Goal: Task Accomplishment & Management: Use online tool/utility

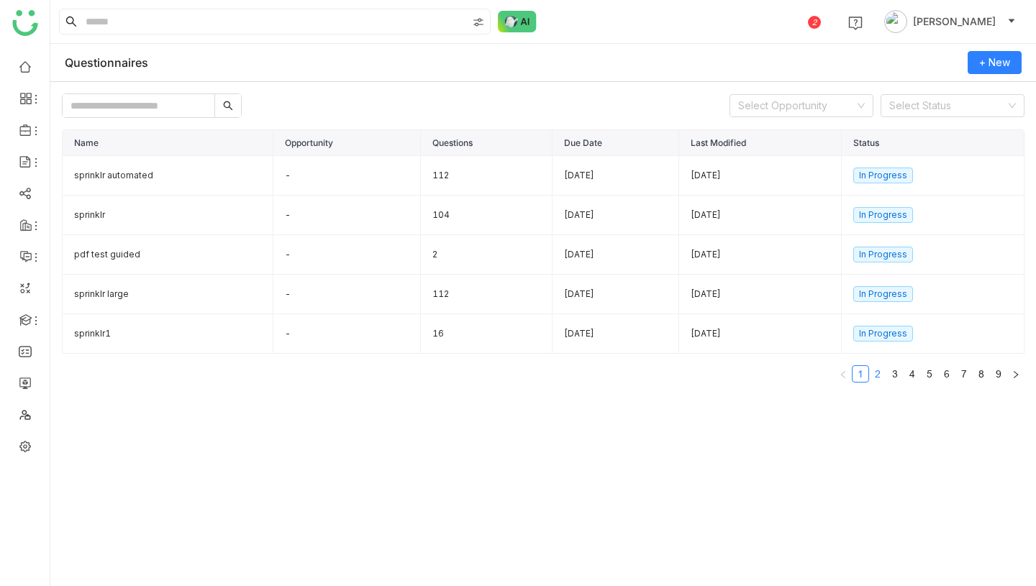
click at [869, 371] on li "2" at bounding box center [877, 374] width 17 height 17
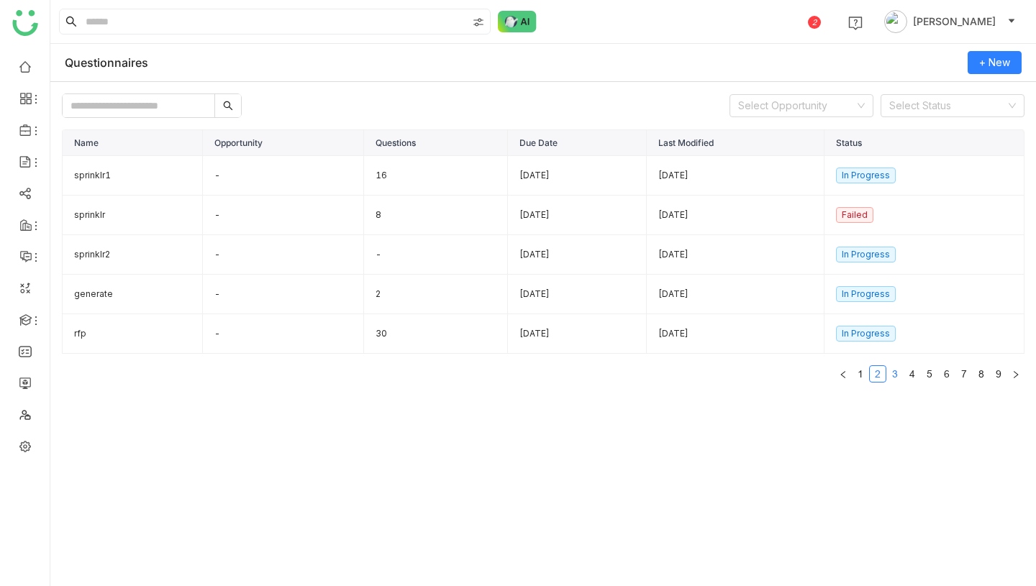
click at [900, 378] on link "3" at bounding box center [895, 374] width 16 height 16
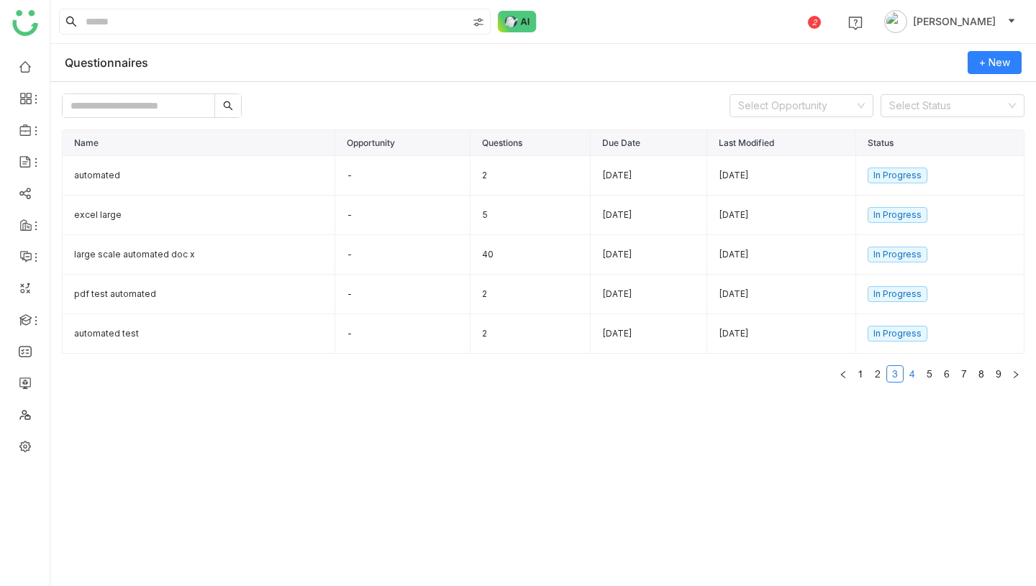
click at [917, 376] on link "4" at bounding box center [912, 374] width 16 height 16
click at [931, 376] on link "5" at bounding box center [930, 374] width 16 height 16
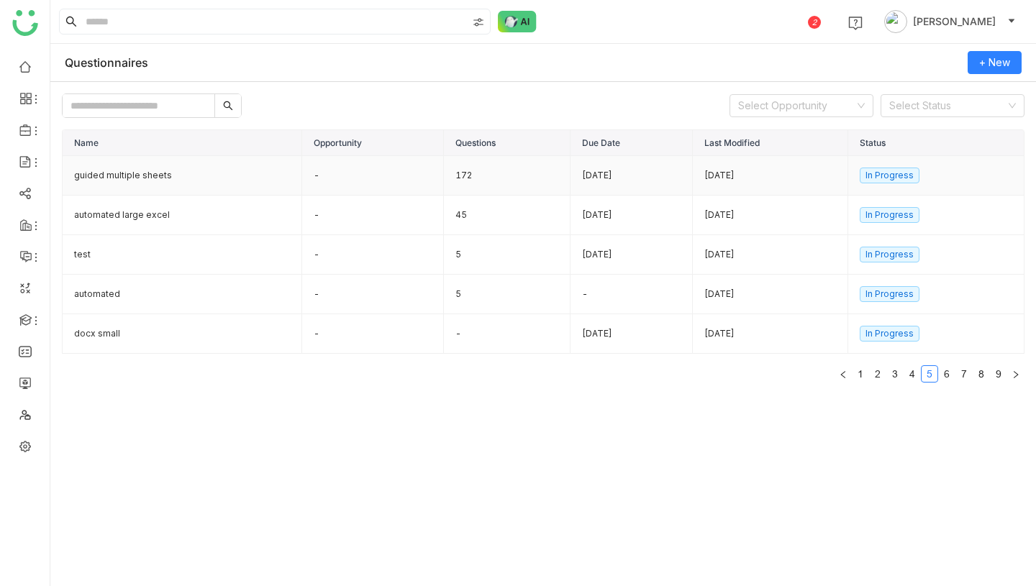
click at [476, 176] on td "172" at bounding box center [507, 176] width 127 height 40
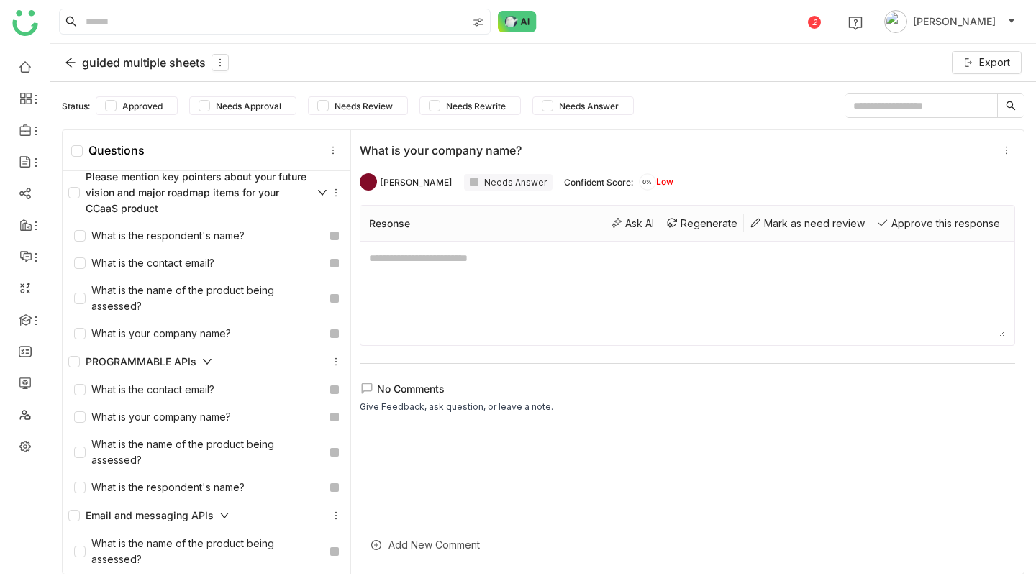
scroll to position [5747, 0]
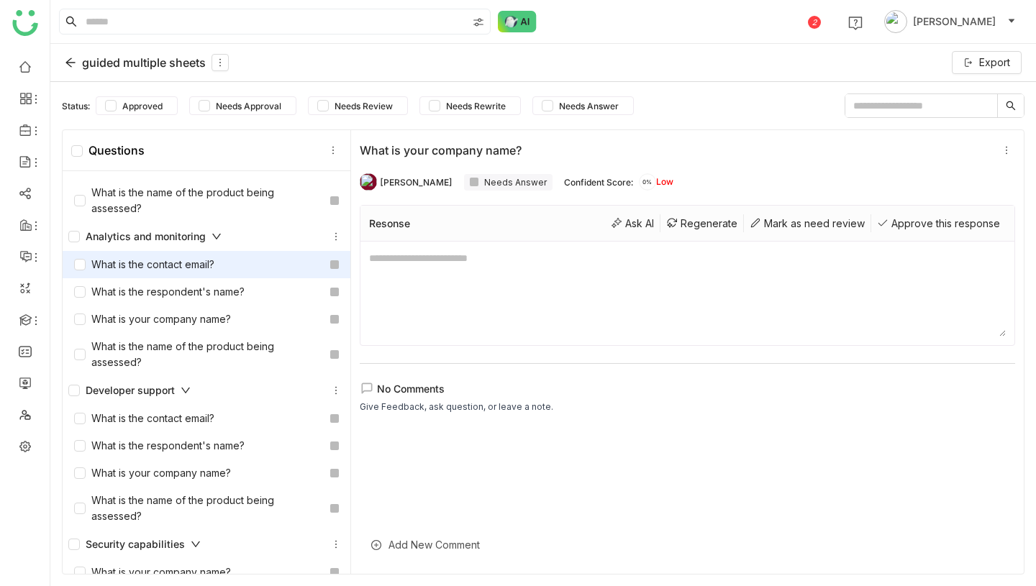
click at [162, 262] on div "What is the contact email?" at bounding box center [144, 265] width 140 height 16
click at [695, 223] on div "Regenerate" at bounding box center [701, 223] width 83 height 18
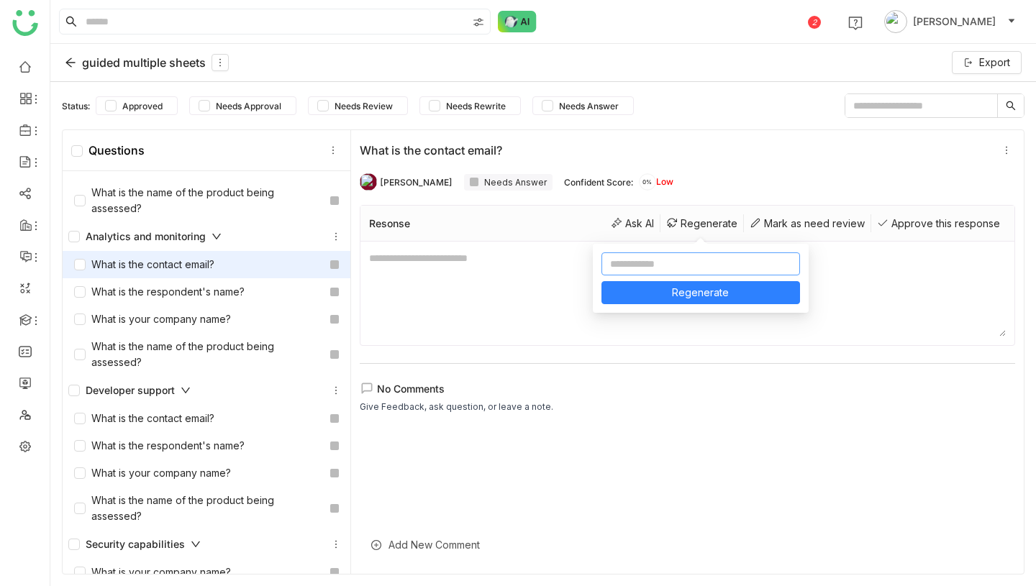
click at [663, 265] on input at bounding box center [700, 264] width 199 height 23
type input "**********"
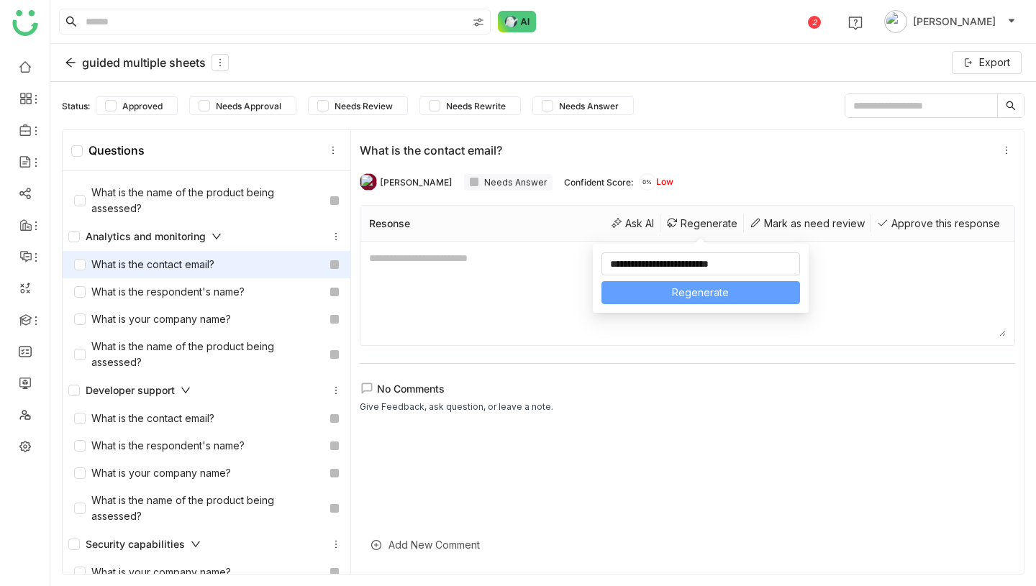
click at [720, 291] on span "Regenerate" at bounding box center [700, 293] width 57 height 16
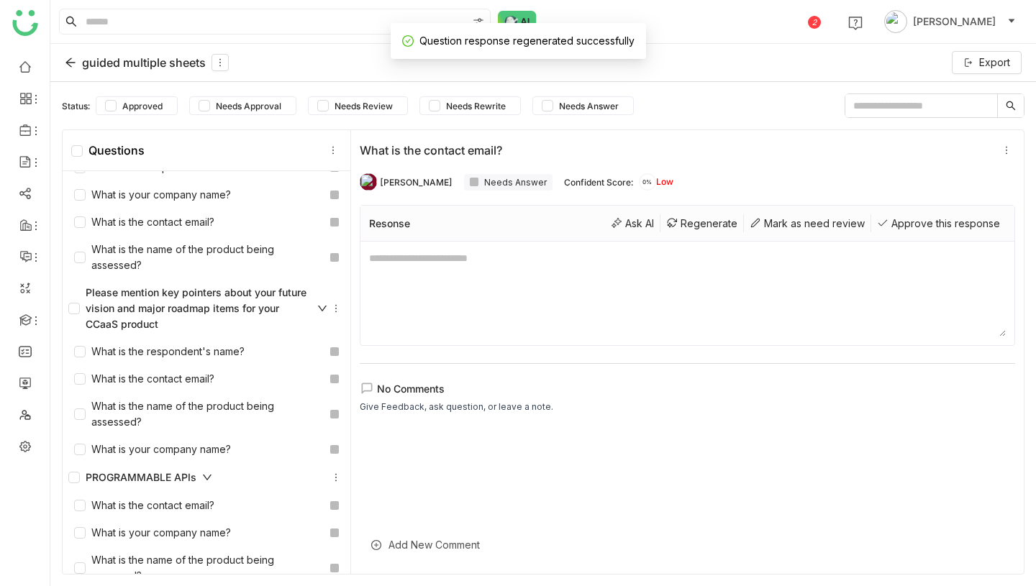
scroll to position [4870, 0]
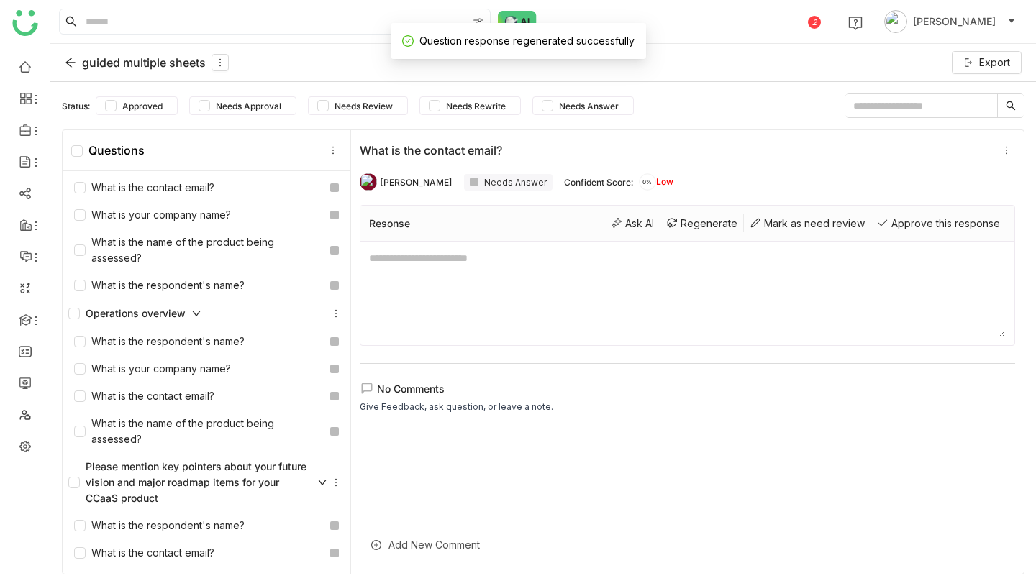
click at [102, 61] on div "guided multiple sheets" at bounding box center [147, 62] width 164 height 17
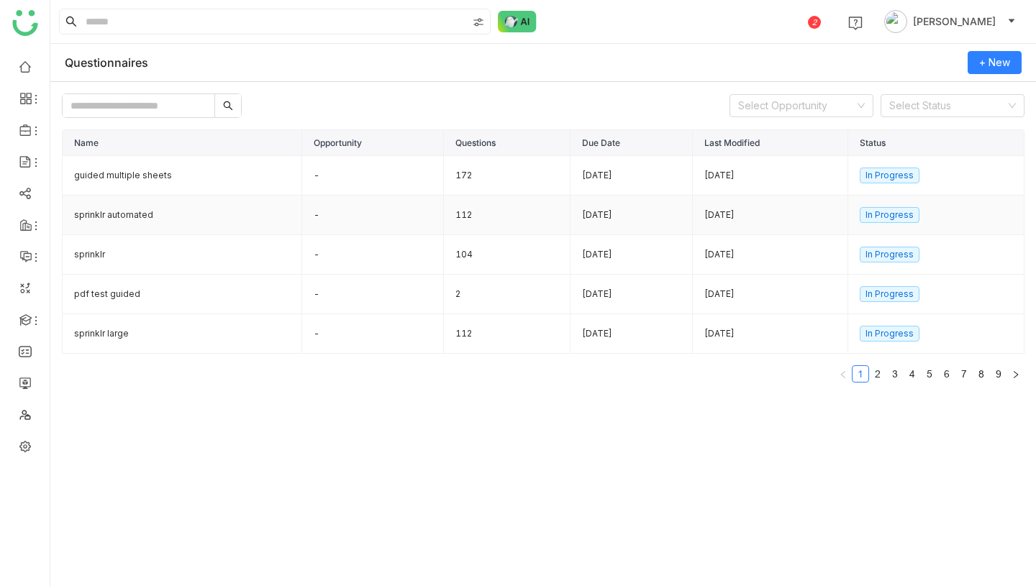
click at [403, 217] on td "-" at bounding box center [373, 216] width 142 height 40
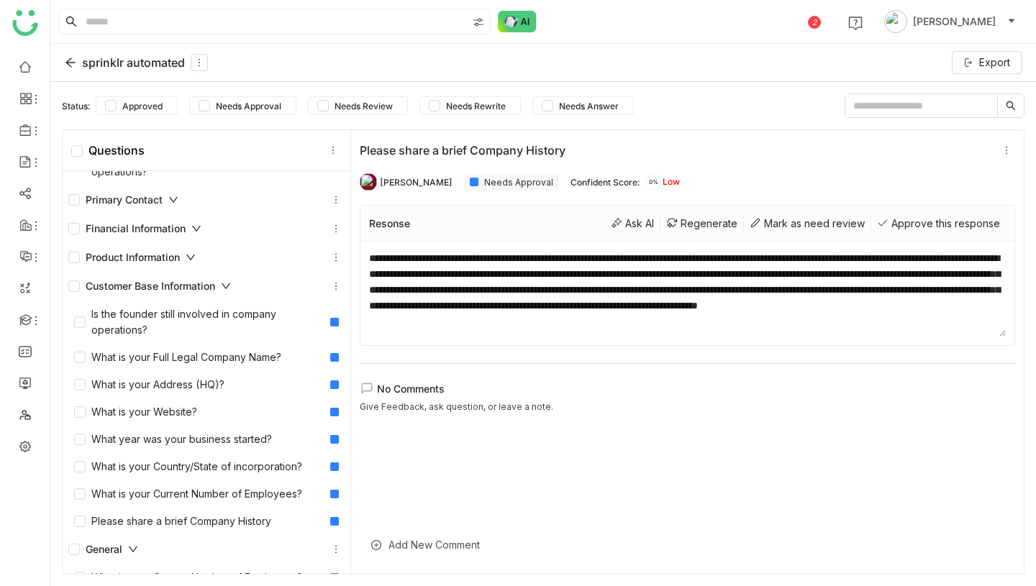
scroll to position [1487, 0]
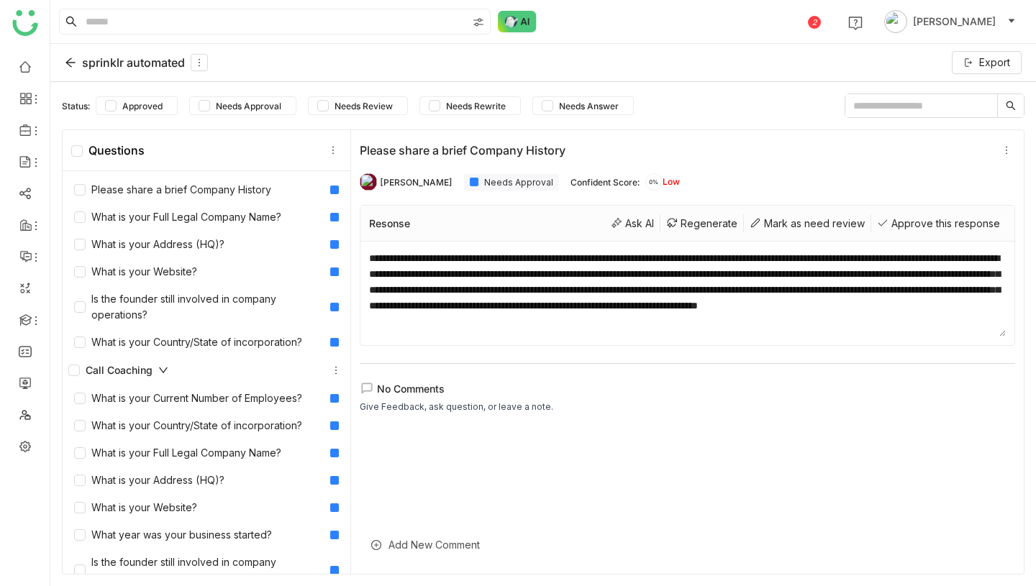
click at [137, 58] on div "sprinklr automated" at bounding box center [136, 62] width 143 height 17
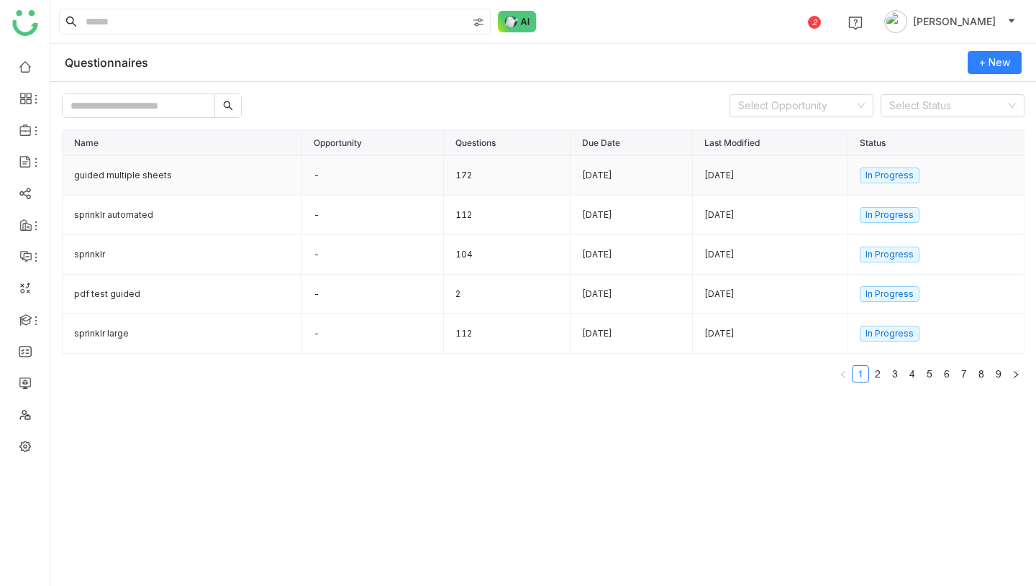
click at [402, 172] on td "-" at bounding box center [373, 176] width 142 height 40
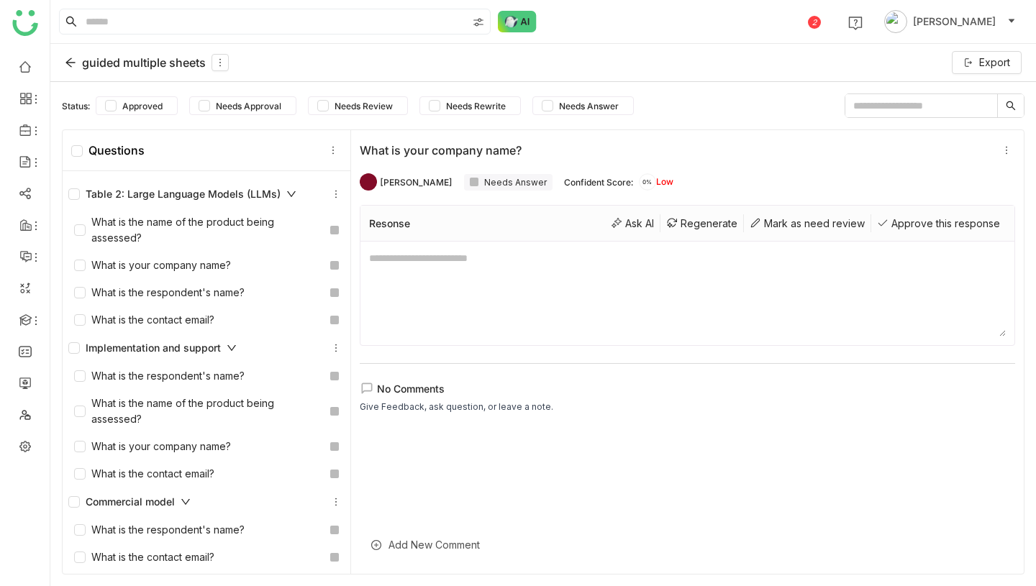
scroll to position [6458, 0]
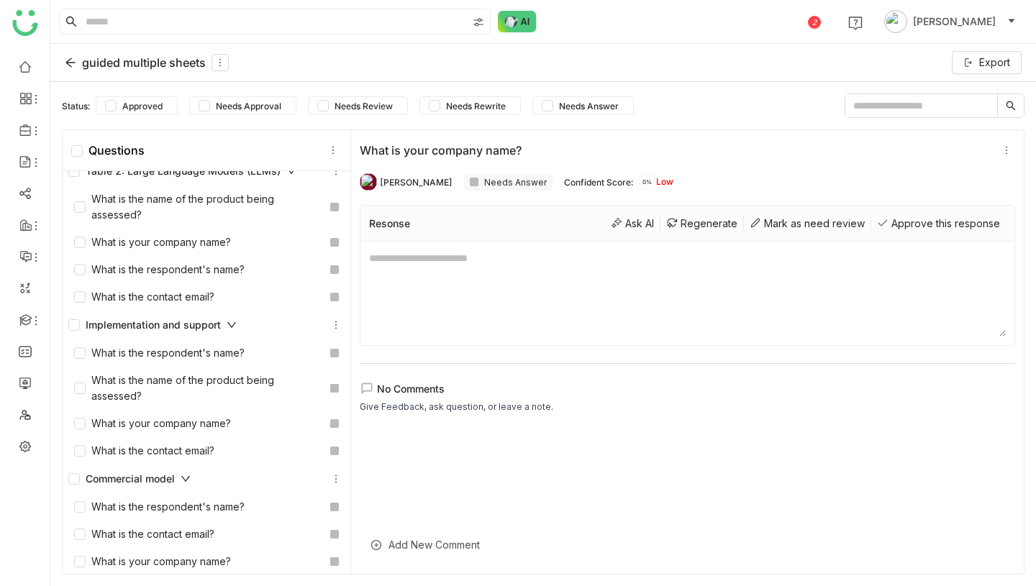
click at [153, 69] on div "guided multiple sheets" at bounding box center [147, 62] width 164 height 17
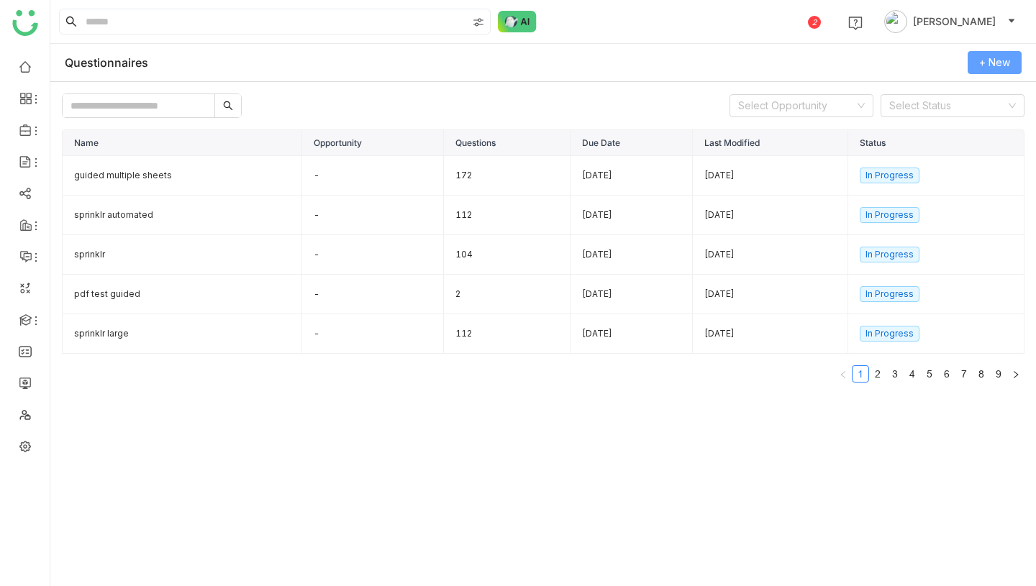
click at [999, 72] on button "+ New" at bounding box center [995, 62] width 54 height 23
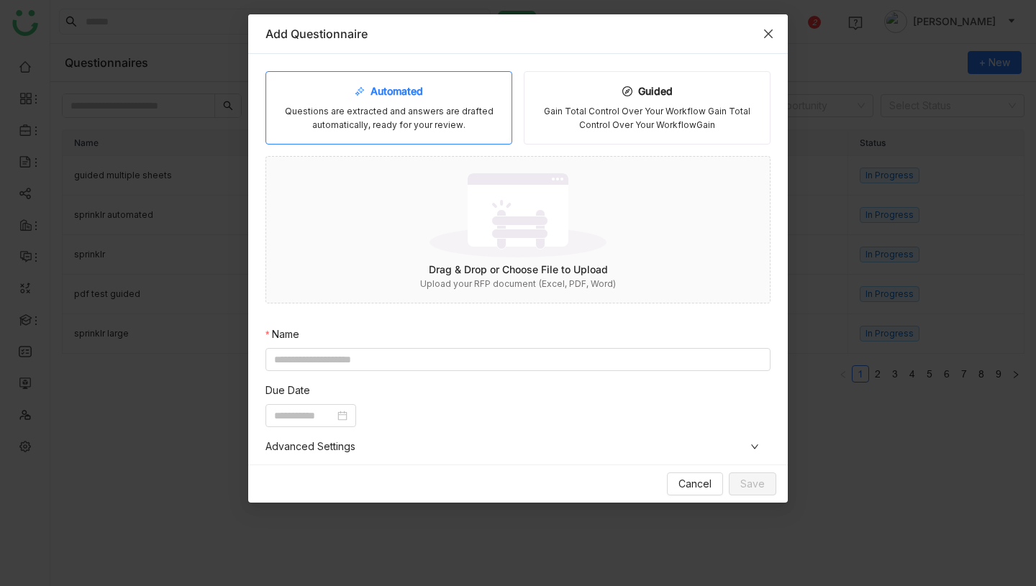
click at [771, 37] on icon "Close" at bounding box center [768, 33] width 9 height 9
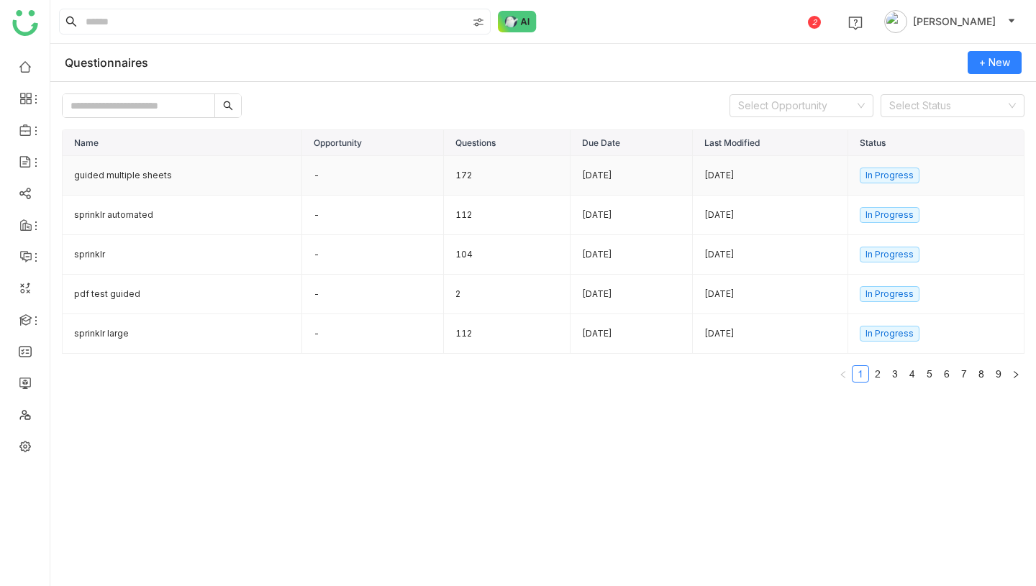
click at [449, 178] on td "172" at bounding box center [507, 176] width 127 height 40
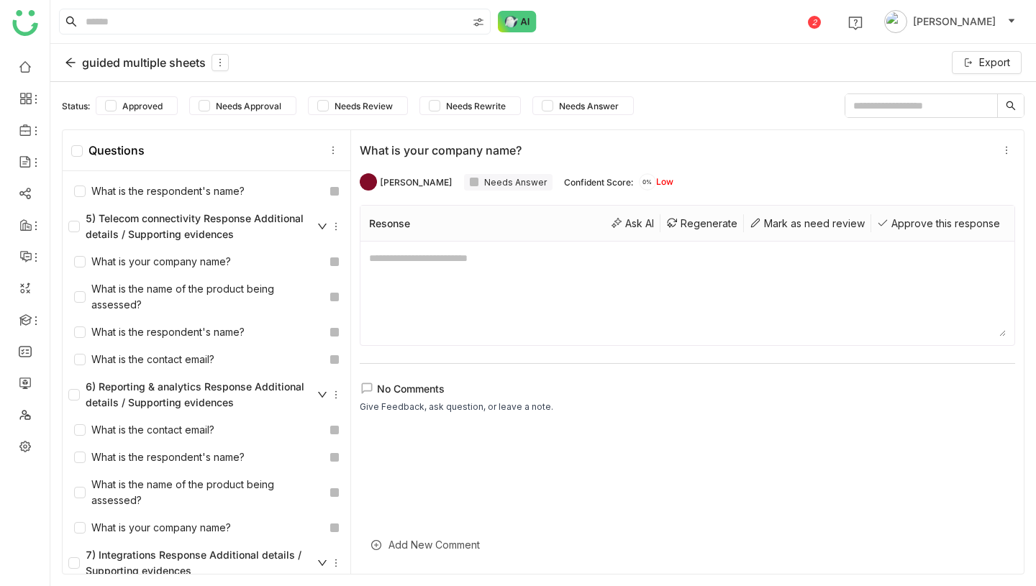
scroll to position [2576, 0]
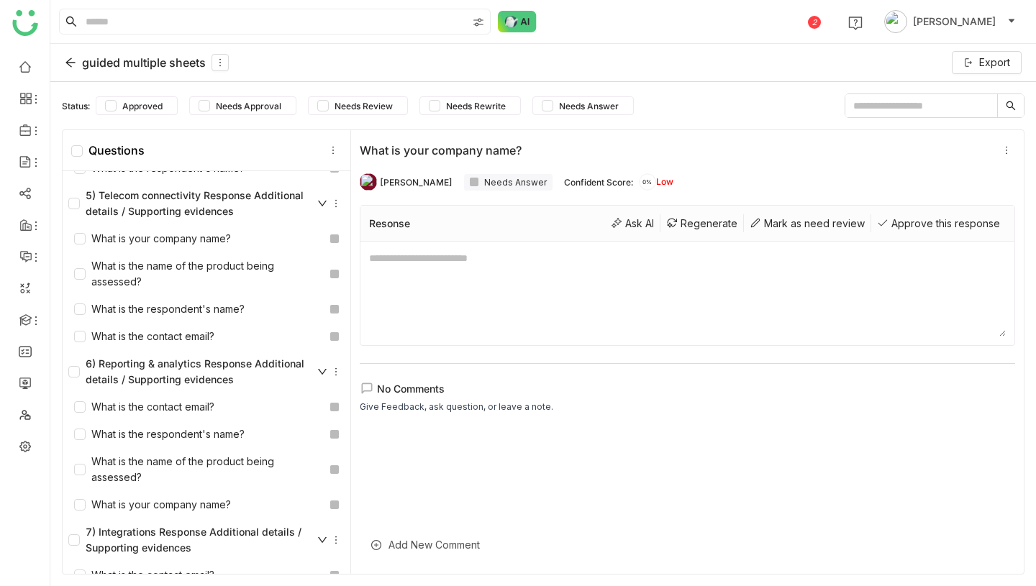
click at [90, 66] on div "guided multiple sheets" at bounding box center [147, 62] width 164 height 17
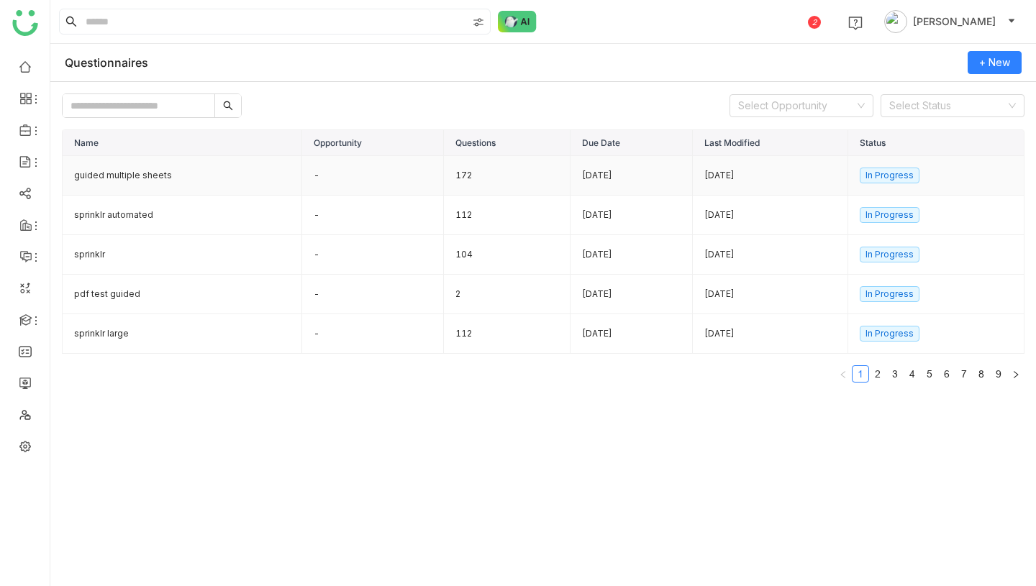
click at [449, 173] on td "172" at bounding box center [507, 176] width 127 height 40
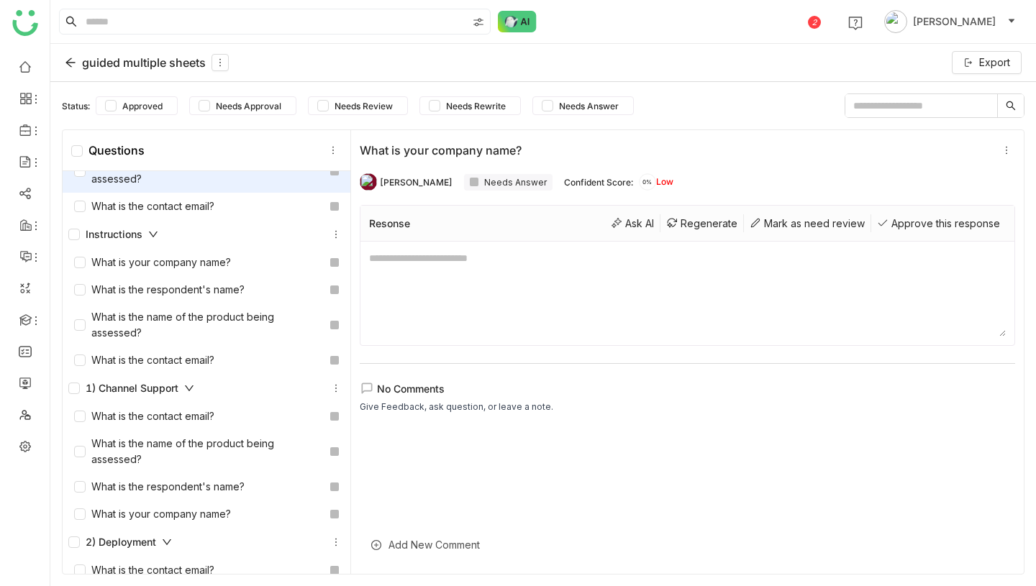
scroll to position [127, 0]
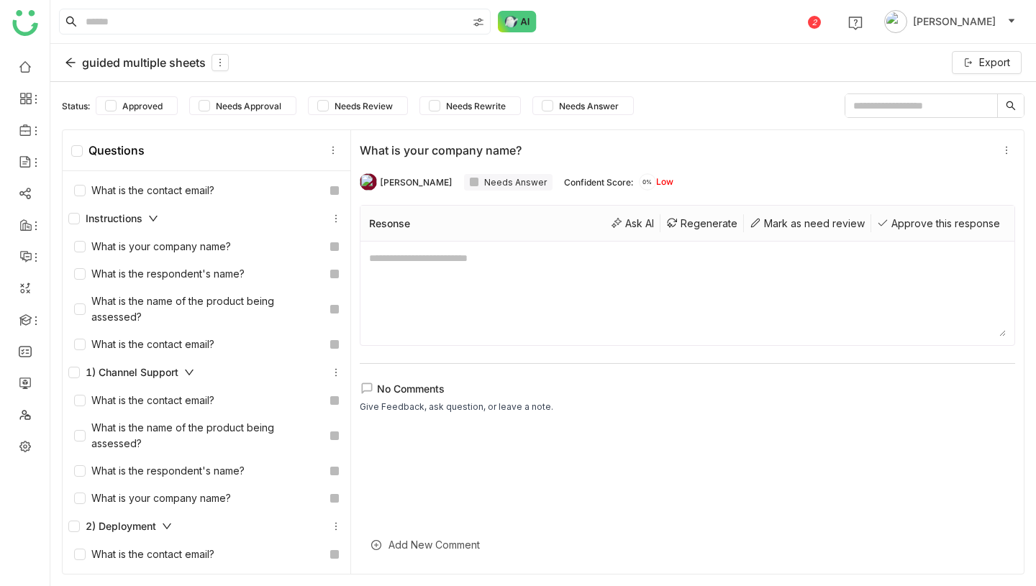
click at [132, 64] on div "guided multiple sheets" at bounding box center [147, 62] width 164 height 17
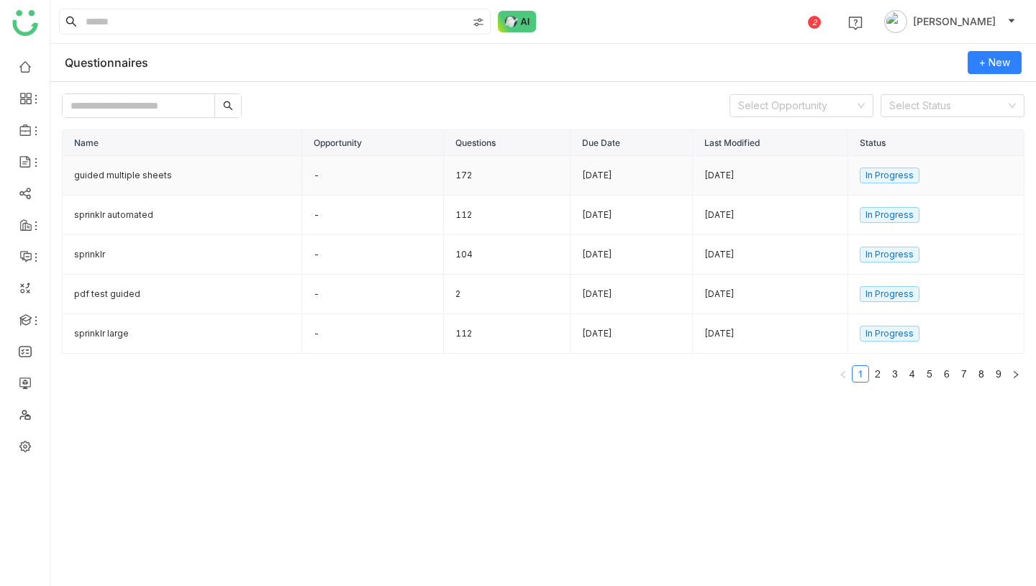
click at [196, 177] on td "guided multiple sheets" at bounding box center [183, 176] width 240 height 40
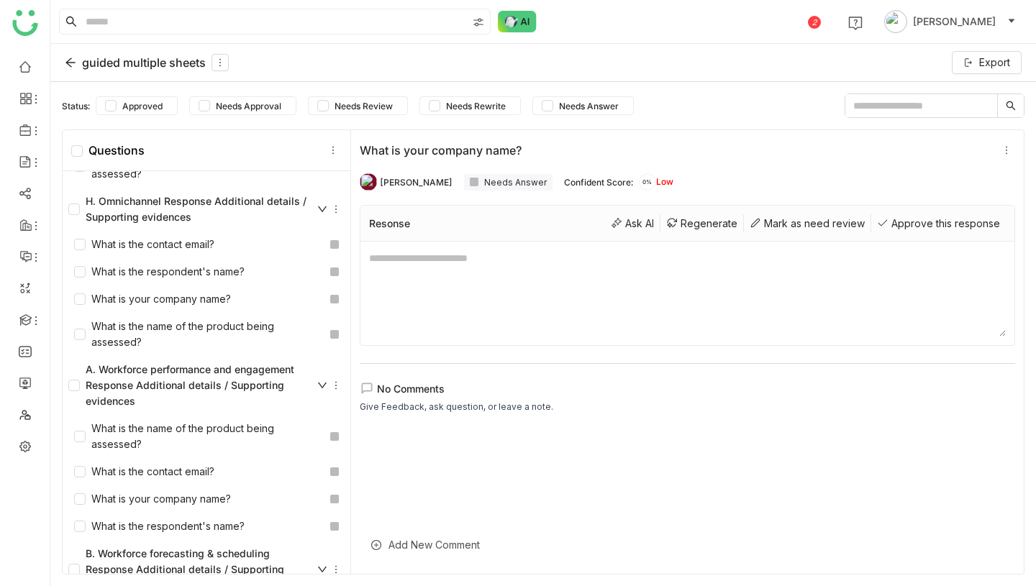
scroll to position [1867, 0]
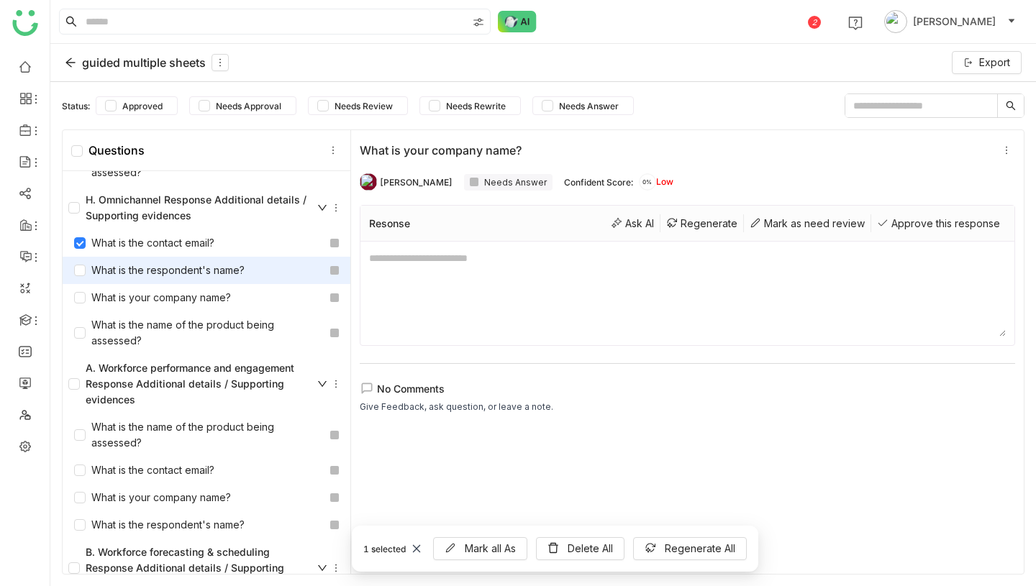
click at [81, 261] on div "What is the respondent's name?" at bounding box center [207, 270] width 288 height 27
click at [101, 57] on div "guided multiple sheets" at bounding box center [147, 62] width 164 height 17
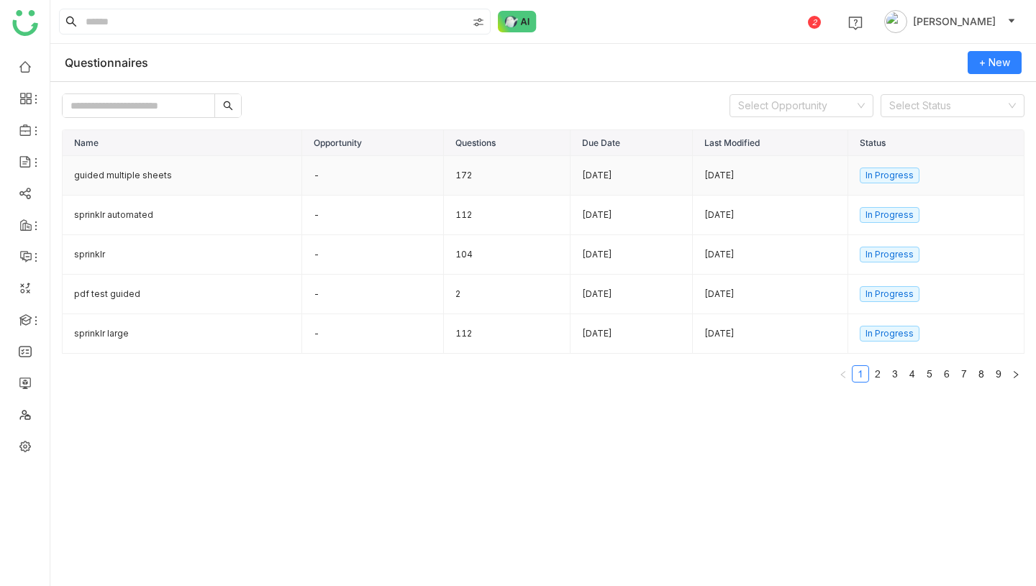
click at [150, 183] on td "guided multiple sheets" at bounding box center [183, 176] width 240 height 40
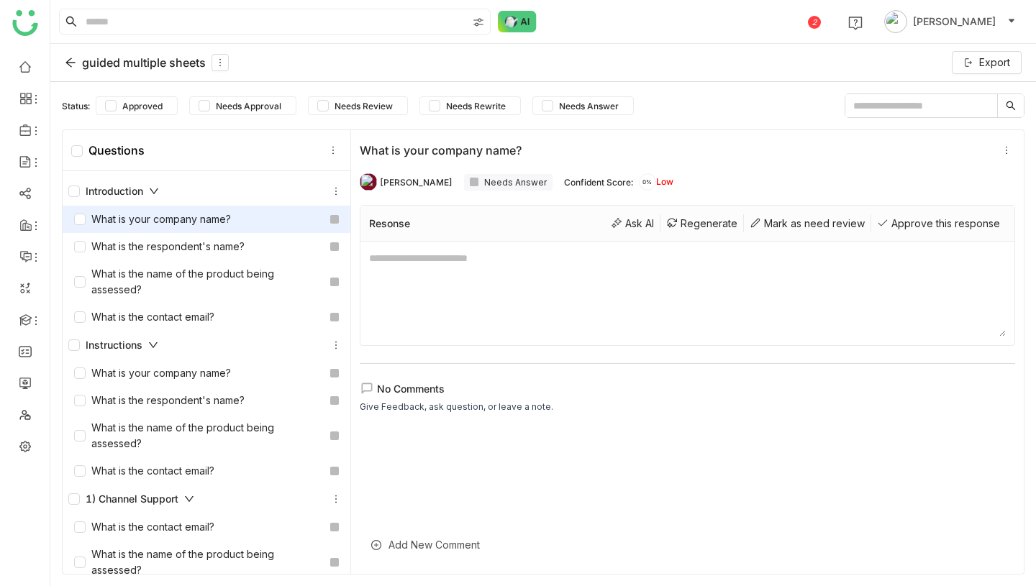
click at [158, 189] on icon at bounding box center [154, 191] width 10 height 10
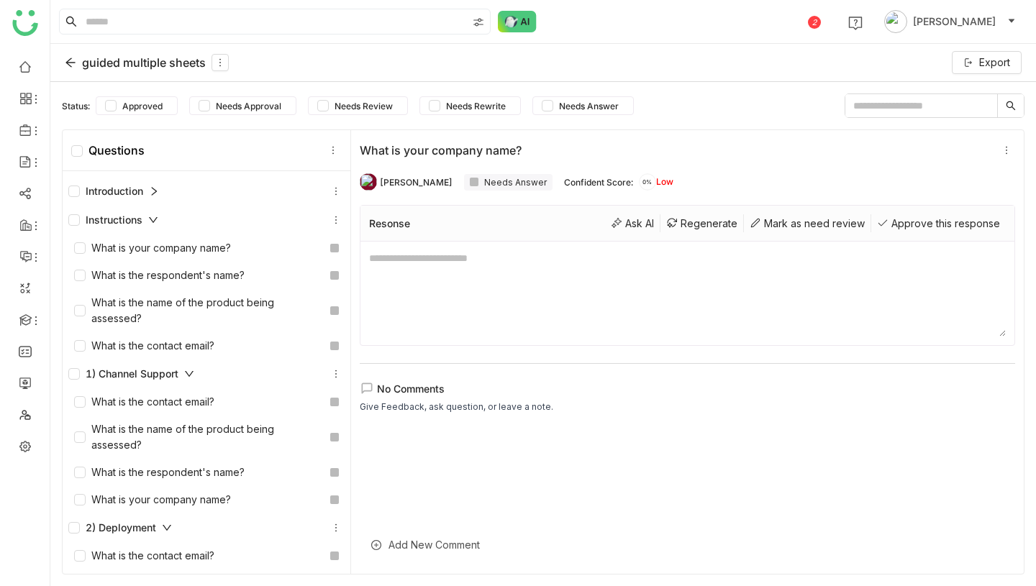
click at [158, 189] on icon at bounding box center [154, 191] width 10 height 10
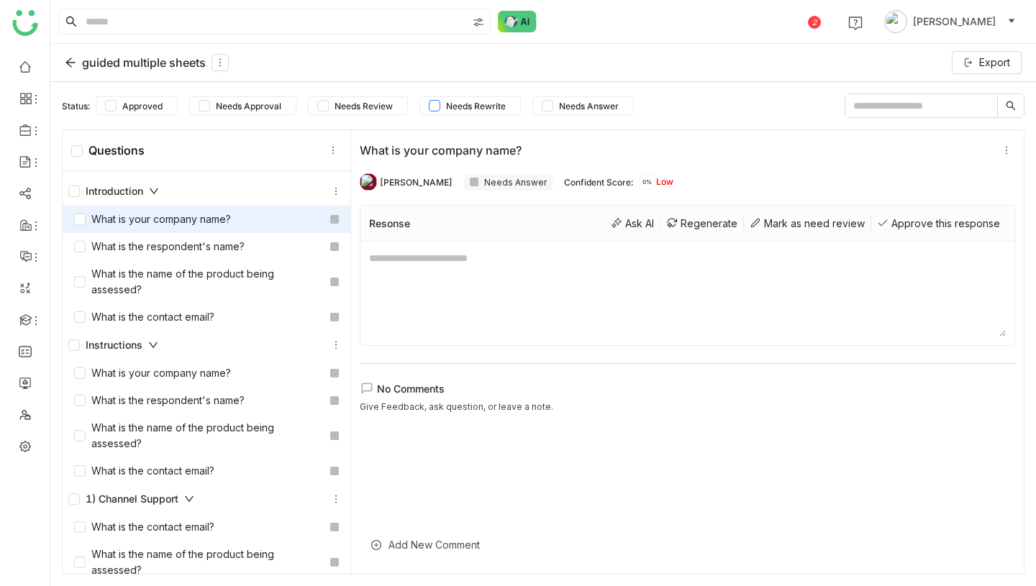
click at [445, 108] on span "Needs Rewrite" at bounding box center [475, 106] width 71 height 11
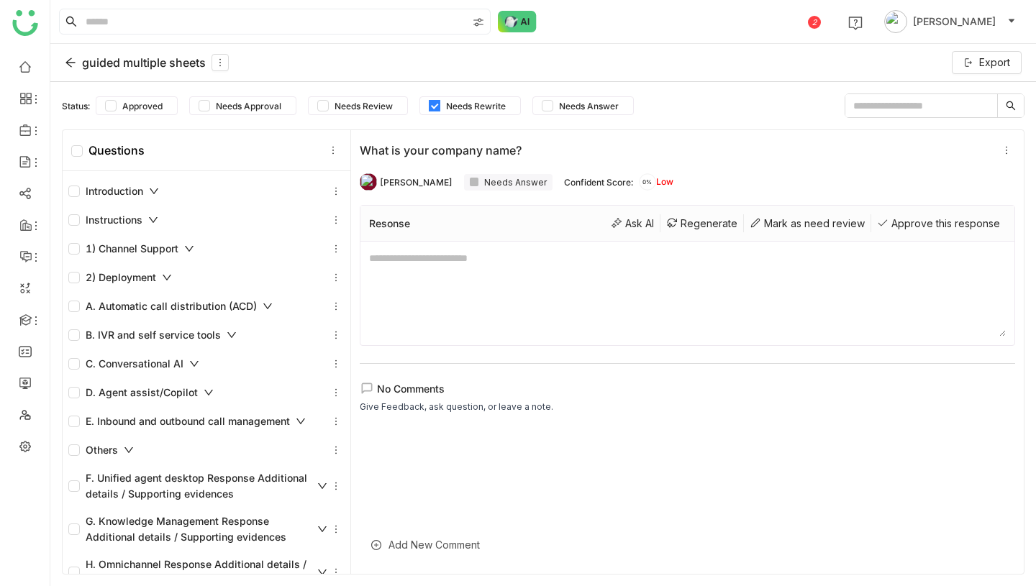
click at [442, 108] on span "Needs Rewrite" at bounding box center [475, 106] width 71 height 11
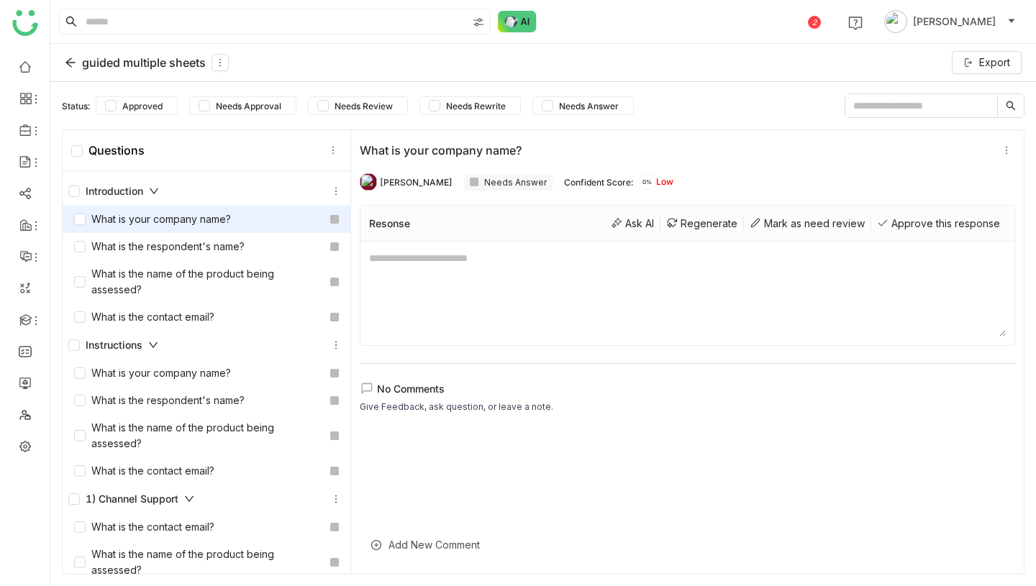
click at [167, 219] on div "What is your company name?" at bounding box center [152, 220] width 157 height 16
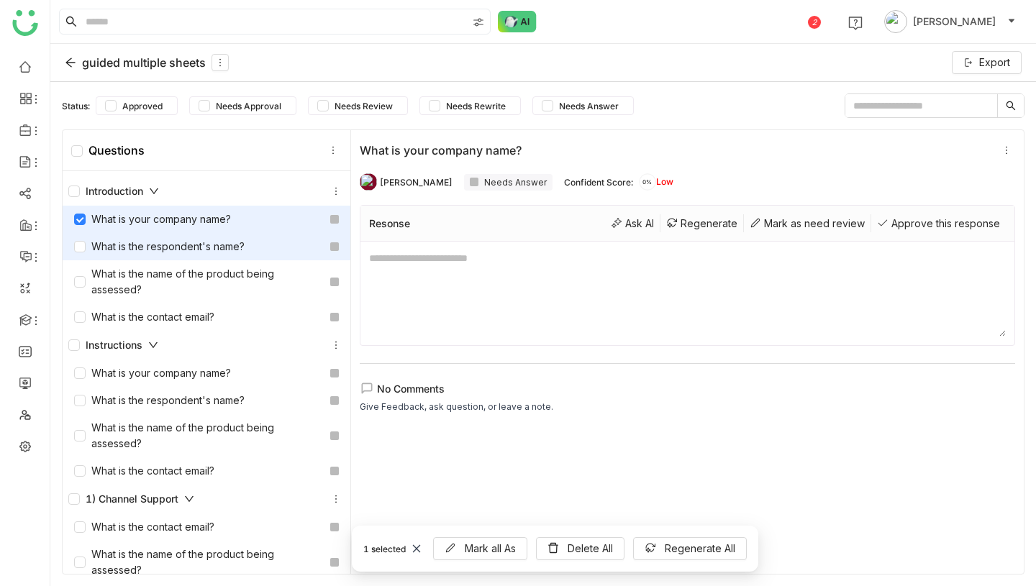
click at [80, 255] on div "What is the respondent's name?" at bounding box center [207, 246] width 288 height 27
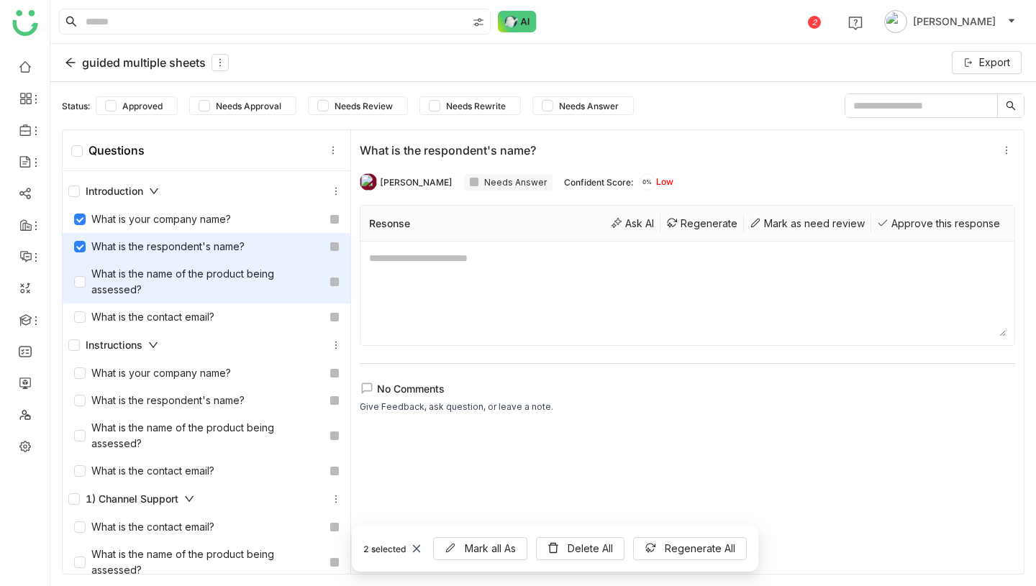
click at [78, 272] on div "What is the name of the product being assessed?" at bounding box center [199, 282] width 250 height 32
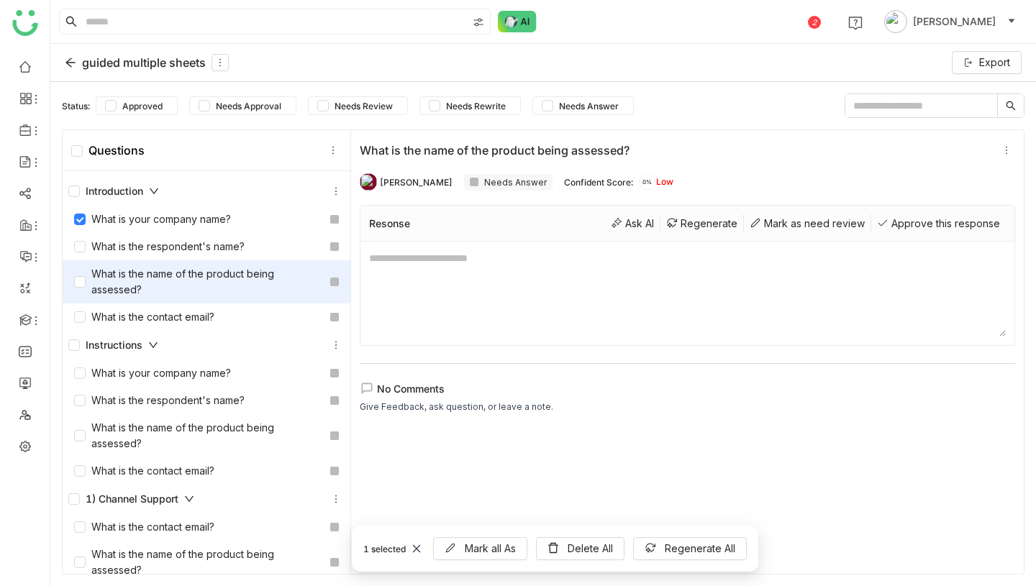
click at [552, 303] on textarea at bounding box center [687, 293] width 637 height 86
click at [232, 286] on div "What is the name of the product being assessed?" at bounding box center [199, 282] width 250 height 32
click at [694, 225] on div "Regenerate" at bounding box center [701, 223] width 83 height 18
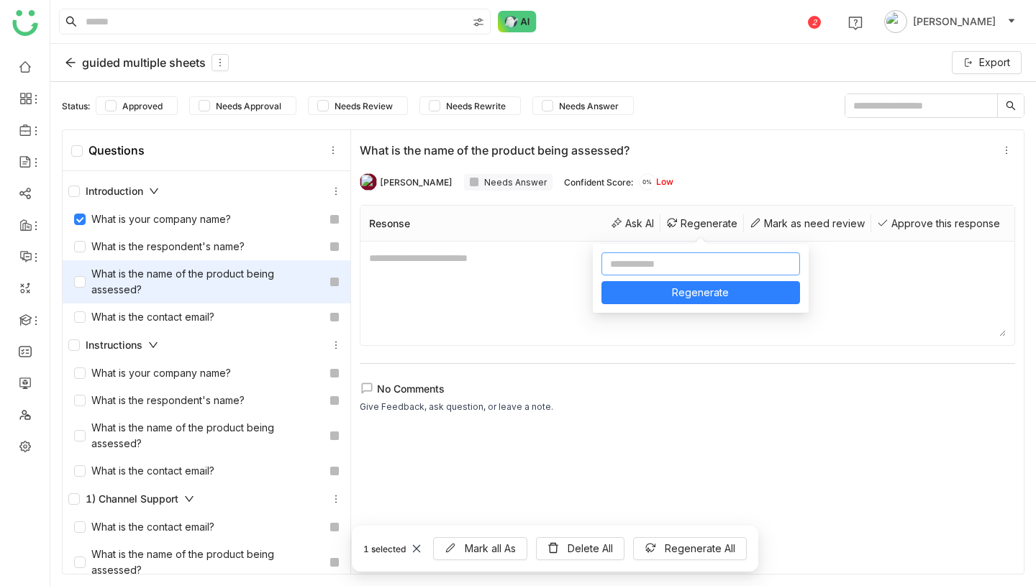
click at [671, 268] on input at bounding box center [700, 264] width 199 height 23
click at [117, 69] on div "guided multiple sheets" at bounding box center [147, 62] width 164 height 17
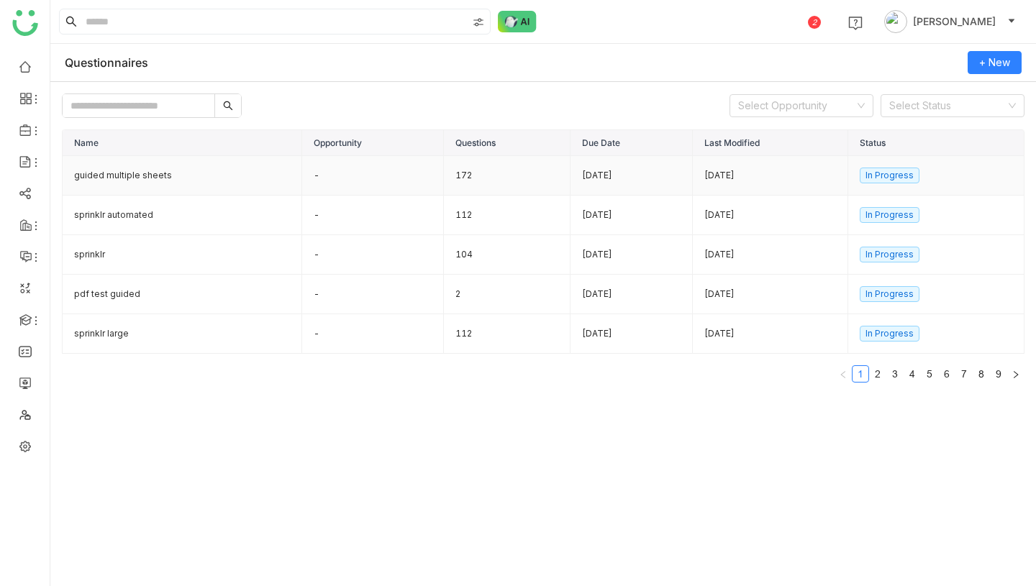
click at [210, 168] on td "guided multiple sheets" at bounding box center [183, 176] width 240 height 40
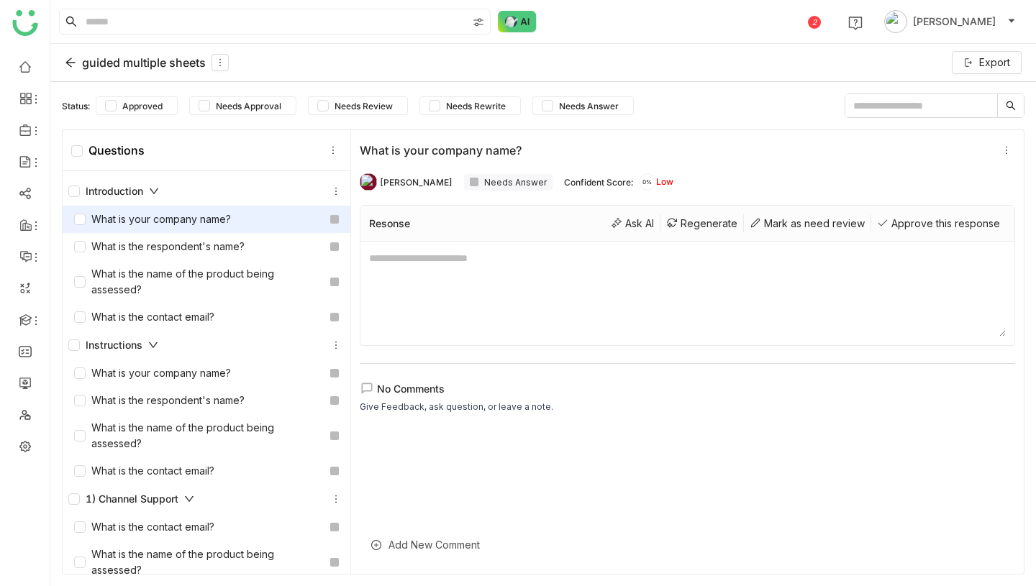
click at [151, 65] on div "guided multiple sheets" at bounding box center [147, 62] width 164 height 17
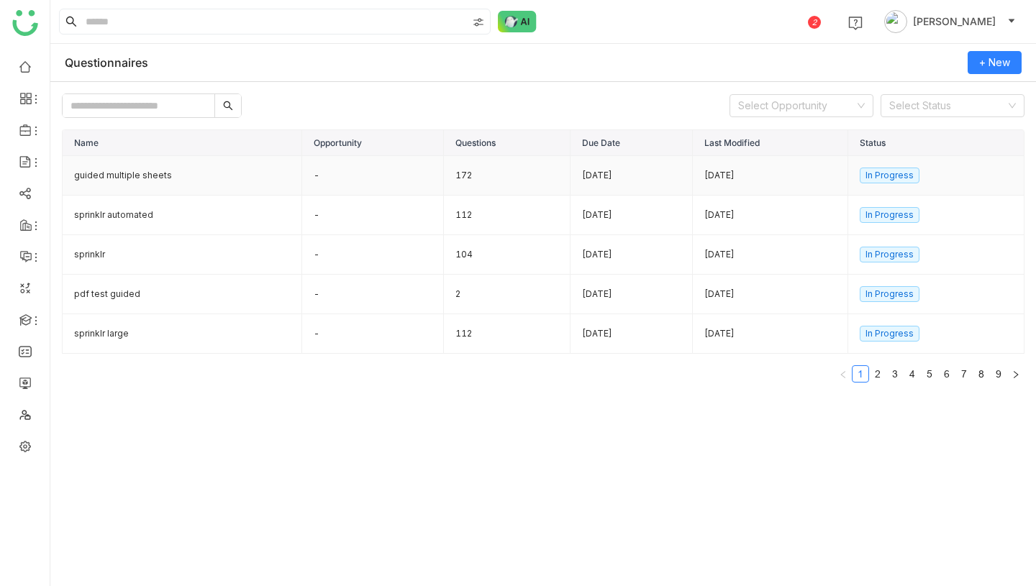
click at [218, 181] on td "guided multiple sheets" at bounding box center [183, 176] width 240 height 40
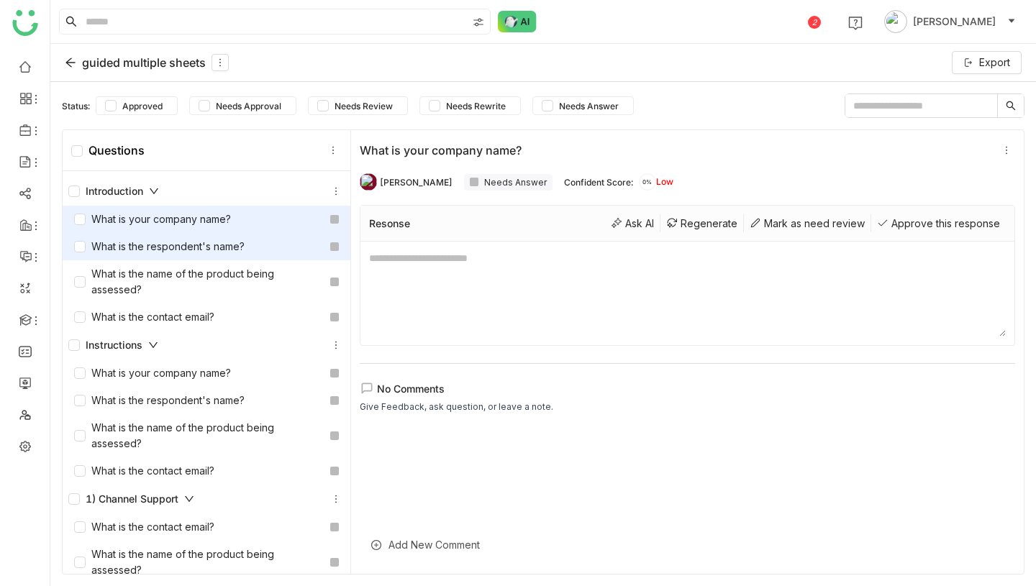
click at [232, 250] on div "What is the respondent's name?" at bounding box center [159, 247] width 171 height 16
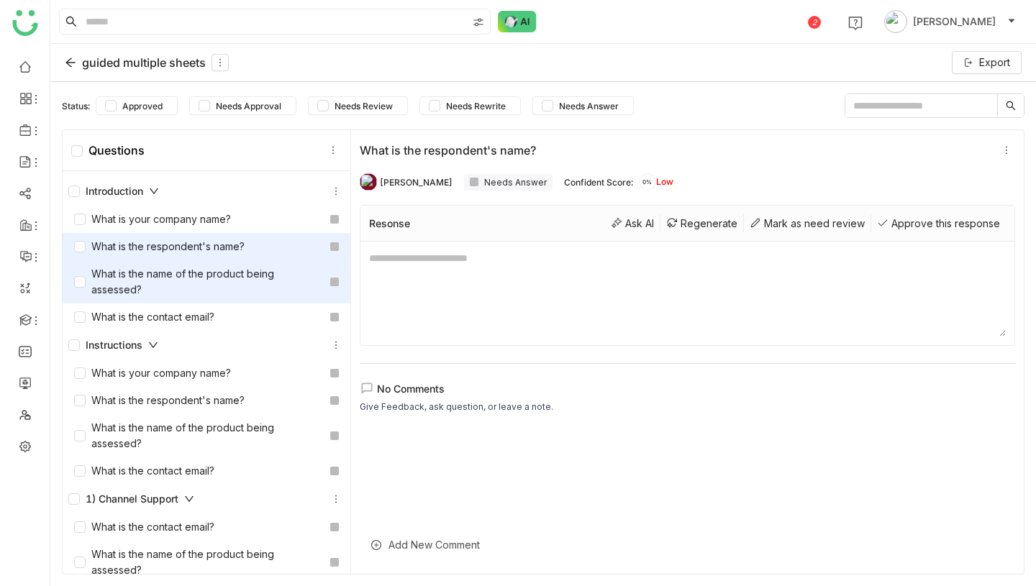
click at [231, 276] on div "What is the name of the product being assessed?" at bounding box center [199, 282] width 250 height 32
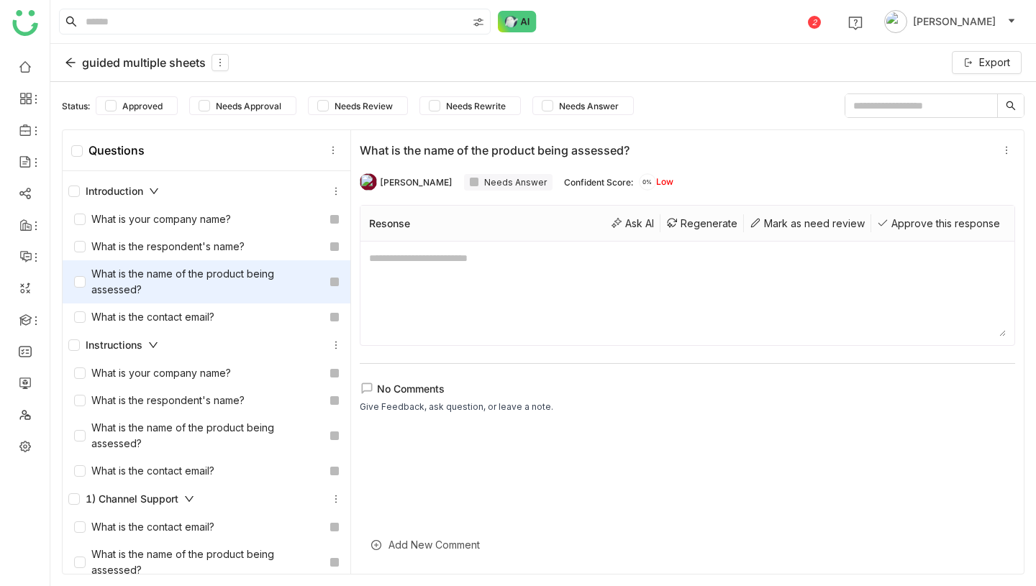
click at [131, 193] on div "Introduction" at bounding box center [113, 191] width 91 height 16
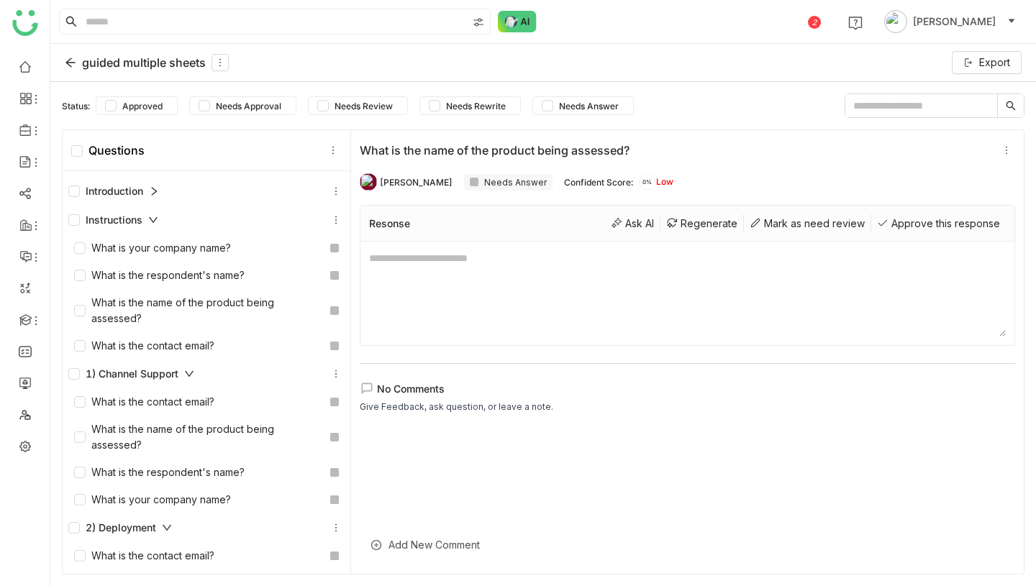
click at [128, 197] on div "Introduction" at bounding box center [113, 191] width 91 height 16
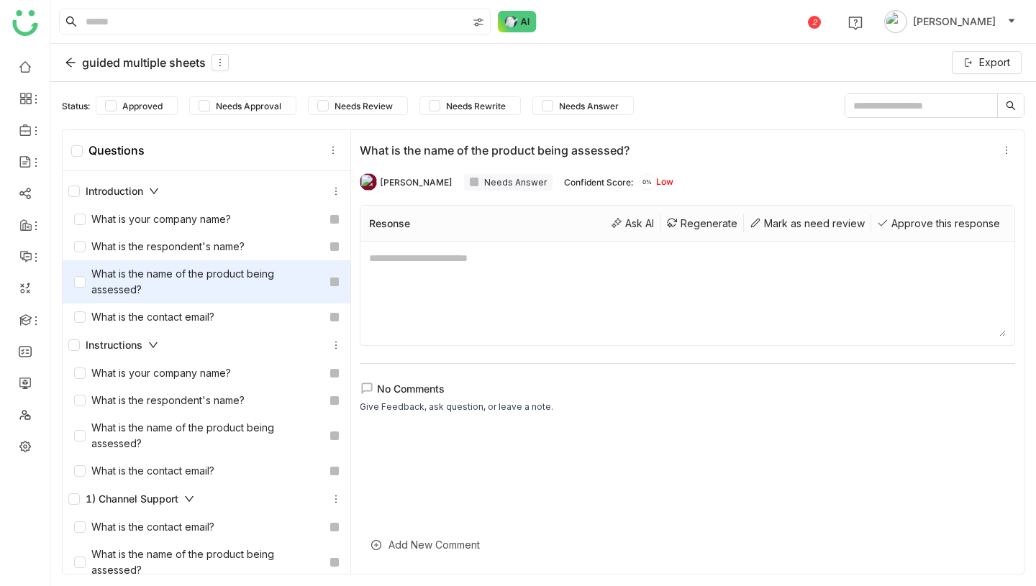
click at [147, 191] on div "Introduction" at bounding box center [113, 191] width 91 height 16
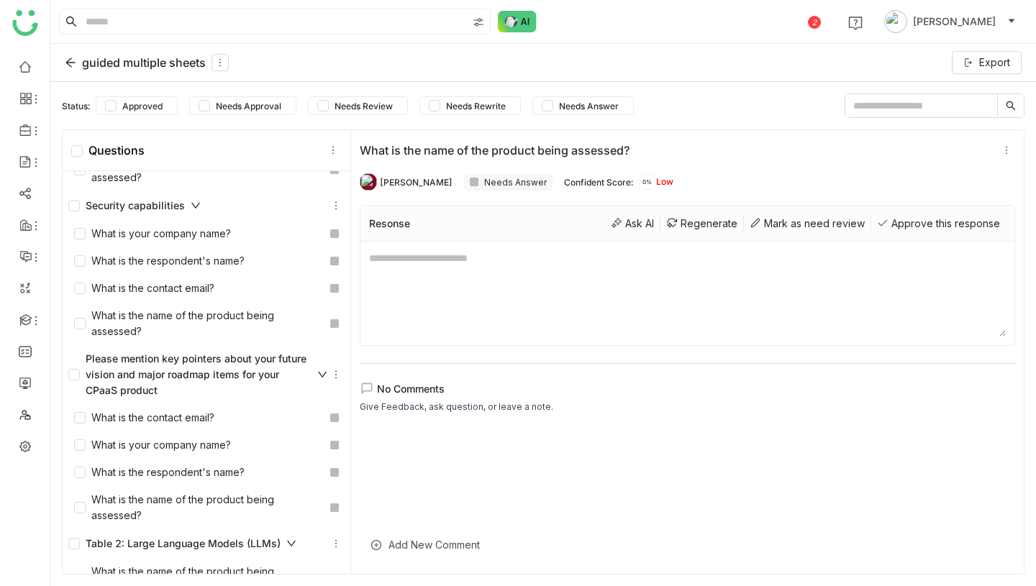
scroll to position [6079, 0]
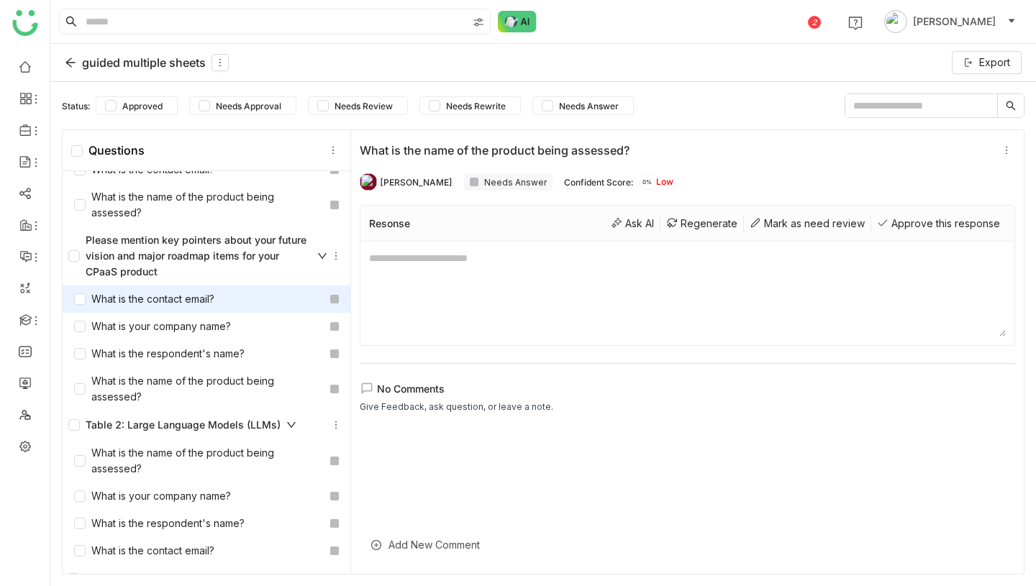
click at [168, 299] on div "What is the contact email?" at bounding box center [144, 299] width 140 height 16
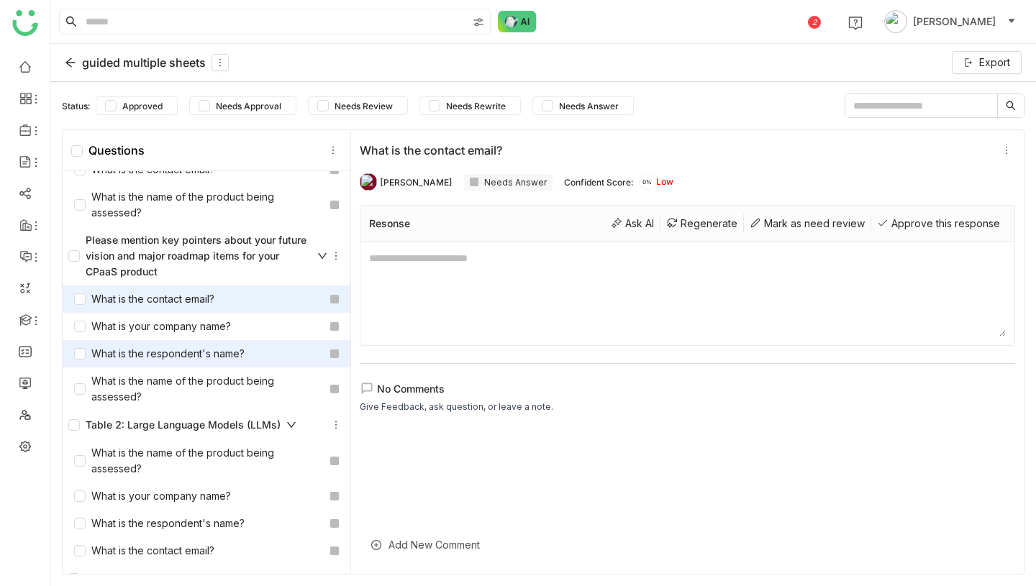
click at [168, 347] on div "What is the respondent's name?" at bounding box center [159, 354] width 171 height 16
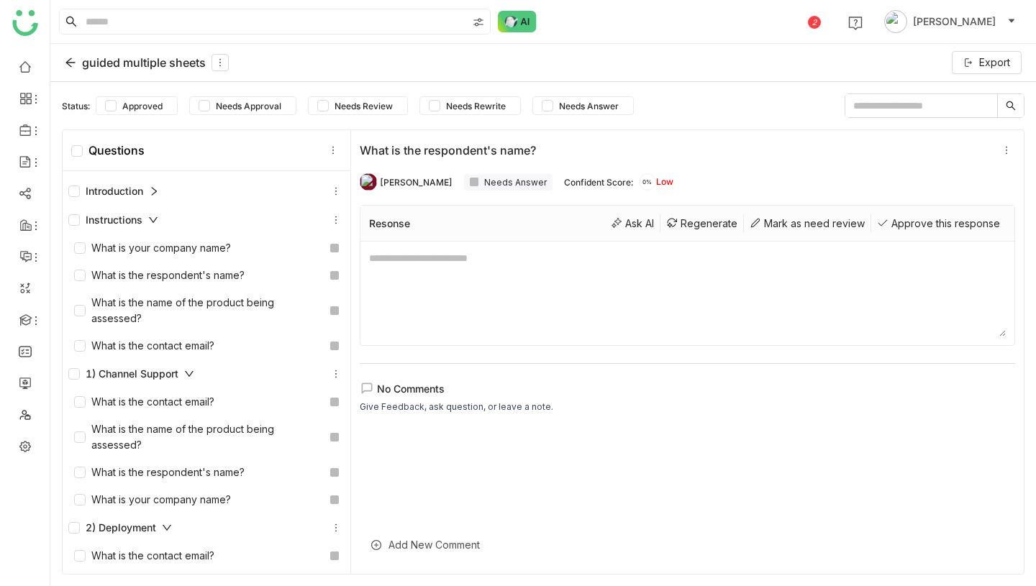
click at [155, 189] on icon at bounding box center [154, 191] width 5 height 9
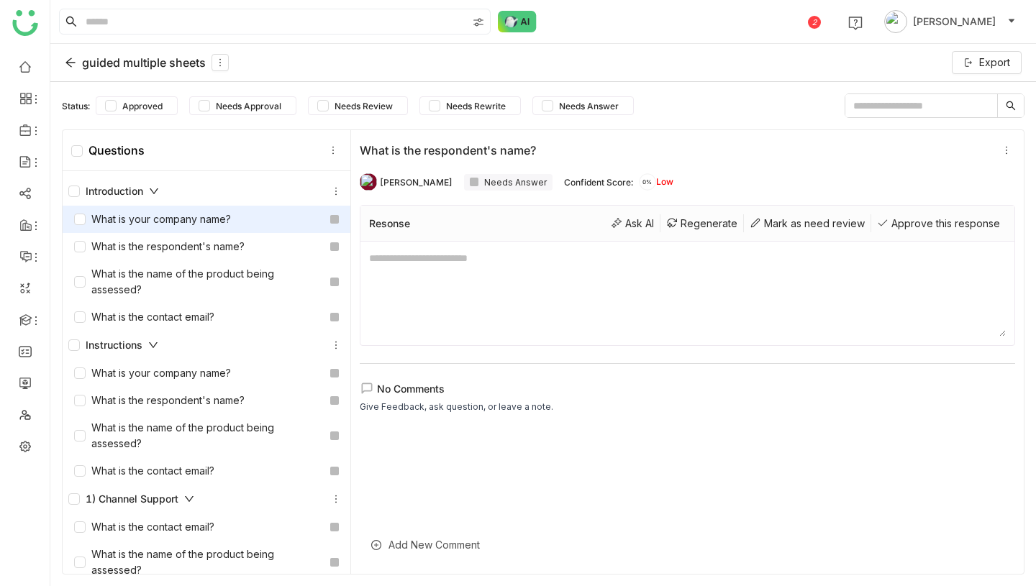
click at [213, 217] on div "What is your company name?" at bounding box center [152, 220] width 157 height 16
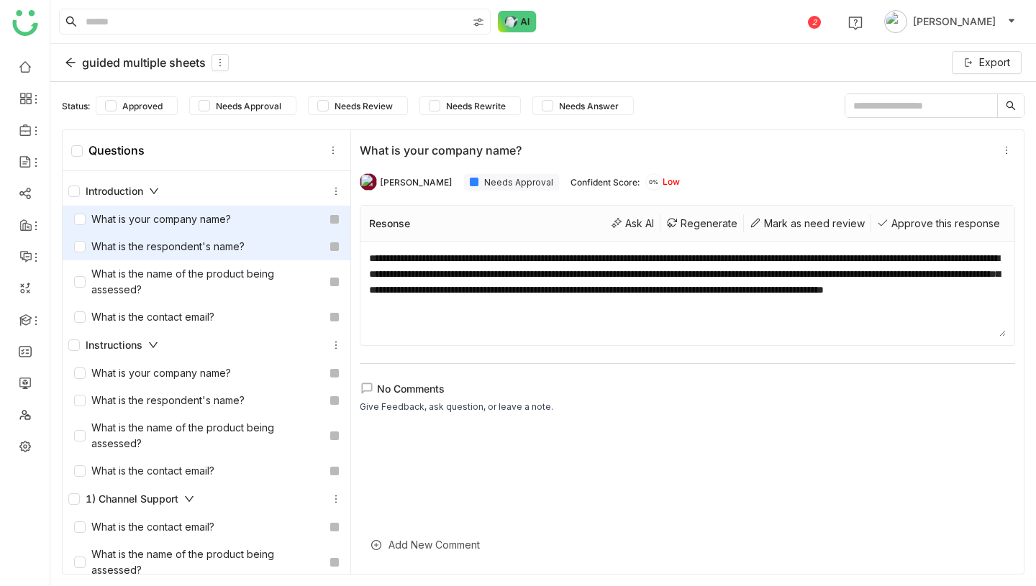
click at [236, 248] on div "What is the respondent's name?" at bounding box center [159, 247] width 171 height 16
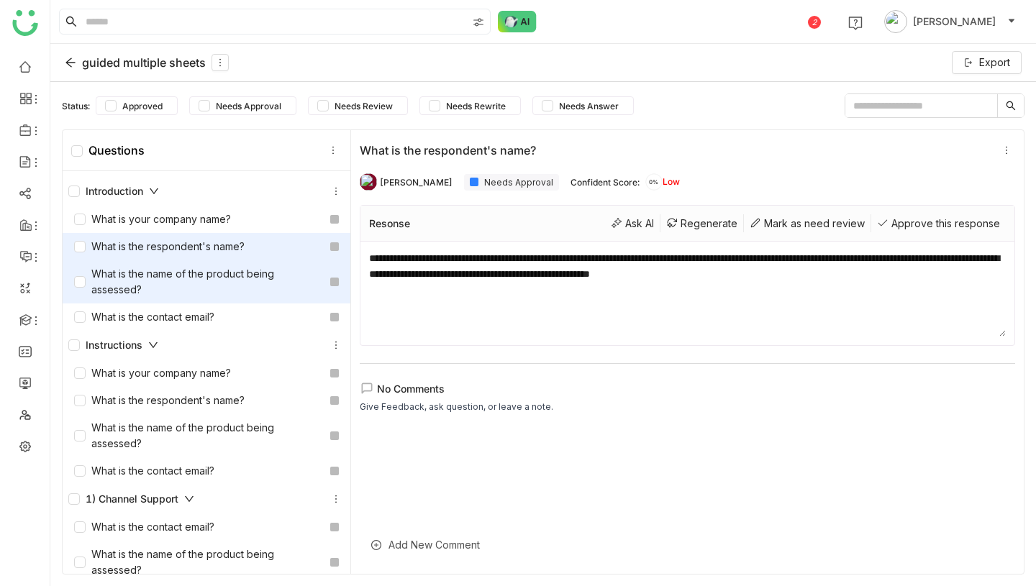
click at [236, 275] on div "What is the name of the product being assessed?" at bounding box center [199, 282] width 250 height 32
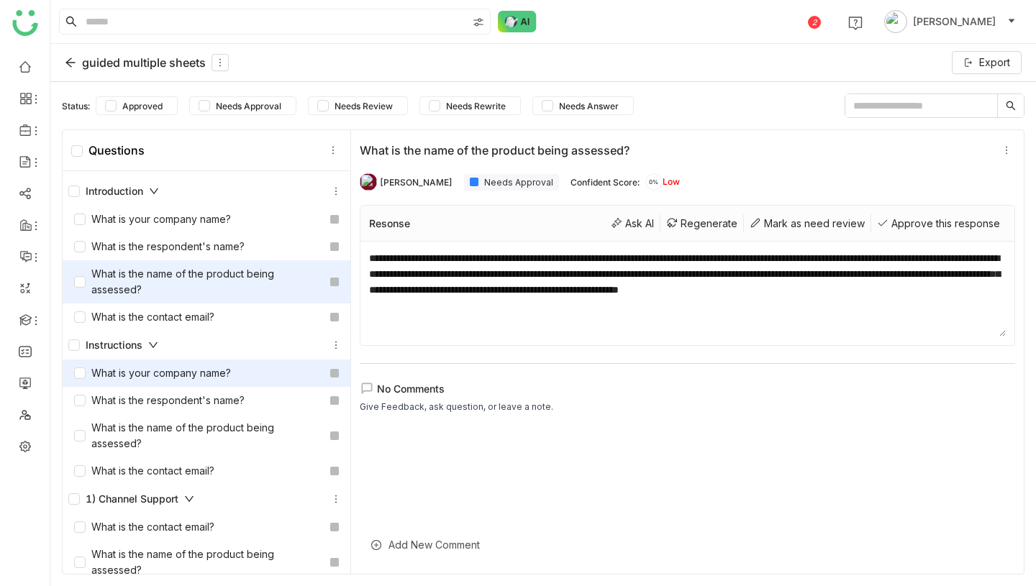
click at [220, 375] on div "What is your company name?" at bounding box center [152, 374] width 157 height 16
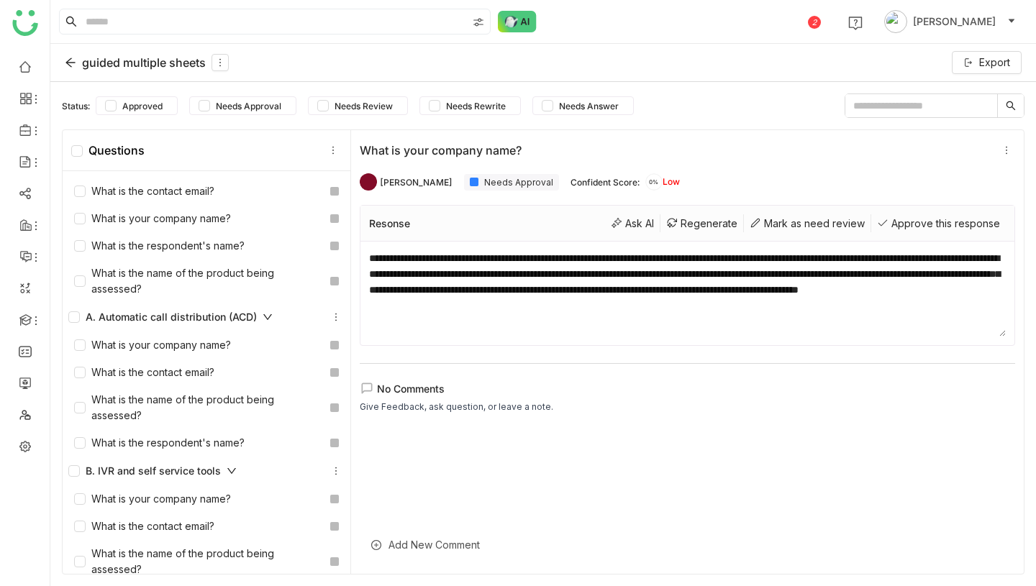
scroll to position [502, 0]
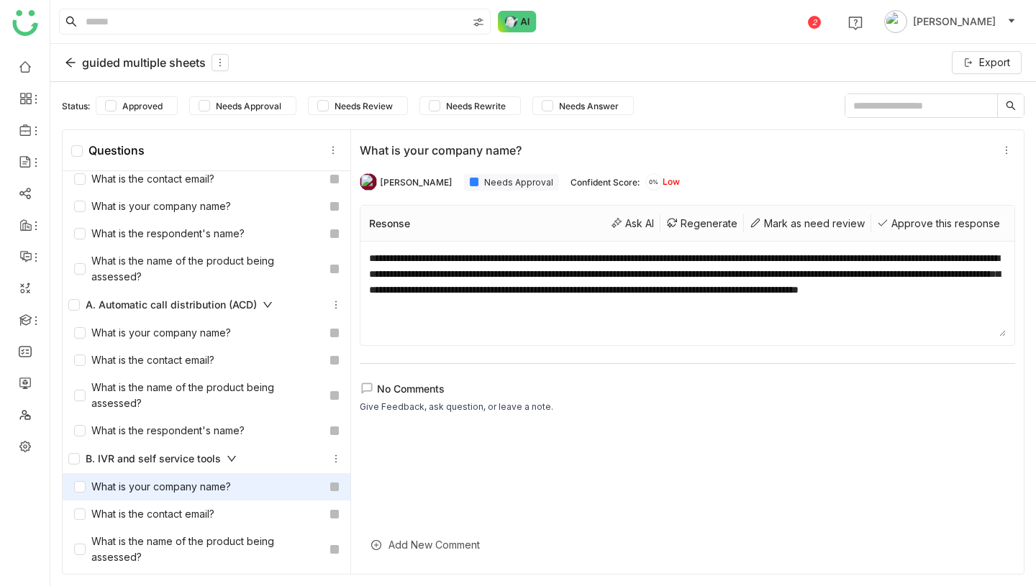
click at [204, 483] on div "What is your company name?" at bounding box center [152, 487] width 157 height 16
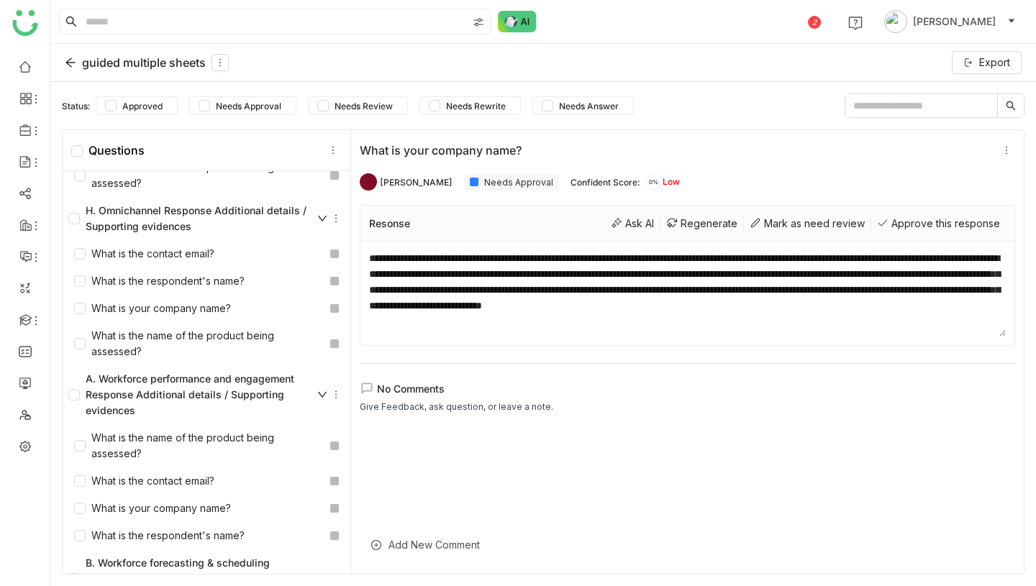
scroll to position [1881, 0]
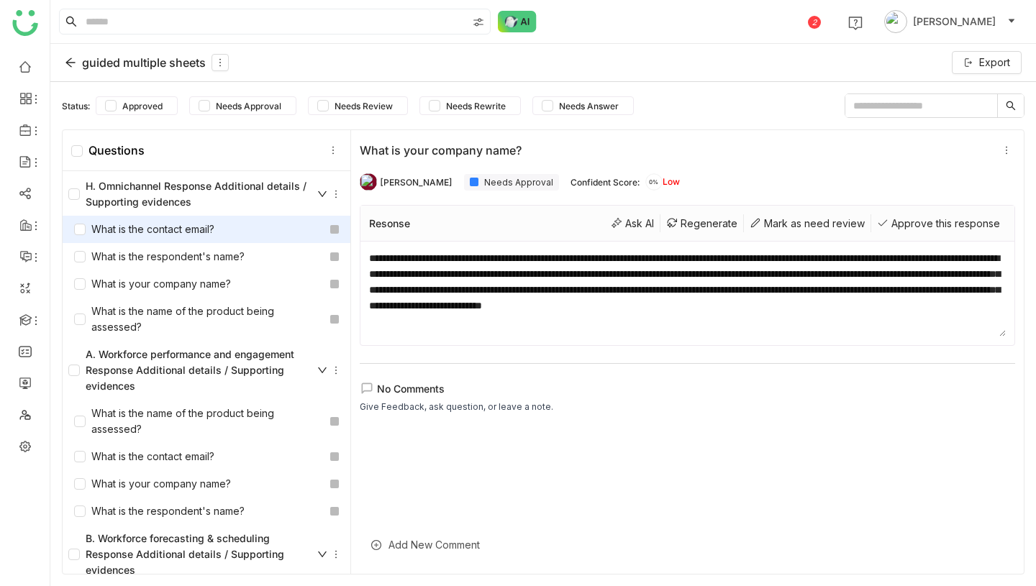
click at [167, 230] on div "What is the contact email?" at bounding box center [144, 230] width 140 height 16
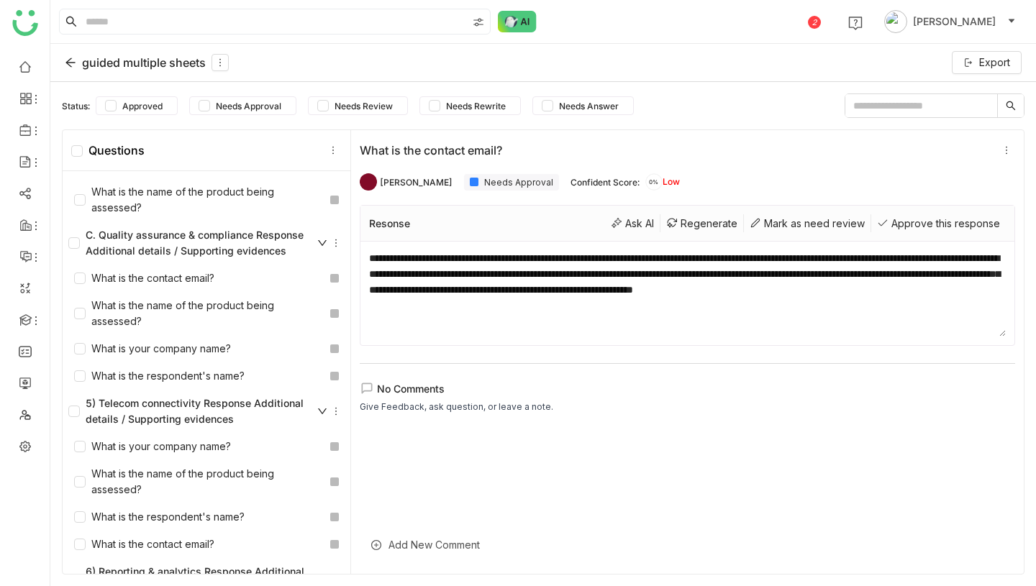
scroll to position [3874, 0]
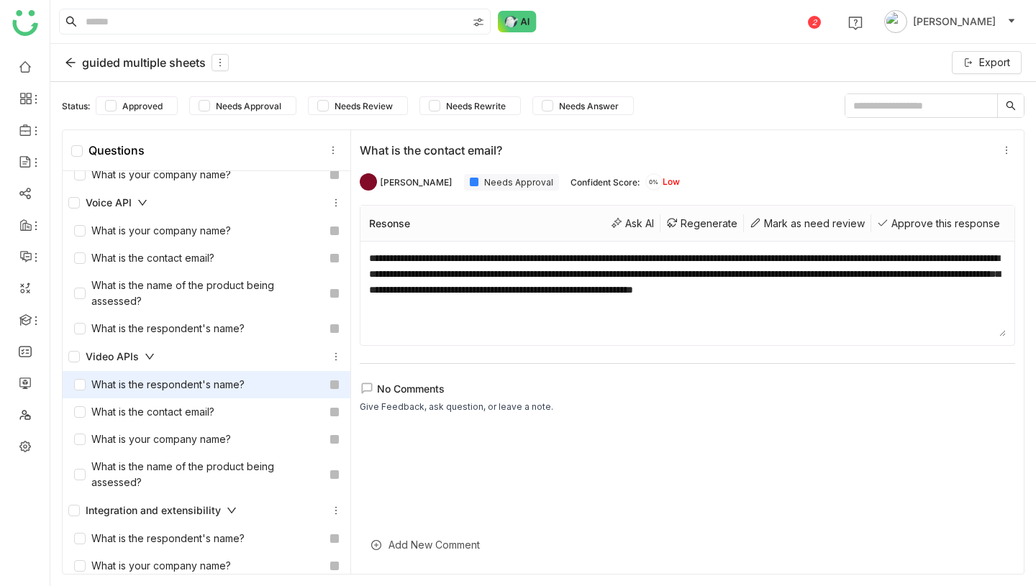
click at [171, 391] on div "What is the respondent's name?" at bounding box center [159, 385] width 171 height 16
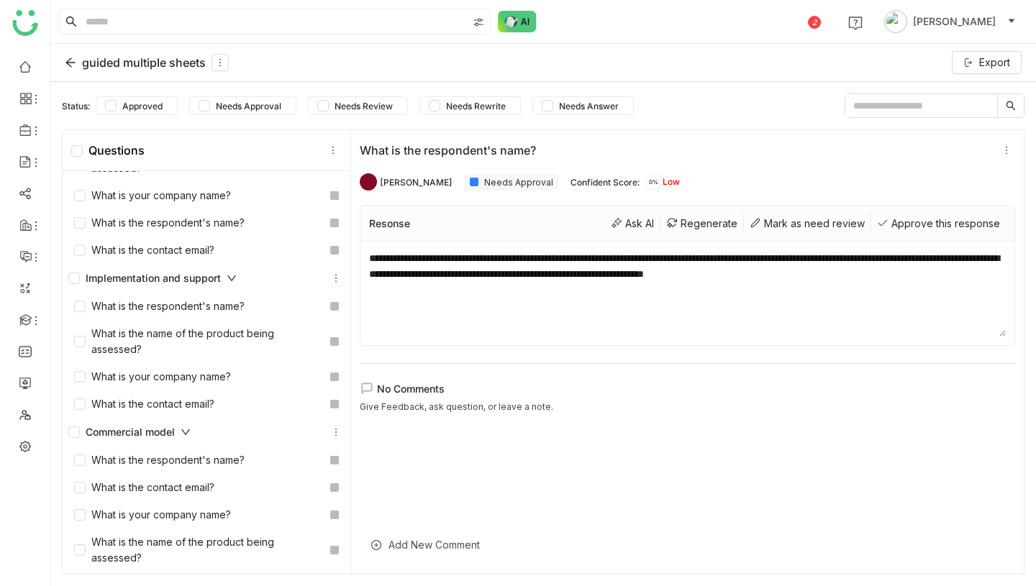
scroll to position [3, 0]
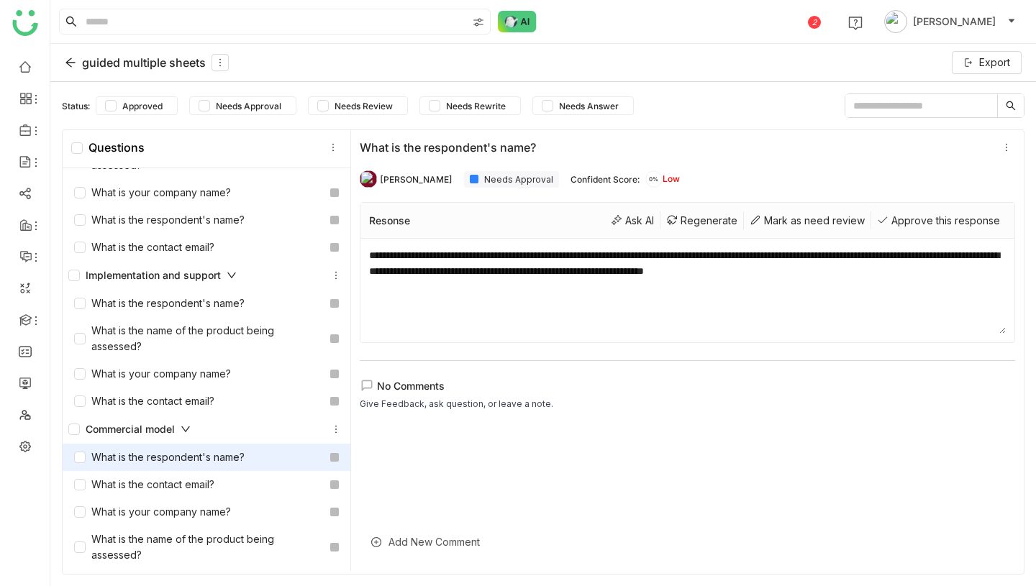
click at [172, 457] on div "What is the respondent's name?" at bounding box center [159, 458] width 171 height 16
click at [123, 65] on div "guided multiple sheets" at bounding box center [147, 62] width 164 height 17
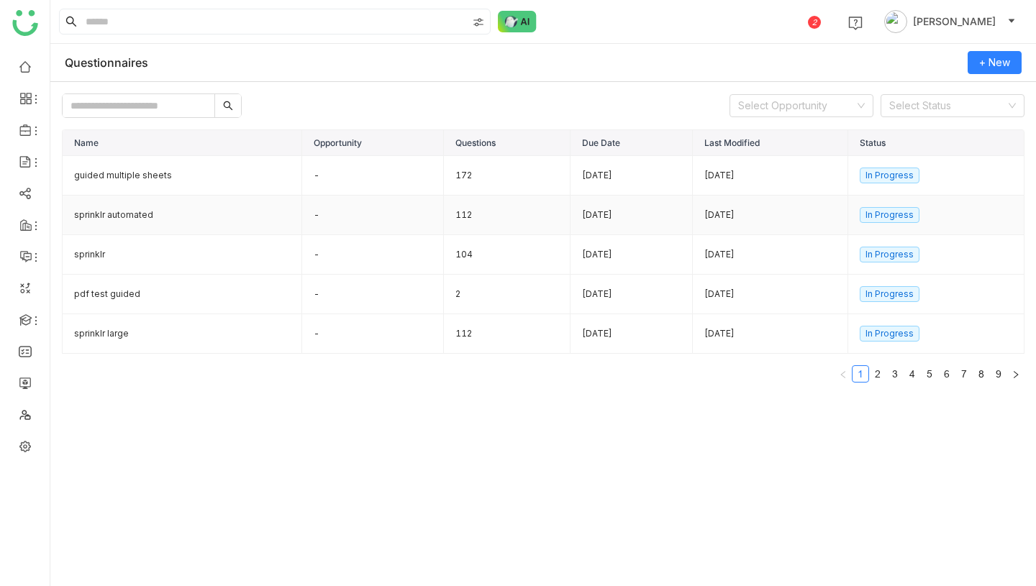
click at [172, 217] on td "sprinklr automated" at bounding box center [183, 216] width 240 height 40
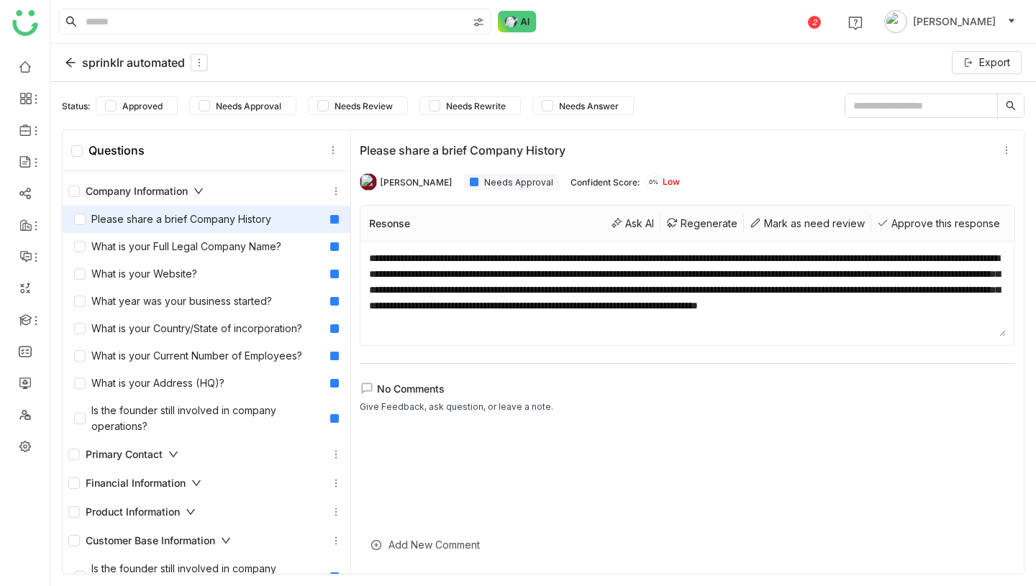
click at [124, 67] on div "sprinklr automated" at bounding box center [136, 62] width 143 height 17
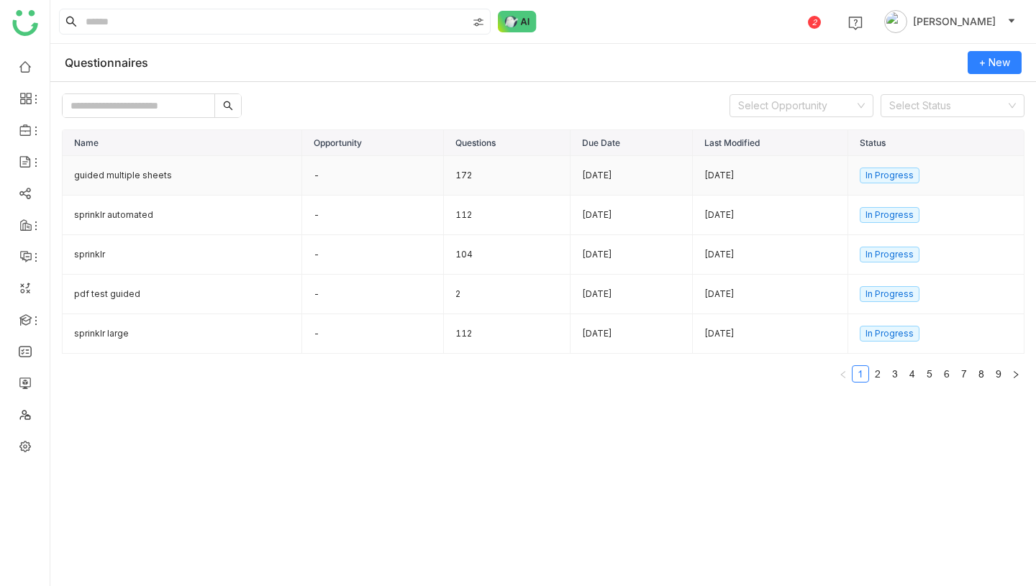
click at [168, 182] on td "guided multiple sheets" at bounding box center [183, 176] width 240 height 40
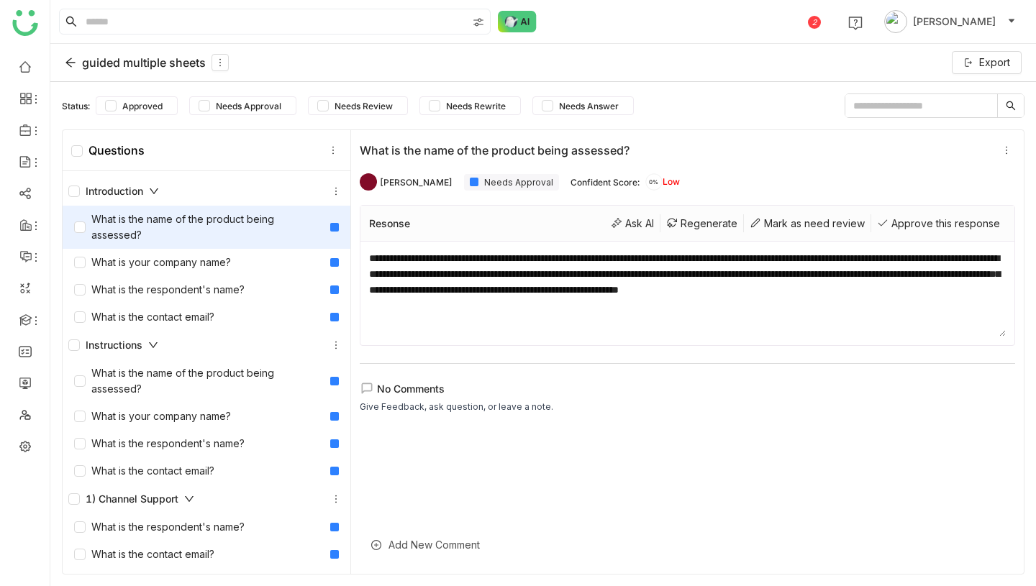
click at [71, 58] on icon at bounding box center [69, 62] width 9 height 9
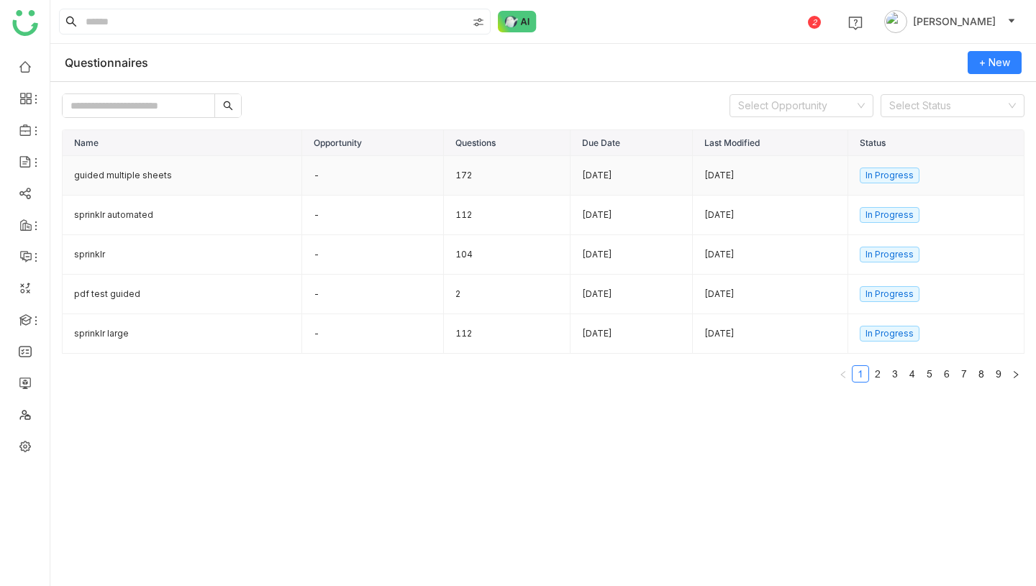
click at [223, 180] on td "guided multiple sheets" at bounding box center [183, 176] width 240 height 40
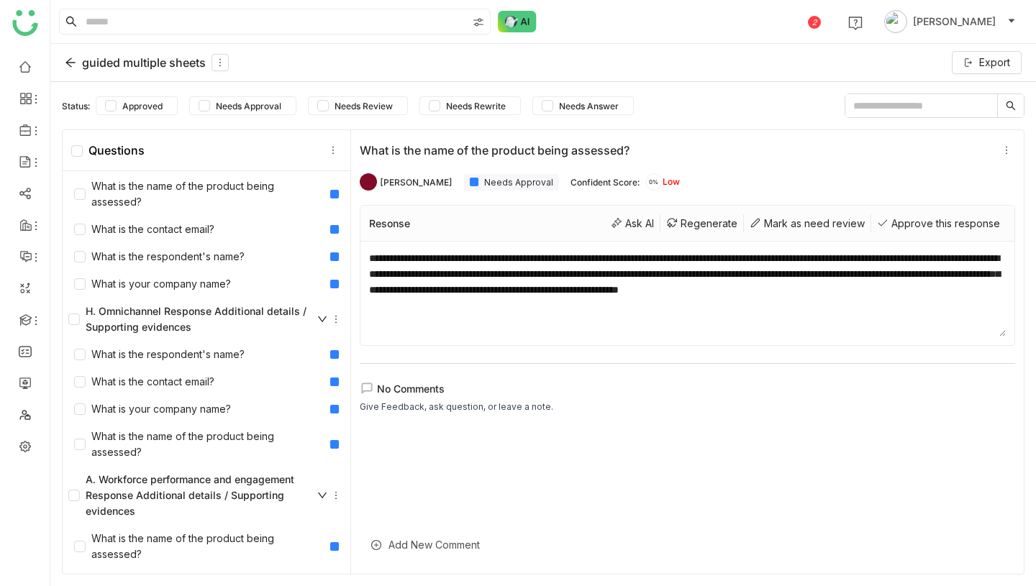
scroll to position [1839, 0]
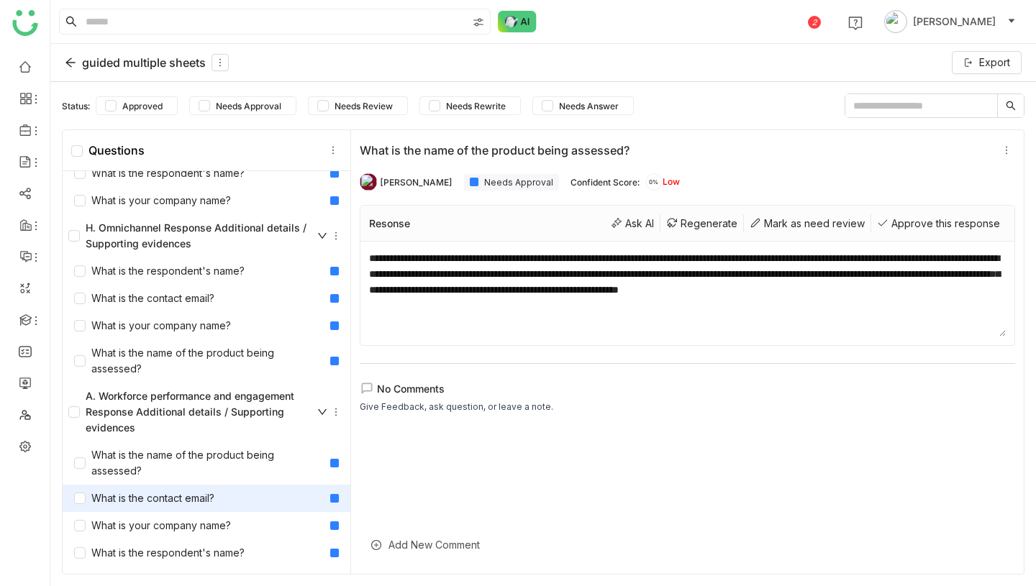
click at [231, 503] on div "What is the contact email?" at bounding box center [207, 498] width 288 height 27
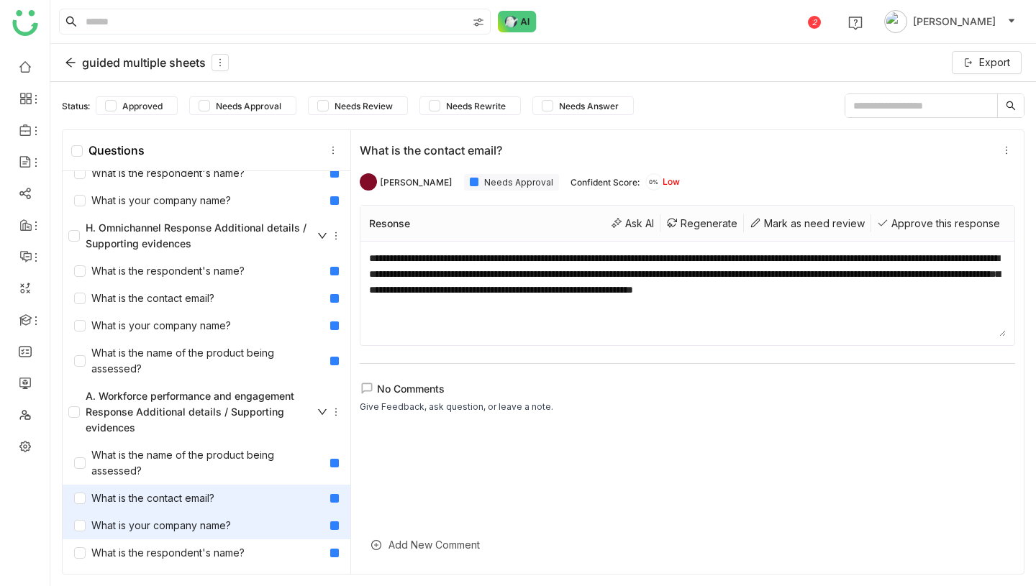
click at [225, 525] on div "What is your company name?" at bounding box center [152, 526] width 157 height 16
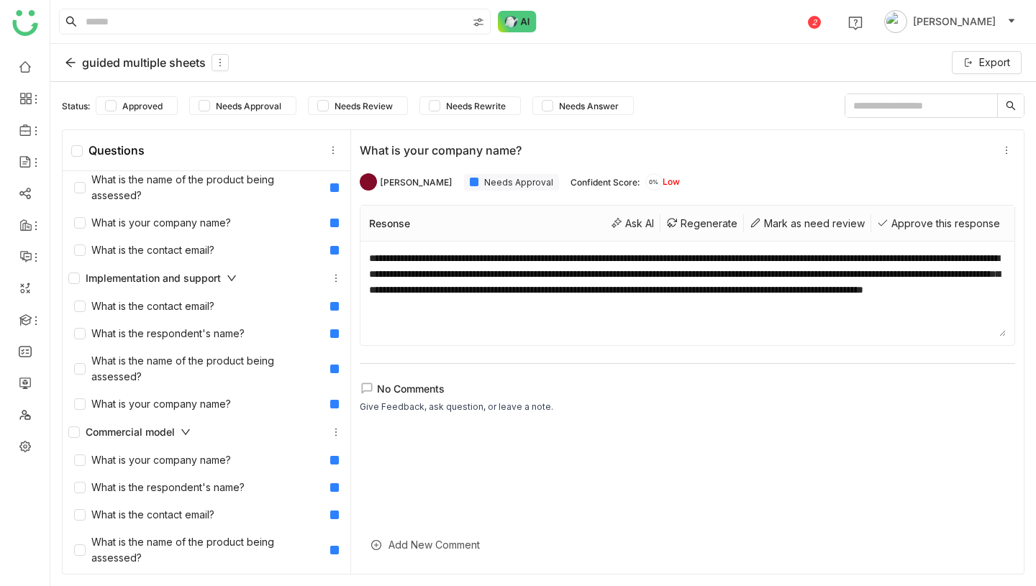
scroll to position [3, 0]
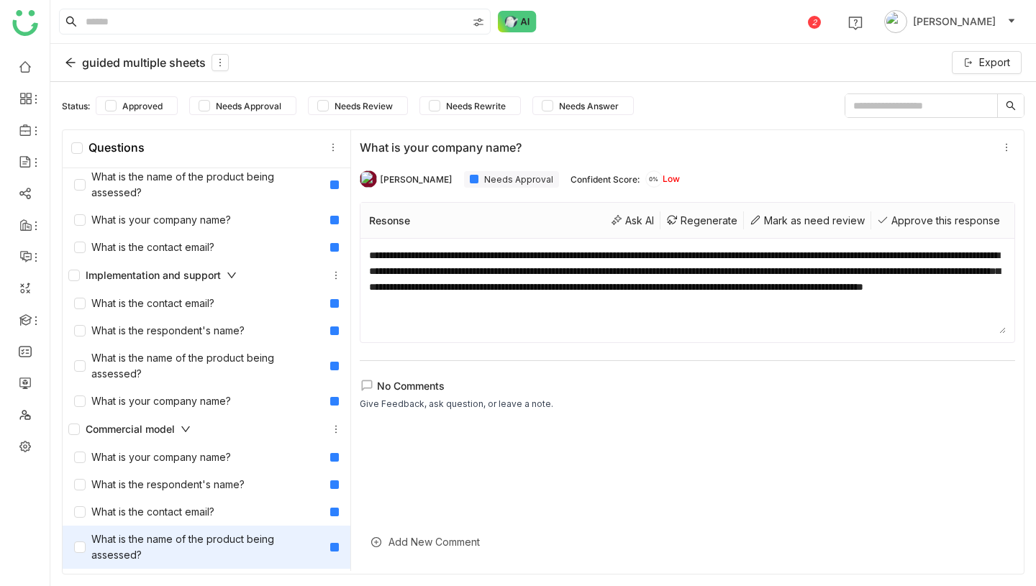
click at [199, 544] on div "What is the name of the product being assessed?" at bounding box center [199, 548] width 250 height 32
click at [75, 61] on icon at bounding box center [71, 63] width 12 height 12
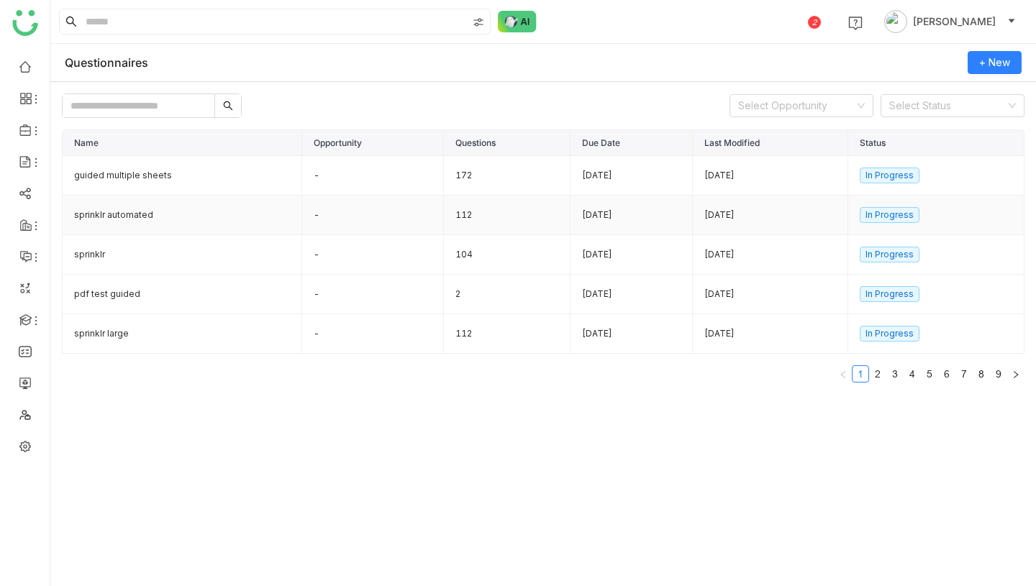
click at [157, 220] on td "sprinklr automated" at bounding box center [183, 216] width 240 height 40
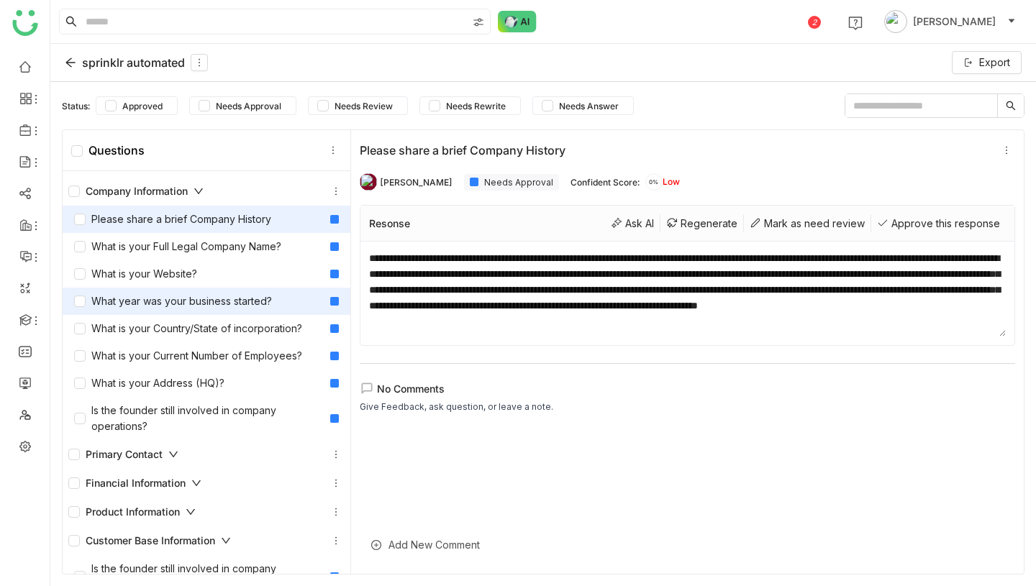
click at [161, 296] on div "What year was your business started?" at bounding box center [173, 302] width 198 height 16
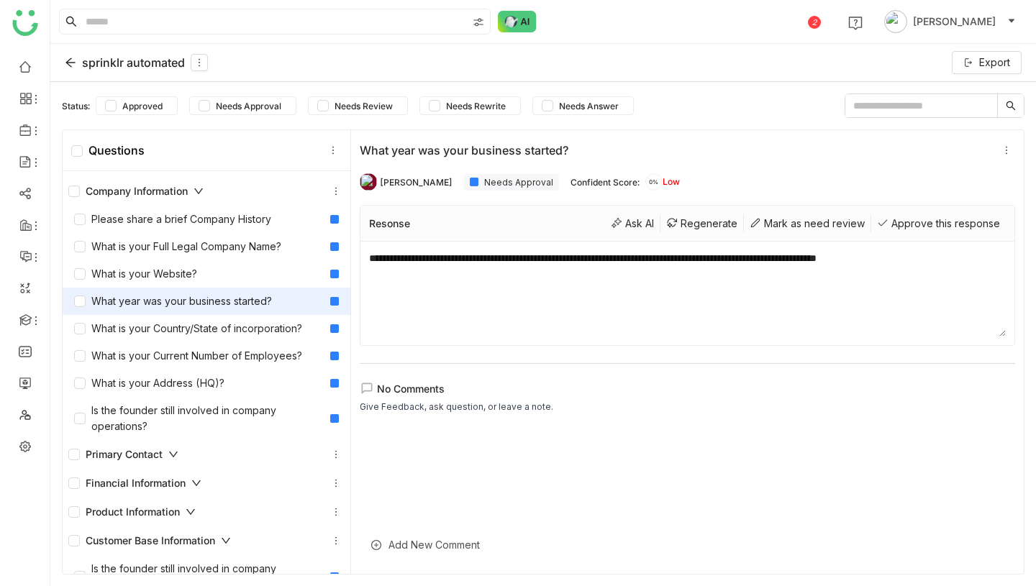
click at [86, 60] on div "sprinklr automated" at bounding box center [136, 62] width 143 height 17
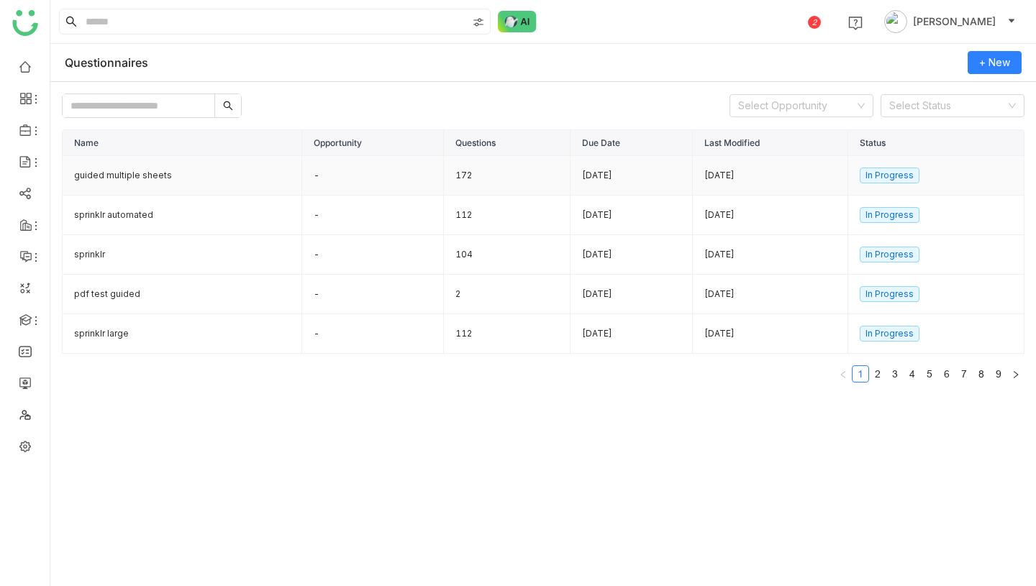
click at [222, 182] on td "guided multiple sheets" at bounding box center [183, 176] width 240 height 40
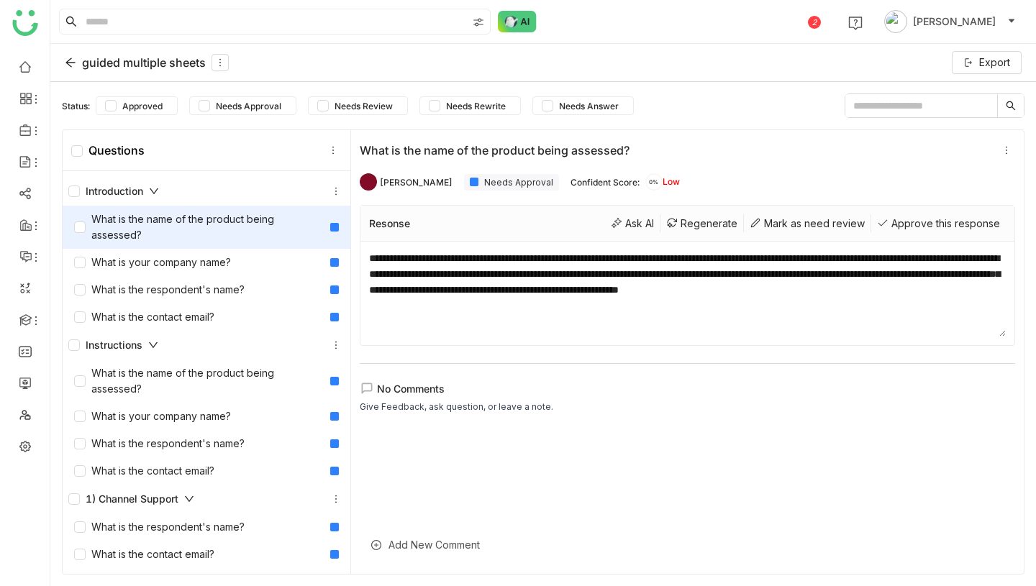
click at [128, 55] on div "guided multiple sheets" at bounding box center [147, 62] width 164 height 17
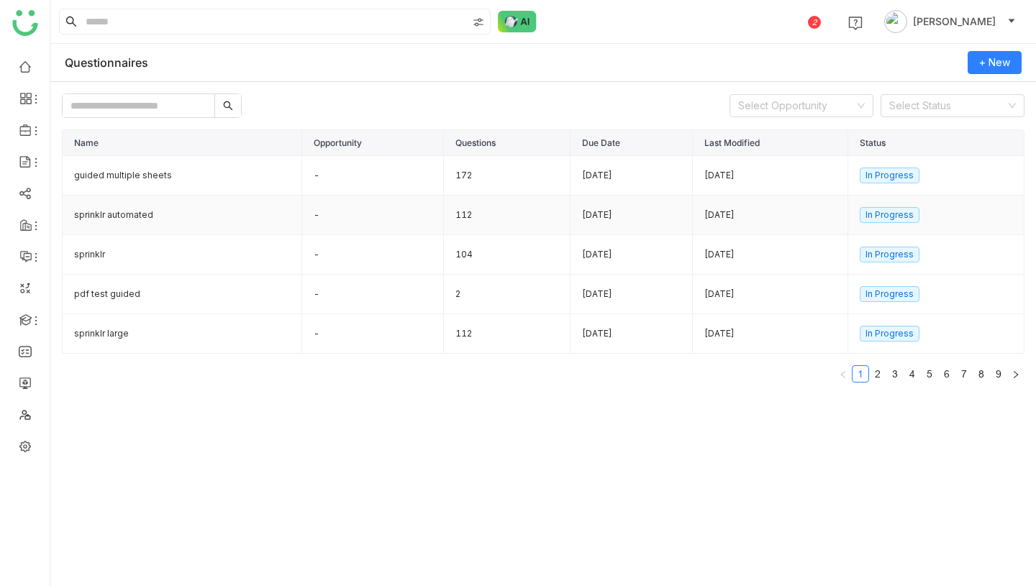
click at [149, 213] on td "sprinklr automated" at bounding box center [183, 216] width 240 height 40
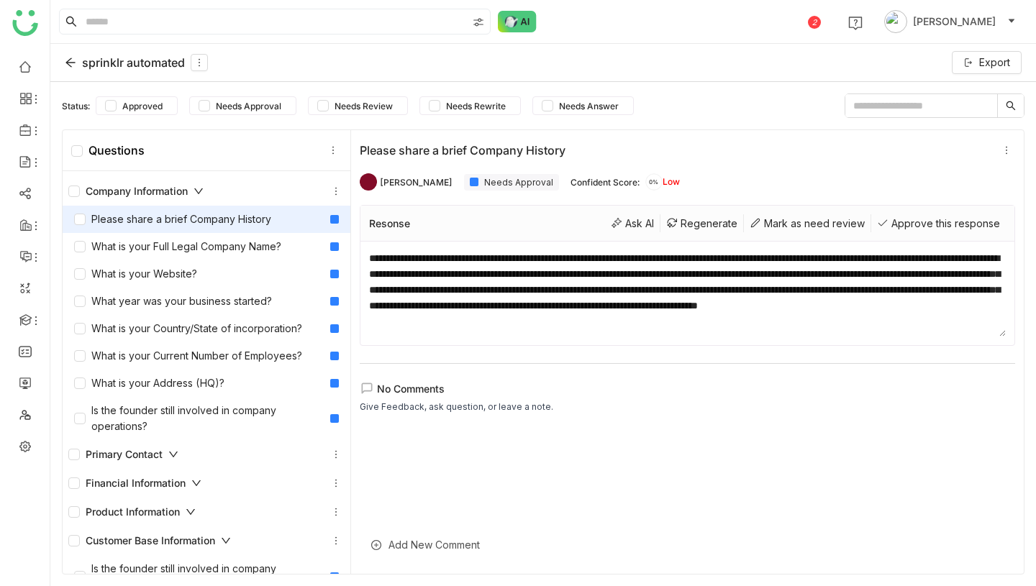
click at [116, 61] on div "sprinklr automated" at bounding box center [136, 62] width 143 height 17
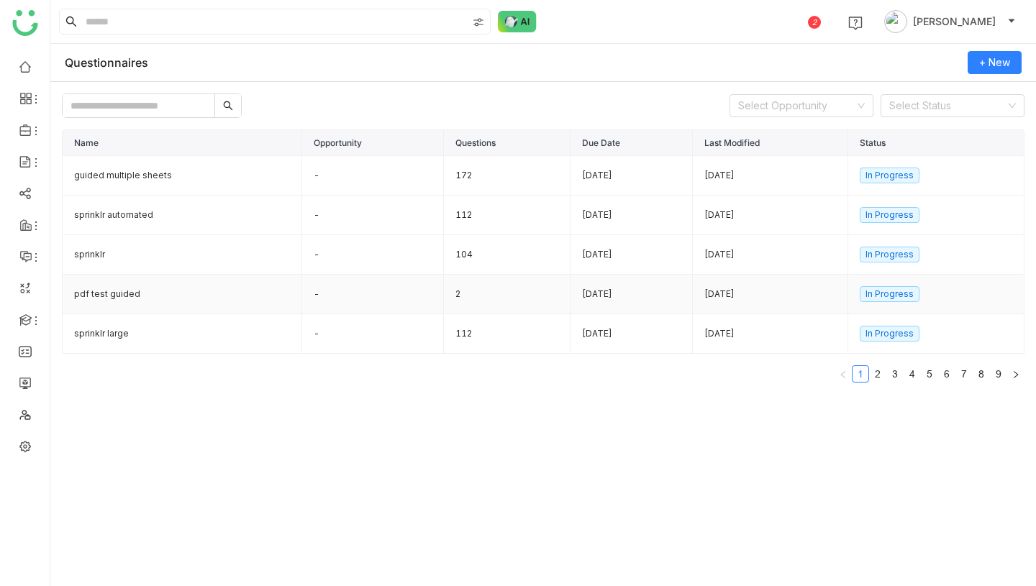
click at [186, 299] on td "pdf test guided" at bounding box center [183, 295] width 240 height 40
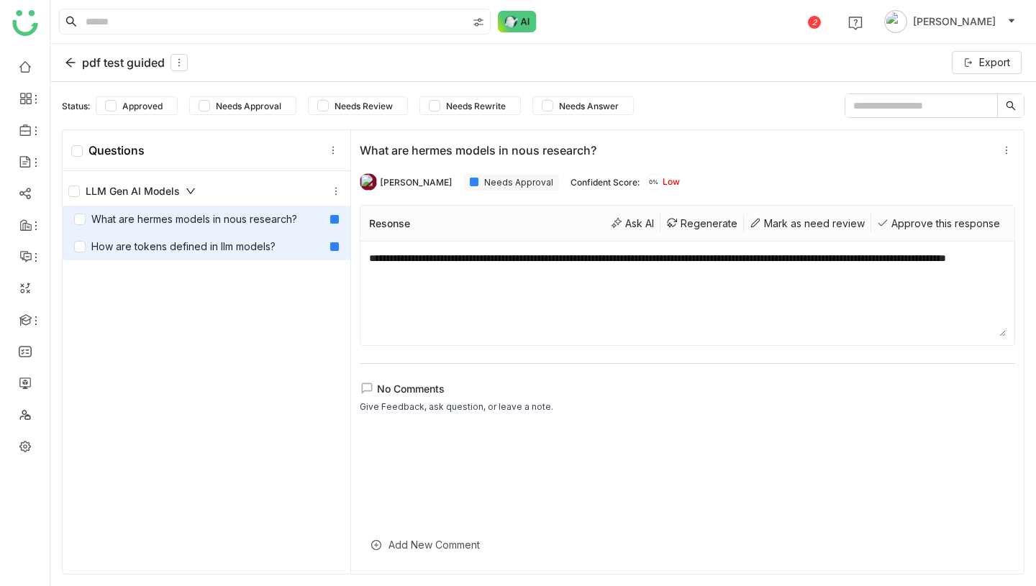
click at [168, 245] on div "How are tokens defined in llm models?" at bounding box center [174, 247] width 201 height 16
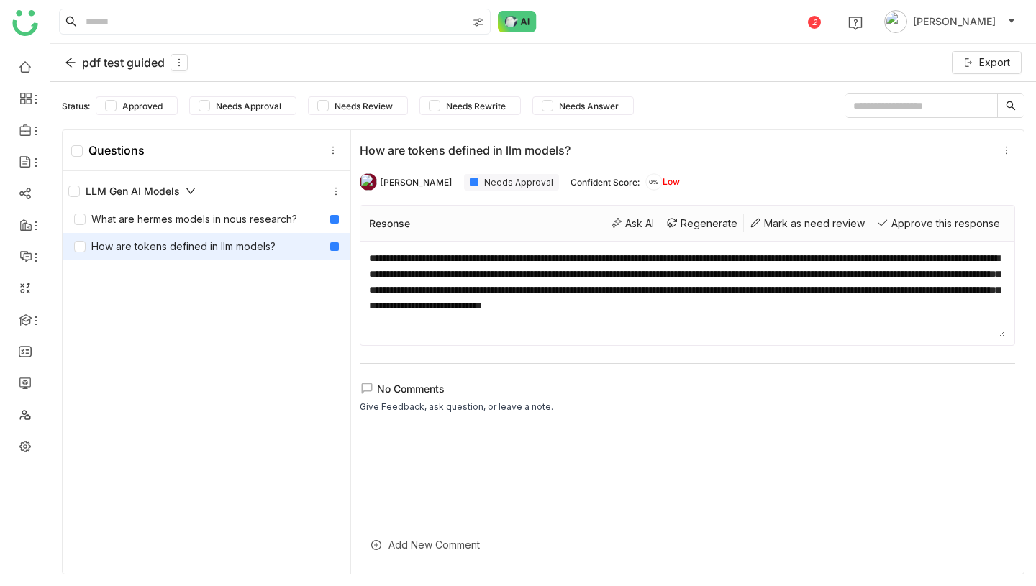
click at [125, 69] on div "pdf test guided" at bounding box center [126, 62] width 123 height 17
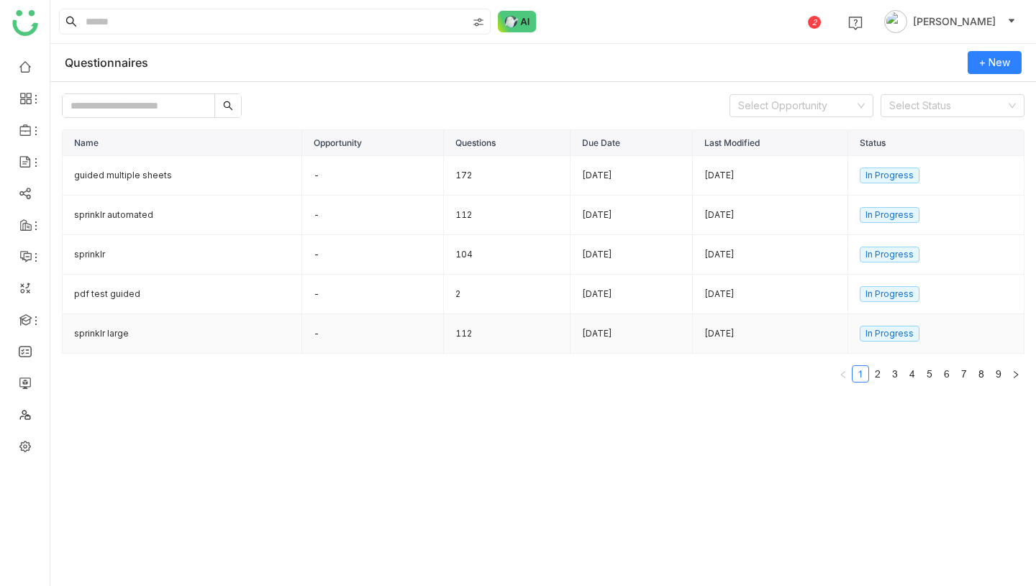
click at [174, 337] on td "sprinklr large" at bounding box center [183, 334] width 240 height 40
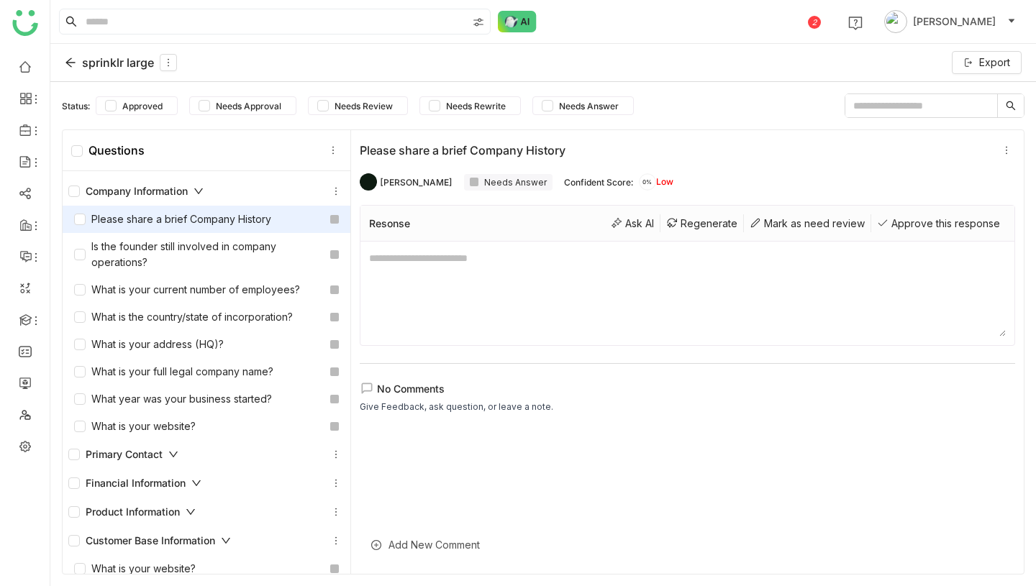
click at [317, 219] on div "Please share a brief Company History" at bounding box center [207, 219] width 288 height 27
click at [412, 316] on textarea at bounding box center [687, 293] width 637 height 86
click at [335, 190] on icon at bounding box center [336, 191] width 10 height 10
click at [250, 222] on div "Please share a brief Company History" at bounding box center [172, 220] width 197 height 16
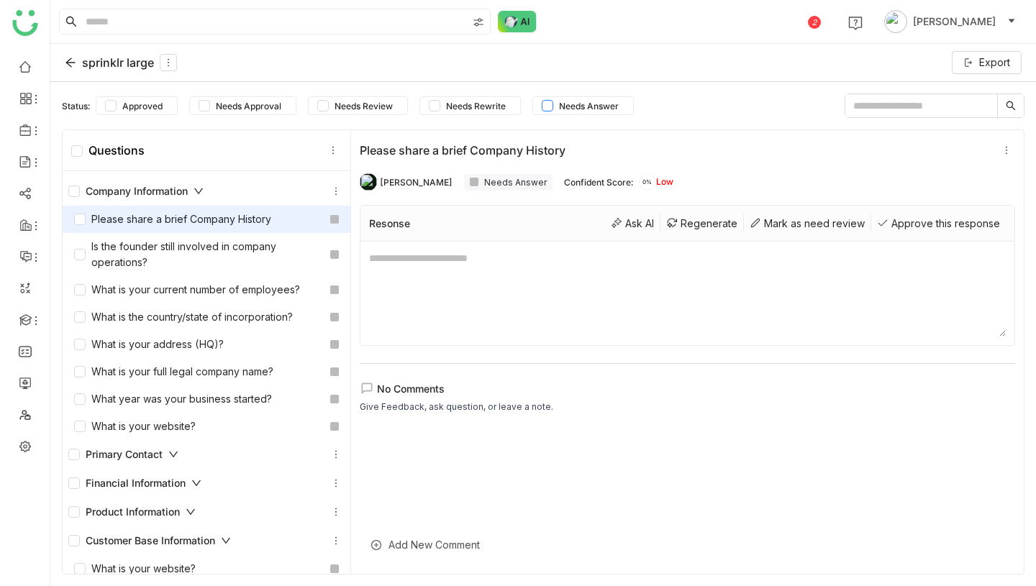
click at [611, 109] on span "Needs Answer" at bounding box center [588, 106] width 71 height 11
click at [236, 219] on div "Please share a brief Company History" at bounding box center [172, 220] width 197 height 16
click at [335, 190] on icon at bounding box center [336, 191] width 10 height 10
click at [477, 268] on textarea at bounding box center [687, 293] width 637 height 86
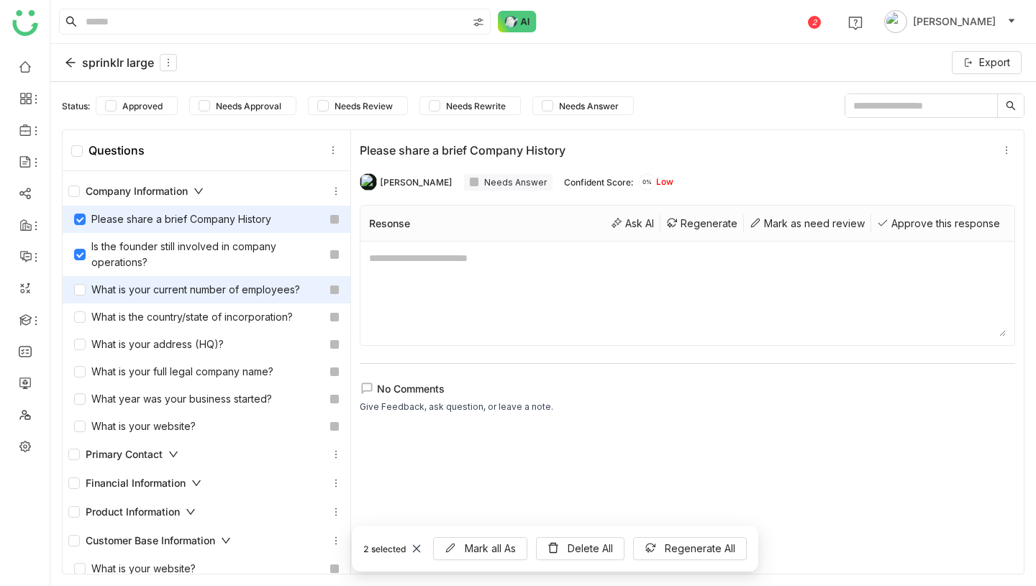
click at [86, 296] on div "What is your current number of employees?" at bounding box center [187, 290] width 226 height 16
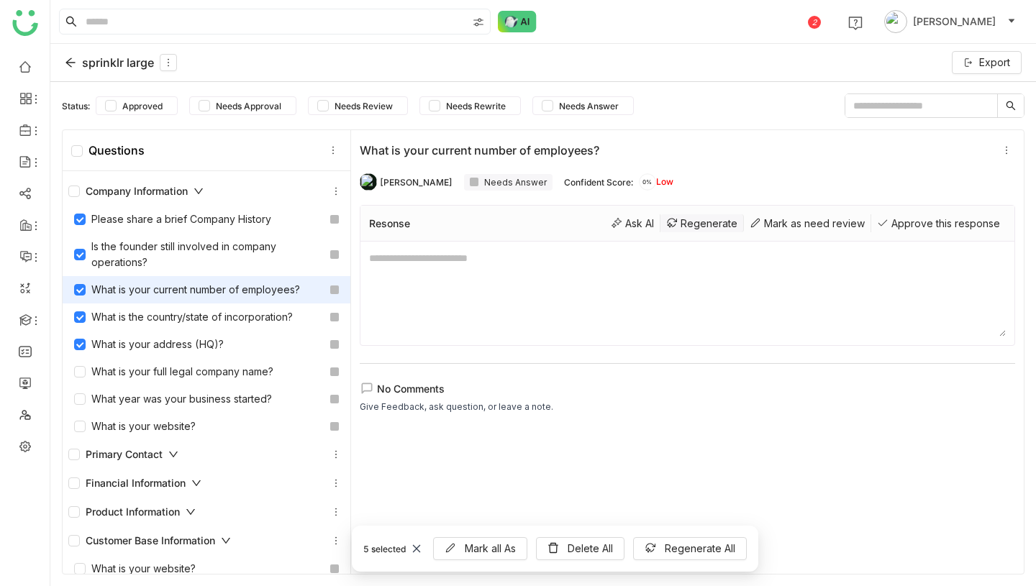
click at [712, 222] on div "Regenerate" at bounding box center [701, 223] width 83 height 18
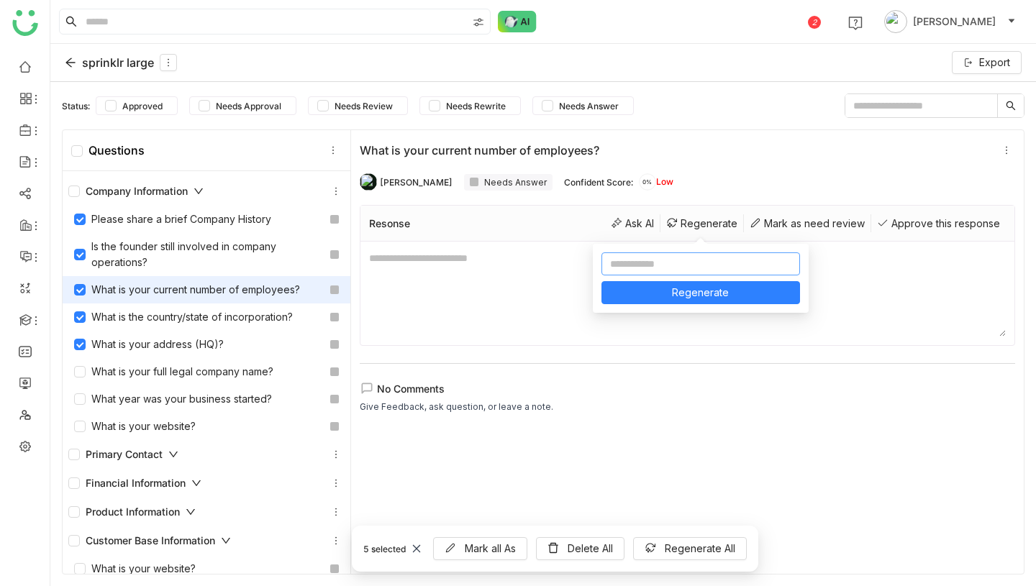
click at [702, 260] on input at bounding box center [700, 264] width 199 height 23
type input "**********"
click at [730, 296] on button "Regenerate" at bounding box center [700, 292] width 199 height 23
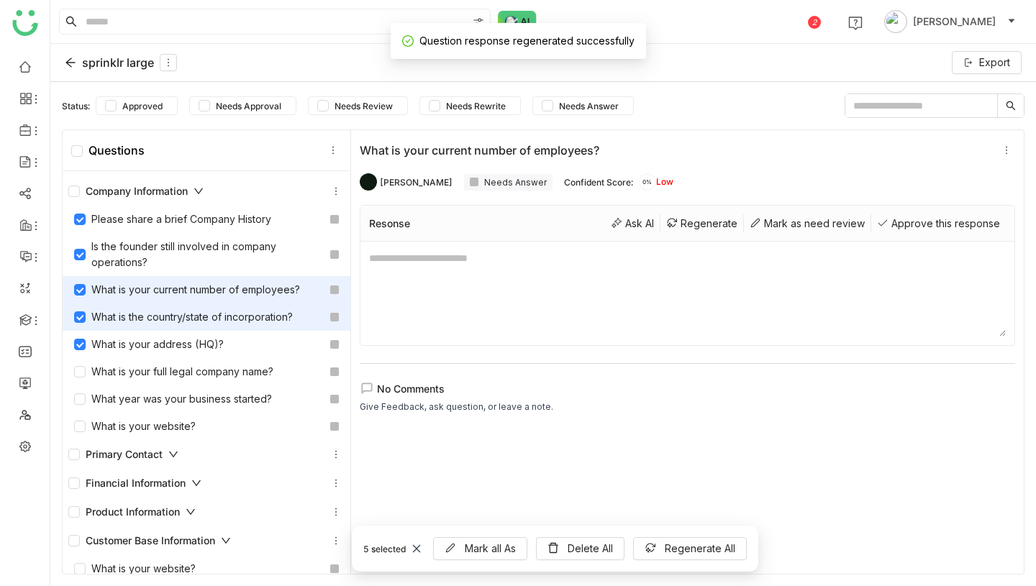
scroll to position [1426, 0]
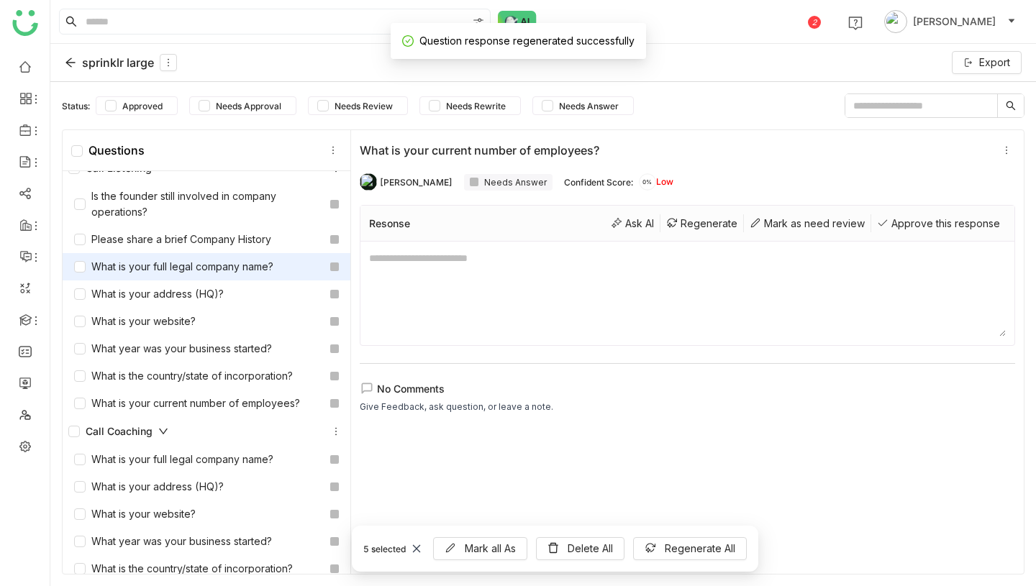
click at [171, 269] on div "What is your full legal company name?" at bounding box center [173, 267] width 199 height 16
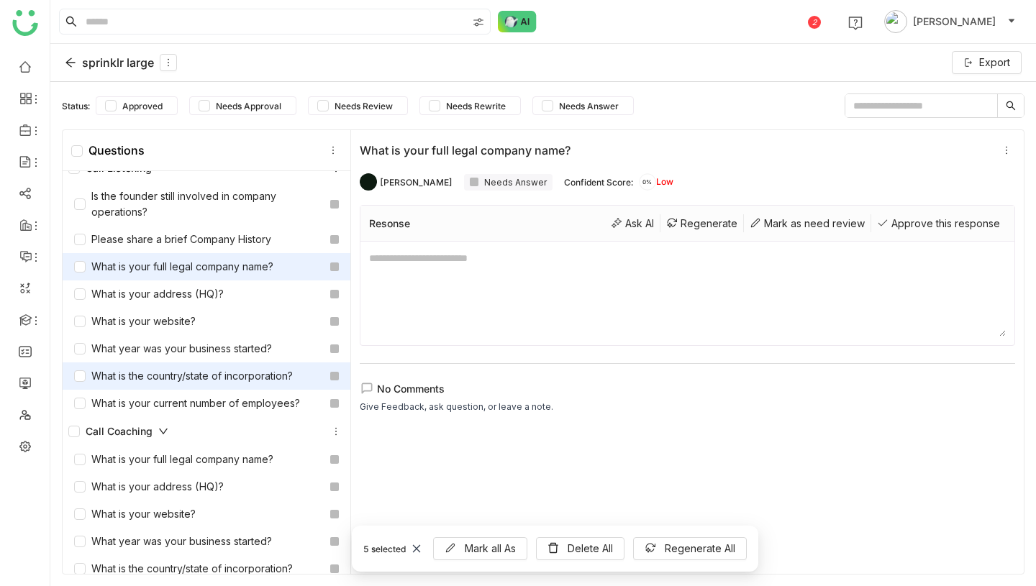
click at [179, 363] on div "What is the country/state of incorporation?" at bounding box center [207, 376] width 288 height 27
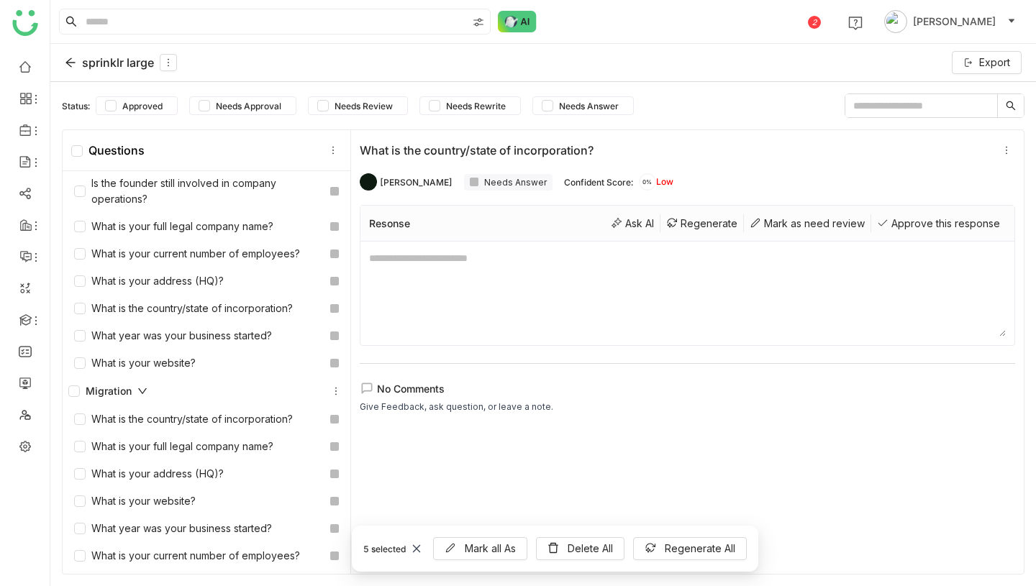
scroll to position [3407, 0]
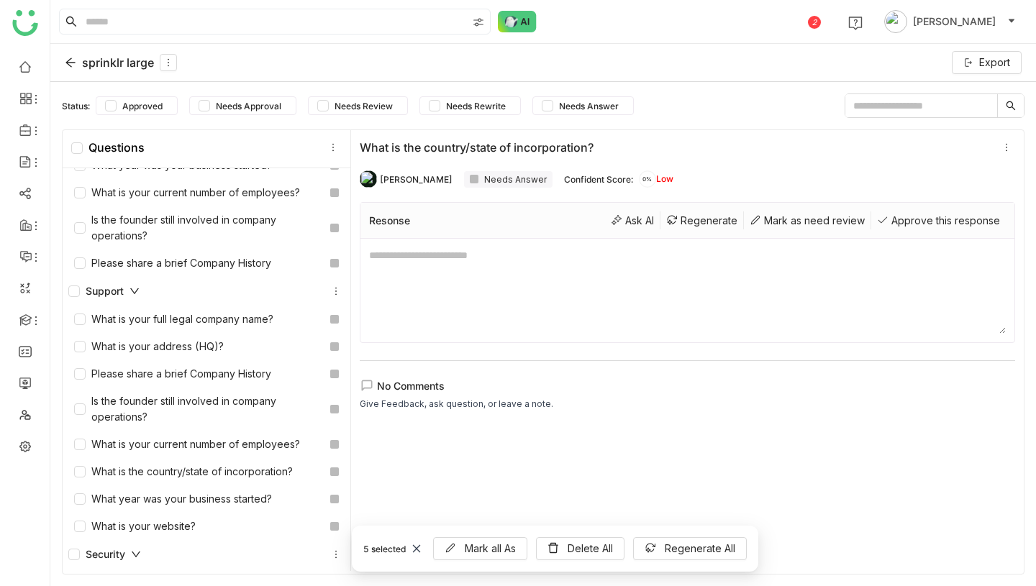
click at [155, 290] on div "Support" at bounding box center [206, 291] width 276 height 17
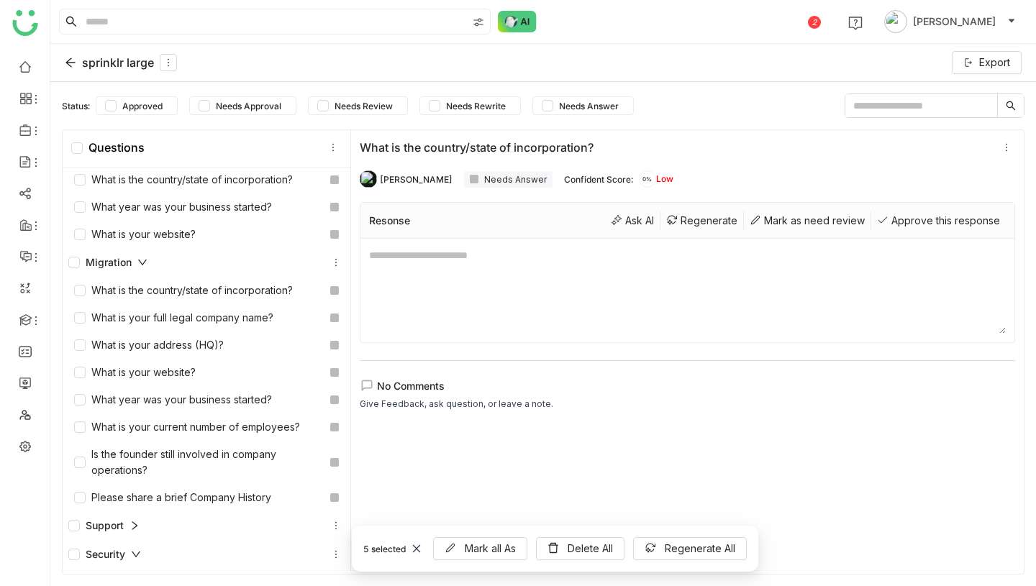
scroll to position [3172, 0]
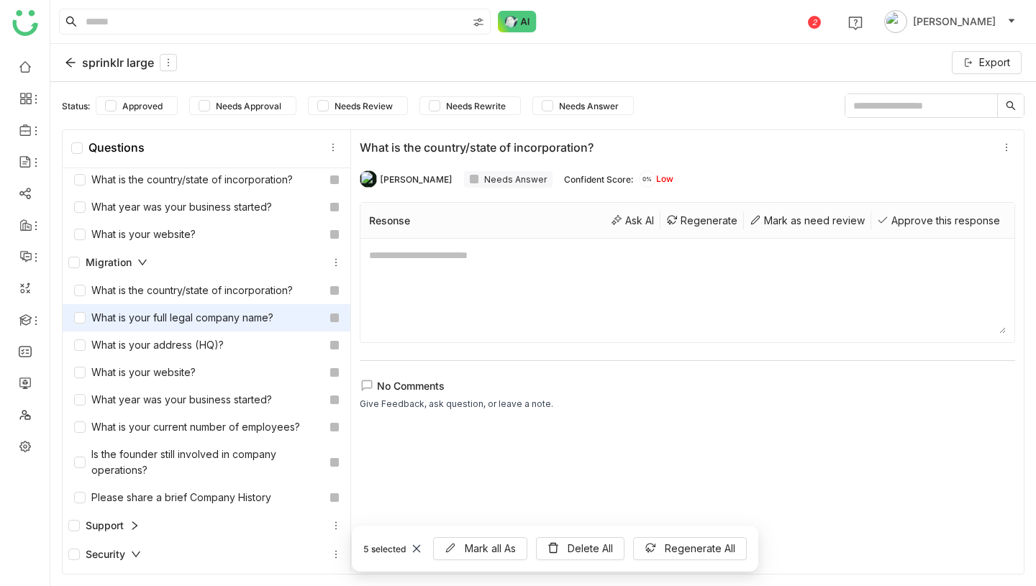
click at [178, 312] on div "What is your full legal company name?" at bounding box center [173, 318] width 199 height 16
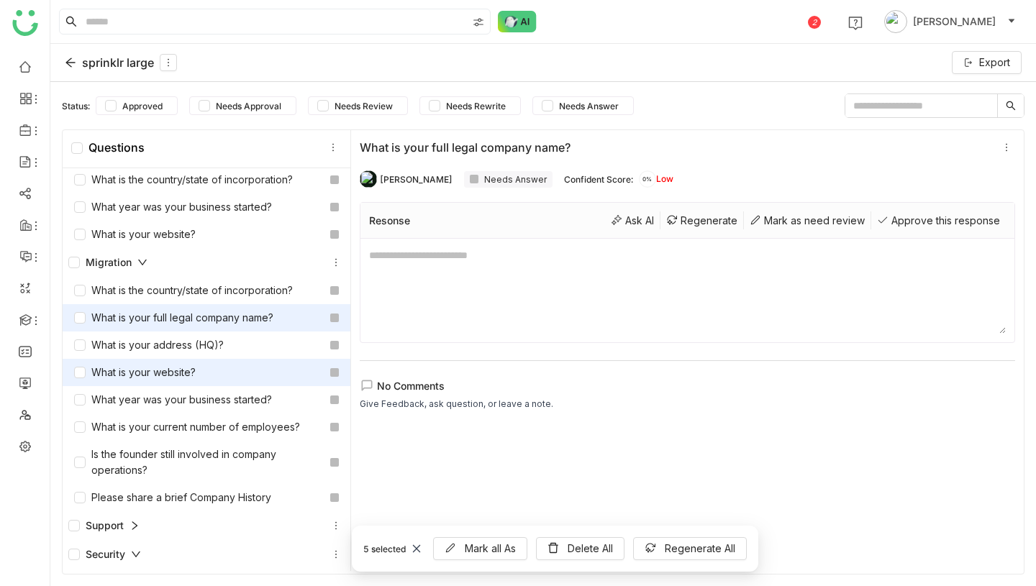
click at [175, 359] on div "What is your website?" at bounding box center [207, 372] width 288 height 27
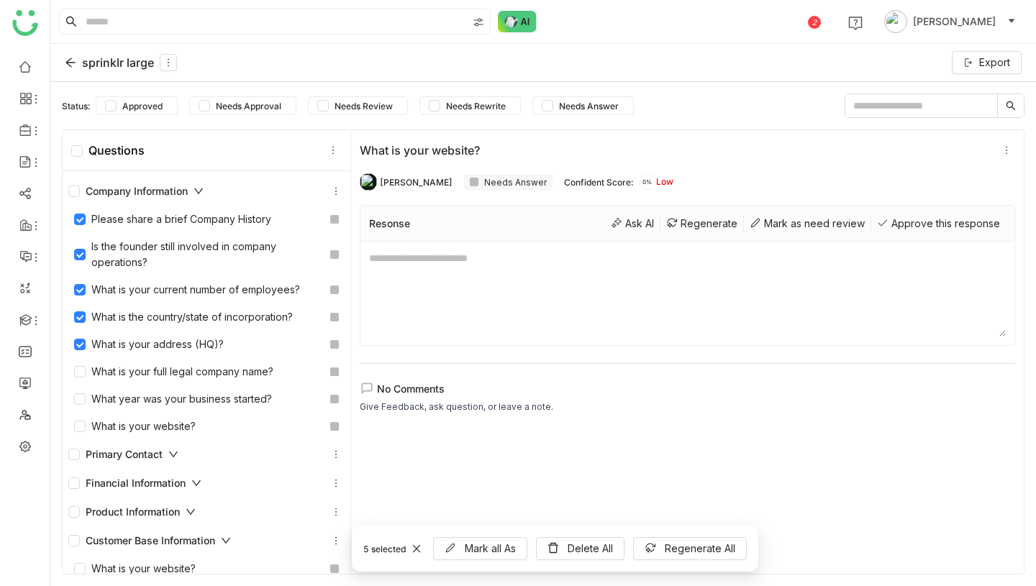
click at [200, 194] on icon at bounding box center [199, 191] width 10 height 10
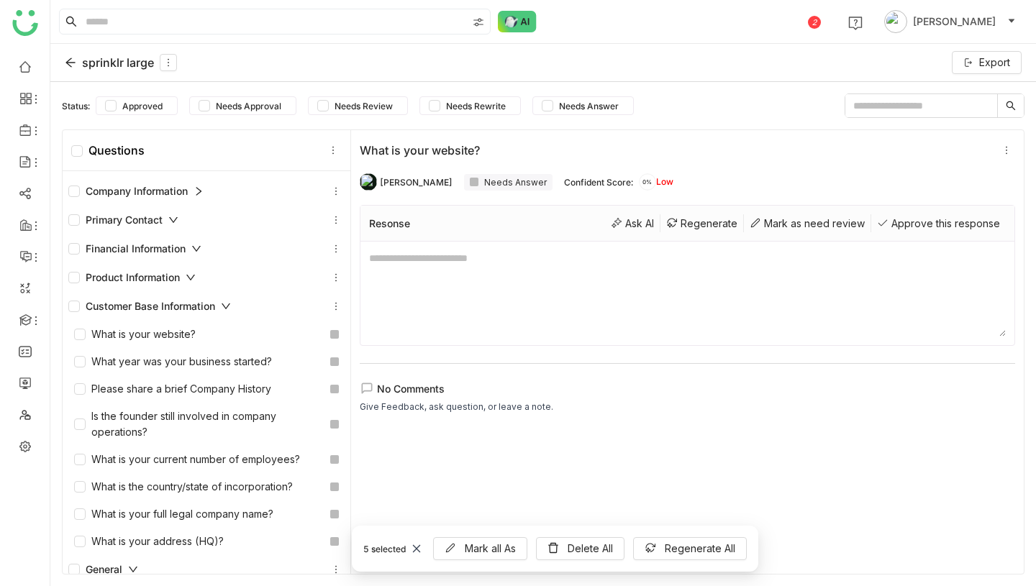
click at [200, 194] on icon at bounding box center [199, 191] width 10 height 10
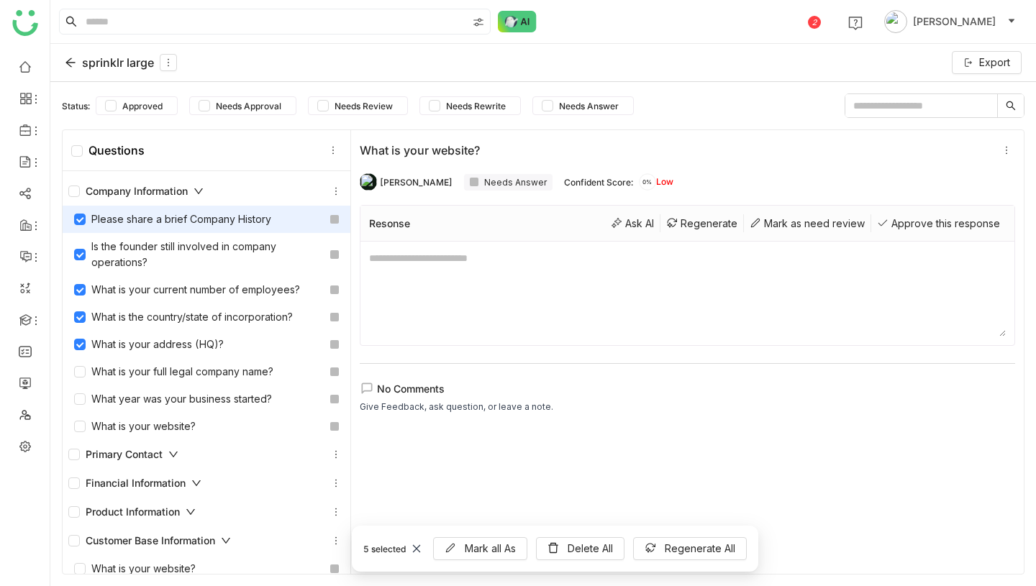
click at [180, 224] on div "Please share a brief Company History" at bounding box center [172, 220] width 197 height 16
click at [190, 194] on div "Company Information" at bounding box center [135, 191] width 135 height 16
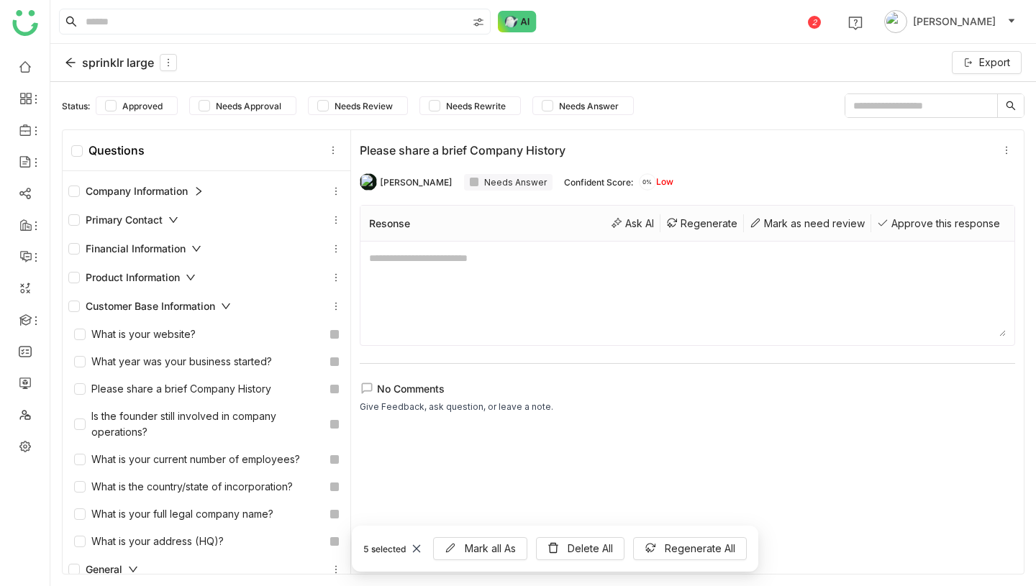
click at [175, 197] on div "Company Information" at bounding box center [135, 191] width 135 height 16
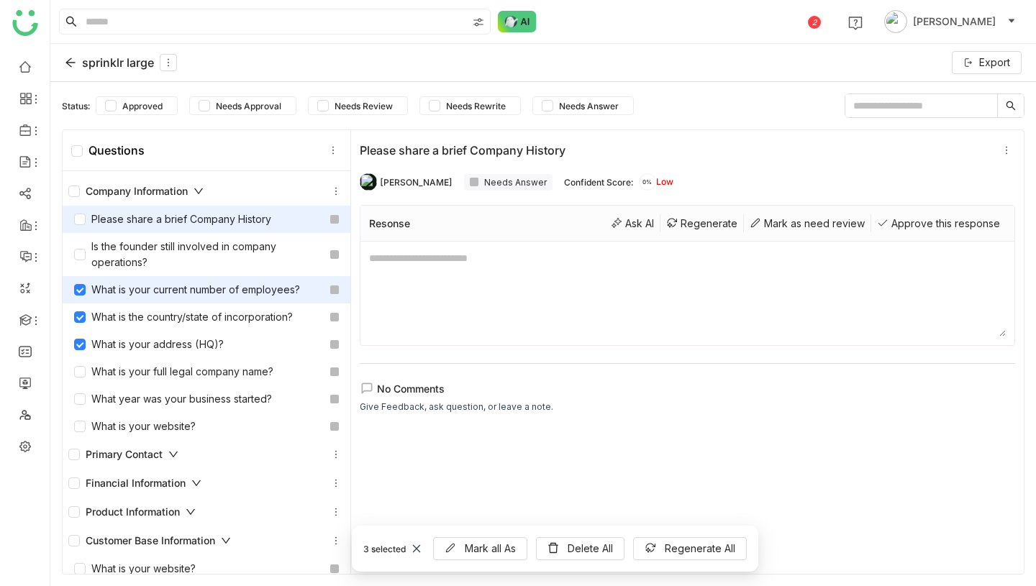
click at [78, 299] on div "What is your current number of employees?" at bounding box center [207, 289] width 288 height 27
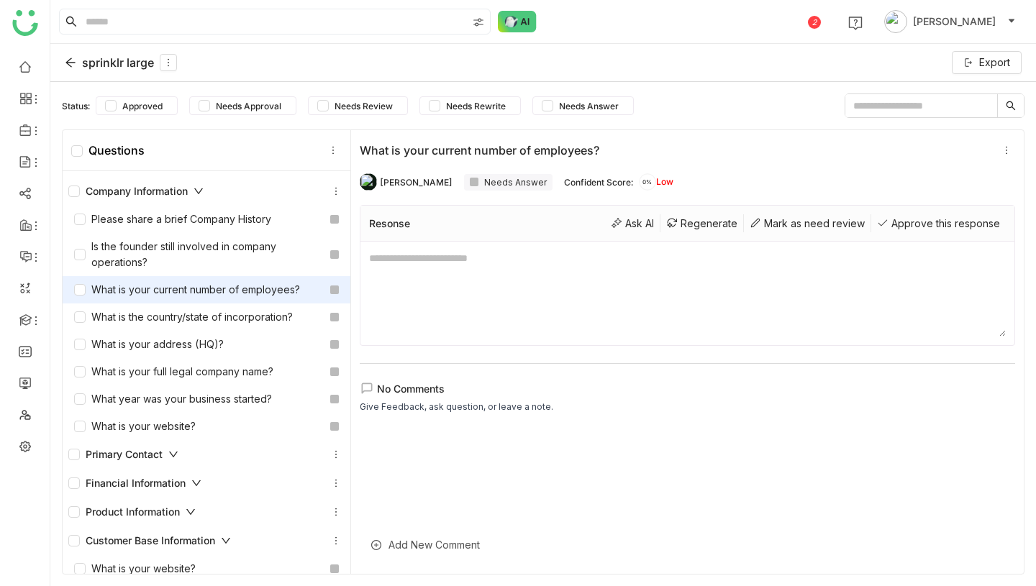
click at [109, 195] on div "Company Information" at bounding box center [135, 191] width 135 height 16
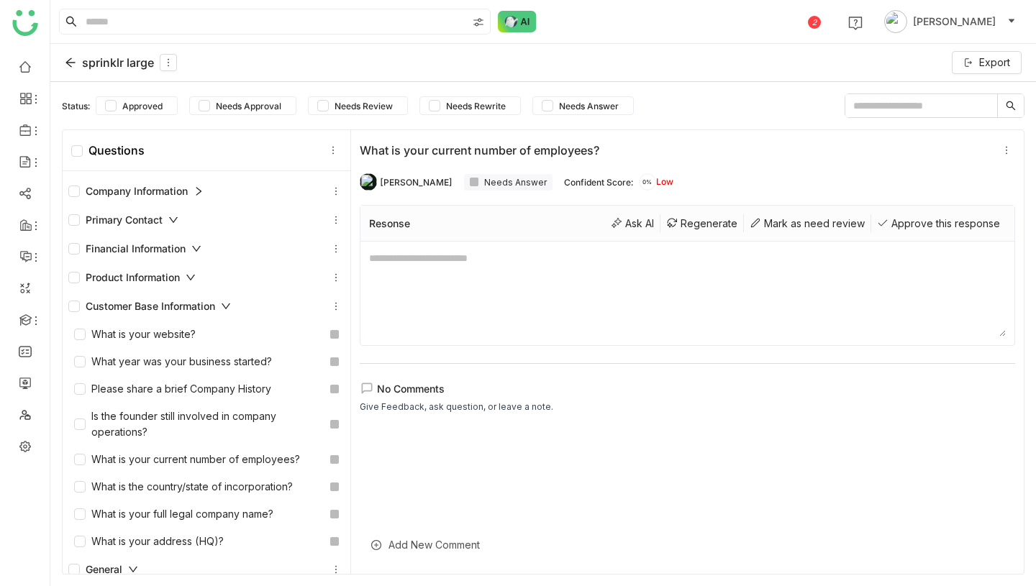
click at [125, 55] on div "sprinklr large" at bounding box center [121, 62] width 112 height 17
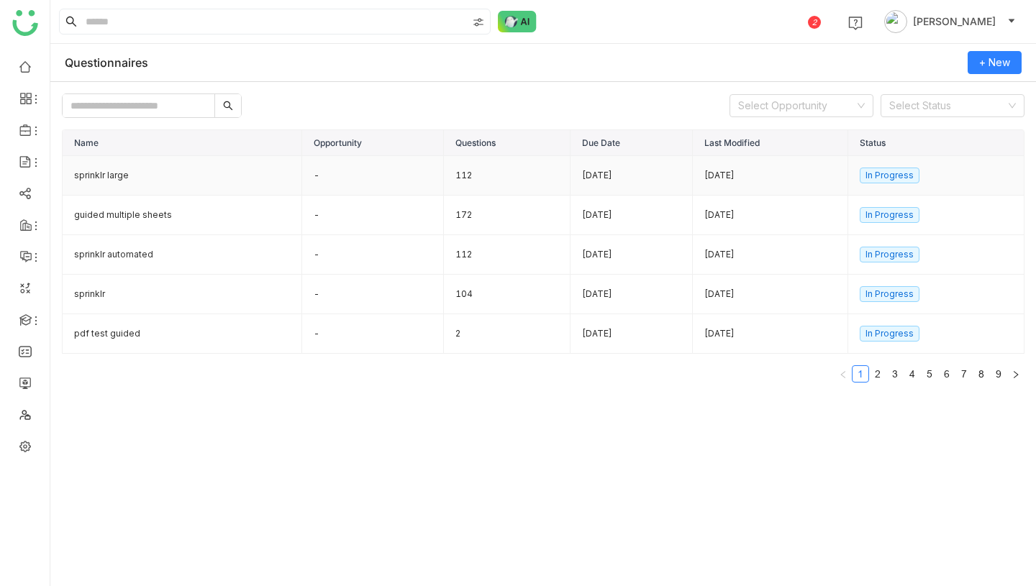
click at [163, 169] on td "sprinklr large" at bounding box center [183, 176] width 240 height 40
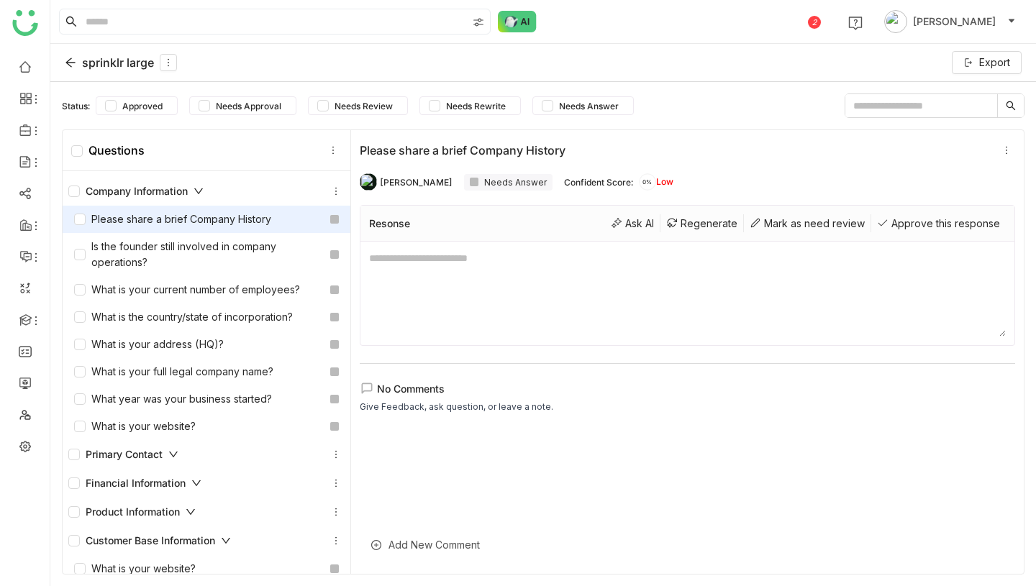
click at [95, 63] on div "sprinklr large" at bounding box center [121, 62] width 112 height 17
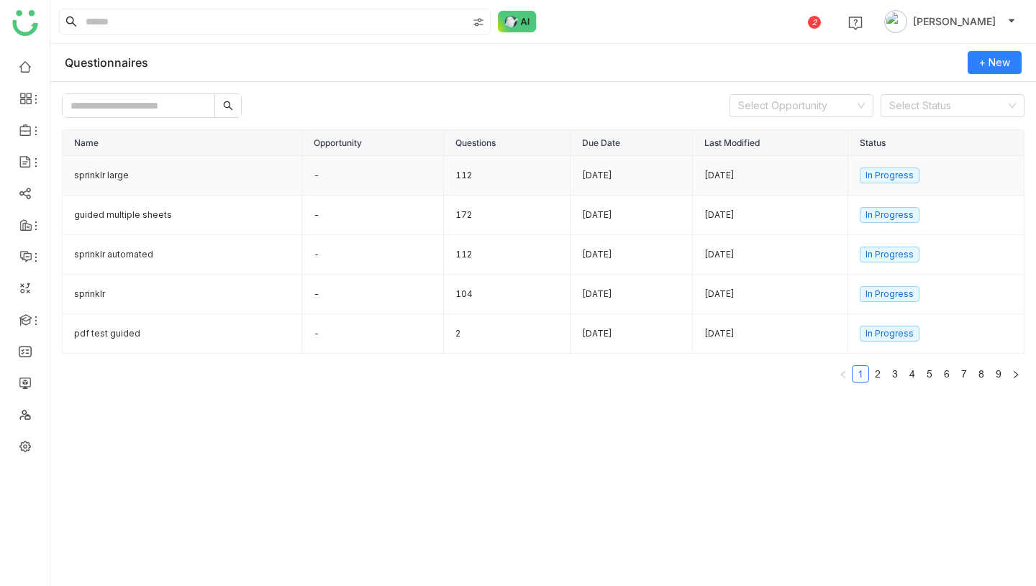
click at [376, 184] on td "-" at bounding box center [373, 176] width 142 height 40
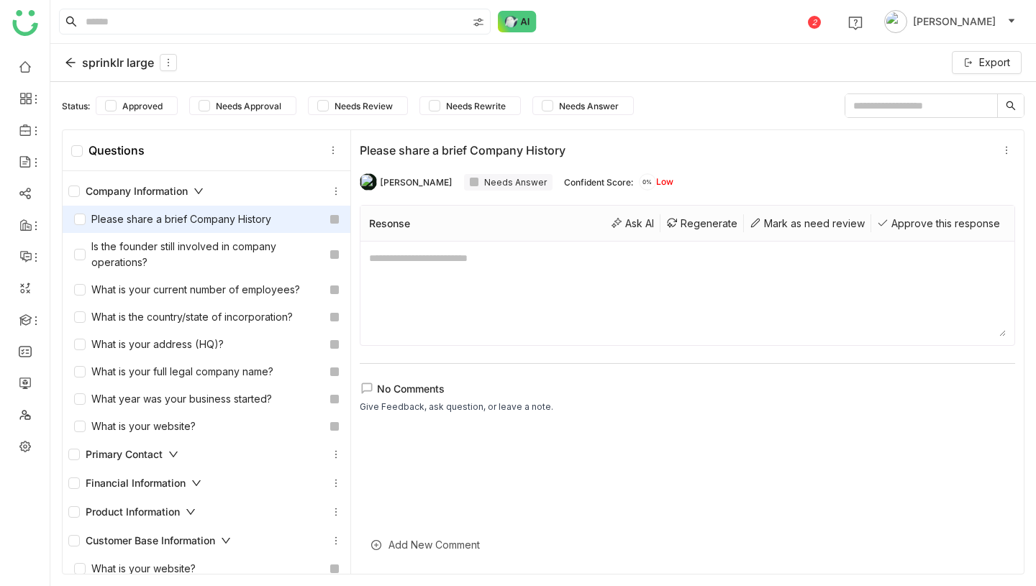
click at [112, 58] on div "sprinklr large" at bounding box center [121, 62] width 112 height 17
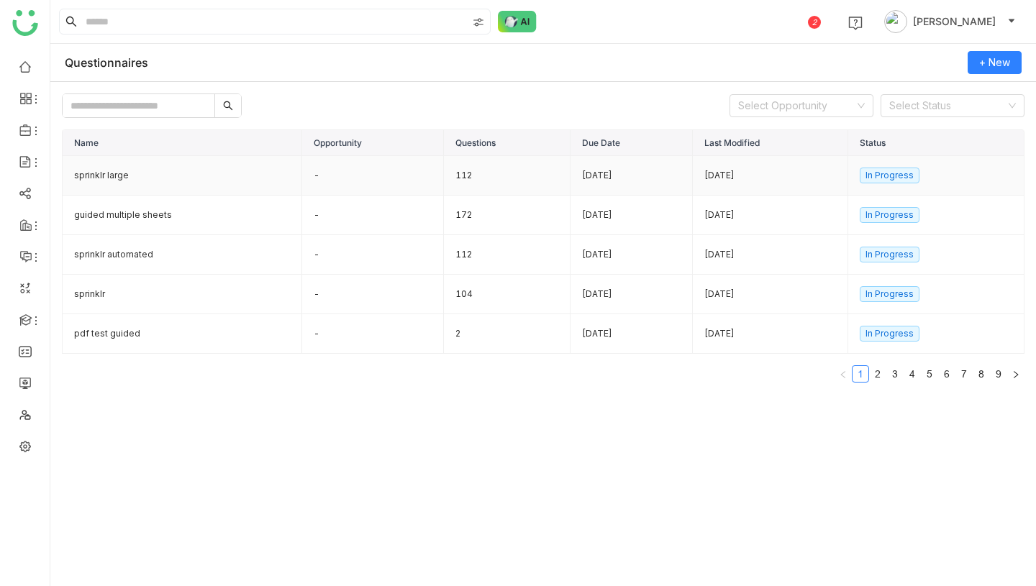
click at [476, 172] on td "112" at bounding box center [507, 176] width 127 height 40
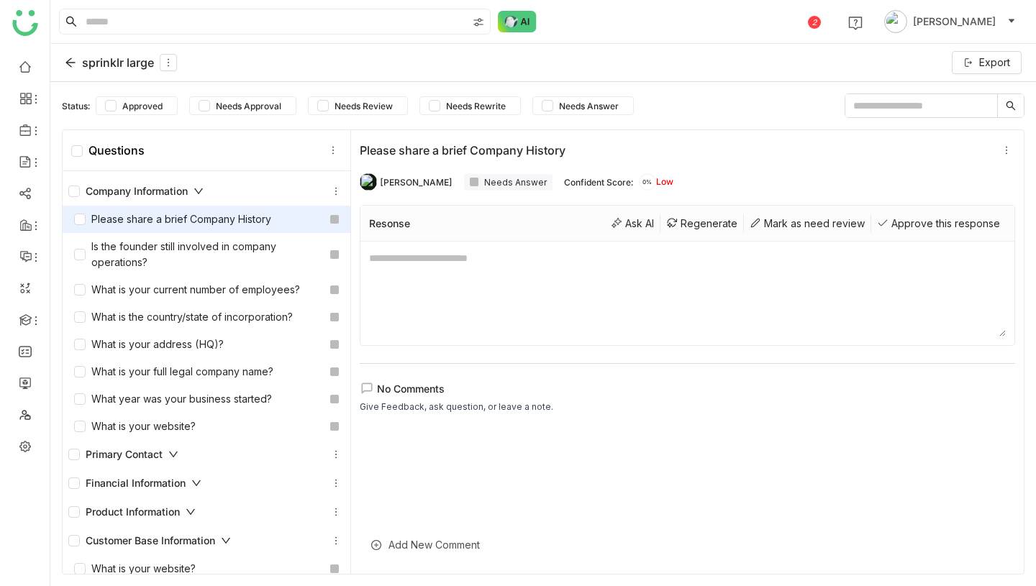
click at [88, 63] on div "sprinklr large" at bounding box center [121, 62] width 112 height 17
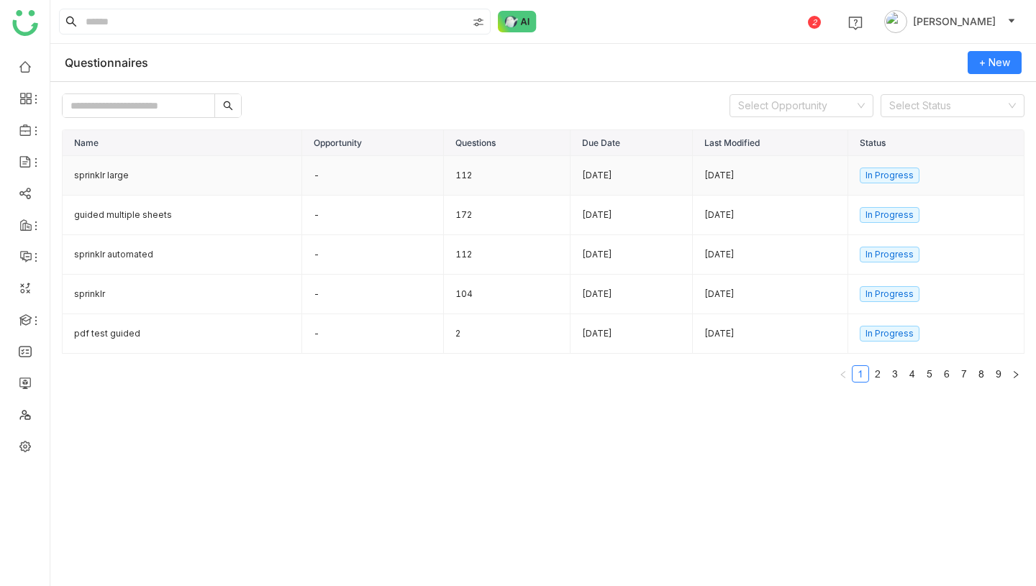
click at [227, 173] on td "sprinklr large" at bounding box center [183, 176] width 240 height 40
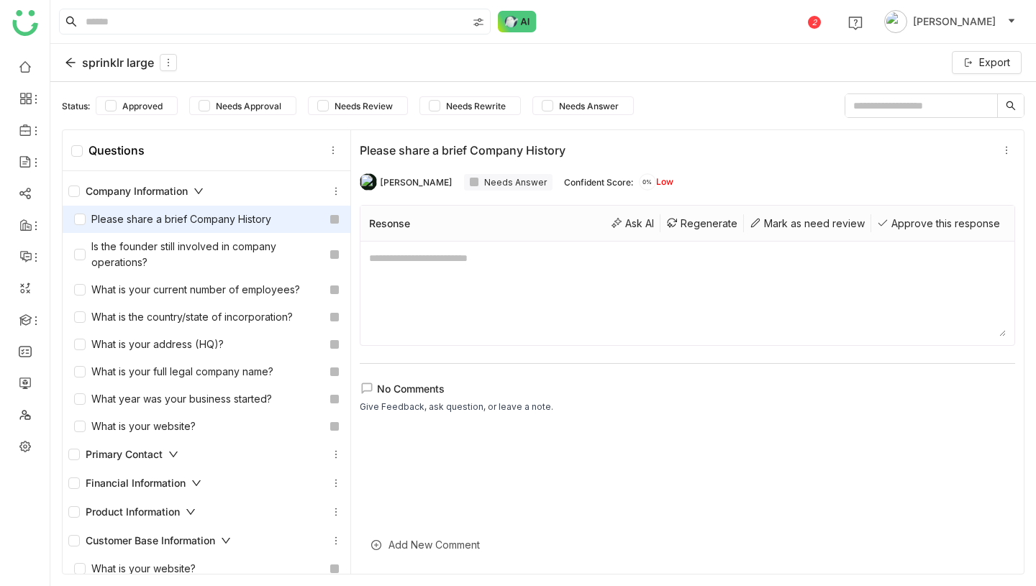
click at [105, 54] on div "sprinklr large" at bounding box center [121, 62] width 112 height 17
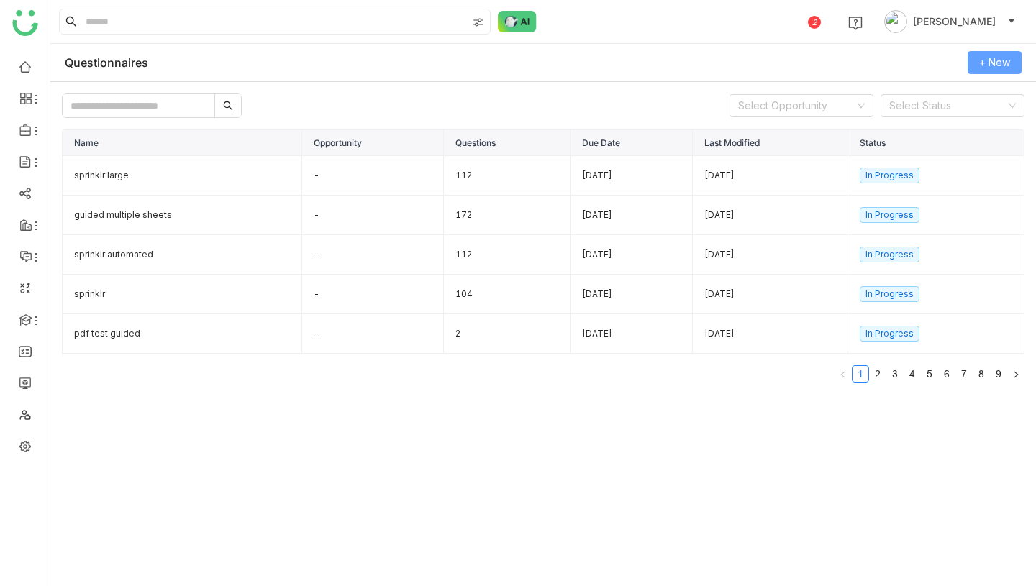
click at [995, 63] on span "+ New" at bounding box center [994, 63] width 31 height 16
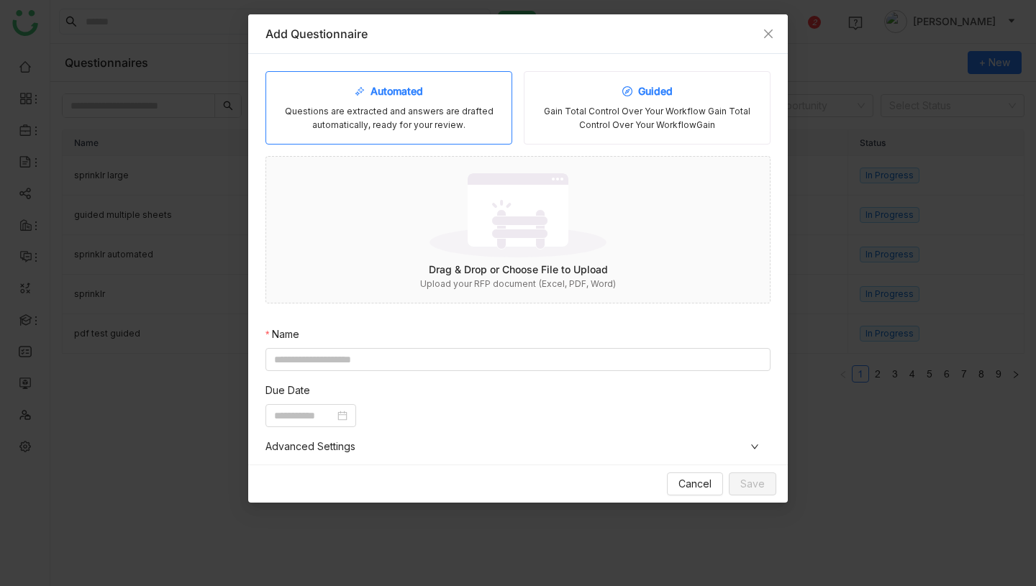
click at [601, 119] on div "Gain Total Control Over Your Workflow Gain Total Control Over Your WorkflowGain" at bounding box center [647, 118] width 222 height 27
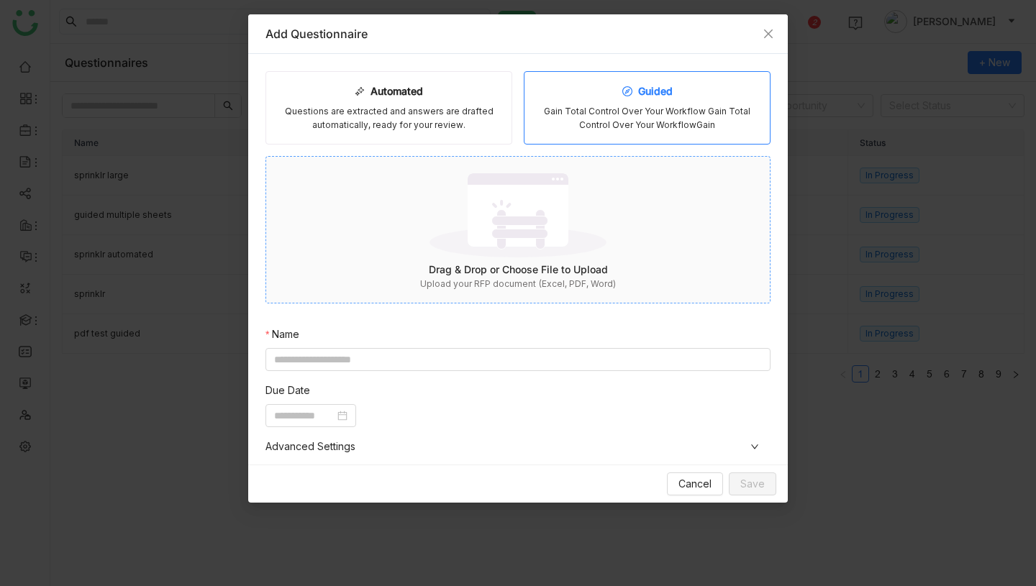
click at [505, 260] on img at bounding box center [518, 215] width 177 height 94
click at [444, 349] on input at bounding box center [517, 359] width 505 height 23
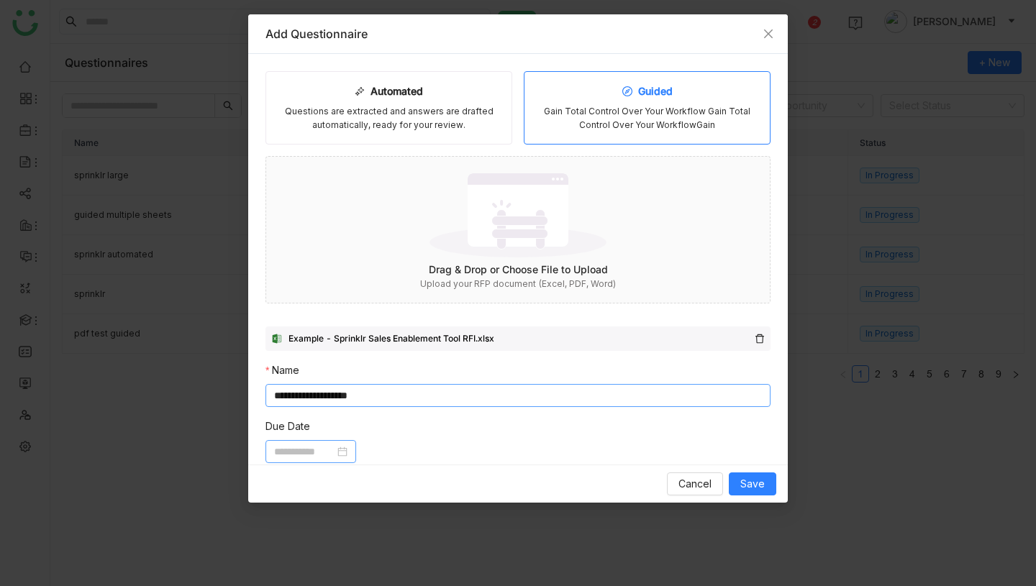
type input "**********"
click at [312, 453] on input at bounding box center [304, 452] width 60 height 16
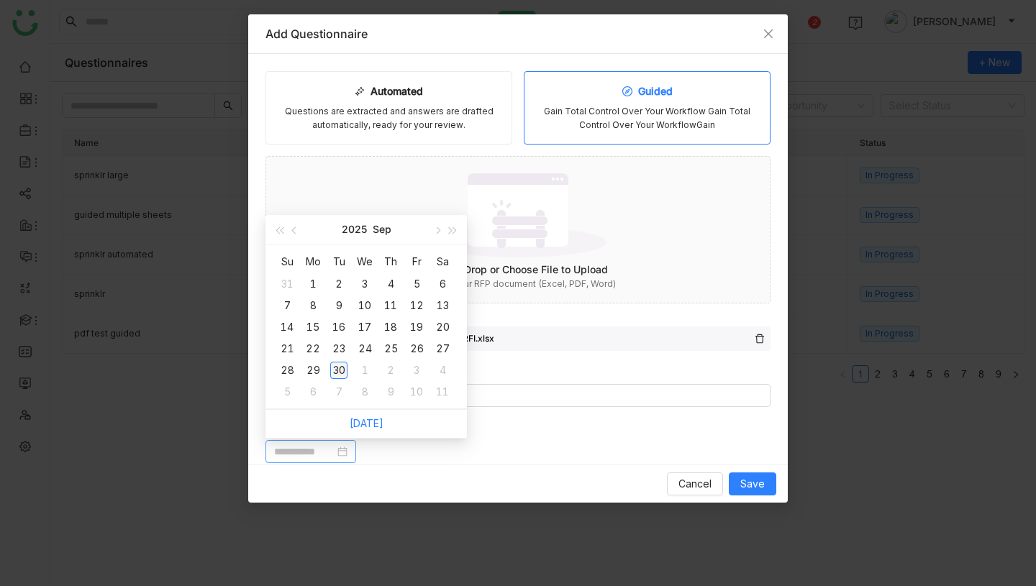
click at [340, 367] on div "30" at bounding box center [338, 370] width 17 height 17
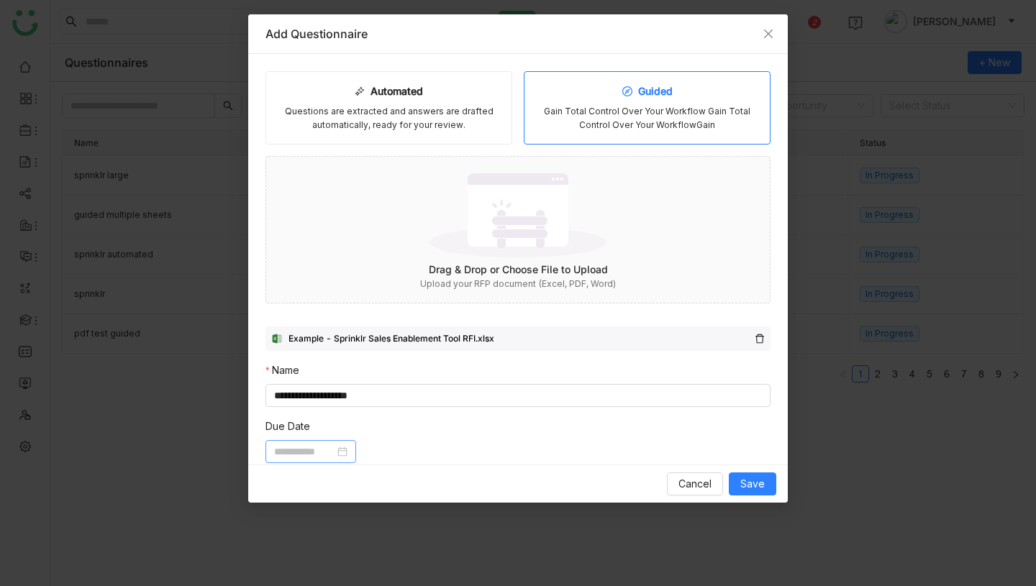
type input "**********"
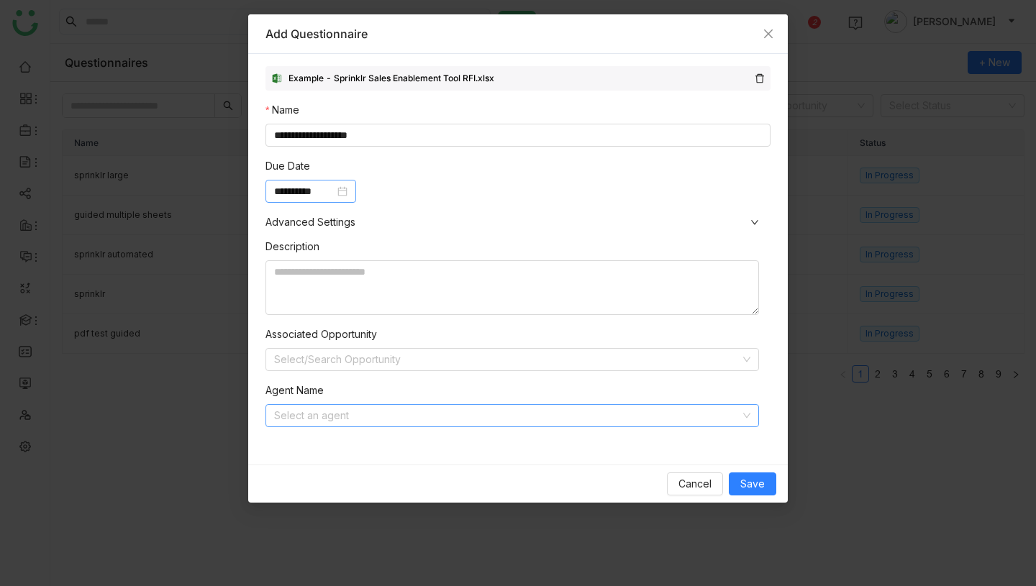
click at [453, 417] on input at bounding box center [507, 416] width 466 height 22
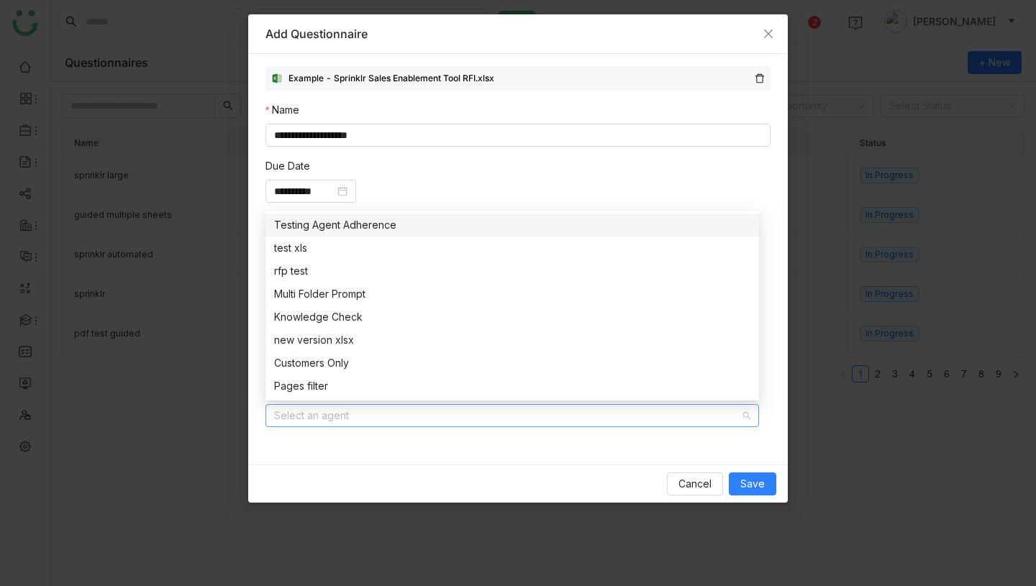
click at [474, 485] on div "Cancel Save" at bounding box center [518, 484] width 517 height 23
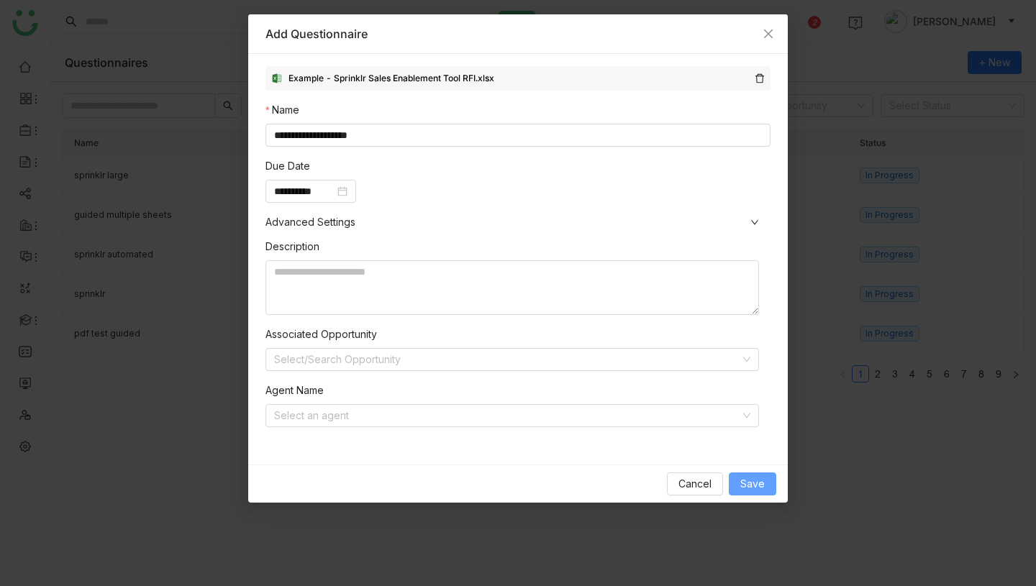
click at [742, 478] on span "Save" at bounding box center [752, 484] width 24 height 16
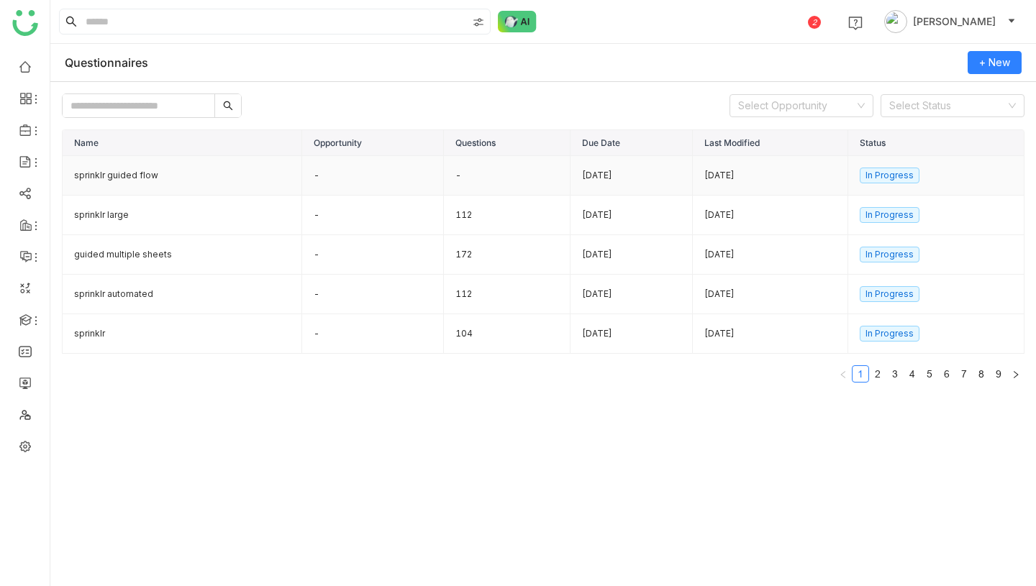
click at [225, 179] on td "sprinklr guided flow" at bounding box center [183, 176] width 240 height 40
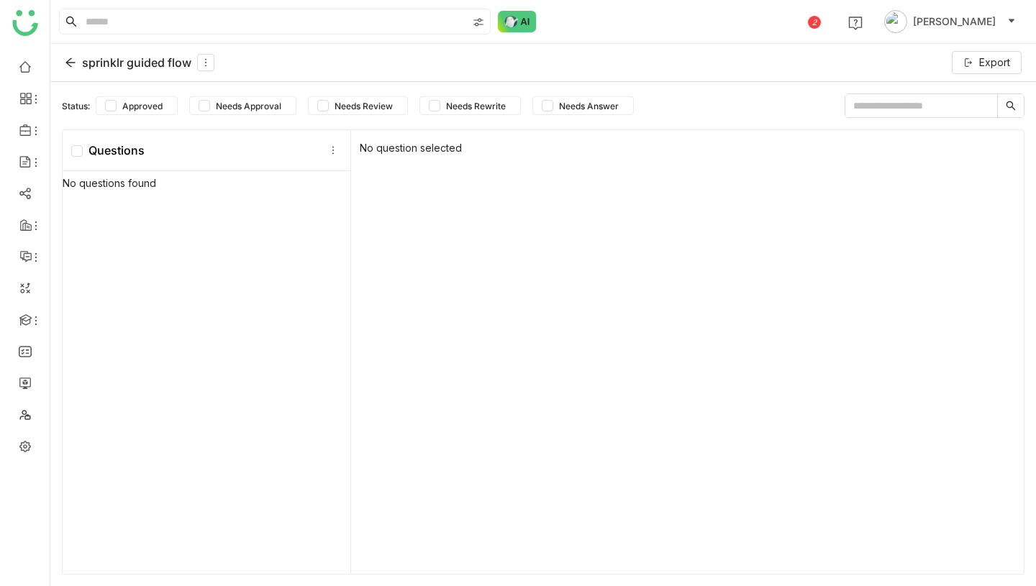
click at [137, 65] on div "sprinklr guided flow" at bounding box center [140, 62] width 150 height 17
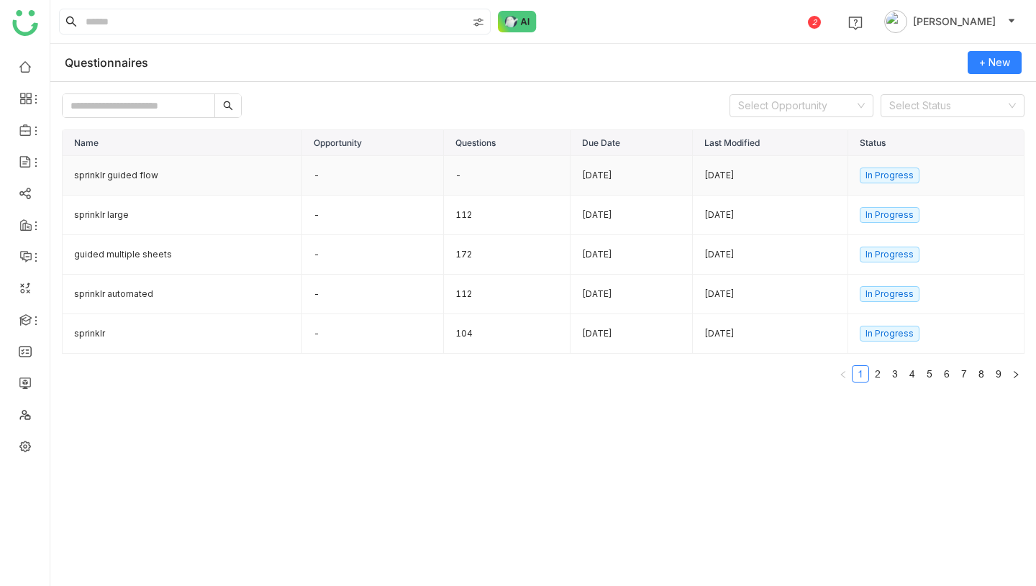
click at [312, 186] on td "-" at bounding box center [373, 176] width 142 height 40
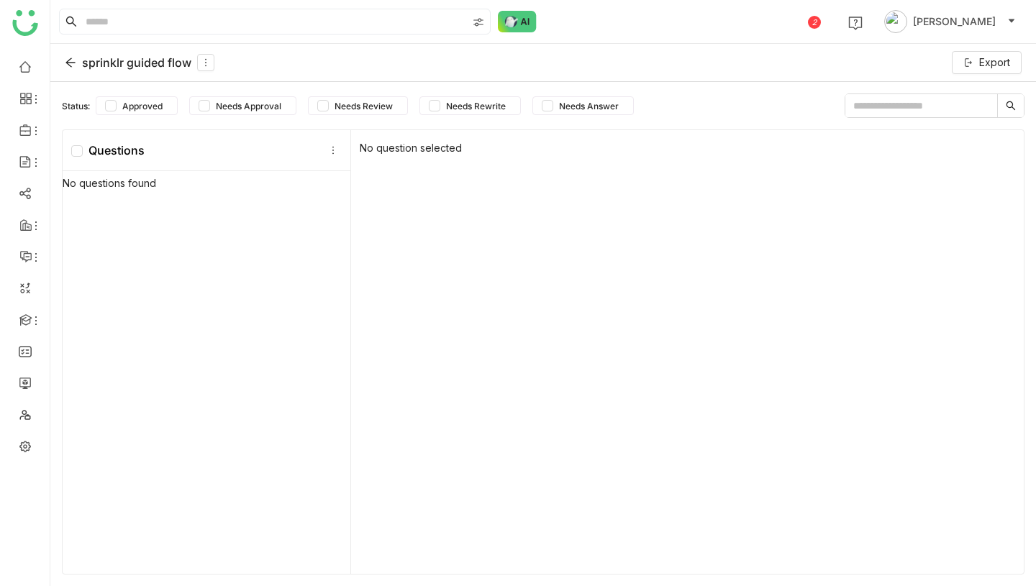
click at [126, 66] on div "sprinklr guided flow" at bounding box center [140, 62] width 150 height 17
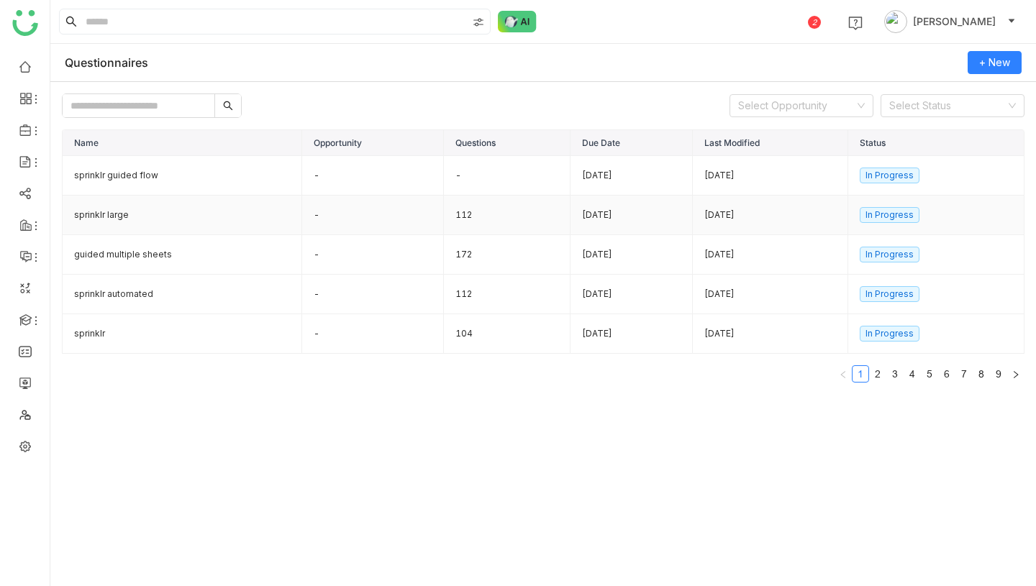
click at [178, 212] on td "sprinklr large" at bounding box center [183, 216] width 240 height 40
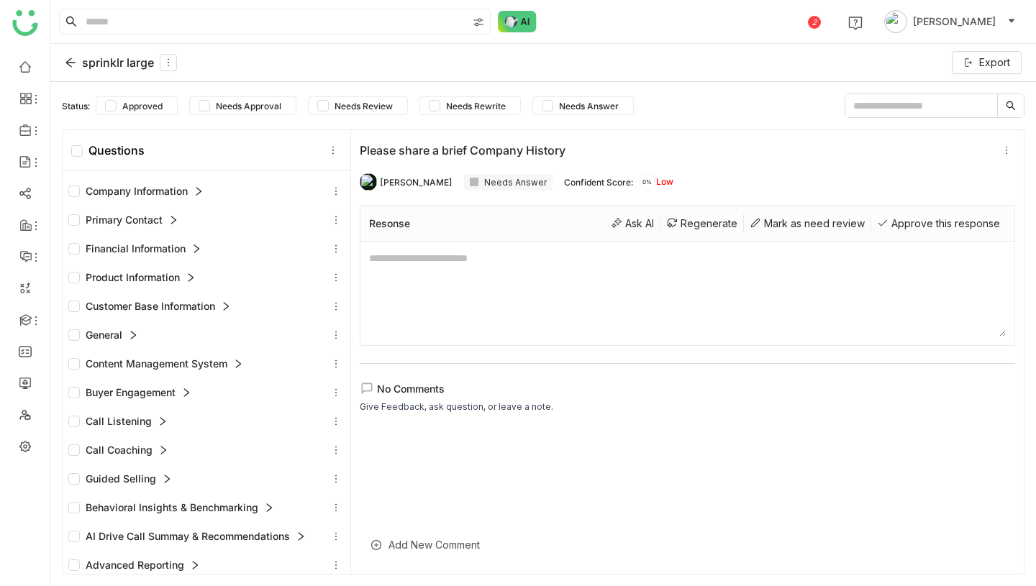
click at [111, 189] on div "Company Information" at bounding box center [135, 191] width 135 height 16
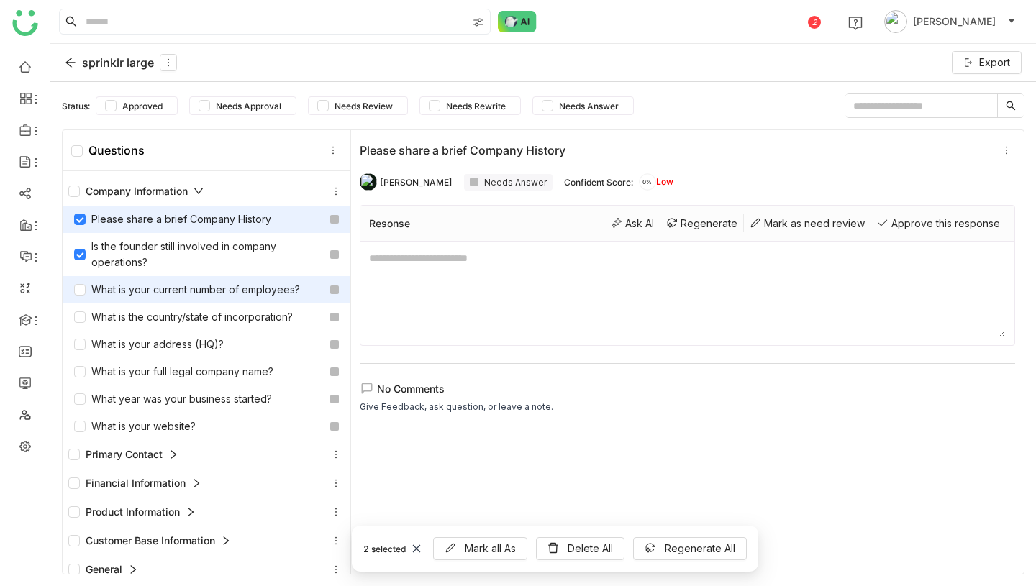
click at [77, 301] on div "What is your current number of employees?" at bounding box center [207, 289] width 288 height 27
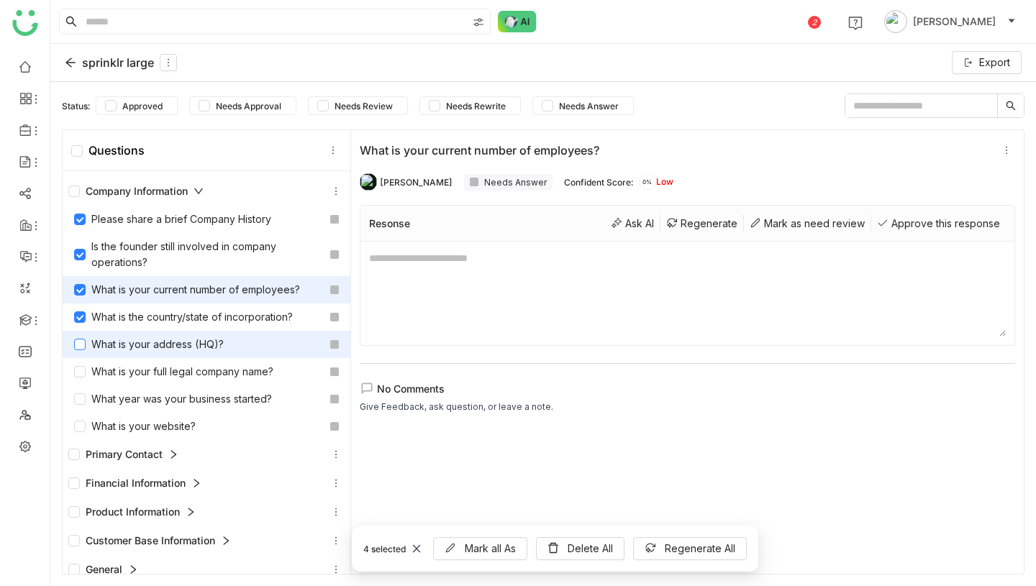
click at [81, 337] on label at bounding box center [80, 345] width 12 height 16
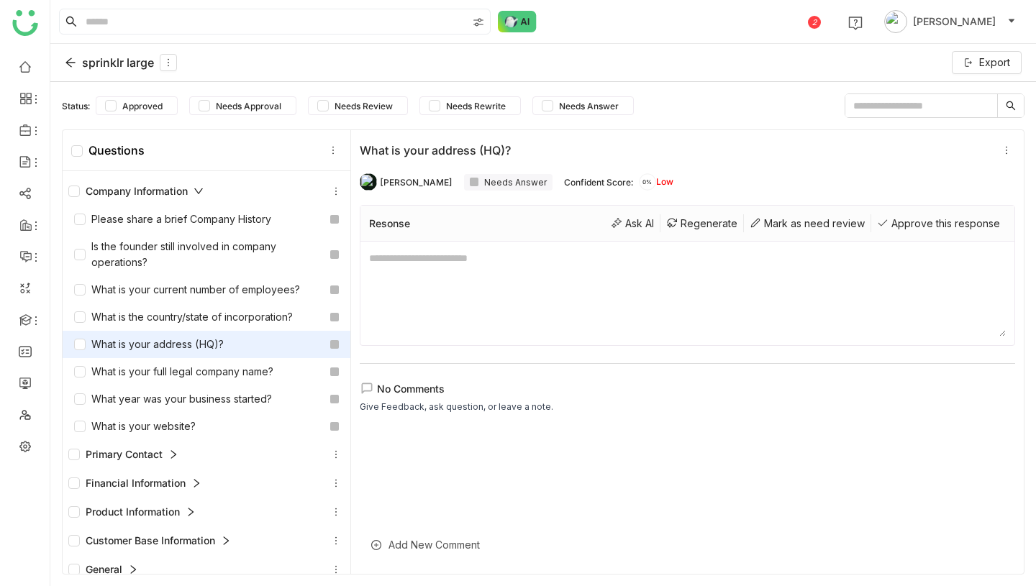
click at [110, 189] on div "Company Information" at bounding box center [135, 191] width 135 height 16
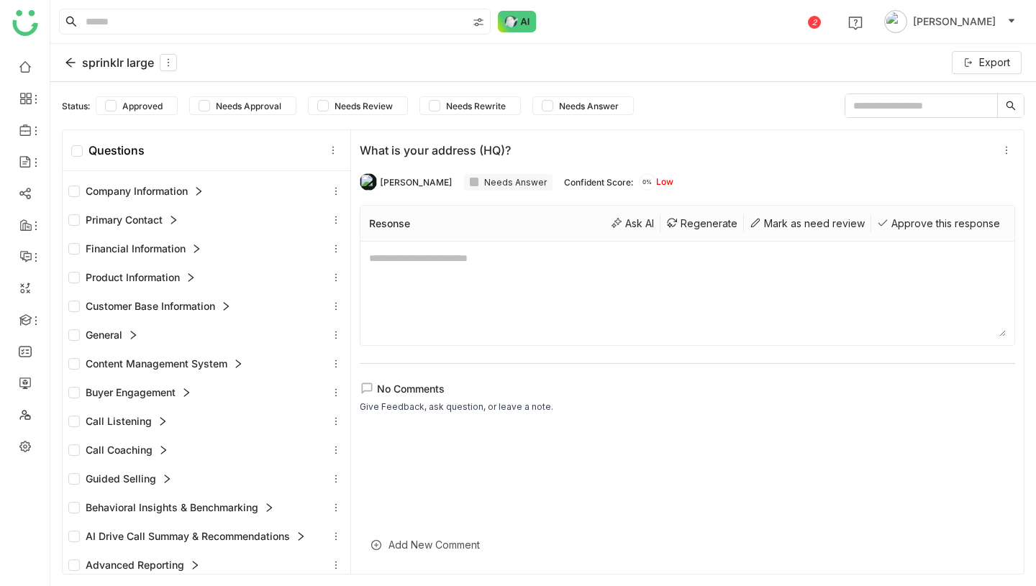
click at [121, 60] on div "sprinklr large" at bounding box center [121, 62] width 112 height 17
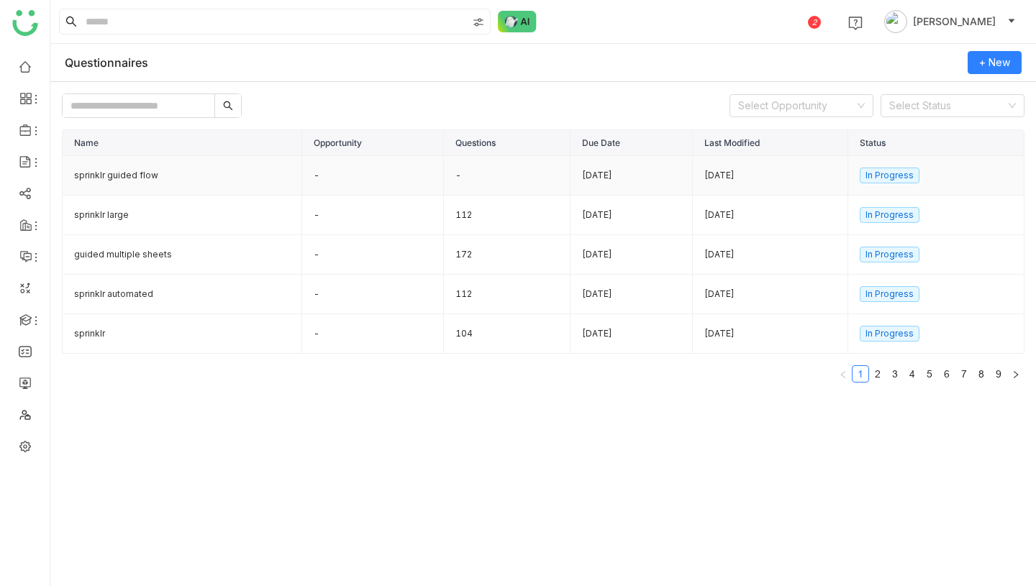
click at [444, 171] on td "-" at bounding box center [507, 176] width 127 height 40
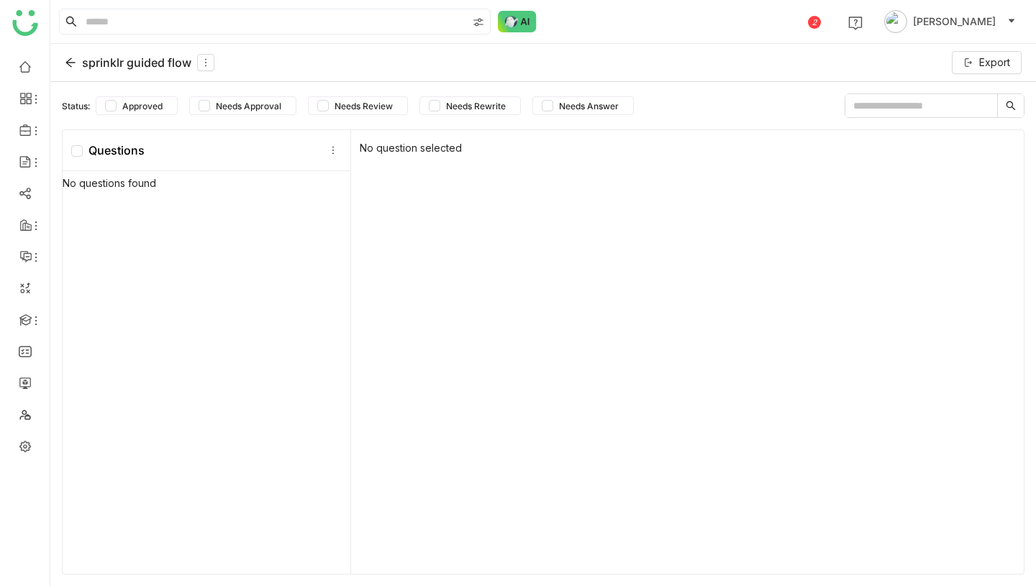
click at [132, 70] on div "sprinklr guided flow" at bounding box center [140, 62] width 150 height 17
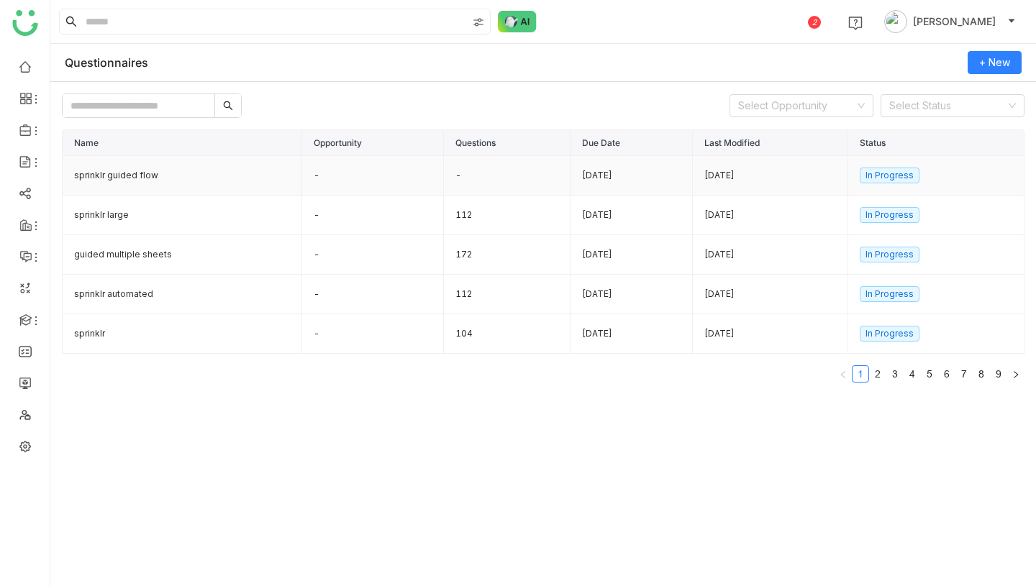
click at [230, 184] on td "sprinklr guided flow" at bounding box center [183, 176] width 240 height 40
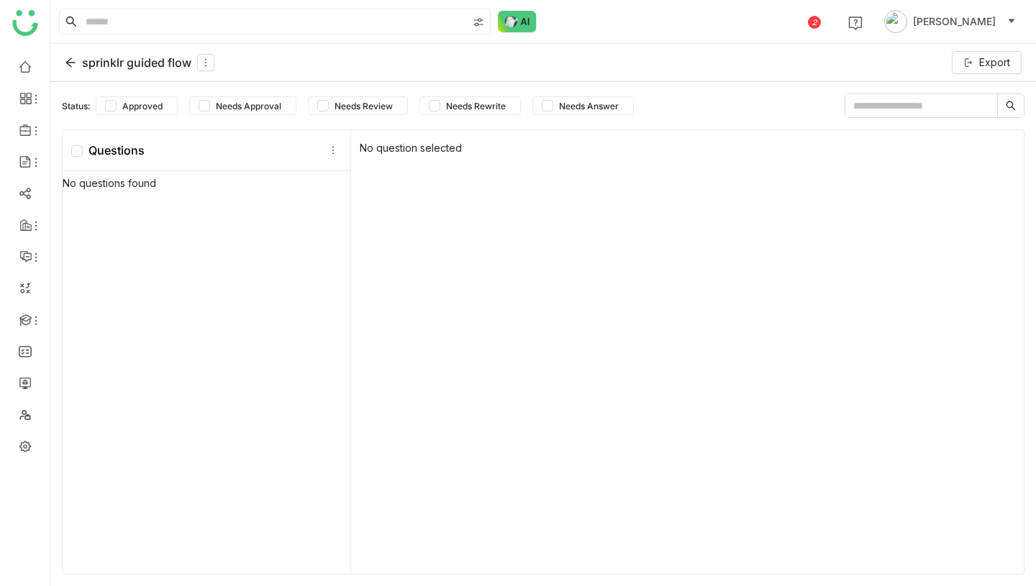
click at [121, 60] on div "sprinklr guided flow" at bounding box center [140, 62] width 150 height 17
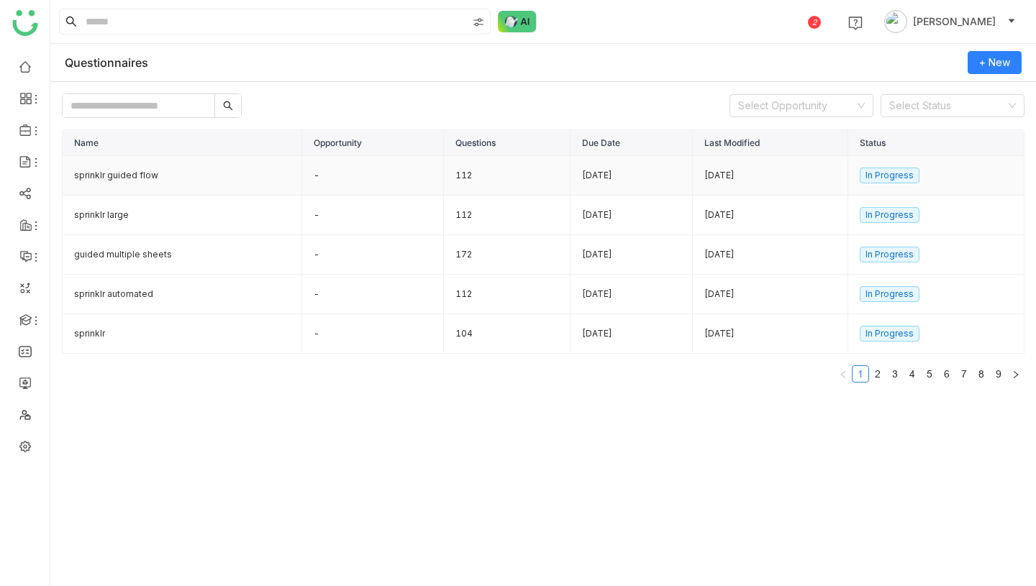
click at [341, 179] on td "-" at bounding box center [373, 176] width 142 height 40
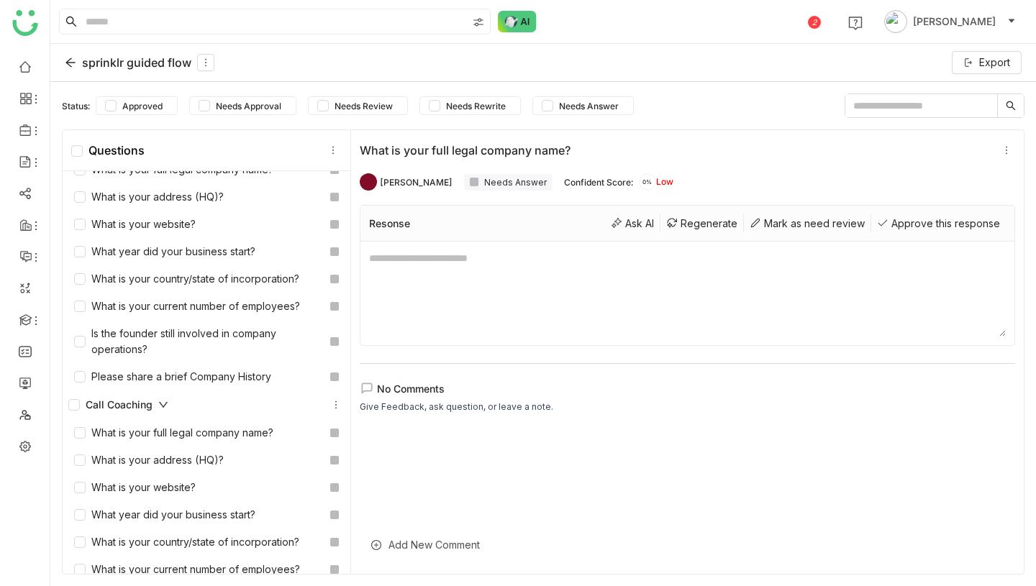
scroll to position [1897, 0]
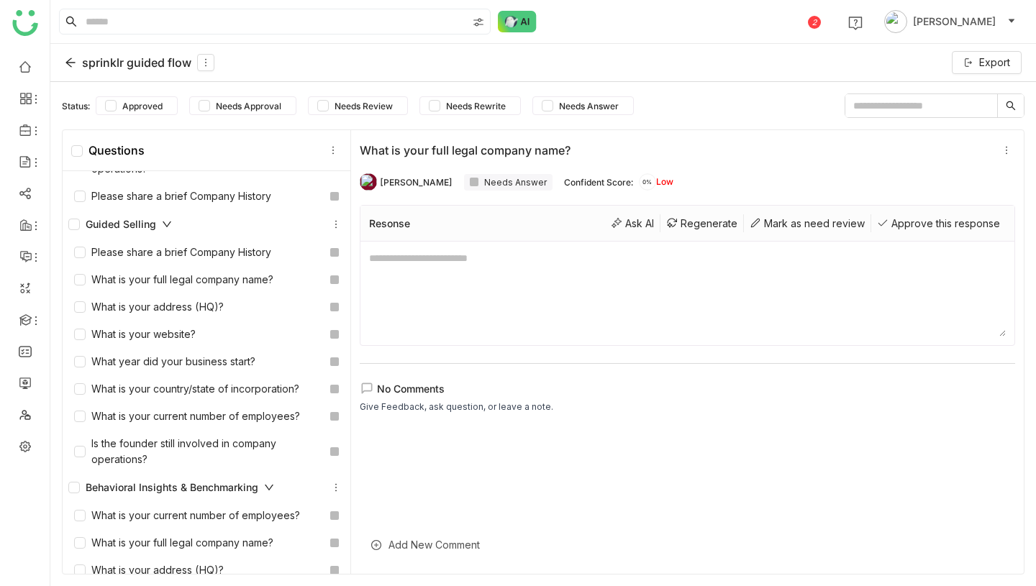
click at [172, 67] on div "sprinklr guided flow" at bounding box center [140, 62] width 150 height 17
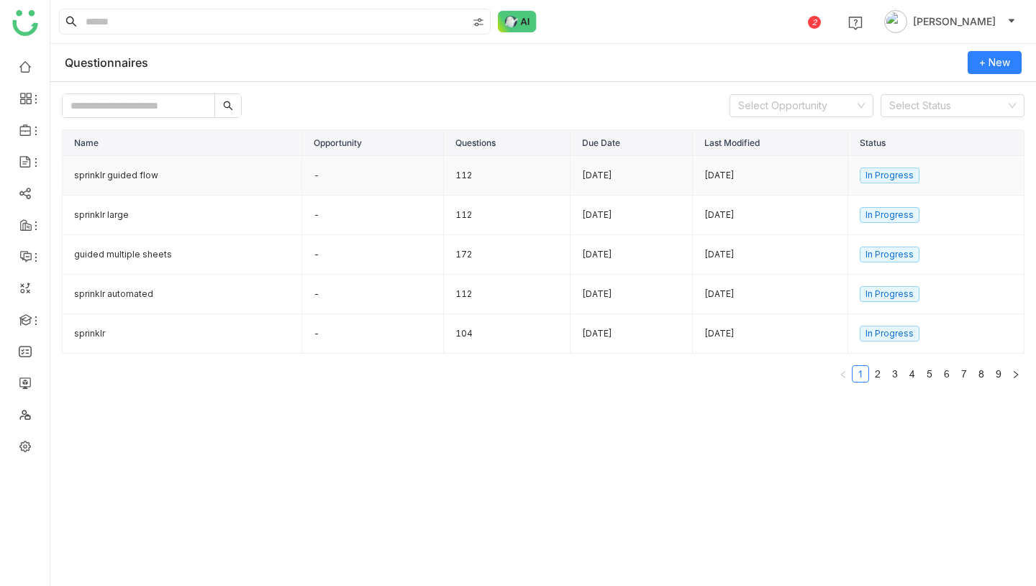
click at [195, 179] on td "sprinklr guided flow" at bounding box center [183, 176] width 240 height 40
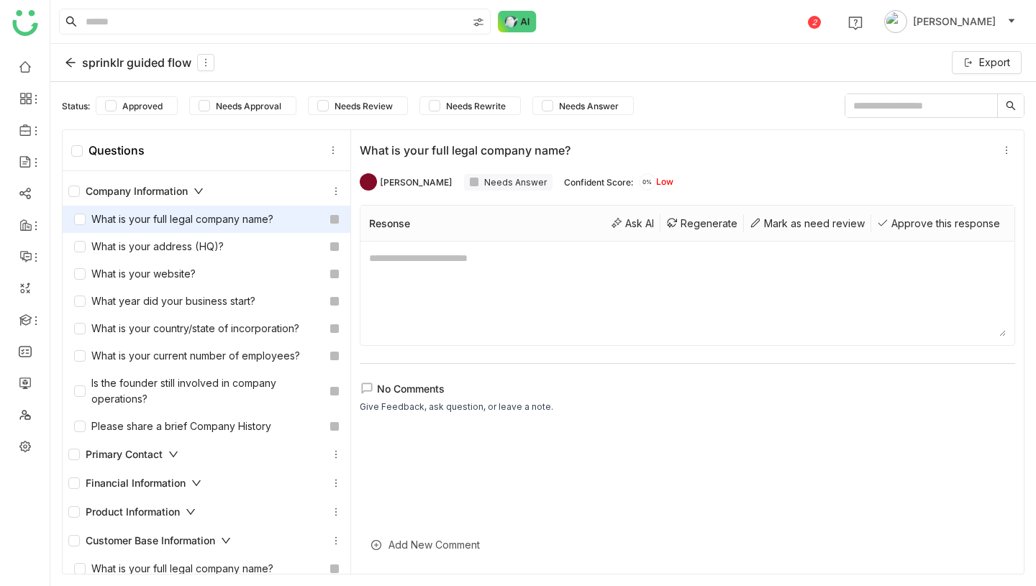
click at [227, 217] on div "What is your full legal company name?" at bounding box center [173, 220] width 199 height 16
click at [86, 222] on div "What is your full legal company name?" at bounding box center [173, 220] width 199 height 16
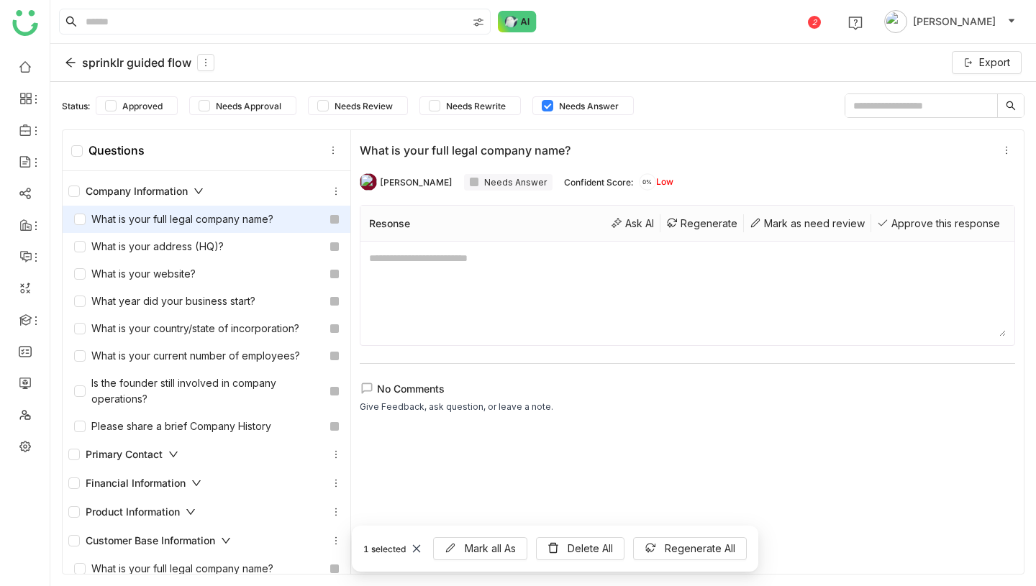
click at [177, 224] on div "What is your full legal company name?" at bounding box center [173, 220] width 199 height 16
click at [160, 217] on div "What is your full legal company name?" at bounding box center [173, 220] width 199 height 16
click at [472, 273] on textarea at bounding box center [687, 293] width 637 height 86
click at [412, 547] on icon at bounding box center [417, 549] width 10 height 10
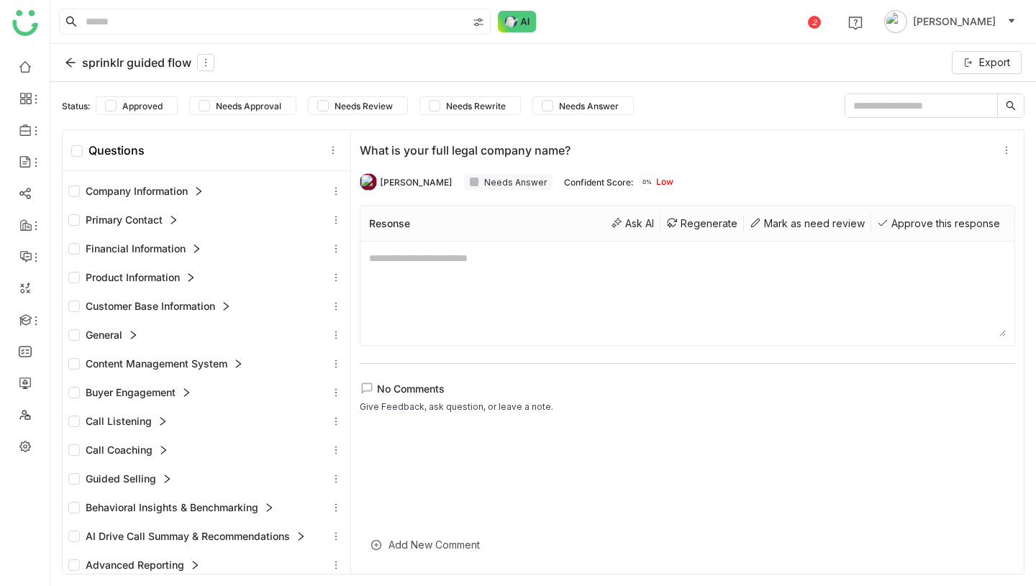
click at [159, 192] on div "Company Information" at bounding box center [135, 191] width 135 height 16
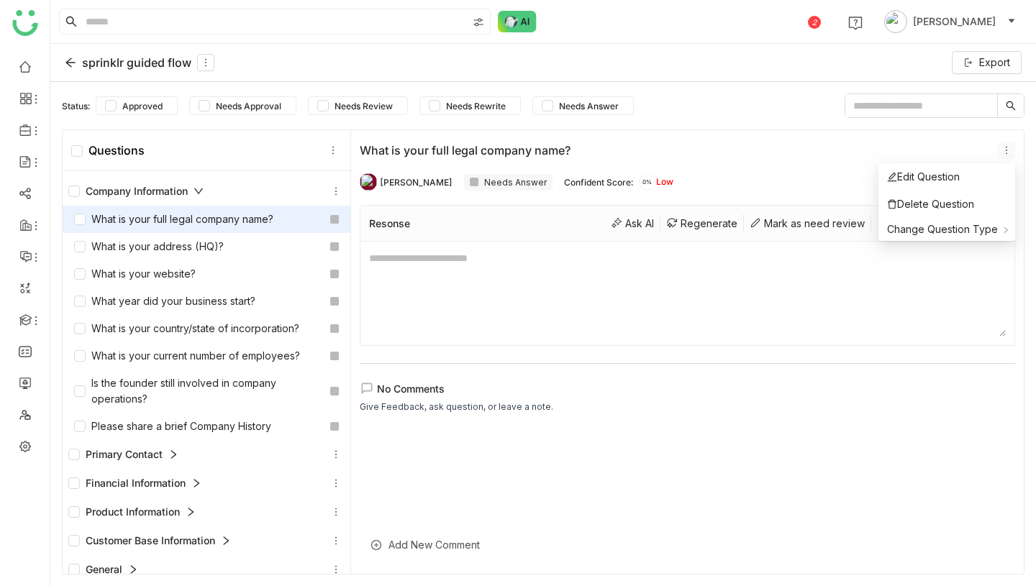
click at [1004, 149] on icon at bounding box center [1007, 150] width 10 height 10
click at [142, 66] on div "sprinklr guided flow" at bounding box center [140, 62] width 150 height 17
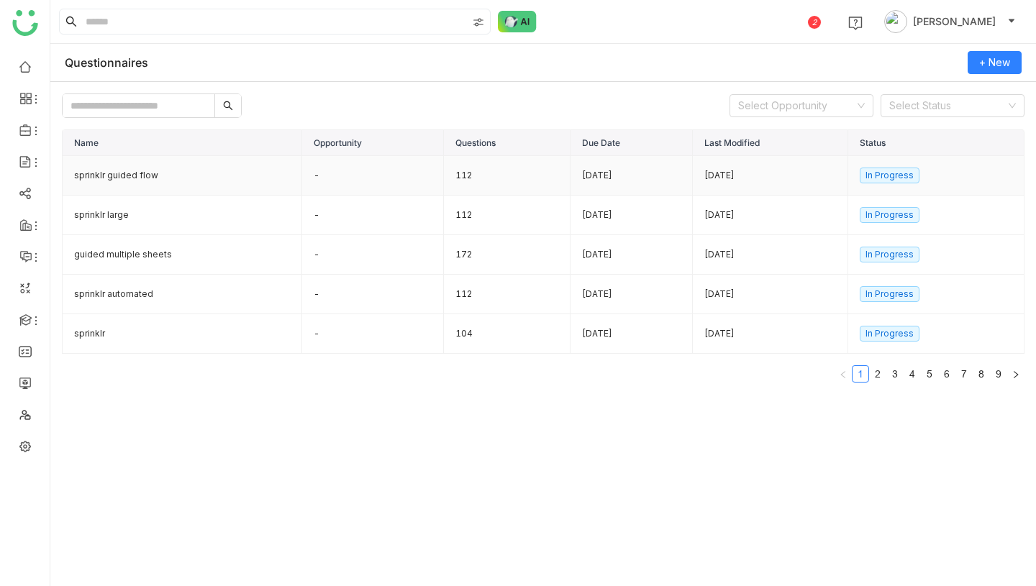
click at [463, 172] on td "112" at bounding box center [507, 176] width 127 height 40
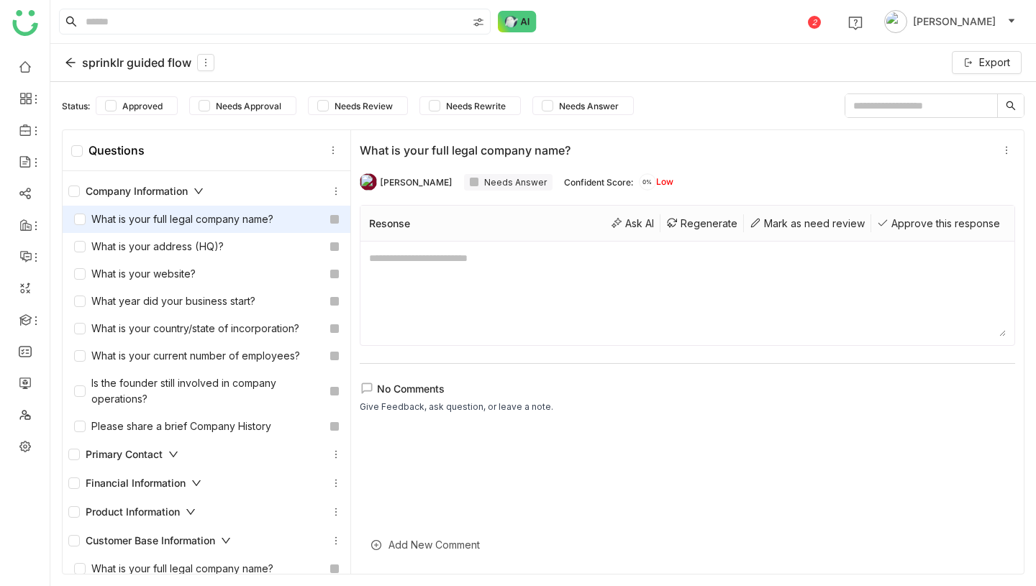
click at [114, 191] on div "Company Information" at bounding box center [135, 191] width 135 height 16
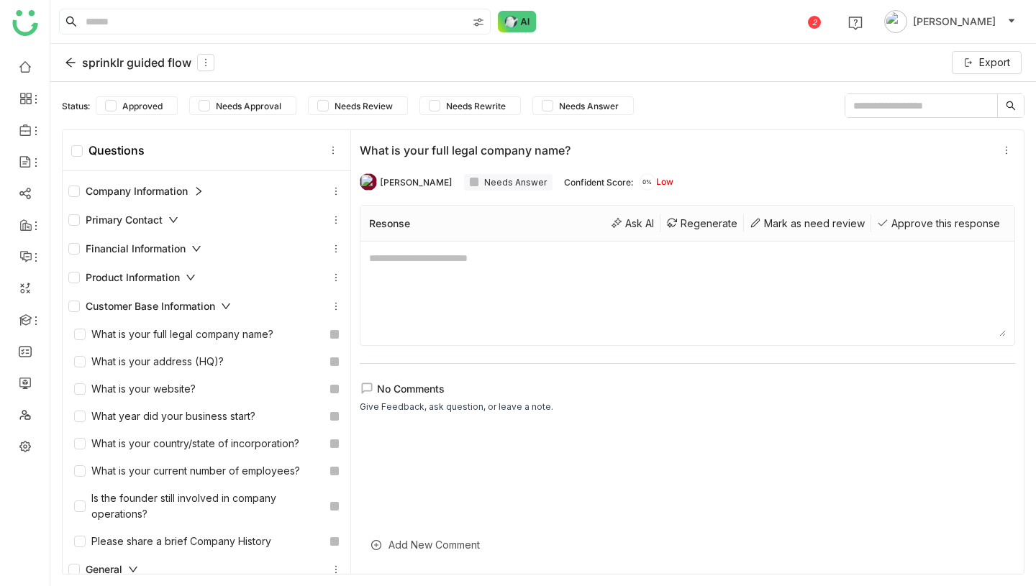
click at [110, 214] on div "Primary Contact" at bounding box center [123, 220] width 110 height 16
click at [148, 189] on div "Company Information" at bounding box center [135, 191] width 135 height 16
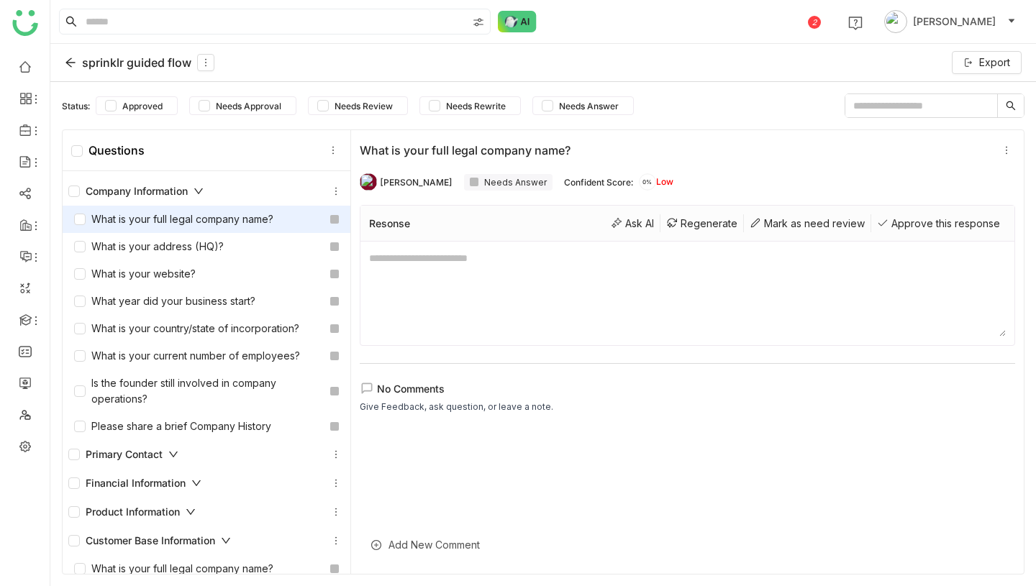
click at [146, 222] on div "What is your full legal company name?" at bounding box center [173, 220] width 199 height 16
click at [706, 222] on div "Regenerate" at bounding box center [701, 223] width 83 height 18
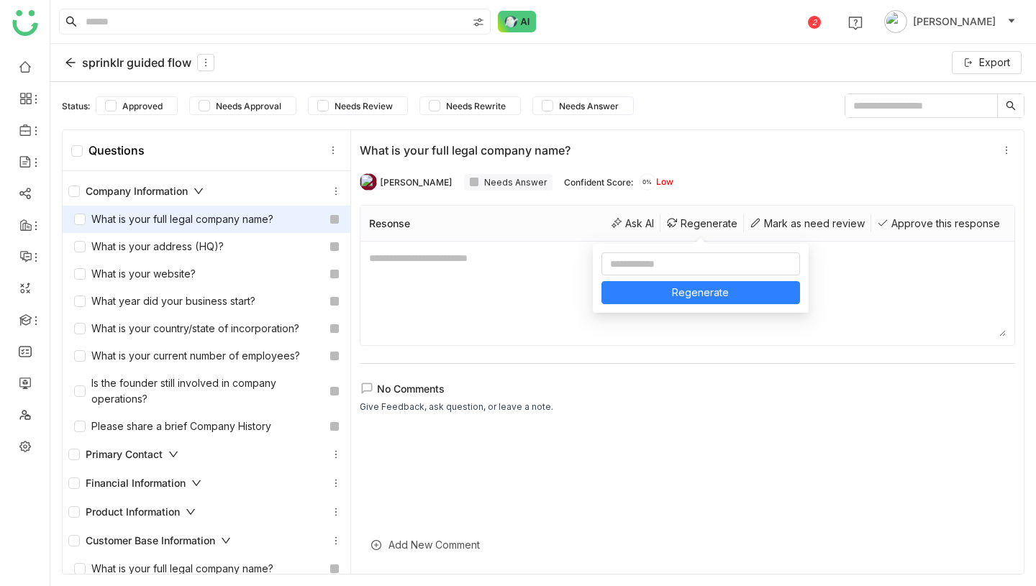
click at [92, 58] on div "sprinklr guided flow" at bounding box center [140, 62] width 150 height 17
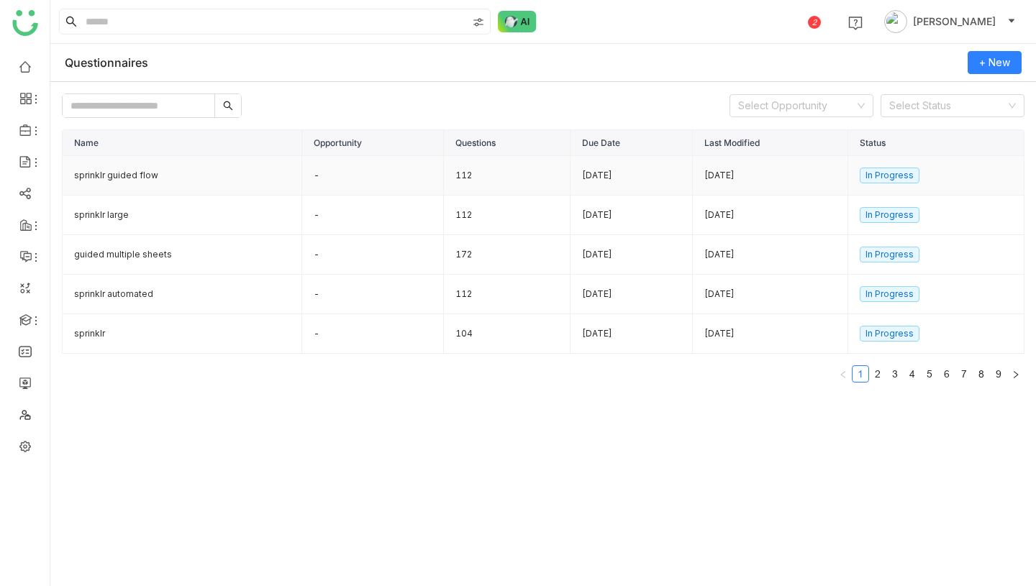
click at [445, 172] on td "112" at bounding box center [507, 176] width 127 height 40
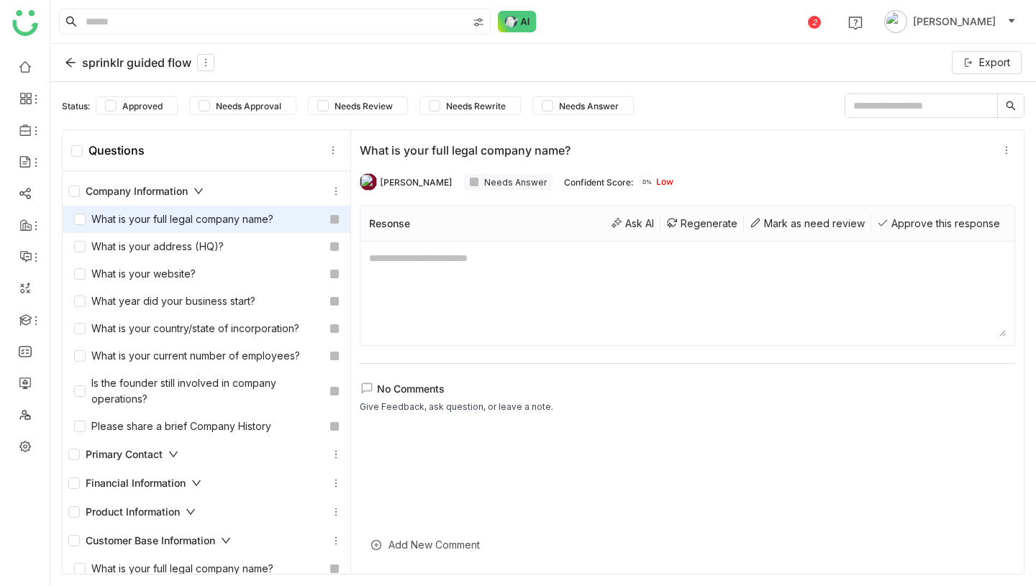
click at [115, 55] on div "sprinklr guided flow" at bounding box center [140, 62] width 150 height 17
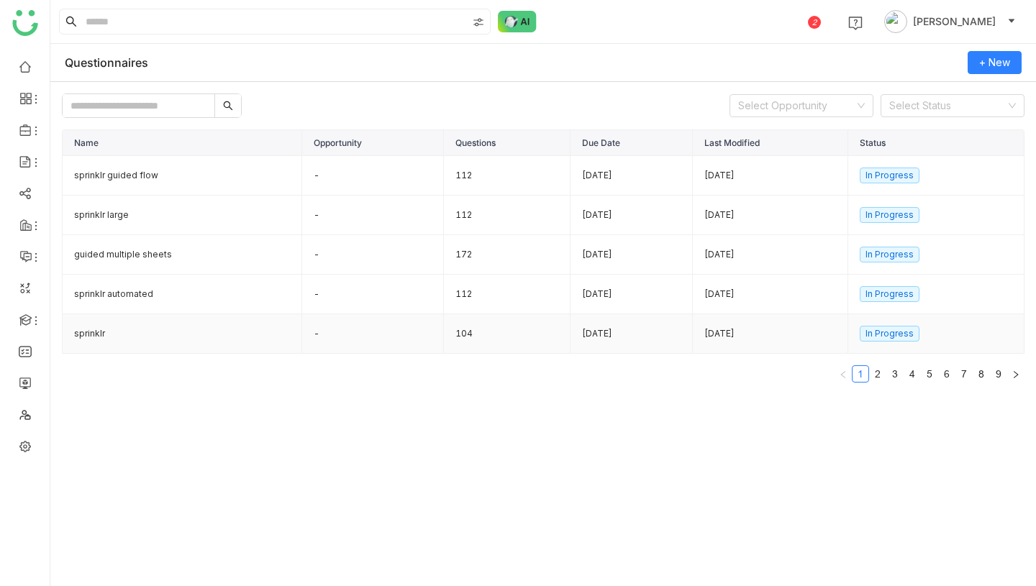
click at [258, 337] on td "sprinklr" at bounding box center [183, 334] width 240 height 40
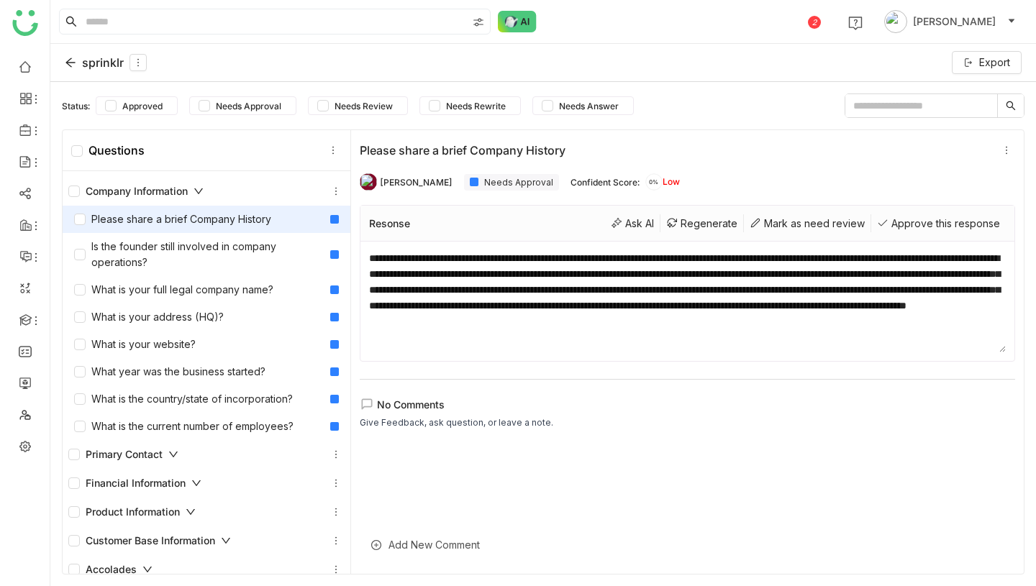
click at [92, 60] on div "sprinklr" at bounding box center [106, 62] width 82 height 17
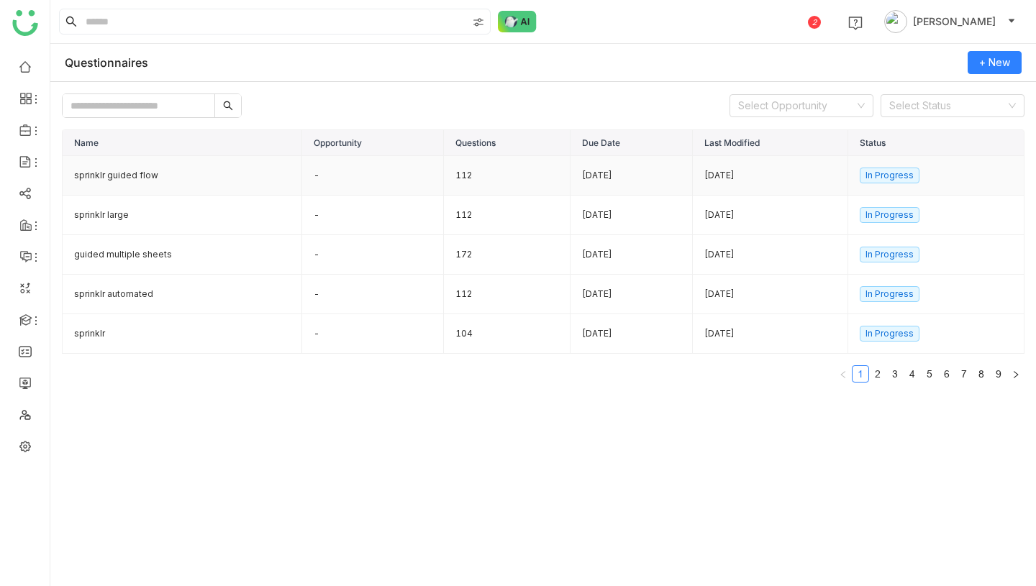
click at [453, 178] on td "112" at bounding box center [507, 176] width 127 height 40
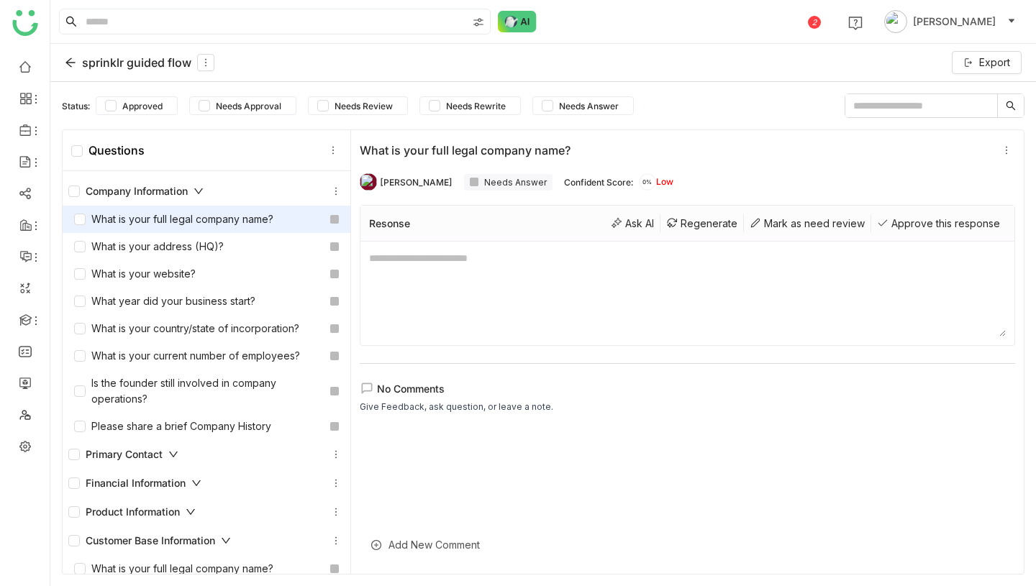
click at [87, 65] on div "sprinklr guided flow" at bounding box center [140, 62] width 150 height 17
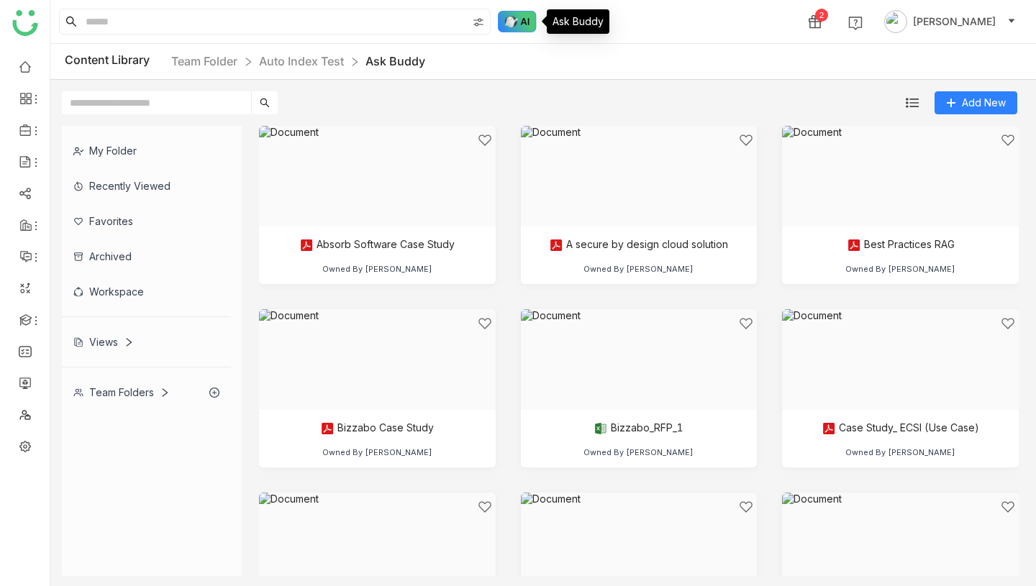
click at [517, 22] on img at bounding box center [517, 22] width 39 height 22
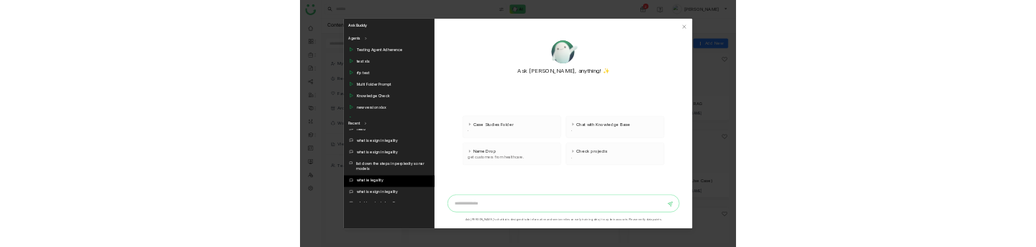
scroll to position [516, 0]
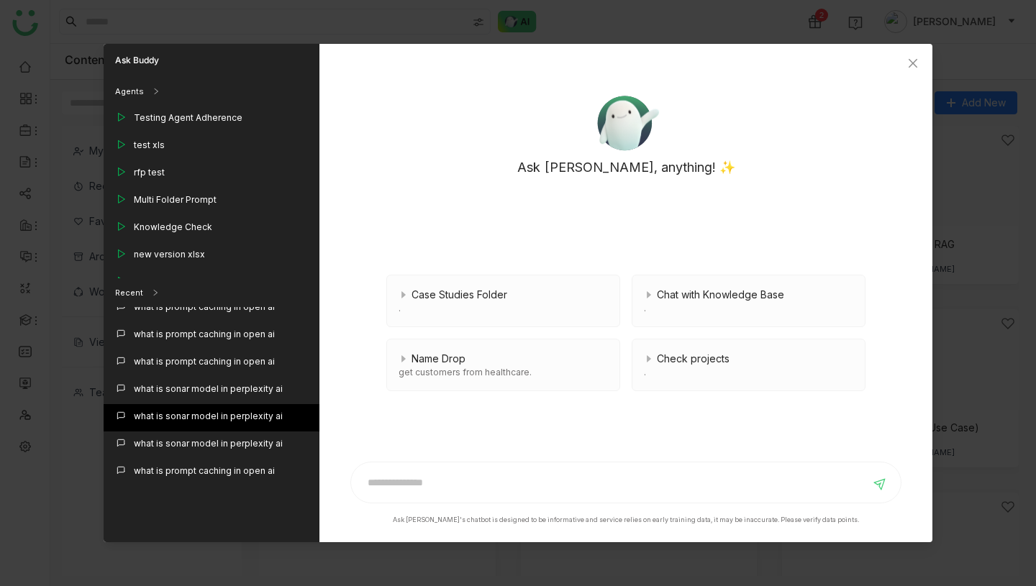
click at [196, 414] on div "what is sonar model in perplexity ai" at bounding box center [208, 416] width 149 height 13
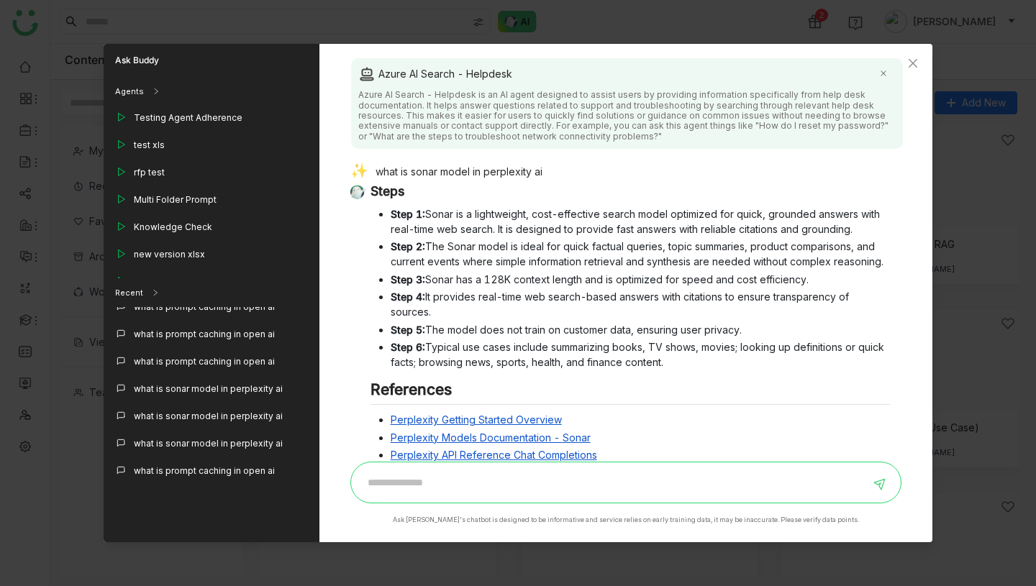
click at [460, 485] on input at bounding box center [615, 482] width 511 height 23
click at [470, 170] on div "what is sonar model in perplexity ai" at bounding box center [620, 173] width 540 height 20
copy div "what is sonar model in perplexity ai"
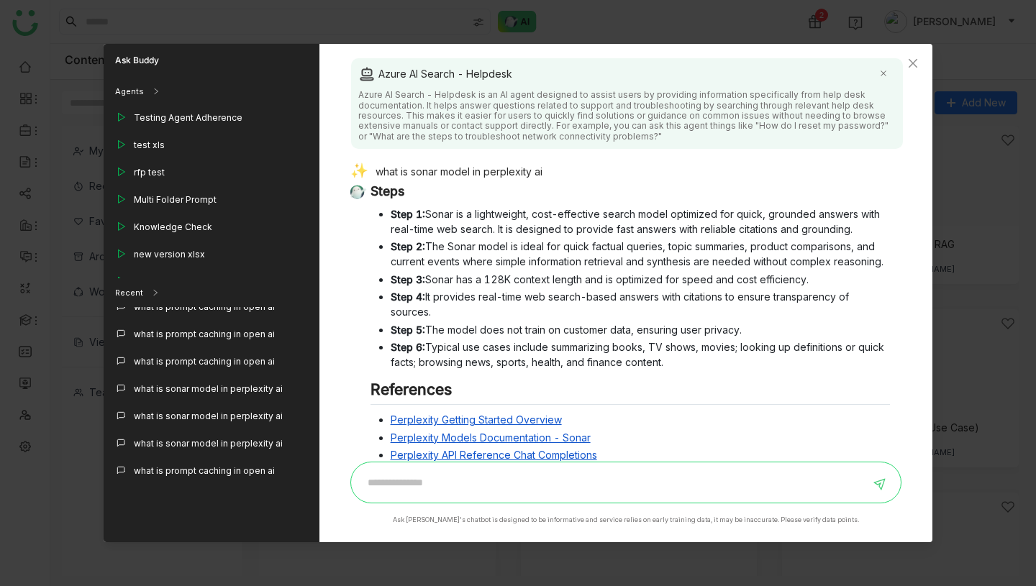
click at [443, 474] on input at bounding box center [615, 482] width 511 height 23
paste input "**********"
type input "**********"
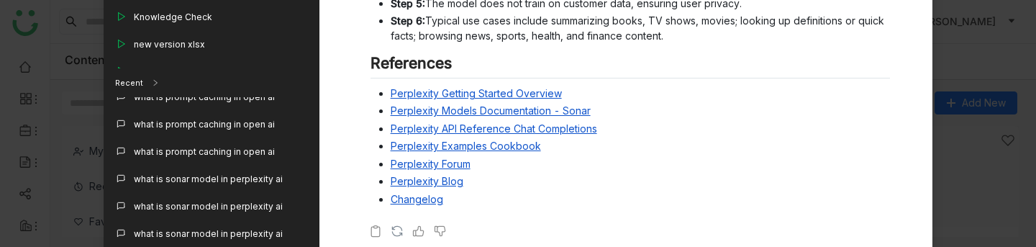
scroll to position [252, 0]
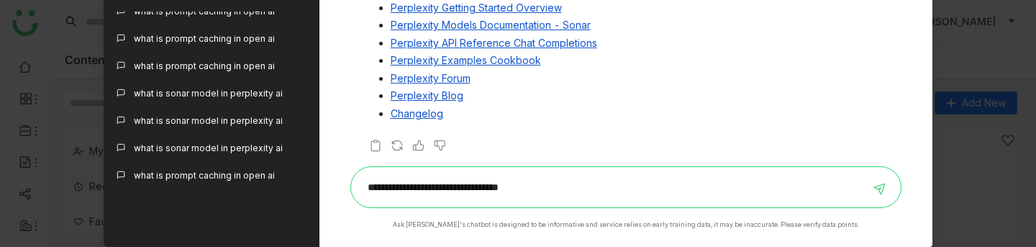
click at [586, 190] on input "**********" at bounding box center [615, 187] width 511 height 23
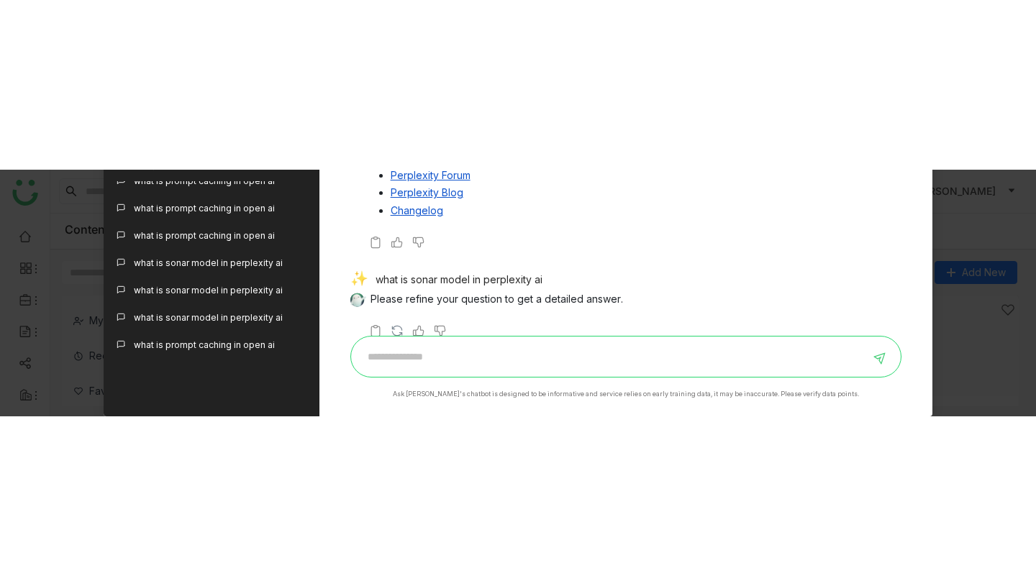
scroll to position [0, 0]
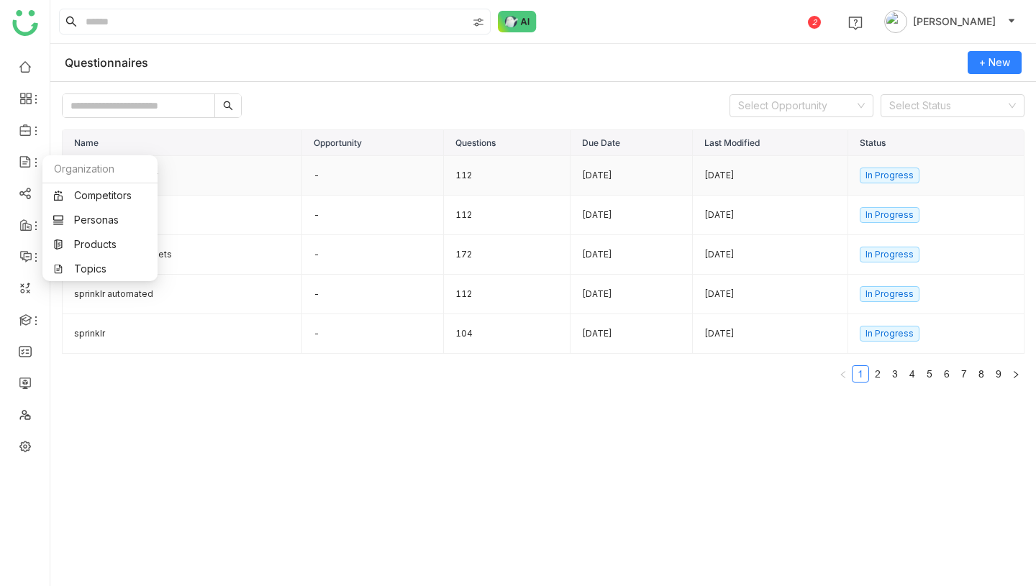
click at [222, 171] on td "sprinklr guided flow" at bounding box center [183, 176] width 240 height 40
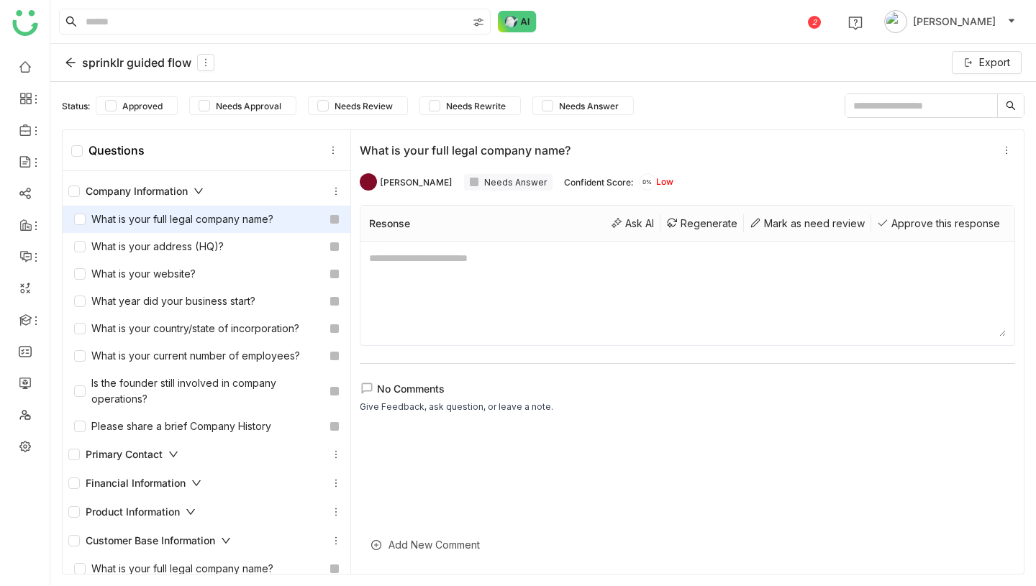
click at [127, 58] on div "sprinklr guided flow" at bounding box center [140, 62] width 150 height 17
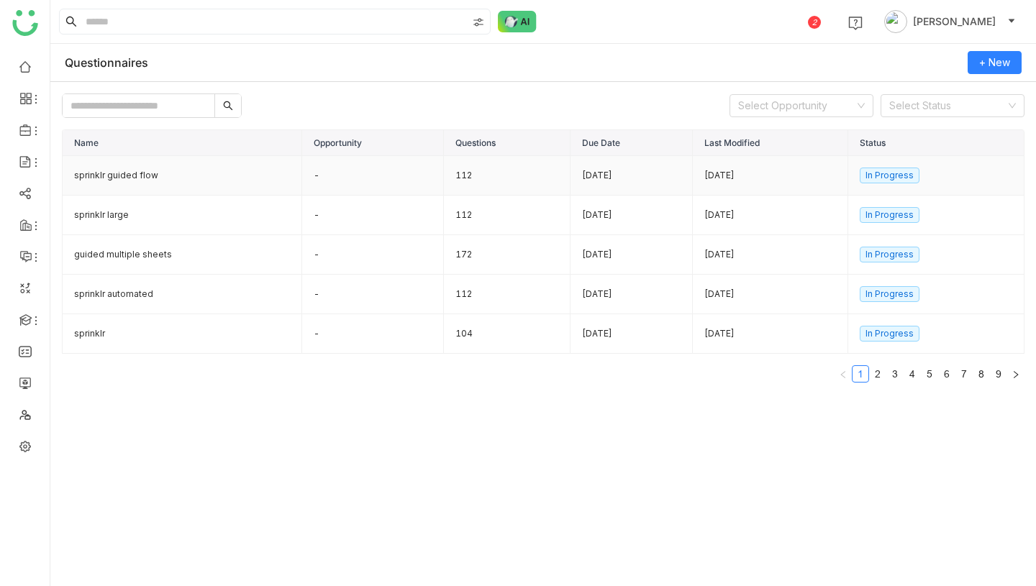
click at [121, 165] on td "sprinklr guided flow" at bounding box center [183, 176] width 240 height 40
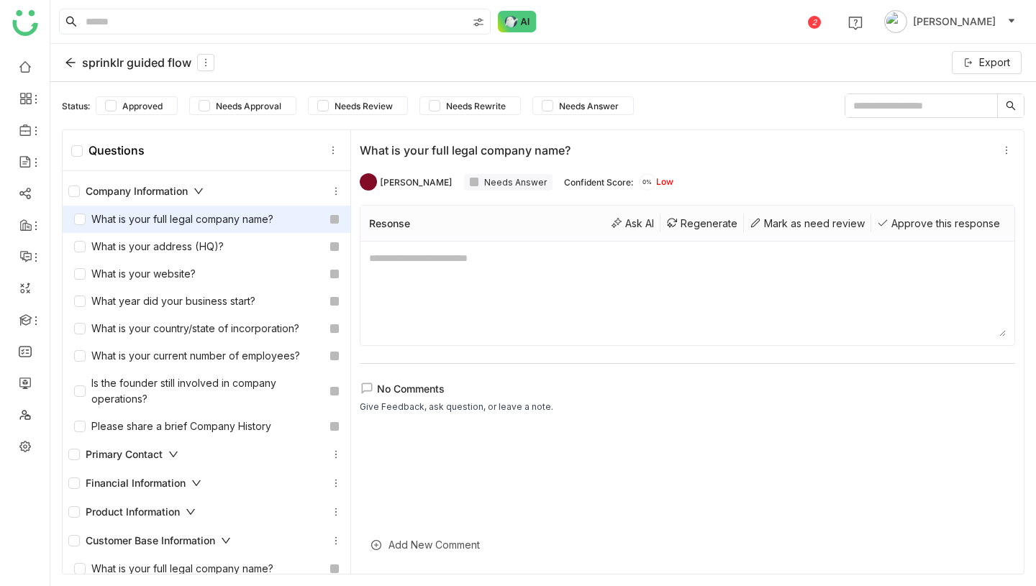
scroll to position [1, 0]
click at [713, 218] on div "Regenerate" at bounding box center [701, 223] width 83 height 18
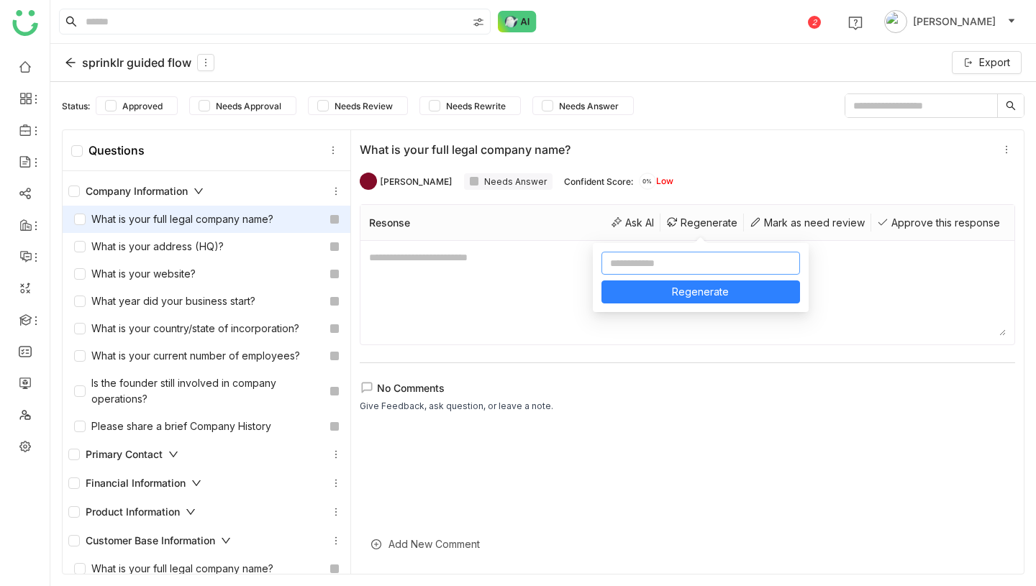
click at [686, 261] on input at bounding box center [700, 263] width 199 height 23
click at [132, 52] on div "sprinklr guided flow Export" at bounding box center [543, 63] width 986 height 38
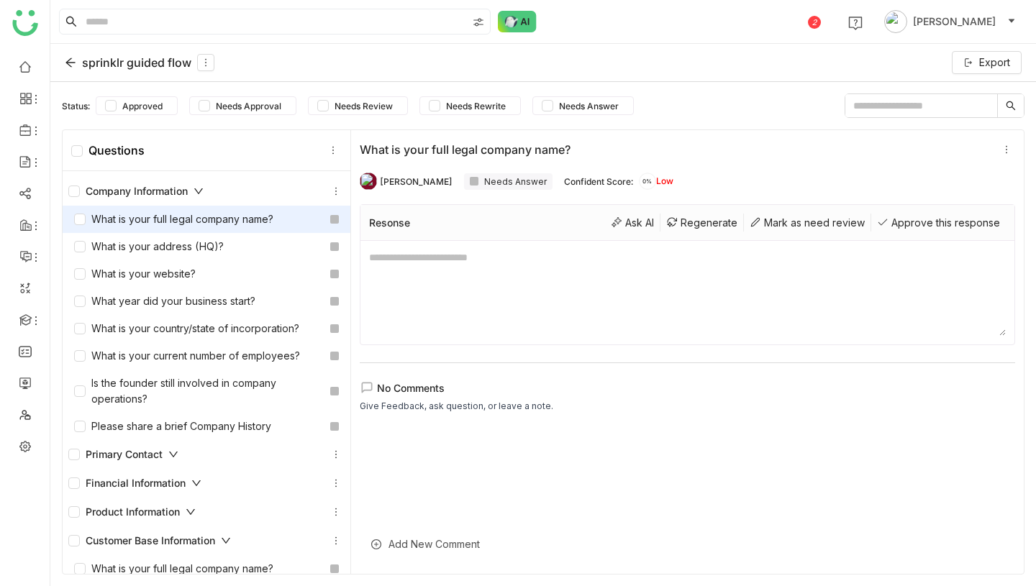
click at [124, 65] on div "sprinklr guided flow" at bounding box center [140, 62] width 150 height 17
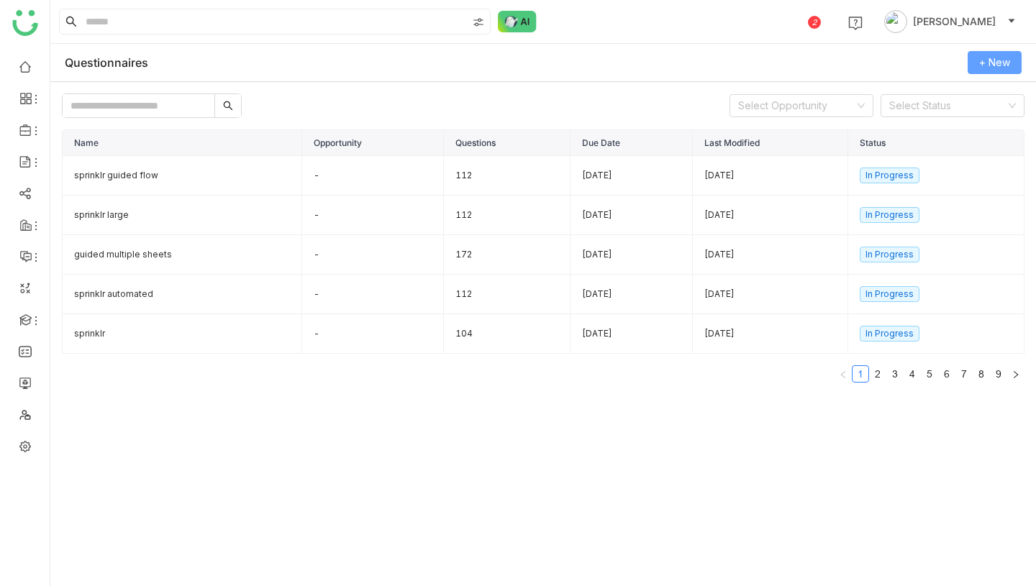
click at [986, 59] on span "+ New" at bounding box center [994, 63] width 31 height 16
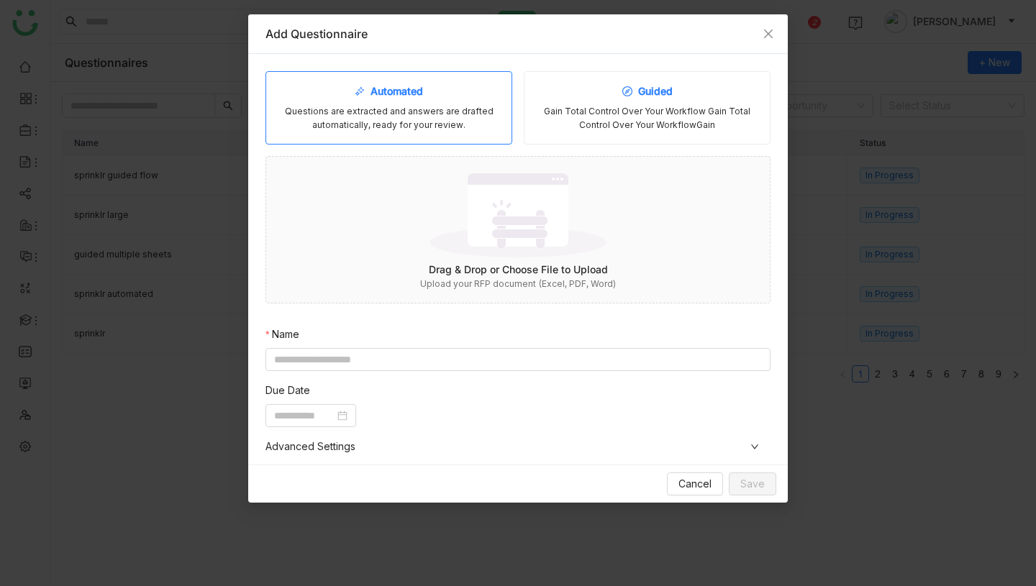
click at [637, 106] on div "Gain Total Control Over Your Workflow Gain Total Control Over Your WorkflowGain" at bounding box center [647, 118] width 222 height 27
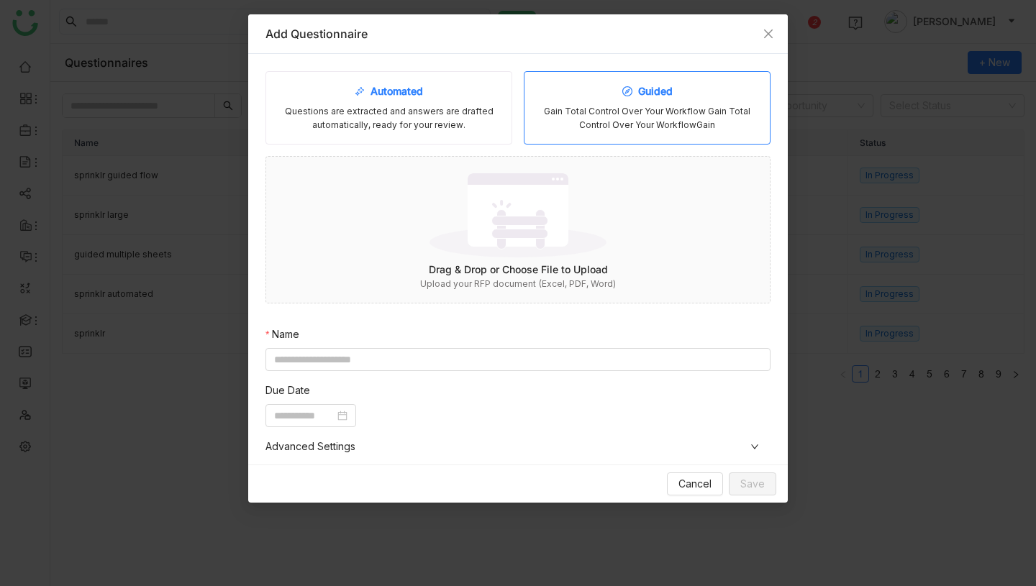
click at [453, 110] on div "Questions are extracted and answers are drafted automatically, ready for your r…" at bounding box center [389, 118] width 222 height 27
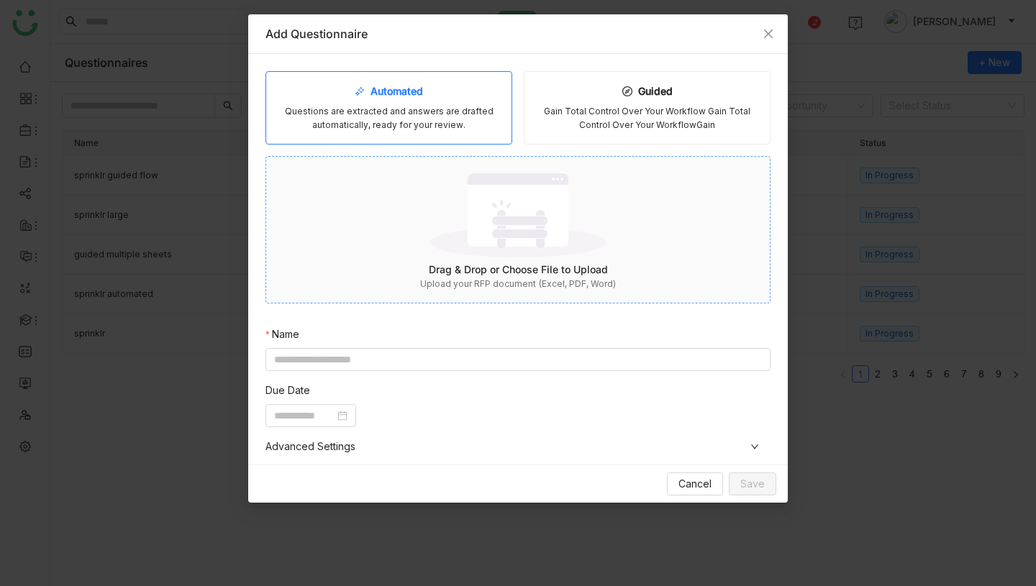
click at [499, 217] on img at bounding box center [518, 215] width 177 height 94
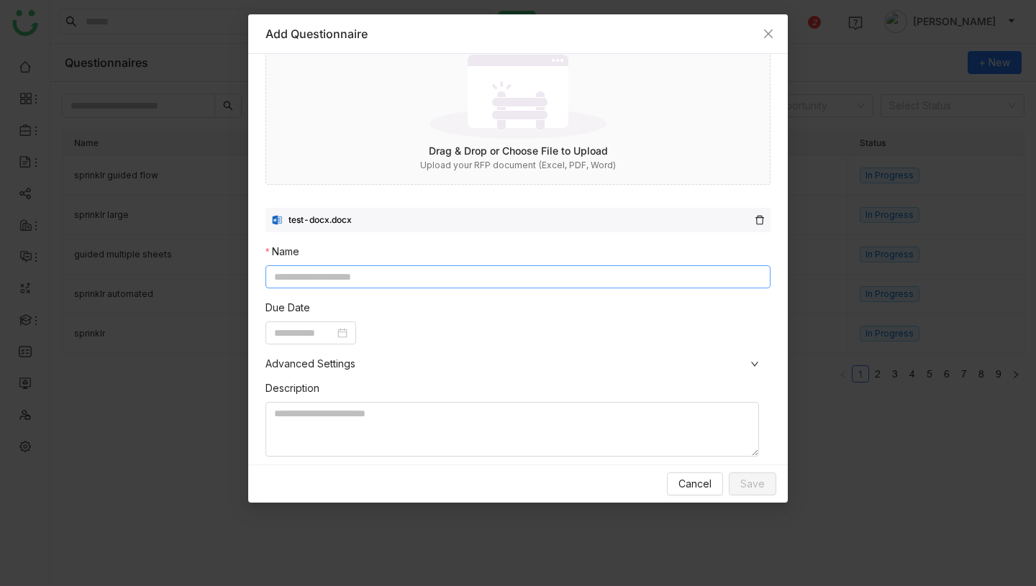
click at [456, 276] on input at bounding box center [517, 276] width 505 height 23
type input "*******"
click at [318, 335] on input at bounding box center [304, 333] width 60 height 16
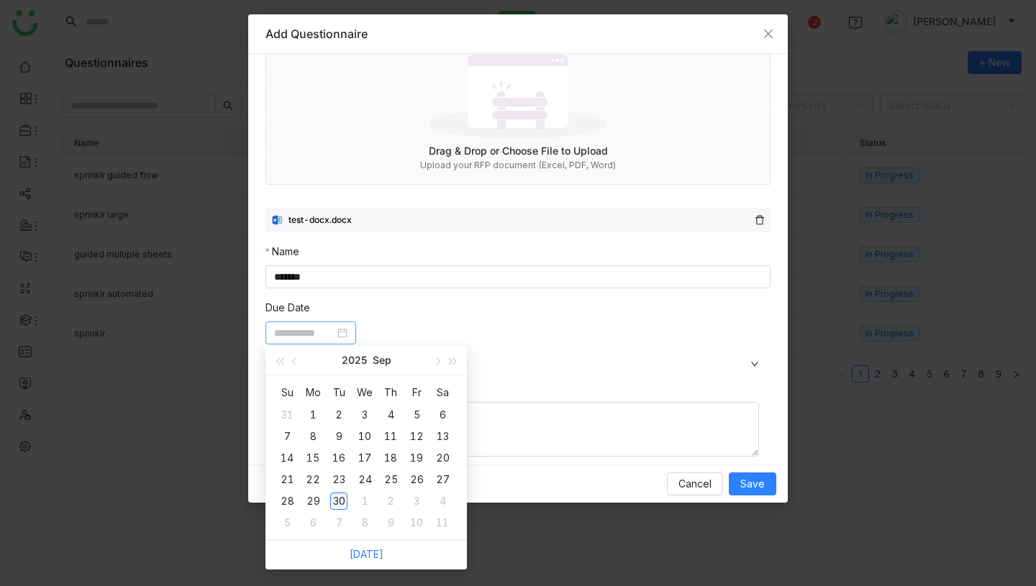
click at [340, 502] on div "30" at bounding box center [338, 501] width 17 height 17
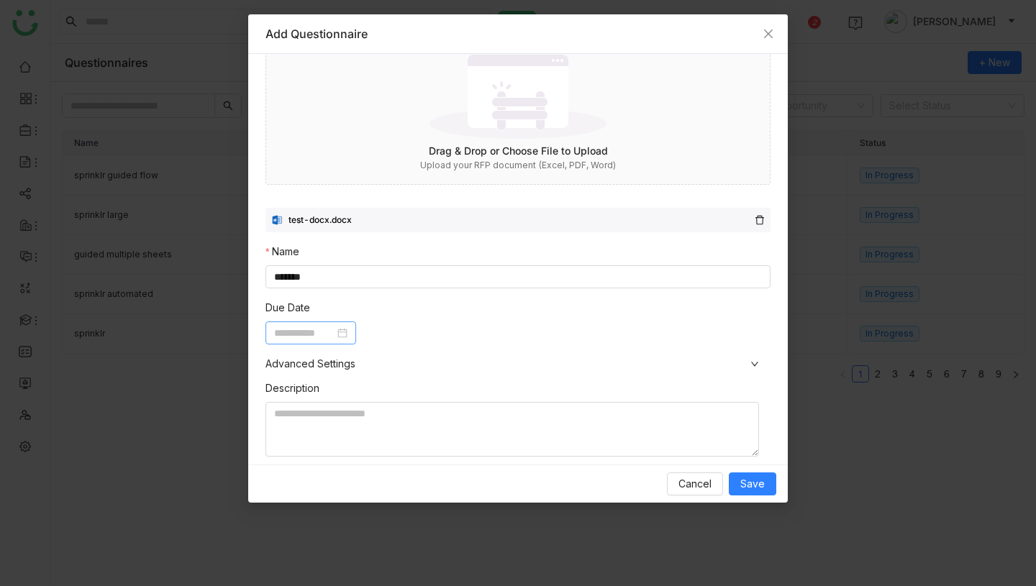
type input "**********"
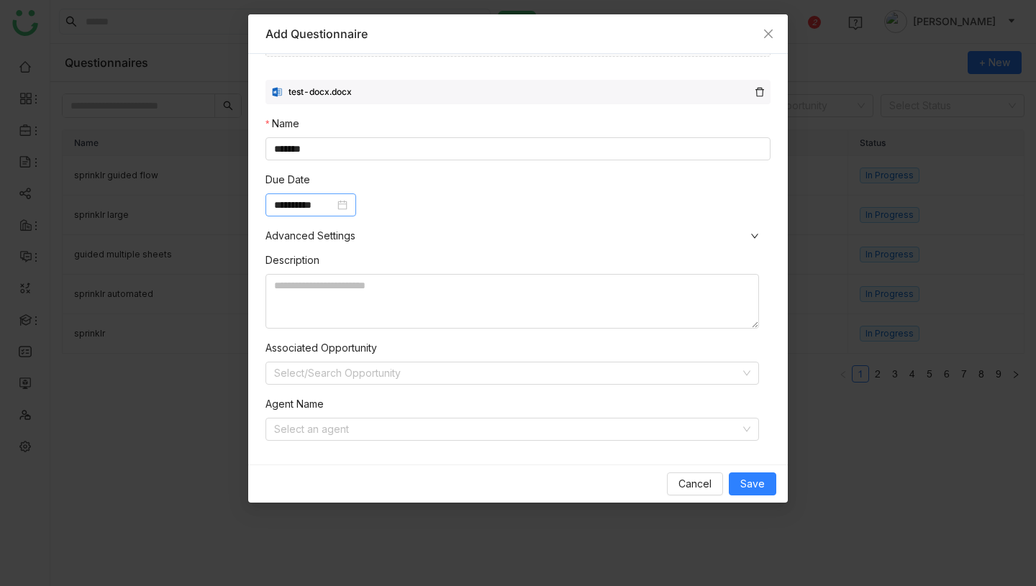
scroll to position [261, 0]
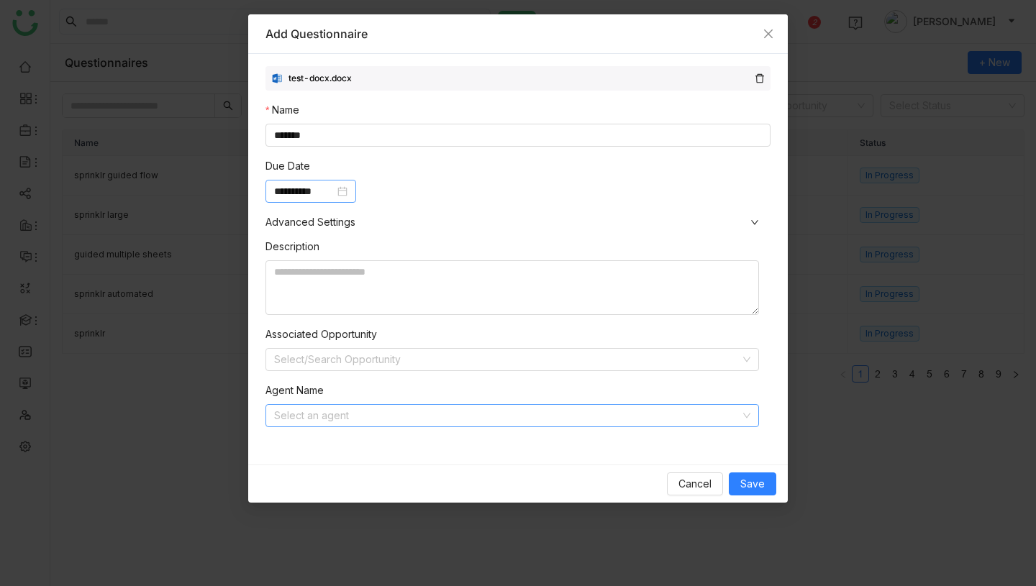
click at [378, 422] on input at bounding box center [507, 416] width 466 height 22
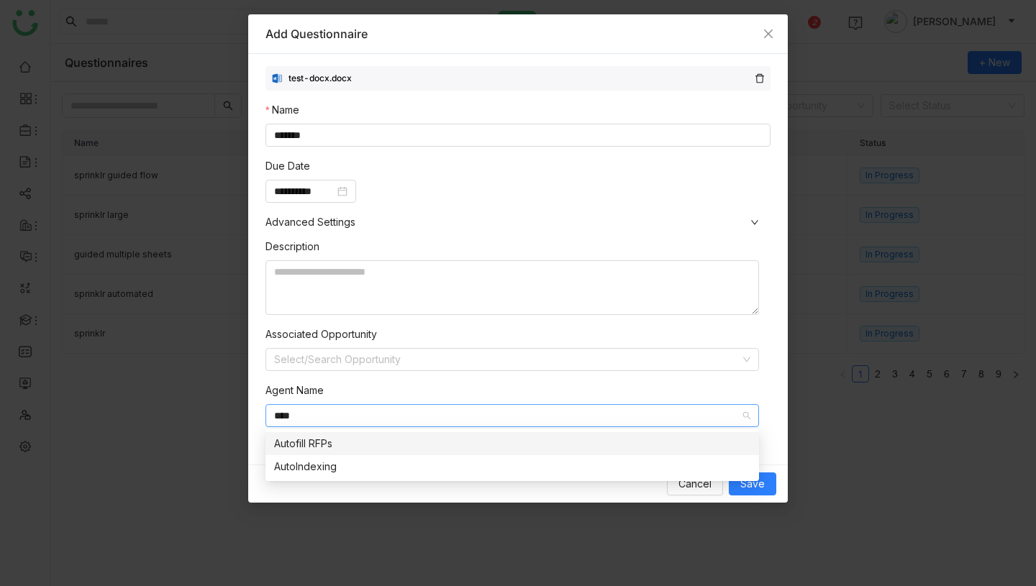
type input "****"
click at [327, 448] on div "Autofill RFPs" at bounding box center [512, 444] width 476 height 16
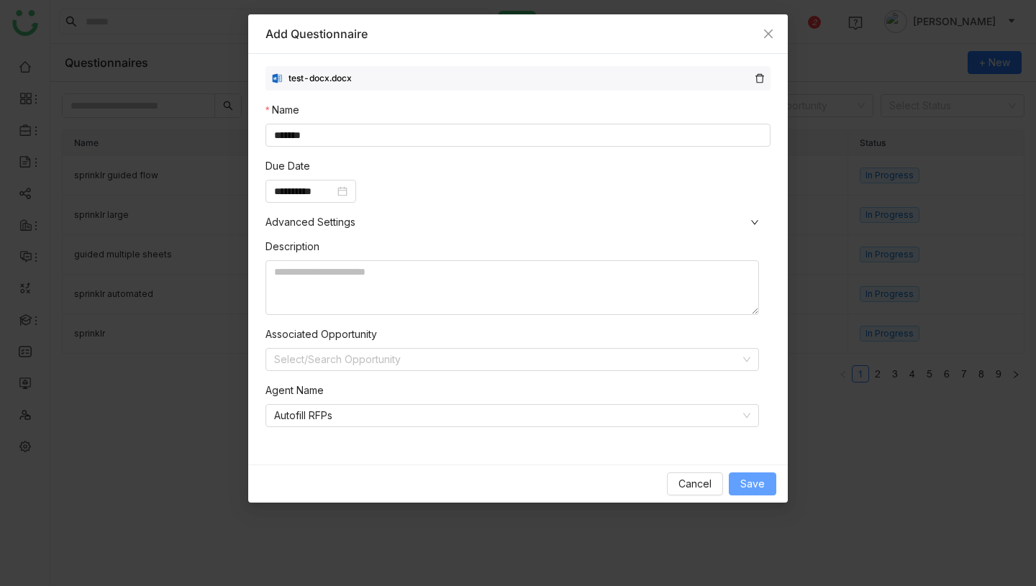
click at [762, 487] on span "Save" at bounding box center [752, 484] width 24 height 16
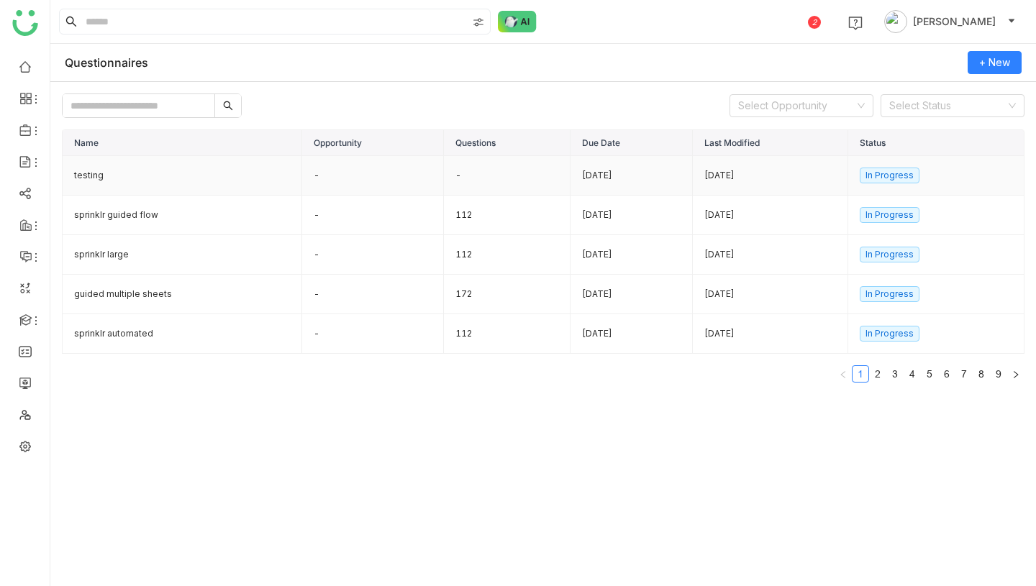
click at [196, 176] on td "testing" at bounding box center [183, 176] width 240 height 40
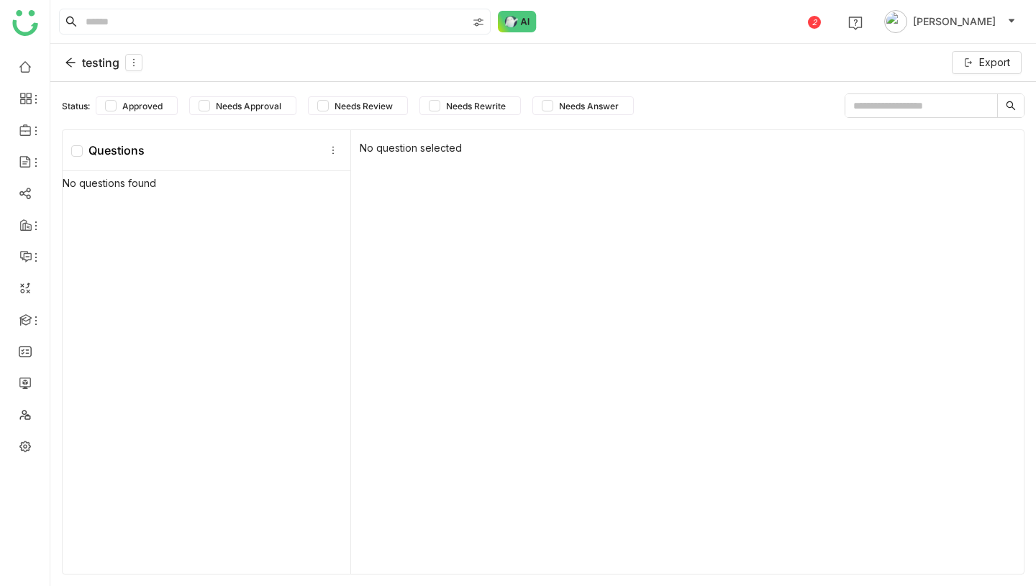
click at [95, 58] on div "testing" at bounding box center [104, 62] width 78 height 17
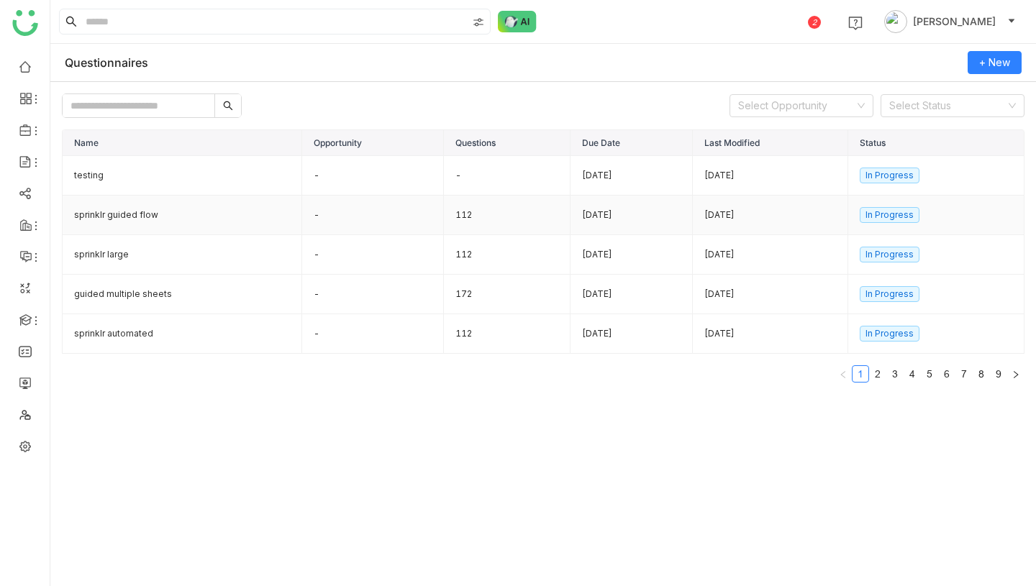
click at [205, 220] on td "sprinklr guided flow" at bounding box center [183, 216] width 240 height 40
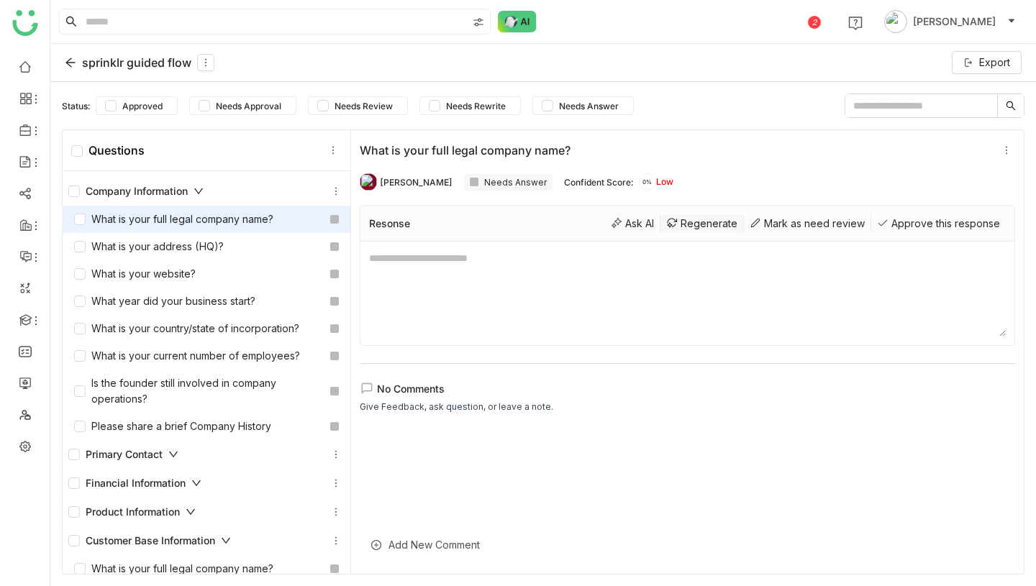
click at [700, 222] on div "Regenerate" at bounding box center [701, 223] width 83 height 18
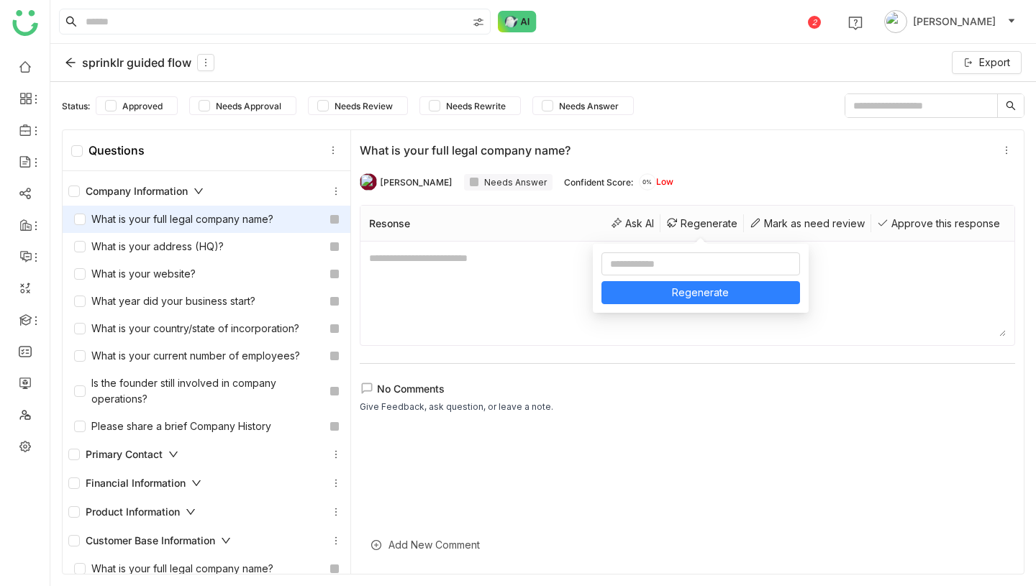
click at [137, 64] on div "sprinklr guided flow" at bounding box center [140, 62] width 150 height 17
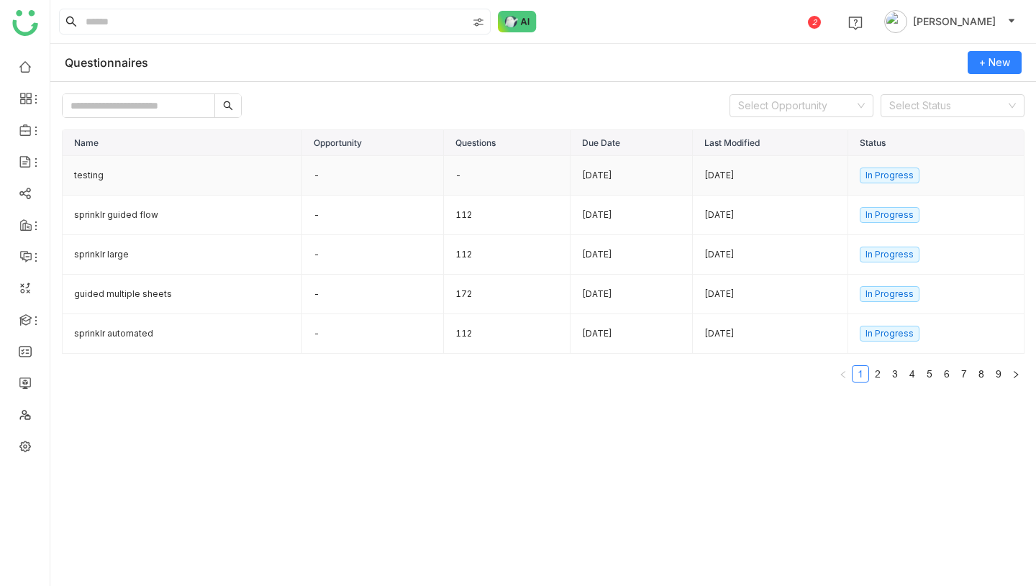
click at [242, 178] on td "testing" at bounding box center [183, 176] width 240 height 40
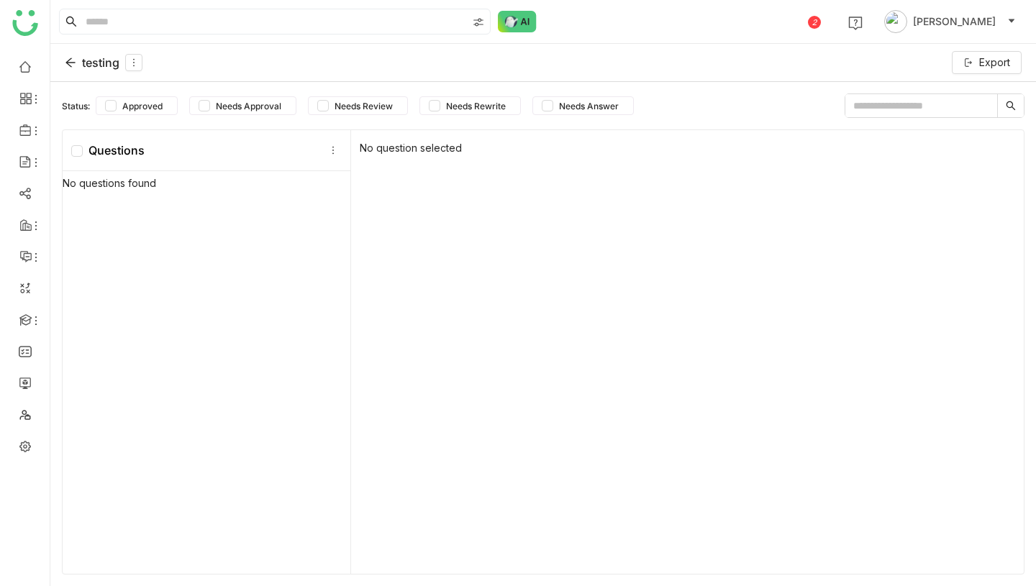
click at [94, 59] on div "testing" at bounding box center [104, 62] width 78 height 17
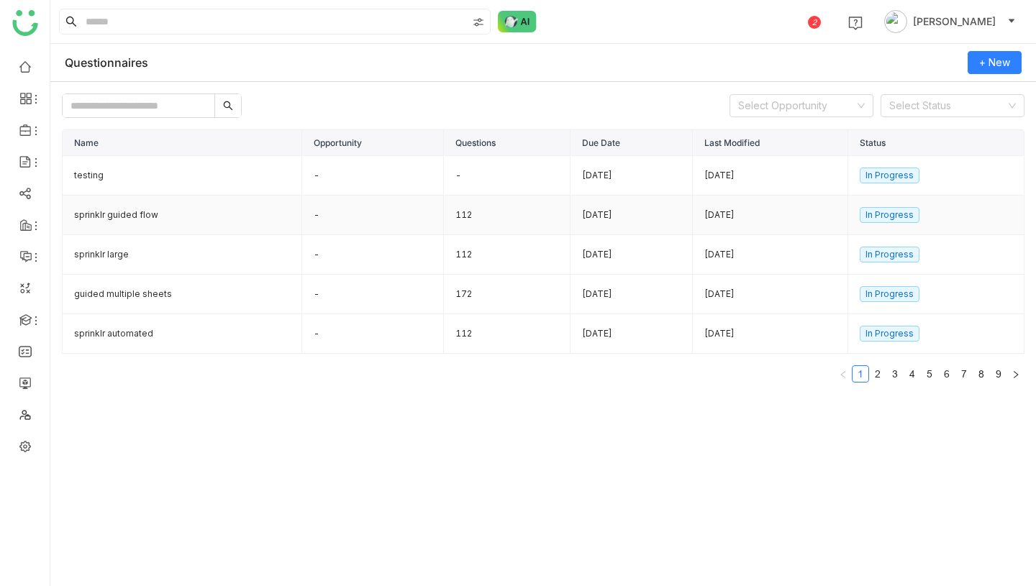
click at [175, 219] on td "sprinklr guided flow" at bounding box center [183, 216] width 240 height 40
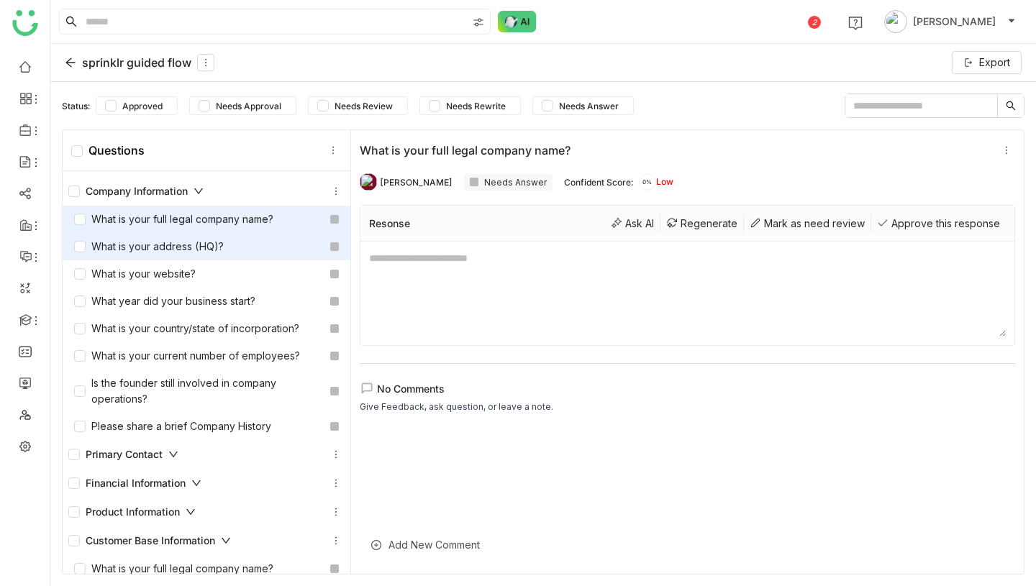
click at [192, 246] on div "What is your address (HQ)?" at bounding box center [149, 247] width 150 height 16
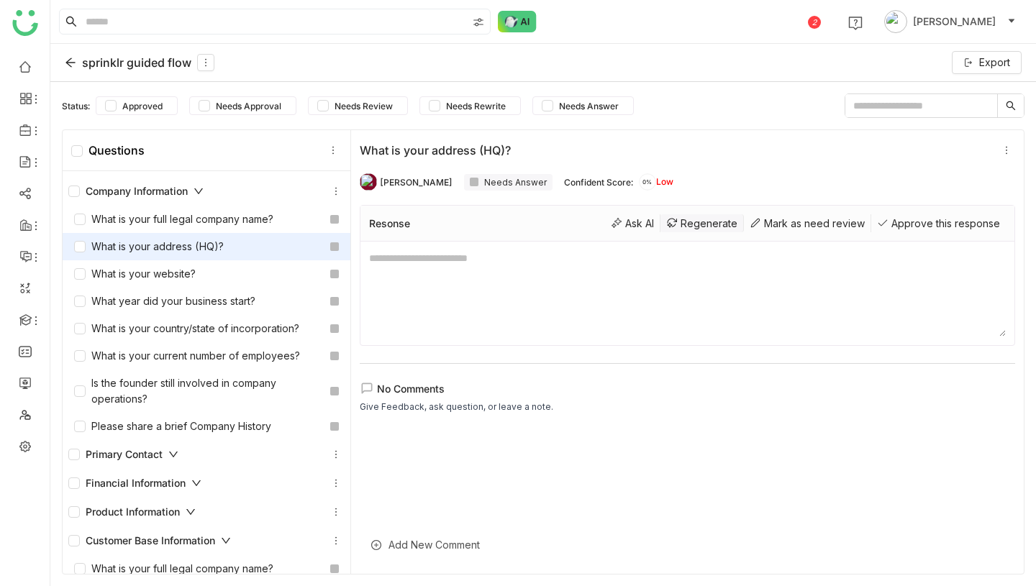
click at [712, 224] on div "Regenerate" at bounding box center [701, 223] width 83 height 18
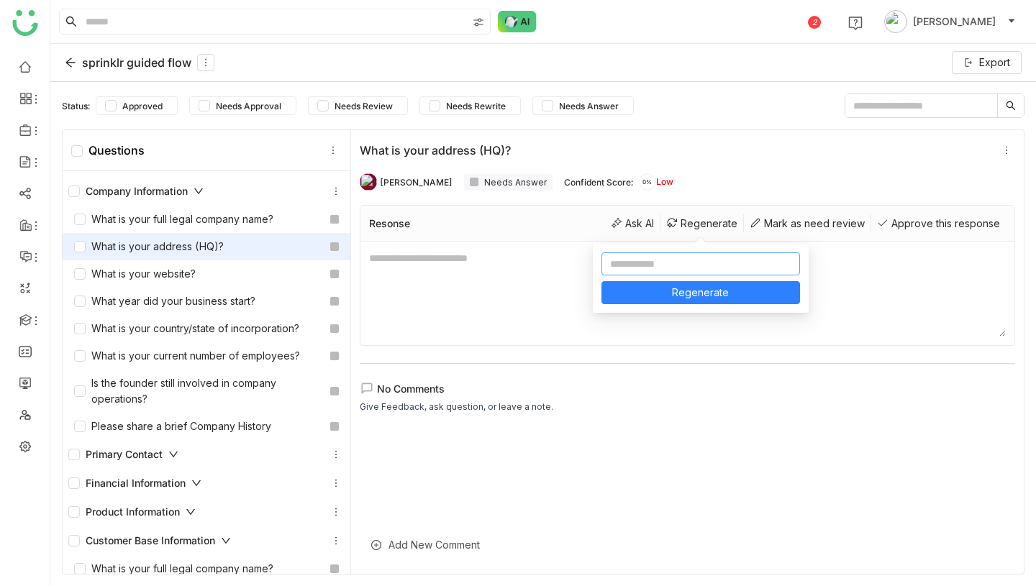
click at [696, 262] on input at bounding box center [700, 264] width 199 height 23
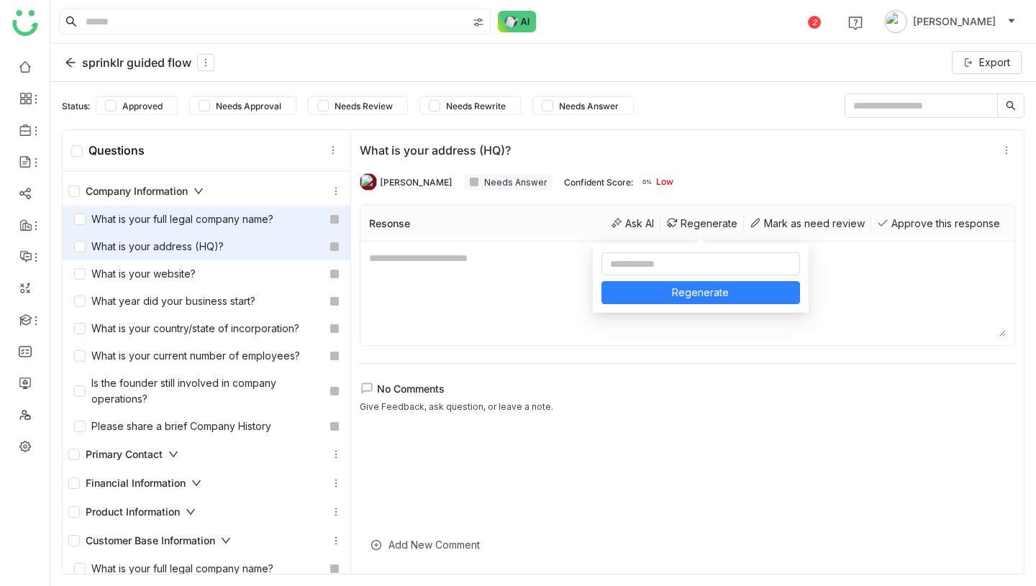
click at [245, 217] on div "What is your full legal company name?" at bounding box center [173, 220] width 199 height 16
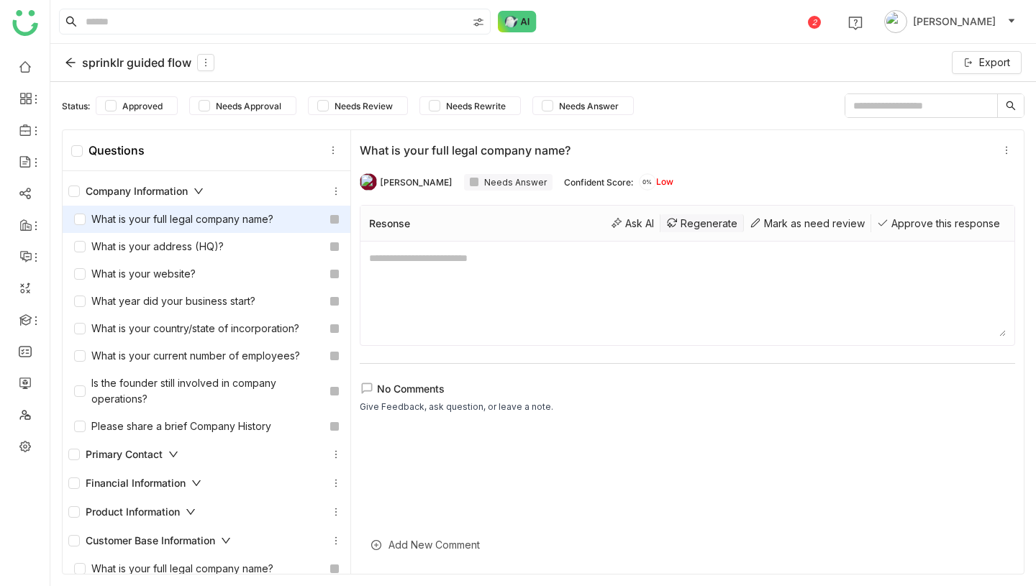
click at [705, 219] on div "Regenerate" at bounding box center [701, 223] width 83 height 18
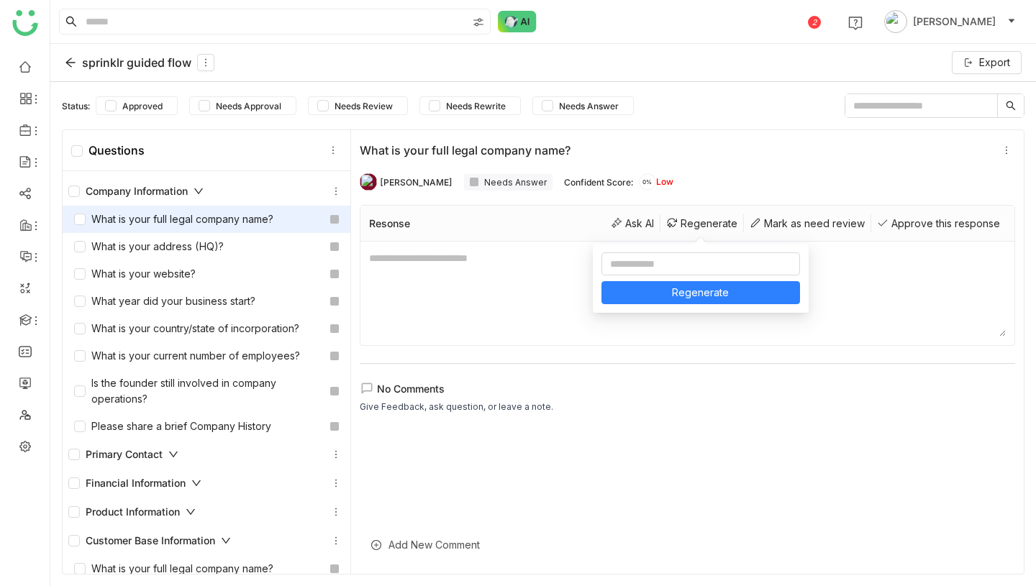
click at [140, 59] on div "sprinklr guided flow" at bounding box center [140, 62] width 150 height 17
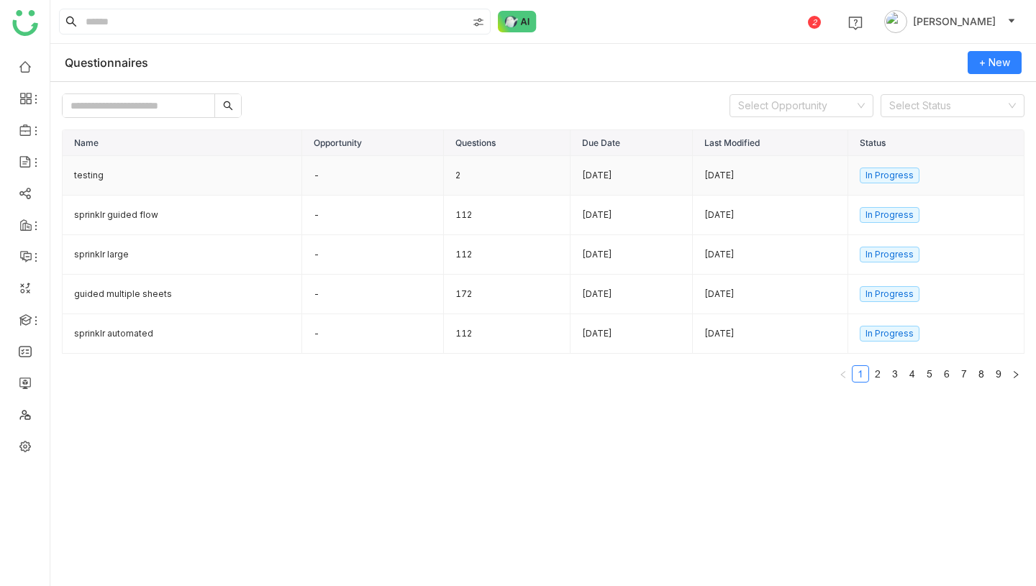
click at [405, 177] on td "-" at bounding box center [373, 176] width 142 height 40
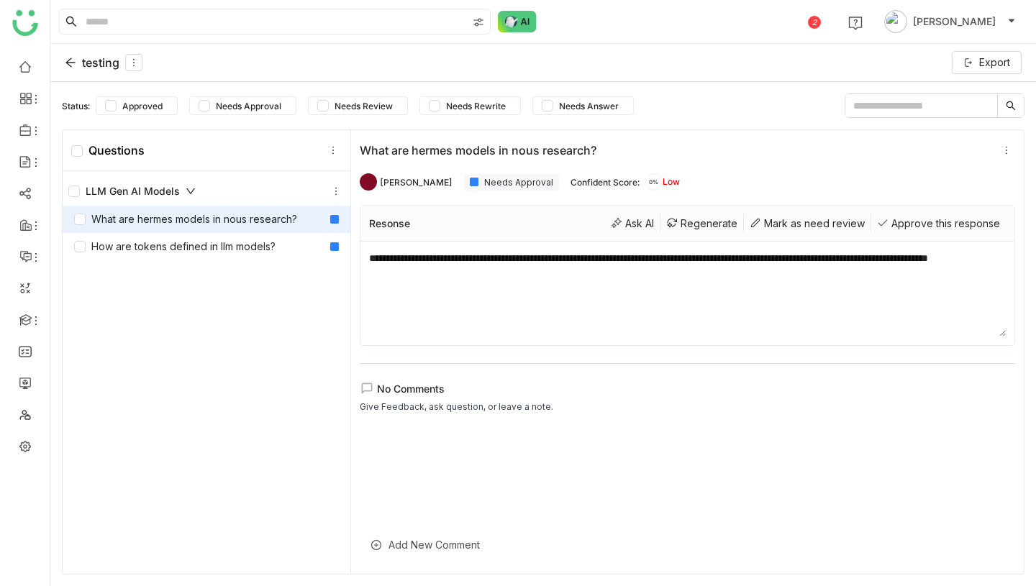
click at [549, 283] on textarea "**********" at bounding box center [687, 293] width 637 height 86
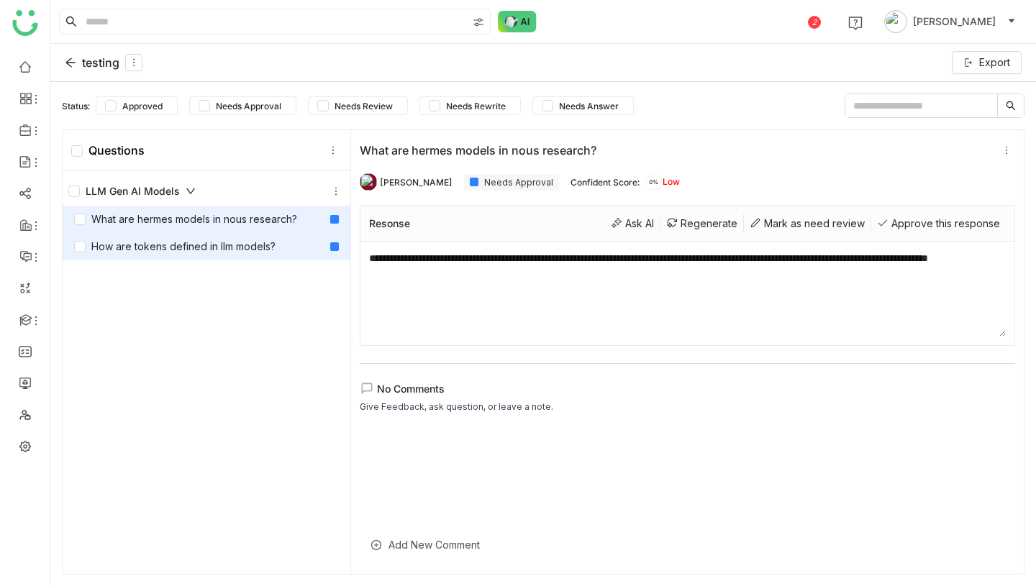
click at [230, 249] on div "How are tokens defined in llm models?" at bounding box center [174, 247] width 201 height 16
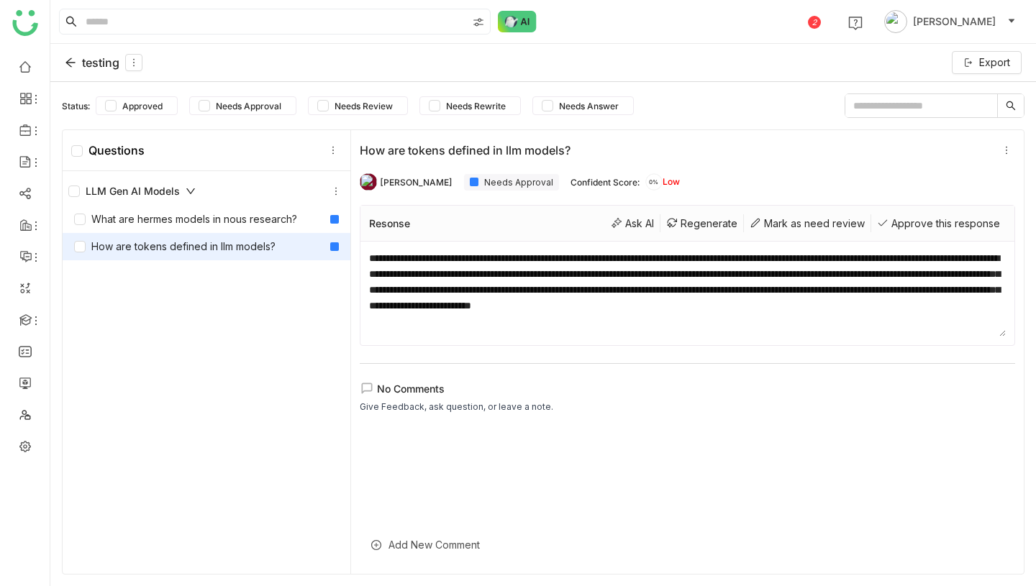
click at [488, 300] on textarea "**********" at bounding box center [687, 293] width 637 height 86
click at [685, 225] on div "Regenerate" at bounding box center [701, 223] width 83 height 18
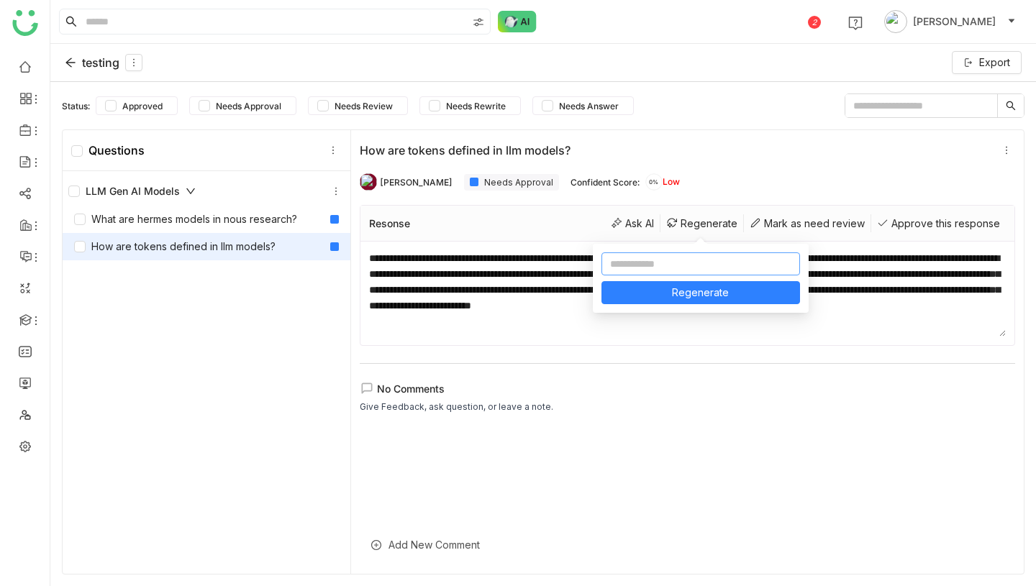
click at [650, 258] on input at bounding box center [700, 264] width 199 height 23
type input "**********"
click at [735, 263] on input "**********" at bounding box center [700, 264] width 199 height 23
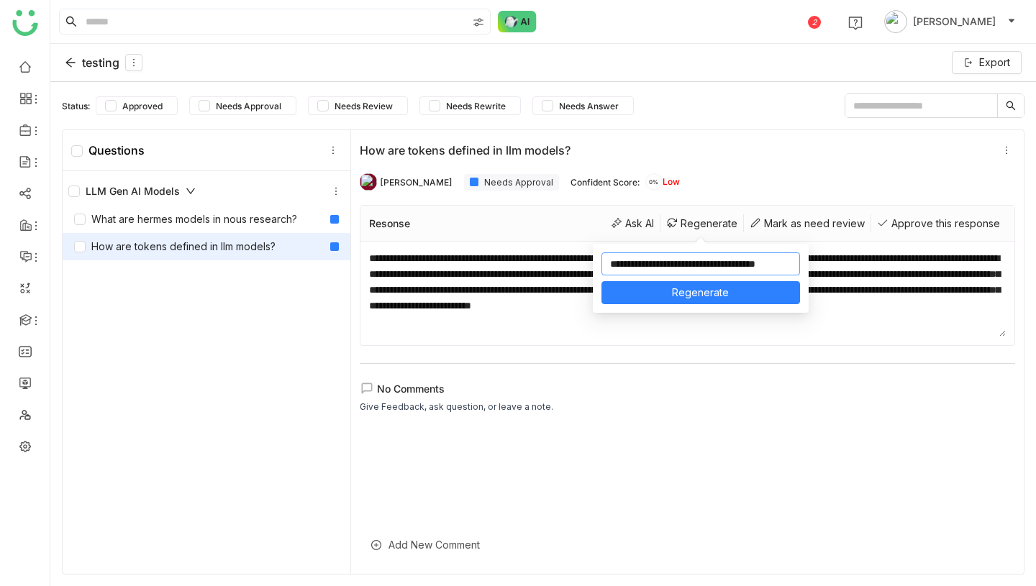
click at [735, 263] on input "**********" at bounding box center [700, 264] width 199 height 23
click at [717, 154] on div "How are tokens defined in llm models?" at bounding box center [676, 150] width 632 height 14
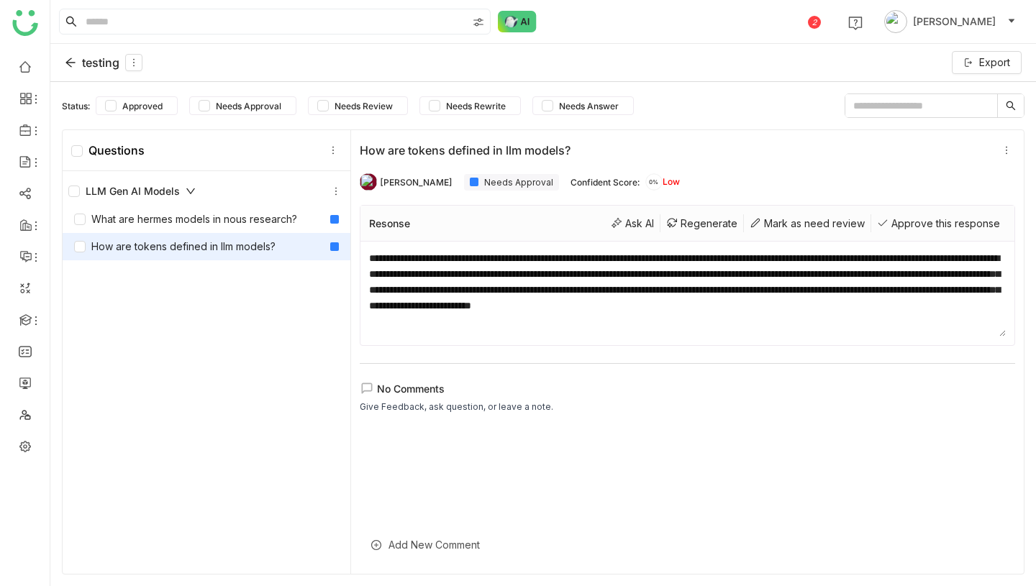
click at [77, 69] on div "testing" at bounding box center [104, 62] width 78 height 17
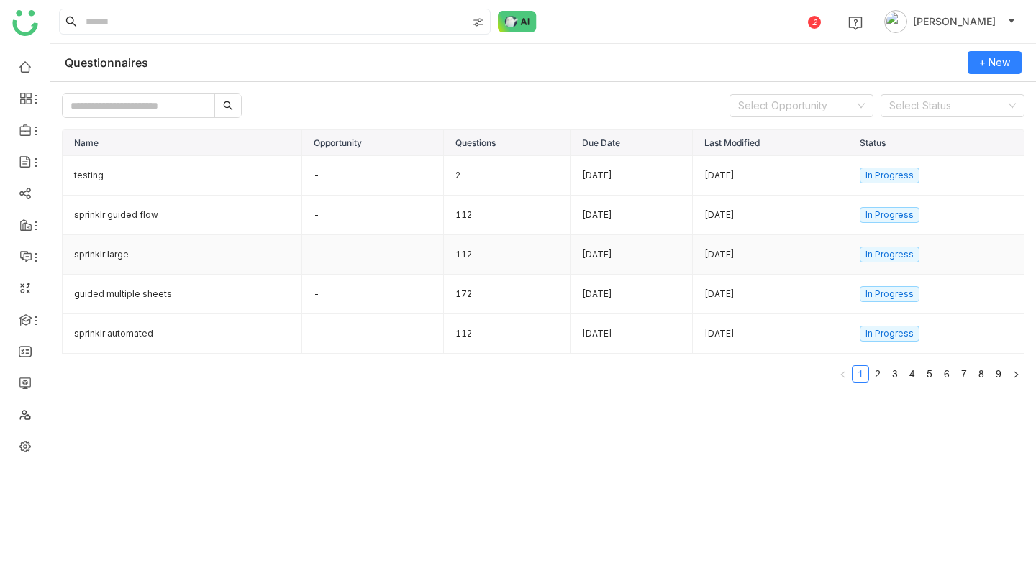
click at [453, 250] on td "112" at bounding box center [507, 255] width 127 height 40
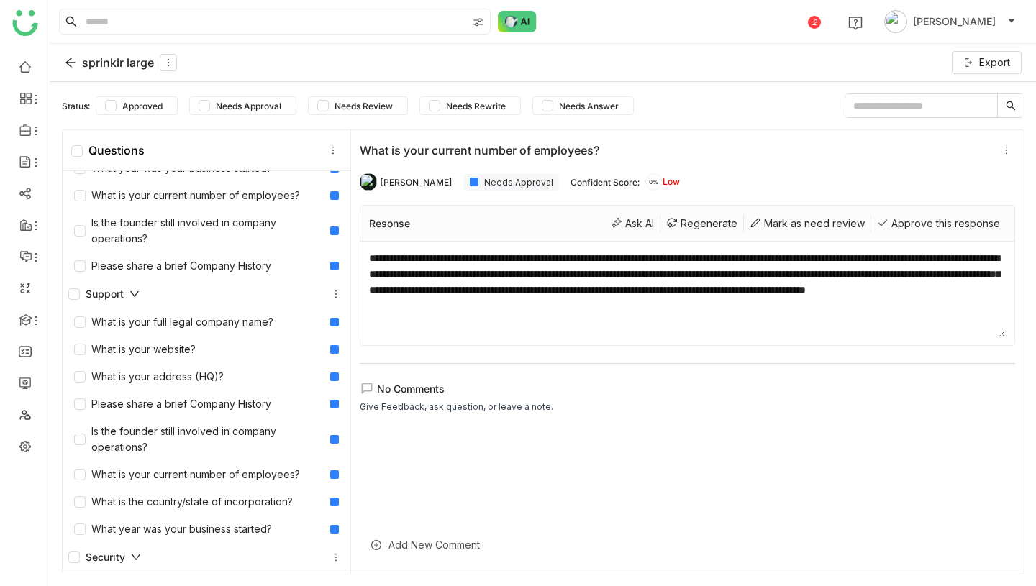
scroll to position [3, 0]
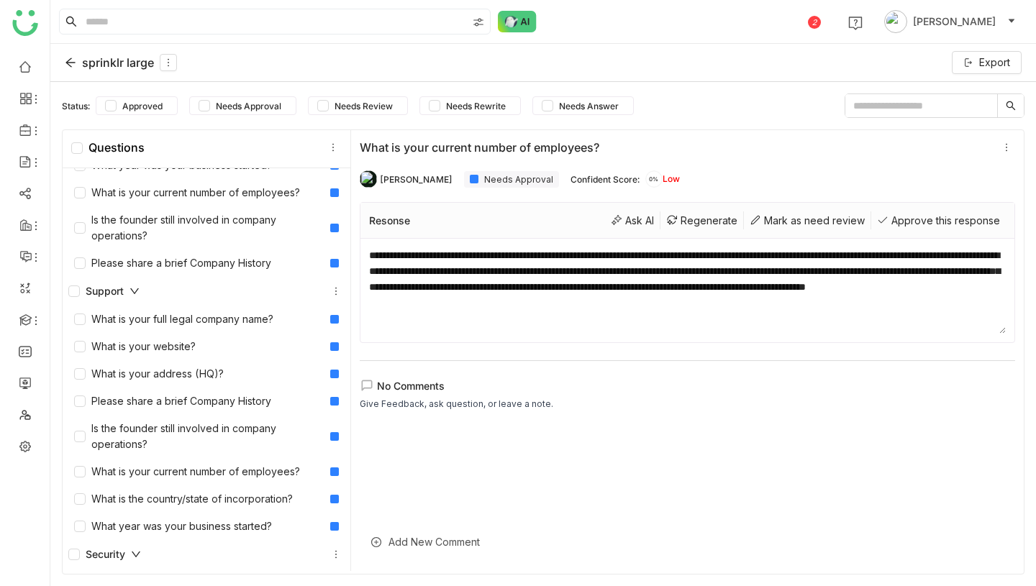
click at [112, 60] on div "sprinklr large" at bounding box center [121, 62] width 112 height 17
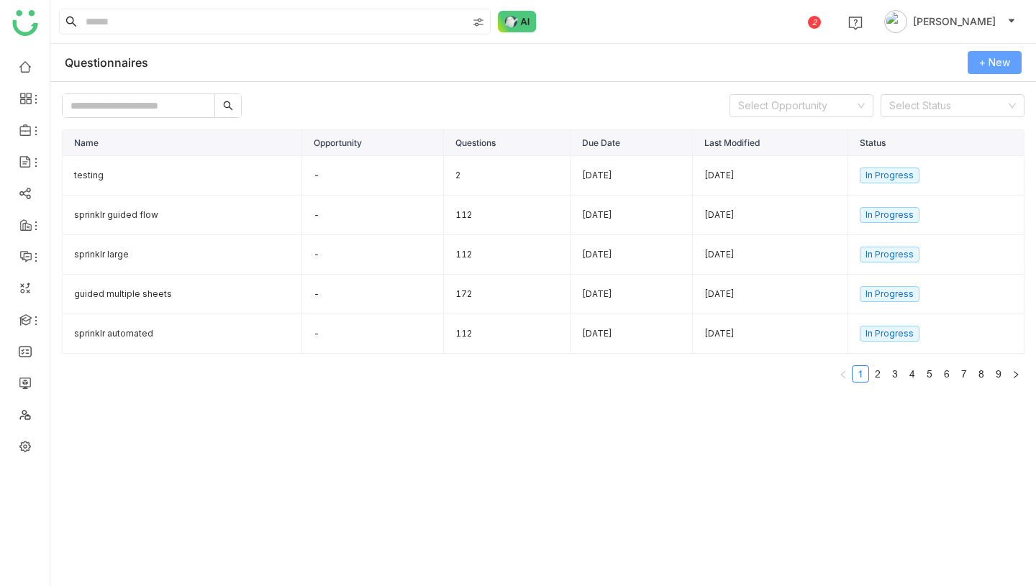
click at [986, 58] on span "+ New" at bounding box center [994, 63] width 31 height 16
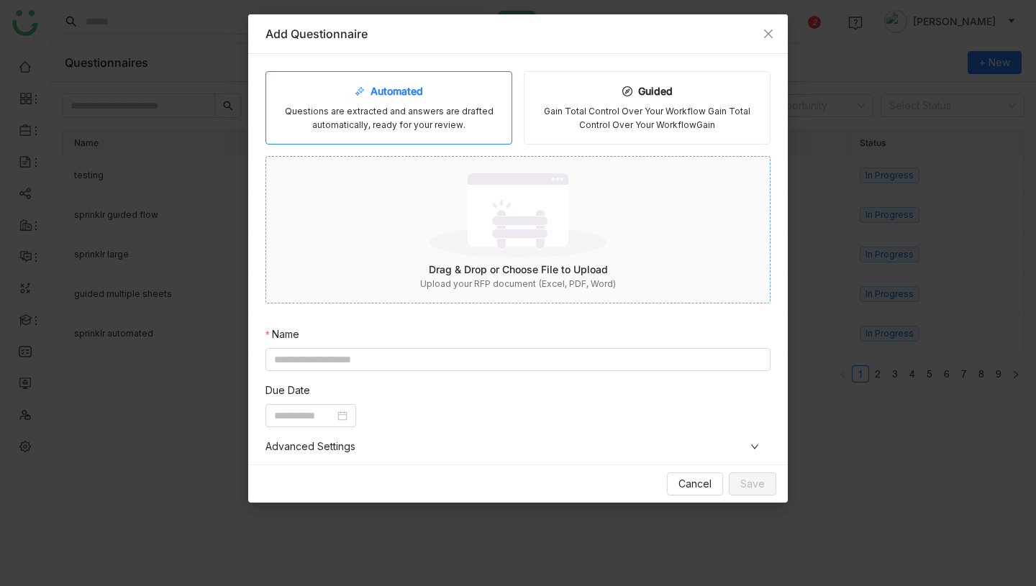
click at [531, 259] on img at bounding box center [518, 215] width 177 height 94
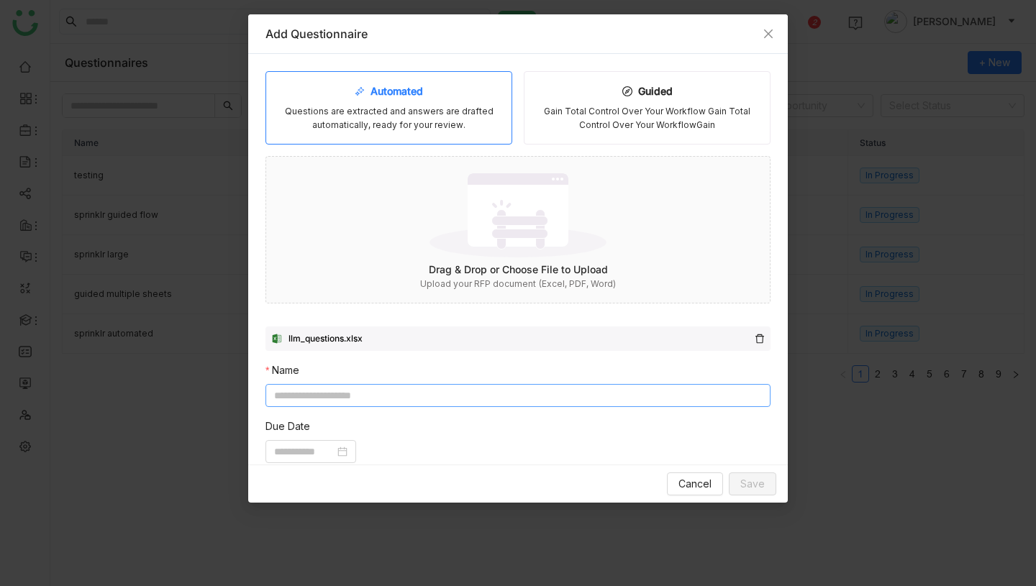
click at [514, 394] on input at bounding box center [517, 395] width 505 height 23
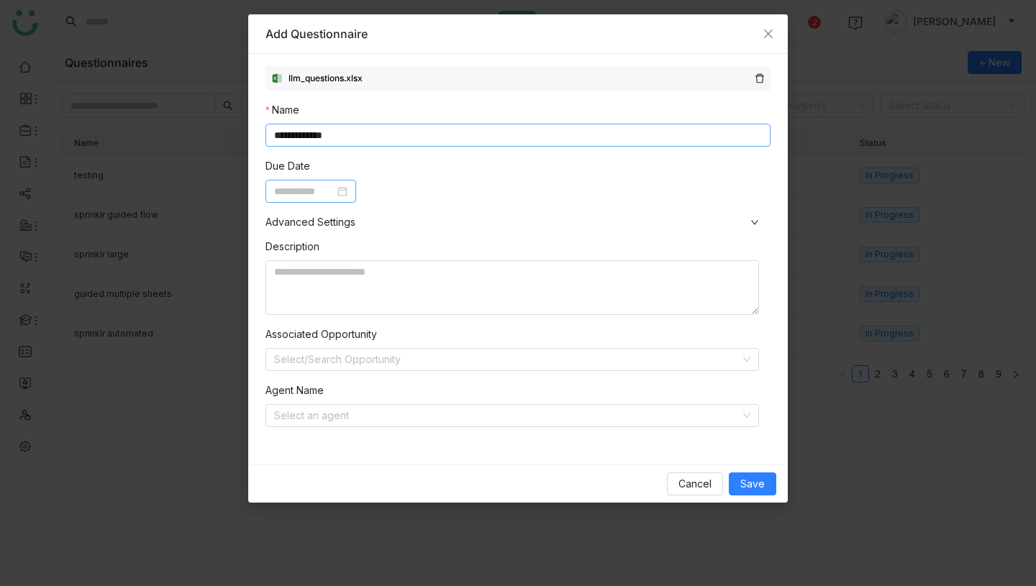
type input "**********"
click at [335, 188] on input at bounding box center [304, 191] width 60 height 16
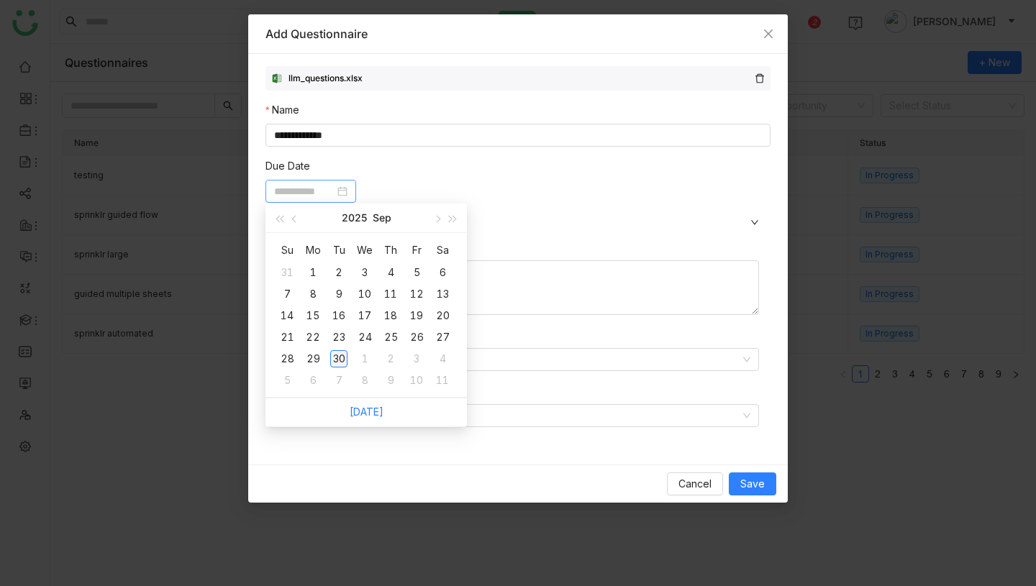
click at [338, 361] on div "30" at bounding box center [338, 358] width 17 height 17
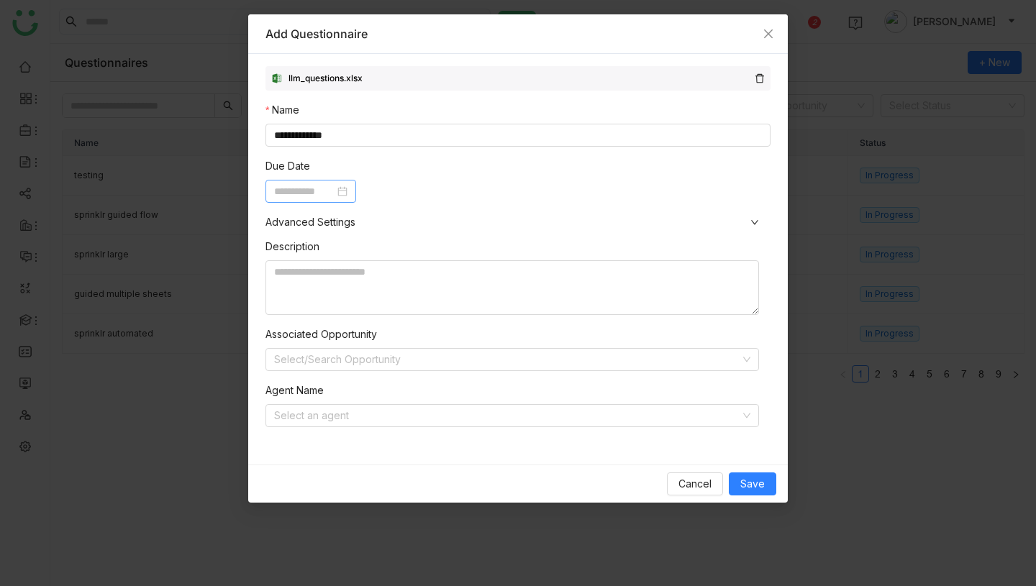
type input "**********"
click at [343, 409] on input at bounding box center [507, 416] width 466 height 22
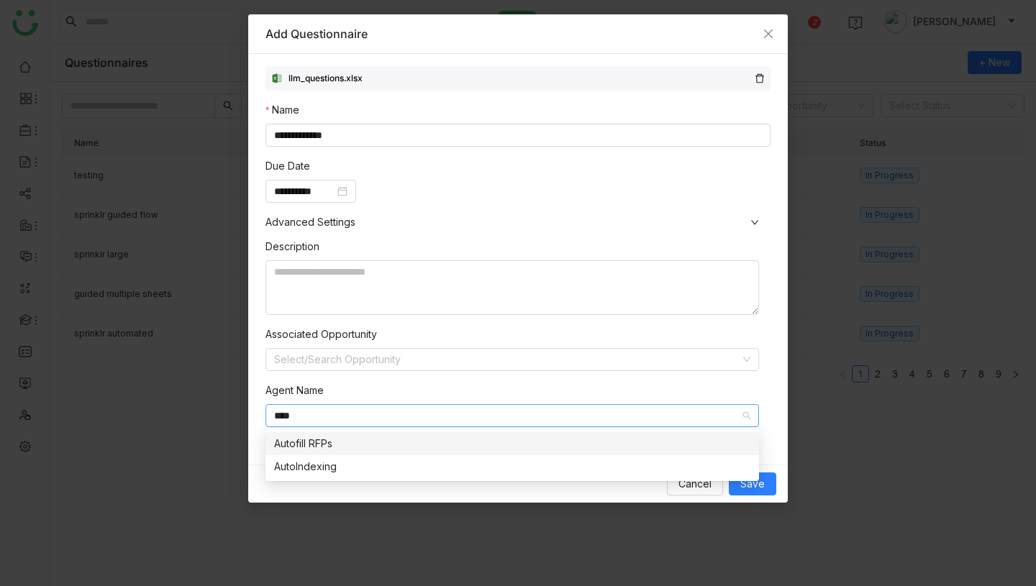
type input "****"
click at [345, 442] on div "Autofill RFPs" at bounding box center [512, 444] width 476 height 16
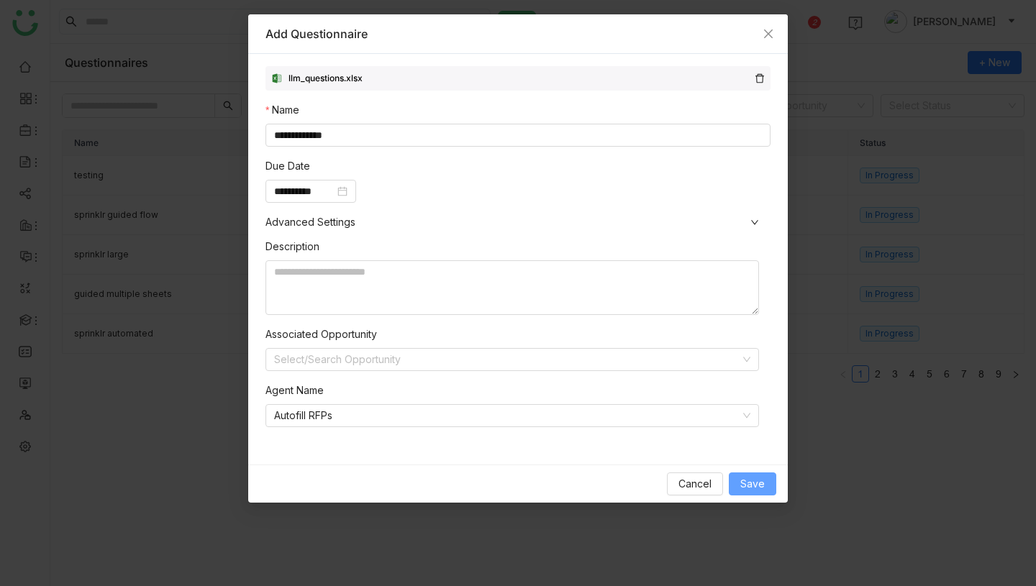
click at [749, 485] on span "Save" at bounding box center [752, 484] width 24 height 16
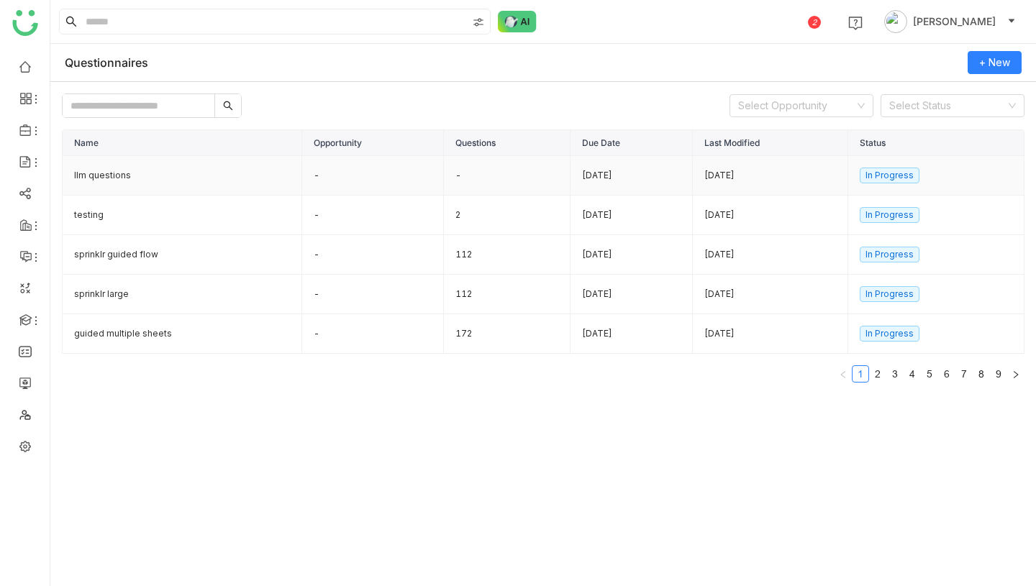
click at [218, 172] on td "llm questions" at bounding box center [183, 176] width 240 height 40
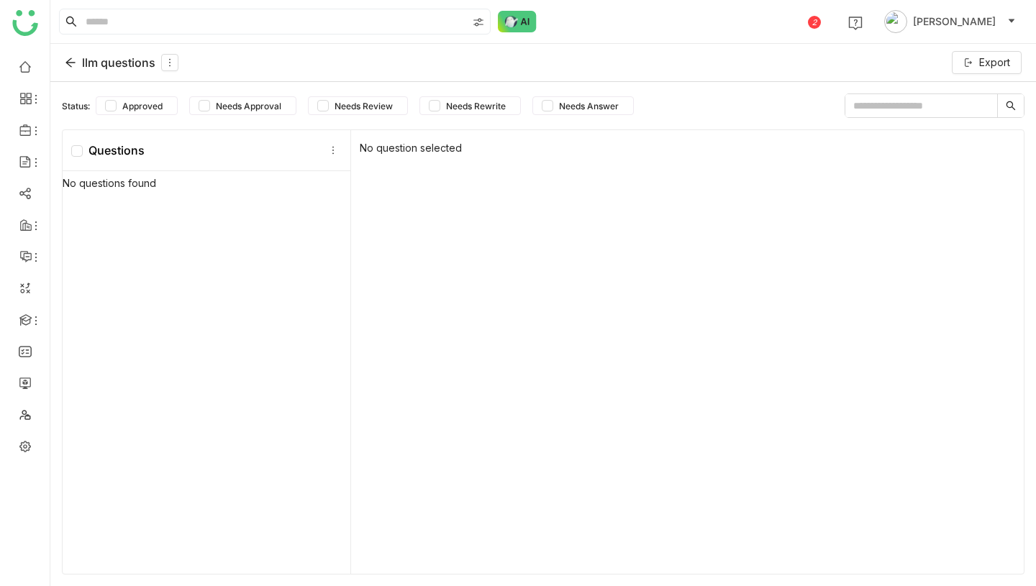
click at [103, 65] on div "llm questions" at bounding box center [122, 62] width 114 height 17
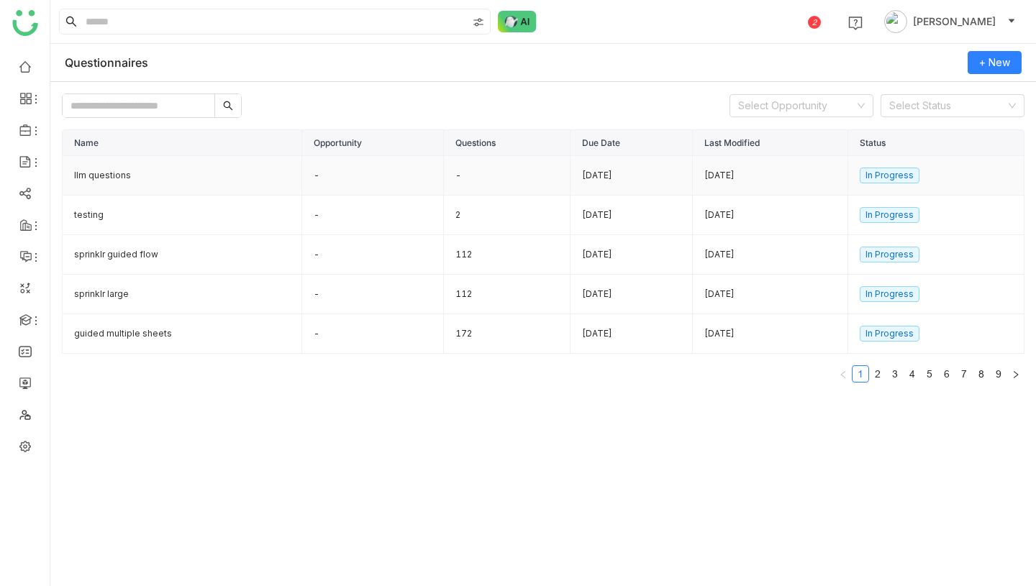
click at [331, 174] on td "-" at bounding box center [373, 176] width 142 height 40
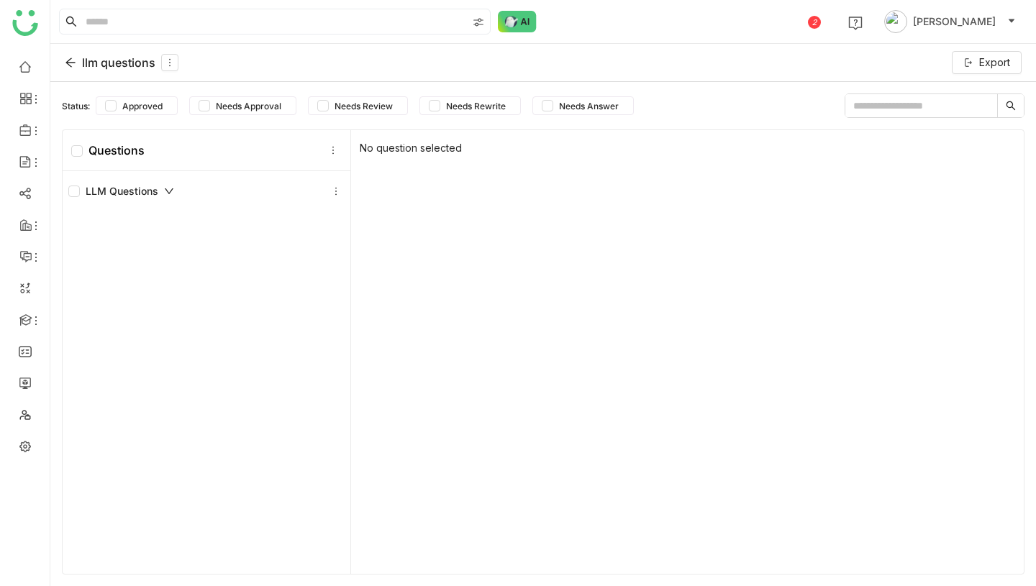
click at [121, 66] on div "llm questions" at bounding box center [122, 62] width 114 height 17
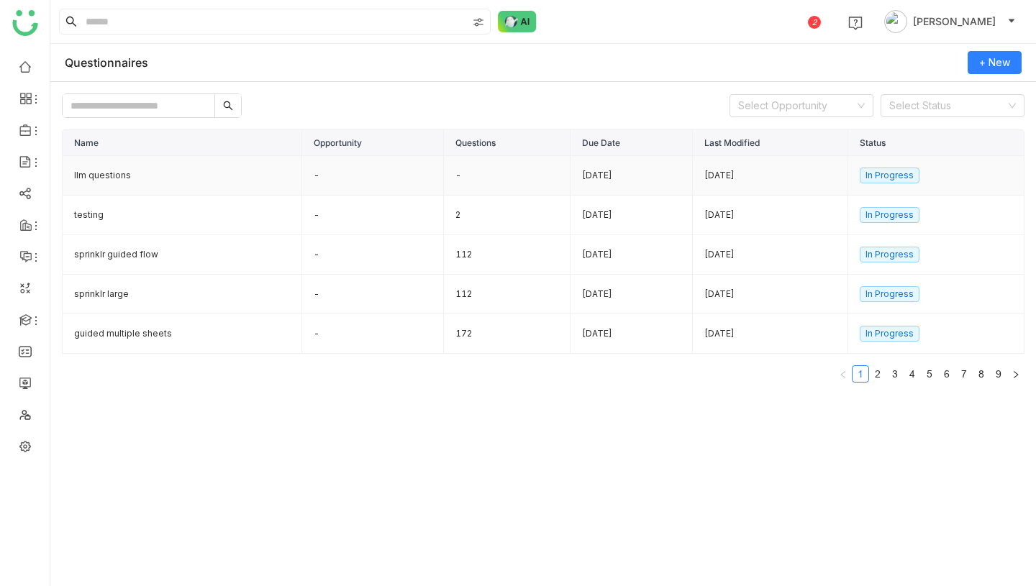
click at [367, 182] on td "-" at bounding box center [373, 176] width 142 height 40
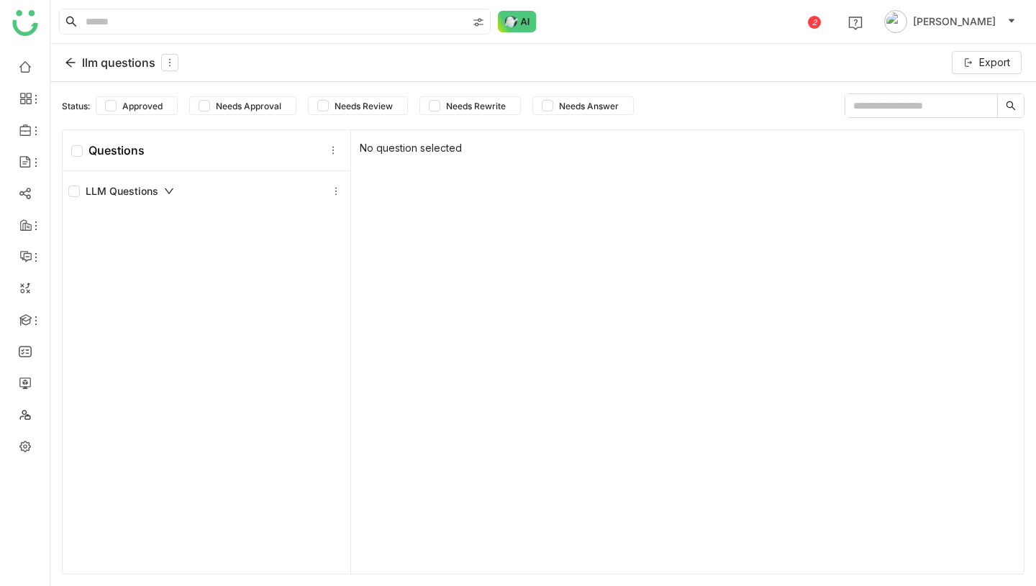
click at [117, 60] on div "llm questions" at bounding box center [122, 62] width 114 height 17
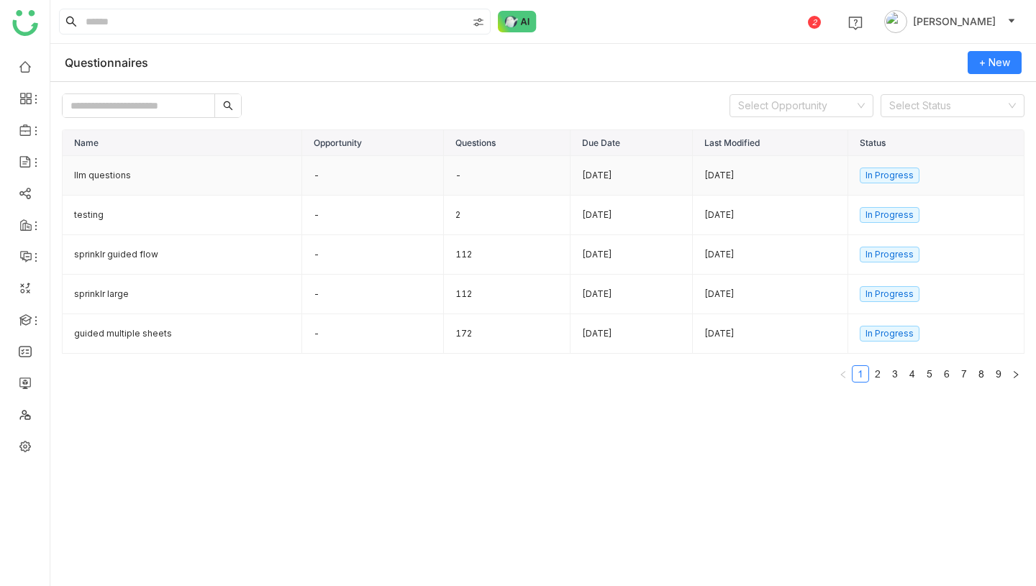
click at [312, 183] on td "-" at bounding box center [373, 176] width 142 height 40
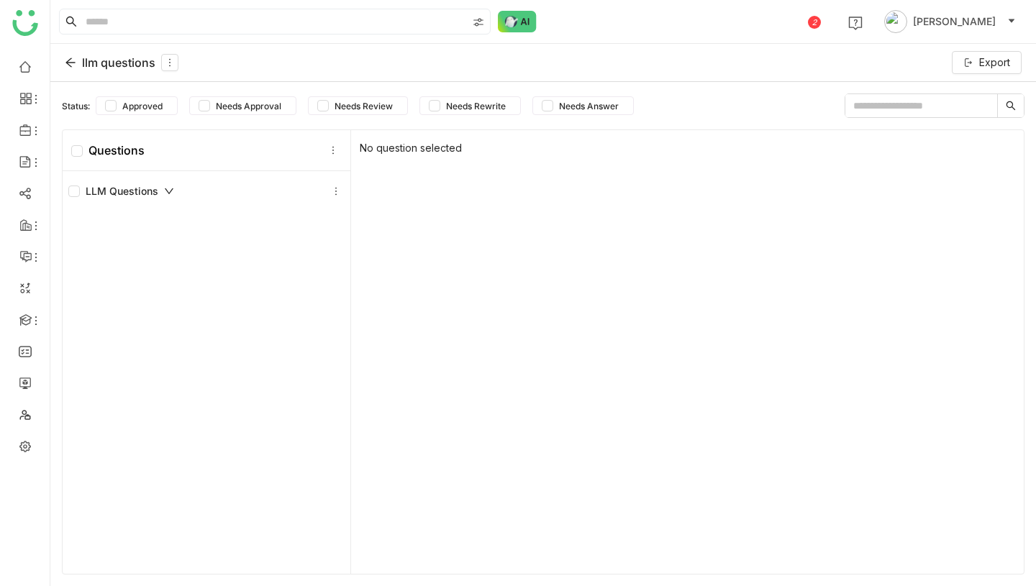
click at [115, 68] on div "llm questions" at bounding box center [122, 62] width 114 height 17
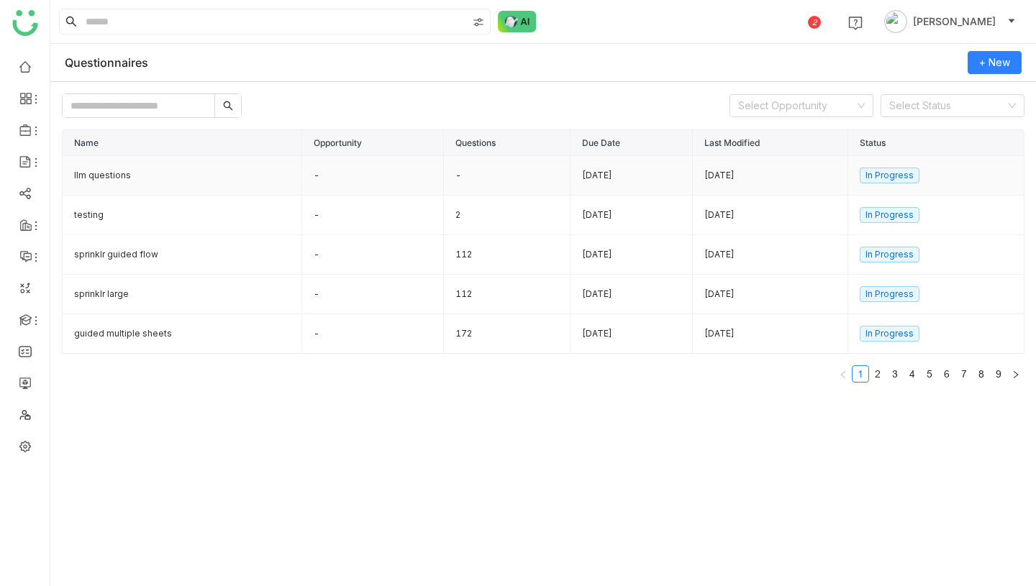
click at [384, 171] on td "-" at bounding box center [373, 176] width 142 height 40
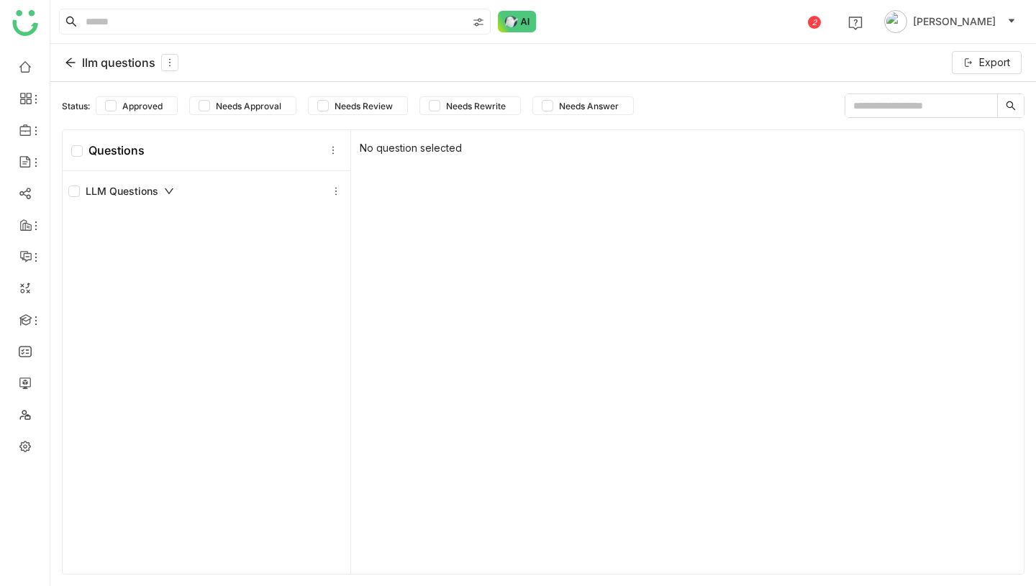
click at [106, 61] on div "llm questions" at bounding box center [122, 62] width 114 height 17
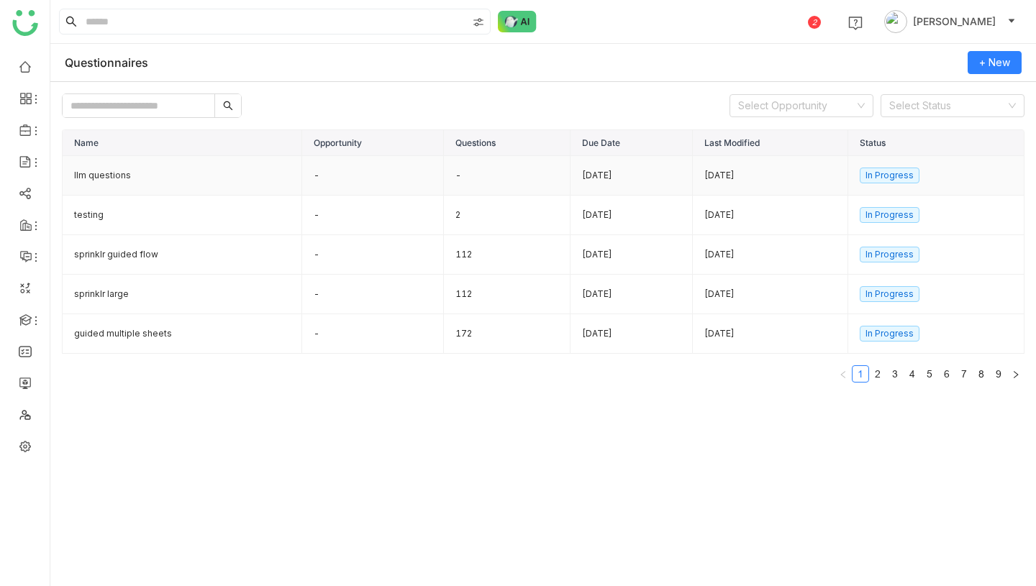
click at [358, 175] on td "-" at bounding box center [373, 176] width 142 height 40
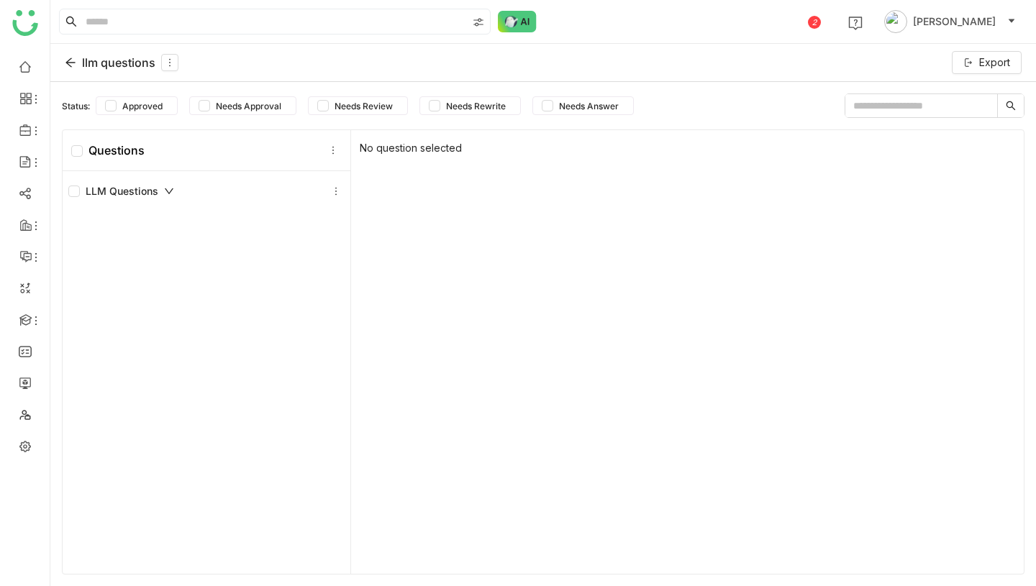
click at [119, 55] on div "llm questions" at bounding box center [122, 62] width 114 height 17
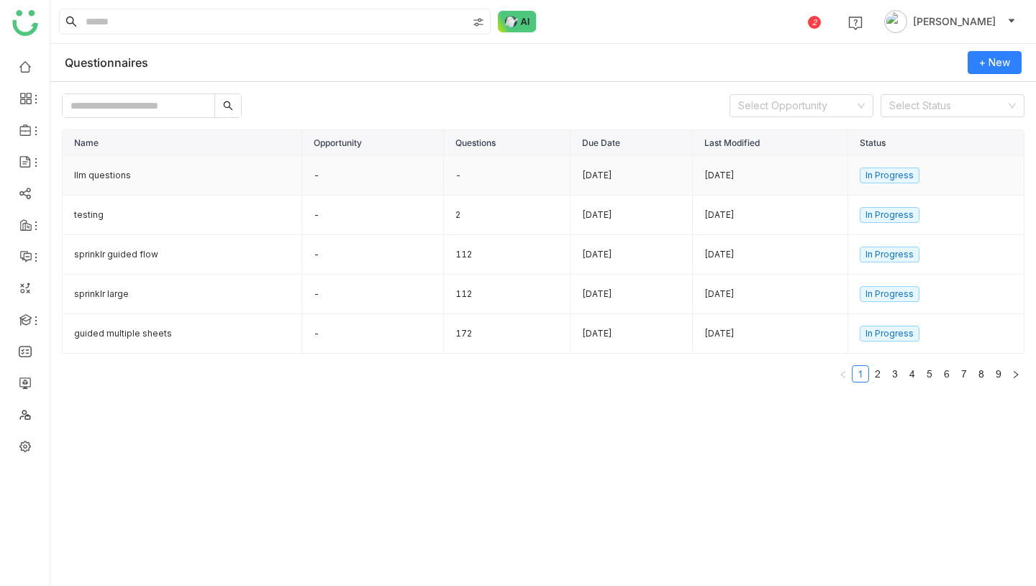
click at [384, 184] on td "-" at bounding box center [373, 176] width 142 height 40
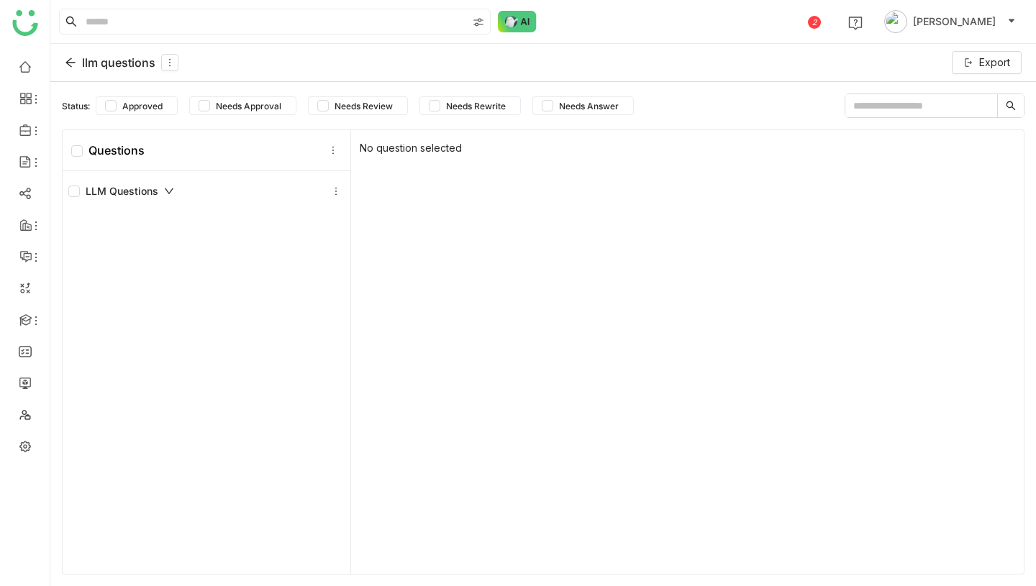
click at [124, 65] on div "llm questions" at bounding box center [122, 62] width 114 height 17
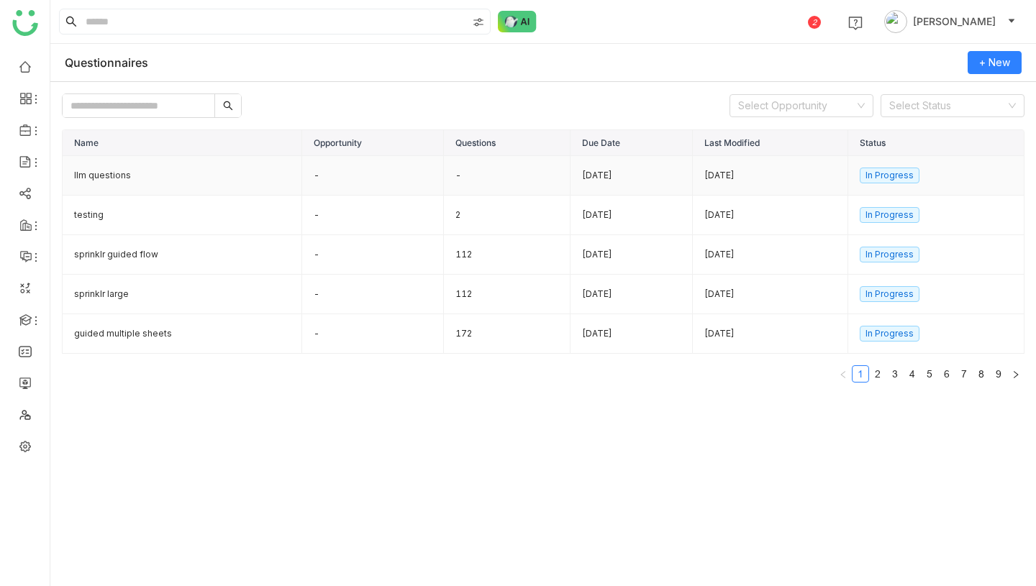
click at [476, 180] on td "-" at bounding box center [507, 176] width 127 height 40
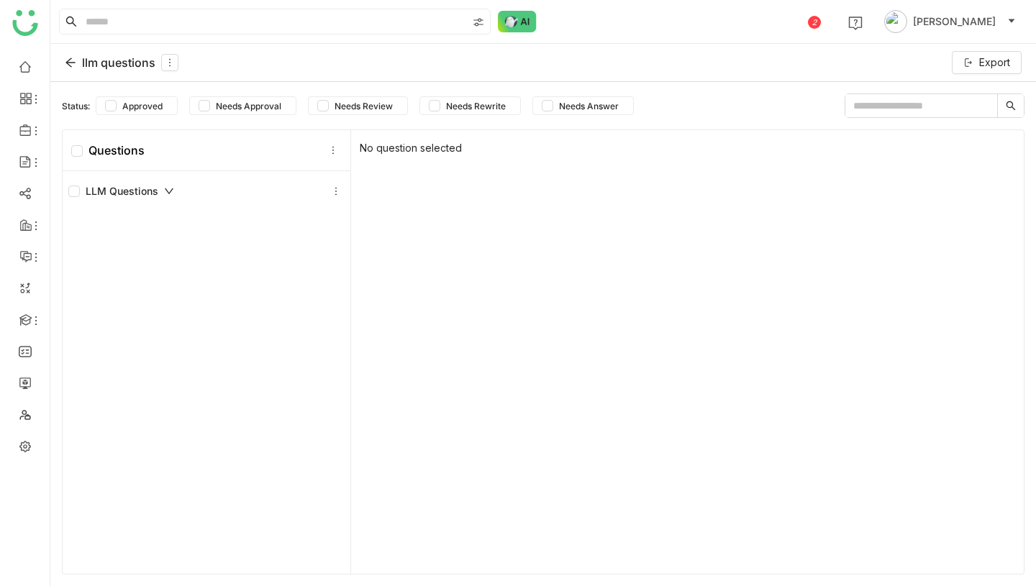
click at [105, 58] on div "llm questions" at bounding box center [122, 62] width 114 height 17
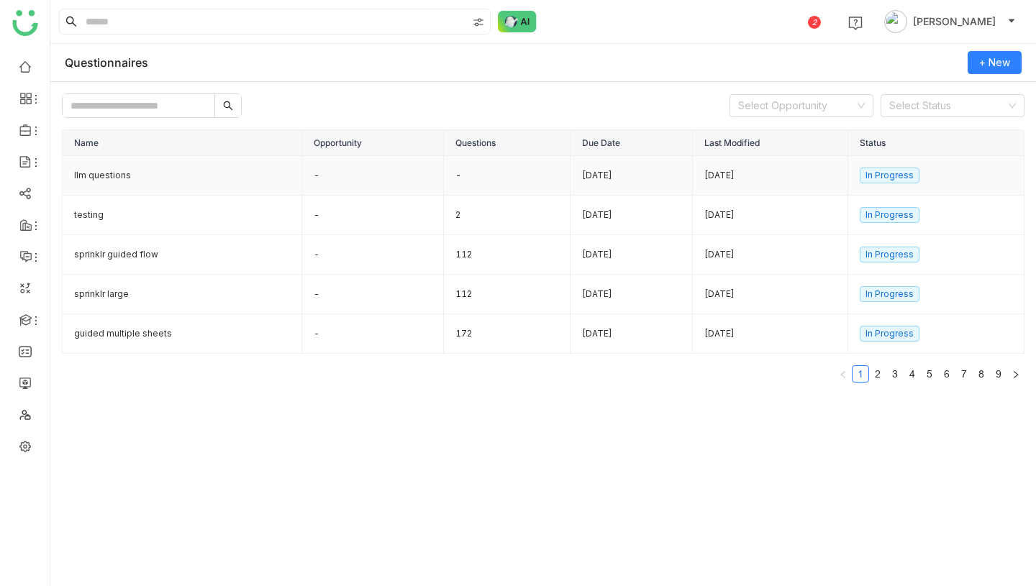
click at [160, 175] on td "llm questions" at bounding box center [183, 176] width 240 height 40
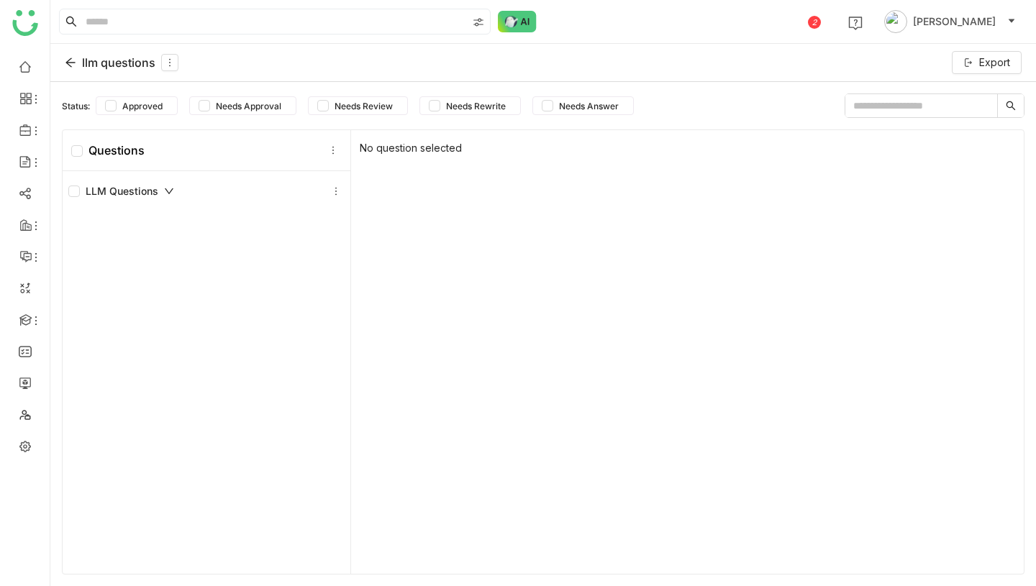
click at [150, 194] on div "LLM Questions" at bounding box center [121, 191] width 106 height 16
click at [142, 57] on div "llm questions" at bounding box center [122, 62] width 114 height 17
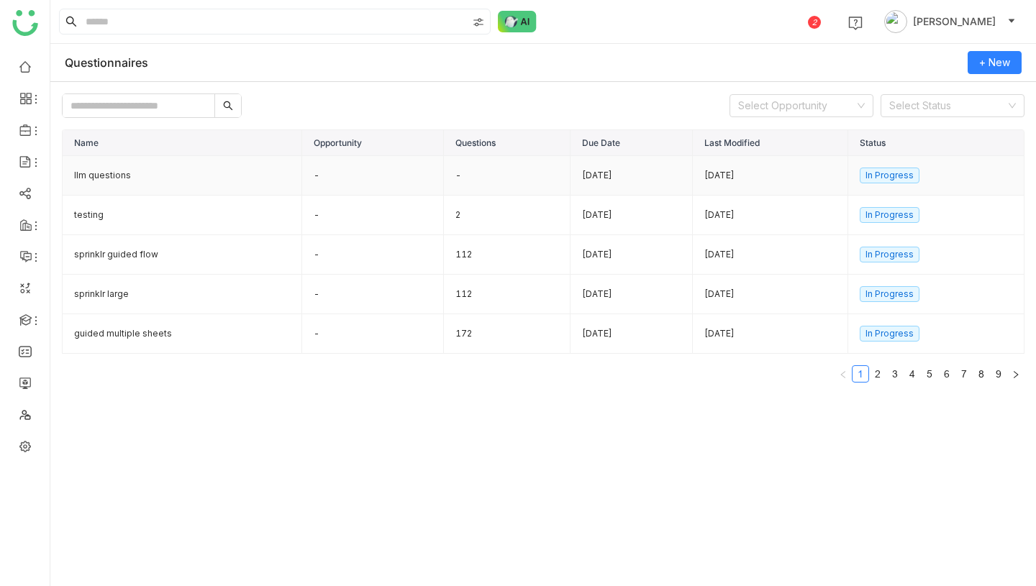
click at [168, 171] on td "llm questions" at bounding box center [183, 176] width 240 height 40
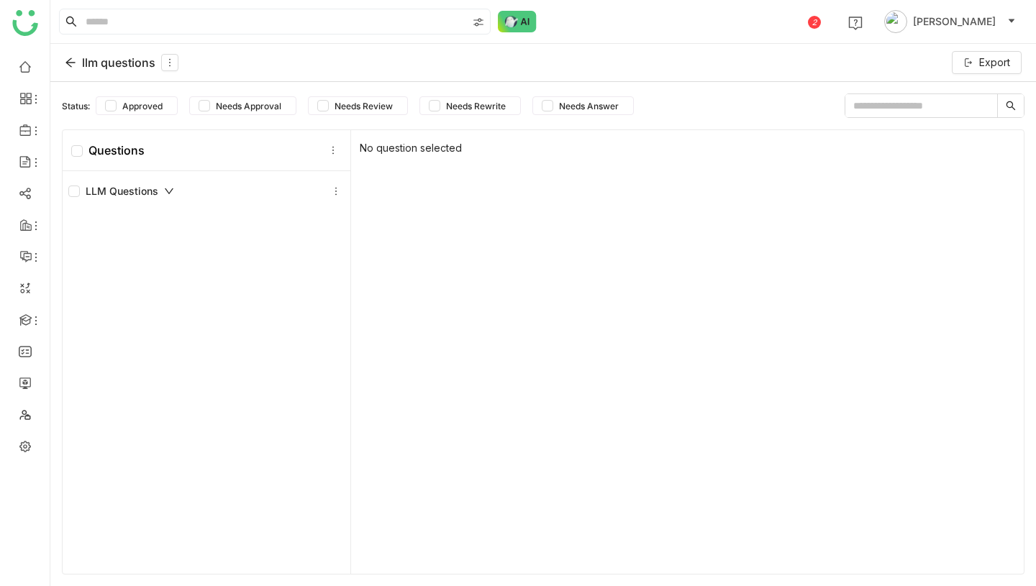
click at [128, 63] on div "llm questions" at bounding box center [122, 62] width 114 height 17
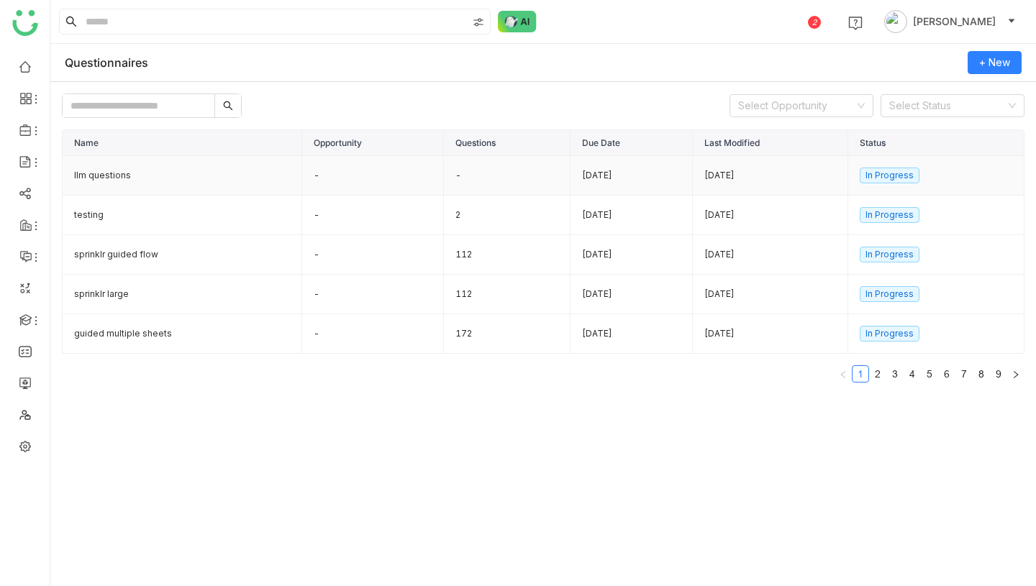
click at [201, 178] on td "llm questions" at bounding box center [183, 176] width 240 height 40
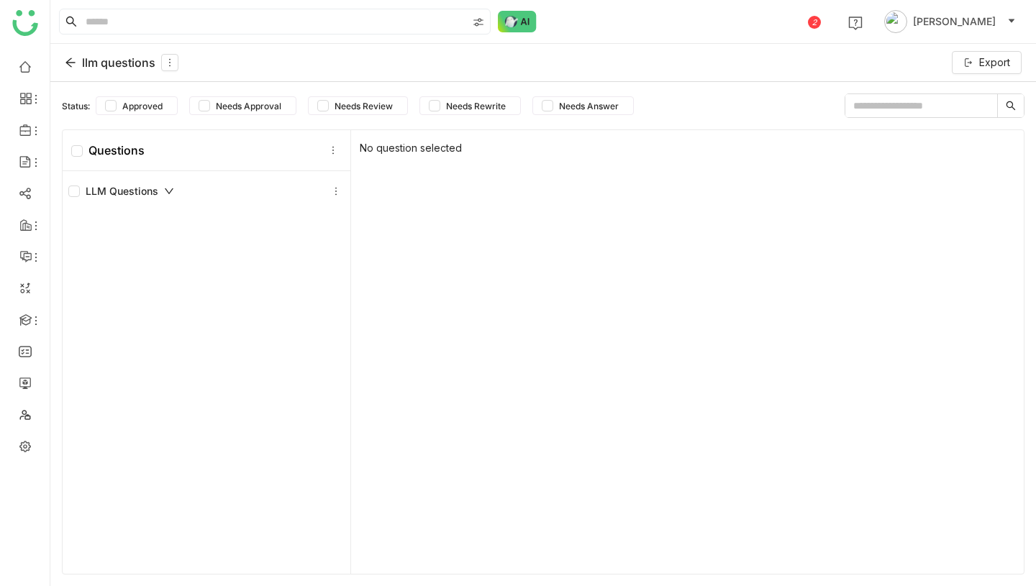
click at [137, 68] on div "llm questions" at bounding box center [122, 62] width 114 height 17
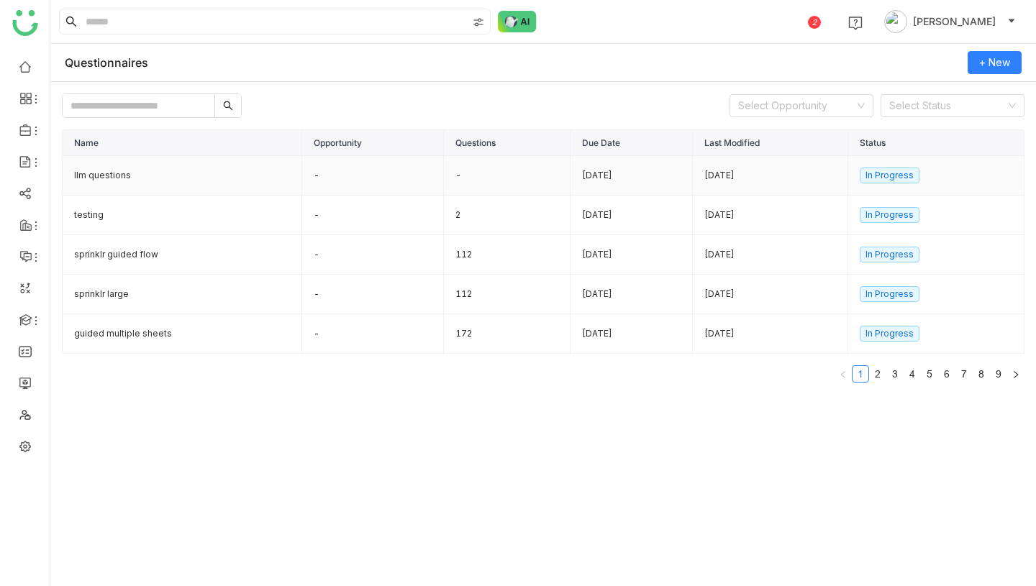
click at [158, 178] on td "llm questions" at bounding box center [183, 176] width 240 height 40
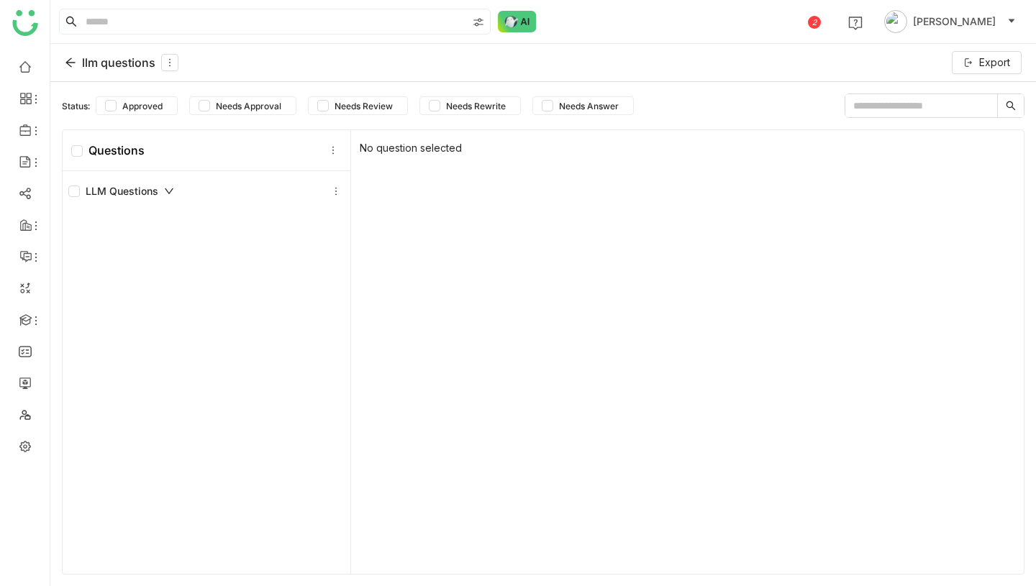
click at [145, 195] on div "LLM Questions" at bounding box center [121, 191] width 106 height 16
click at [132, 63] on div "llm questions" at bounding box center [122, 62] width 114 height 17
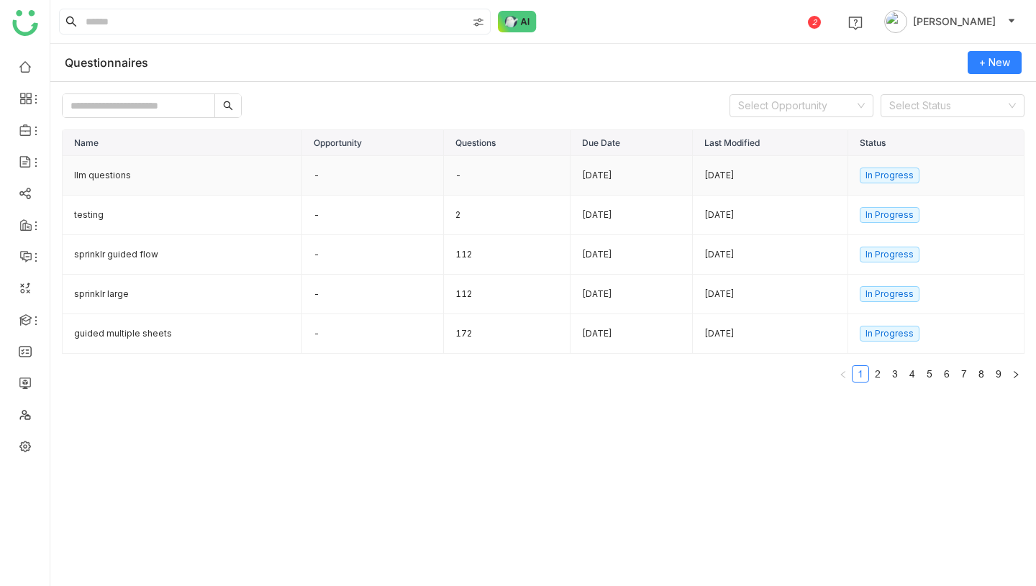
click at [313, 186] on td "-" at bounding box center [373, 176] width 142 height 40
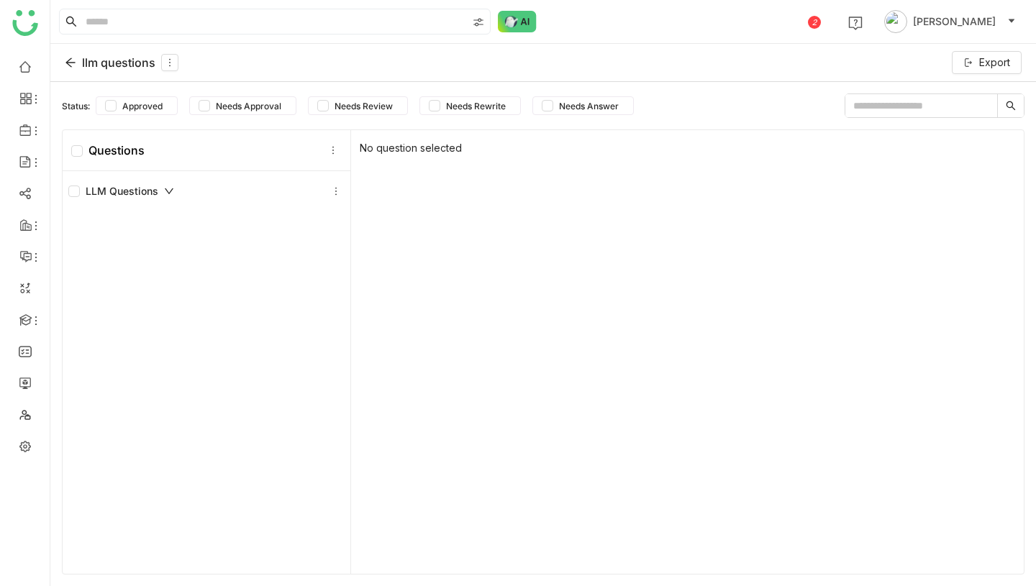
click at [132, 65] on div "llm questions" at bounding box center [122, 62] width 114 height 17
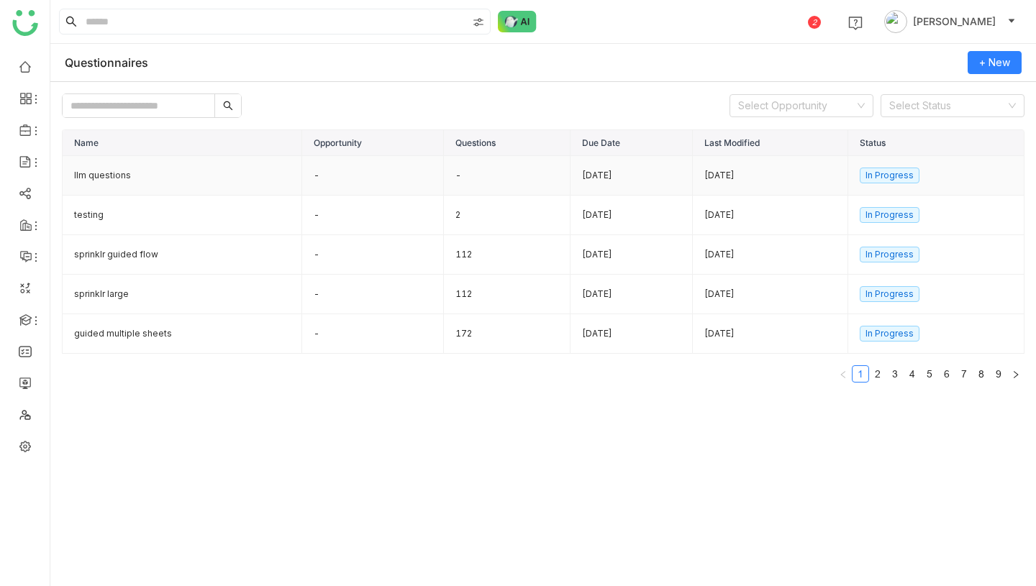
click at [151, 165] on td "llm questions" at bounding box center [183, 176] width 240 height 40
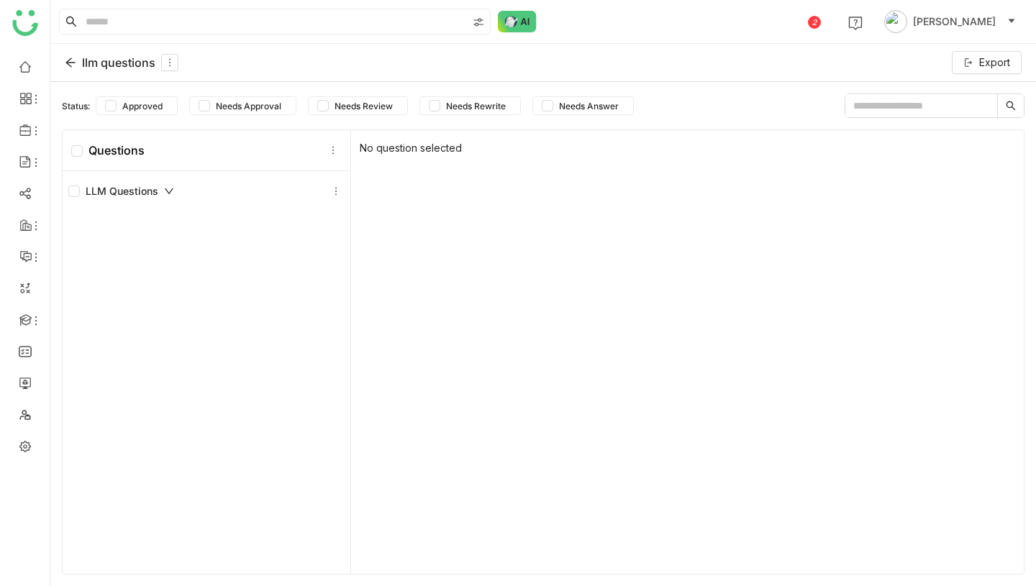
click at [126, 58] on div "llm questions" at bounding box center [122, 62] width 114 height 17
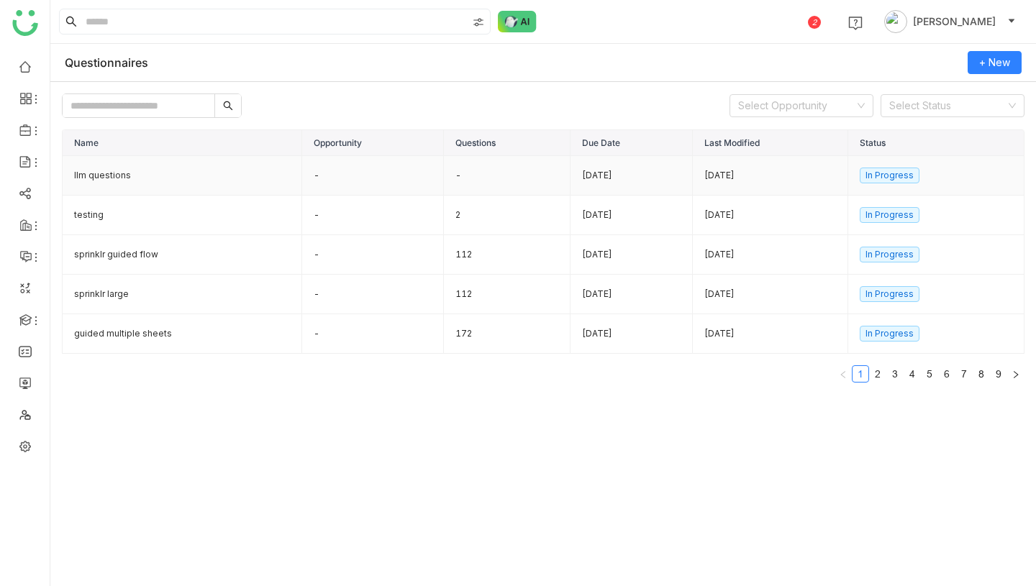
click at [258, 168] on td "llm questions" at bounding box center [183, 176] width 240 height 40
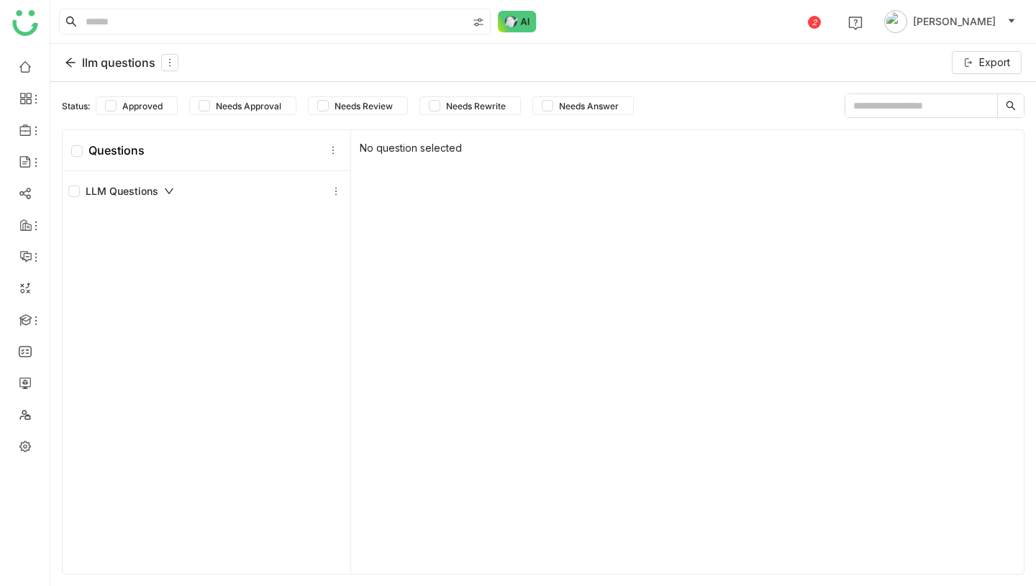
click at [130, 58] on div "llm questions" at bounding box center [122, 62] width 114 height 17
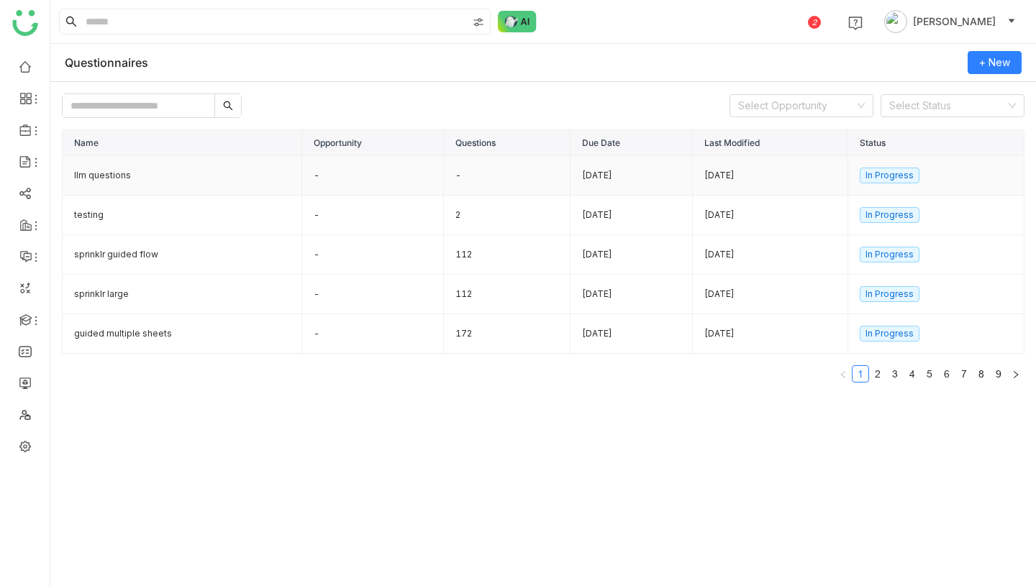
click at [324, 176] on td "-" at bounding box center [373, 176] width 142 height 40
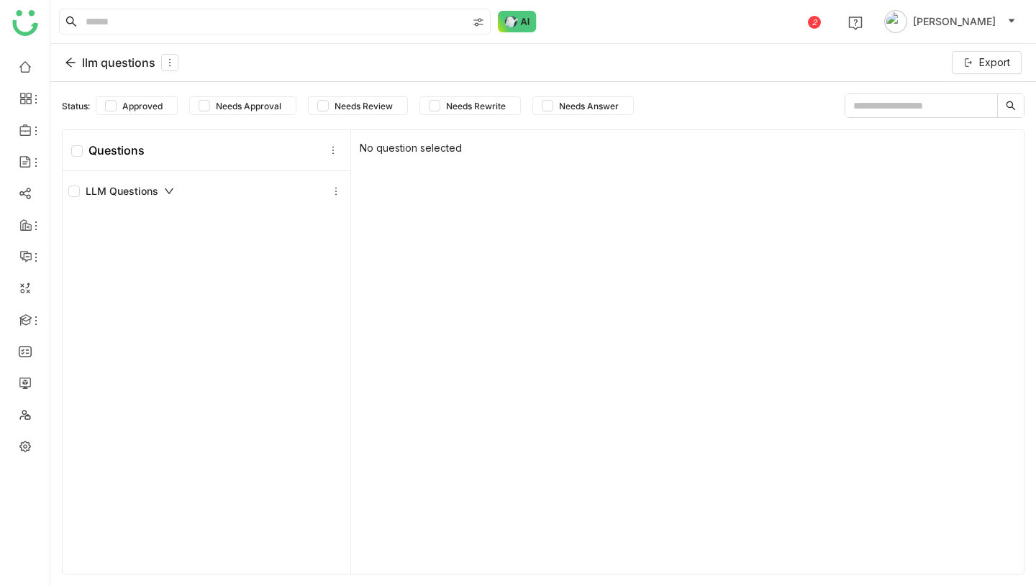
click at [110, 65] on div "llm questions" at bounding box center [122, 62] width 114 height 17
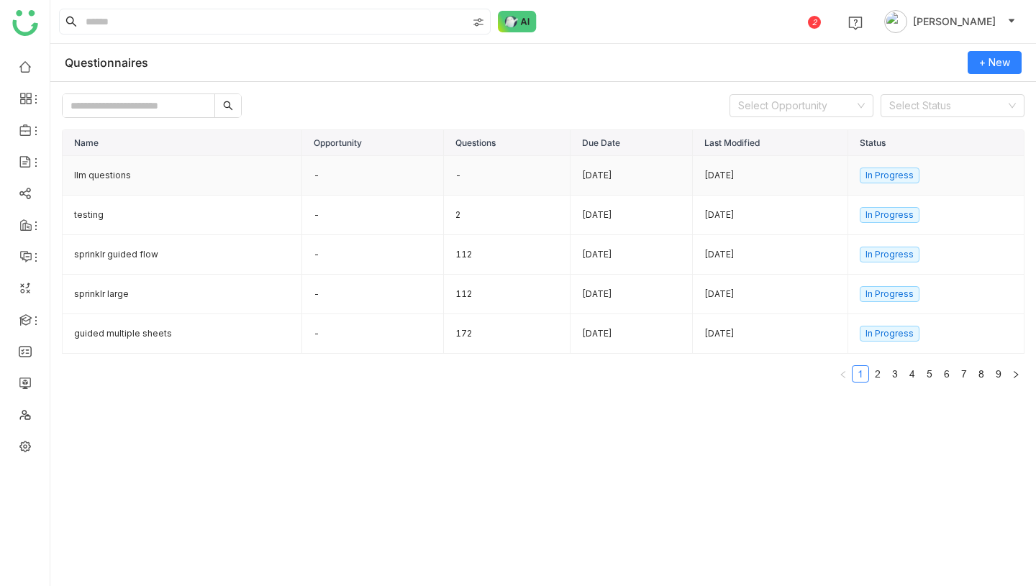
click at [184, 179] on td "llm questions" at bounding box center [183, 176] width 240 height 40
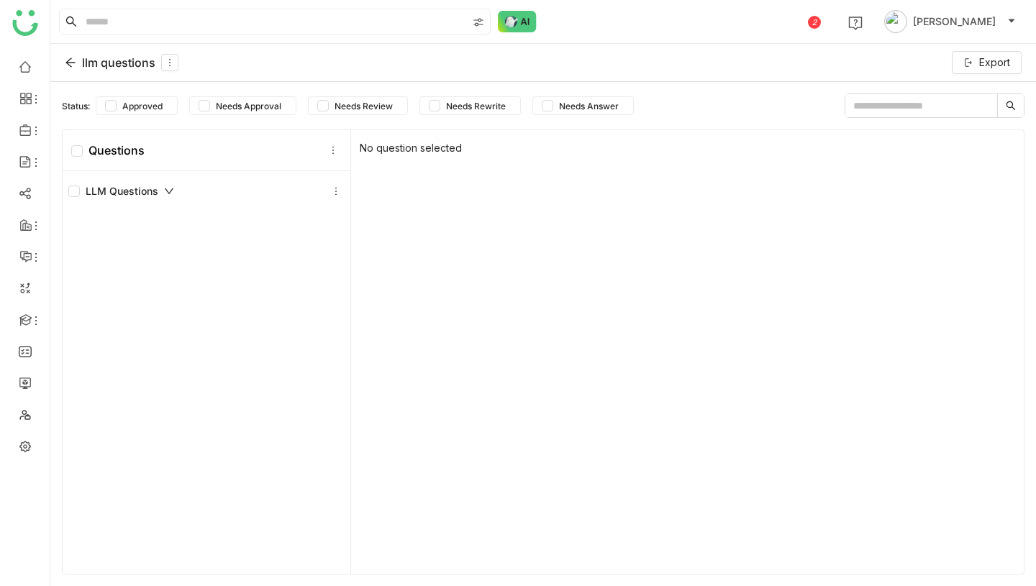
click at [113, 63] on div "llm questions" at bounding box center [122, 62] width 114 height 17
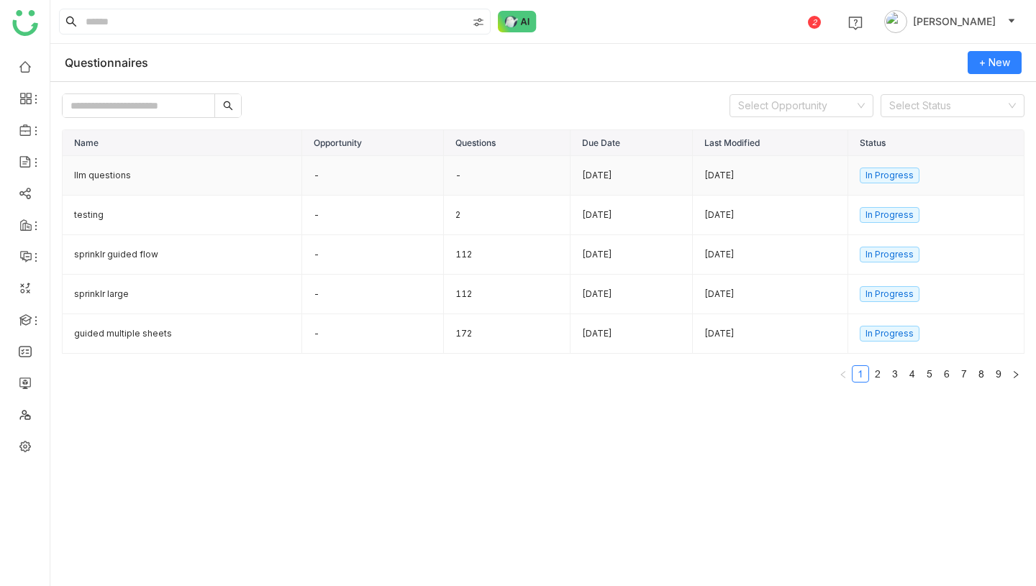
click at [153, 168] on td "llm questions" at bounding box center [183, 176] width 240 height 40
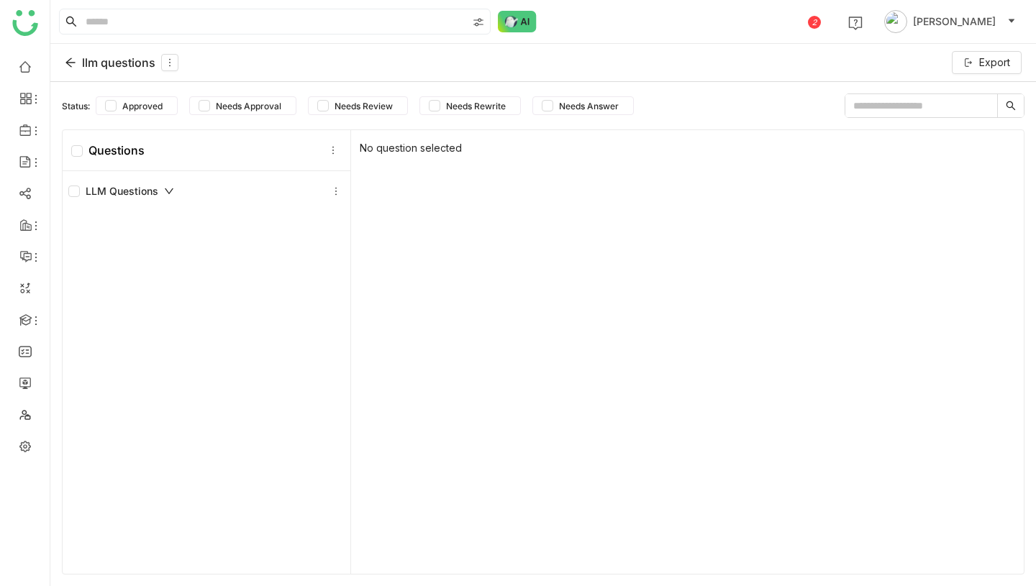
click at [117, 59] on div "llm questions" at bounding box center [122, 62] width 114 height 17
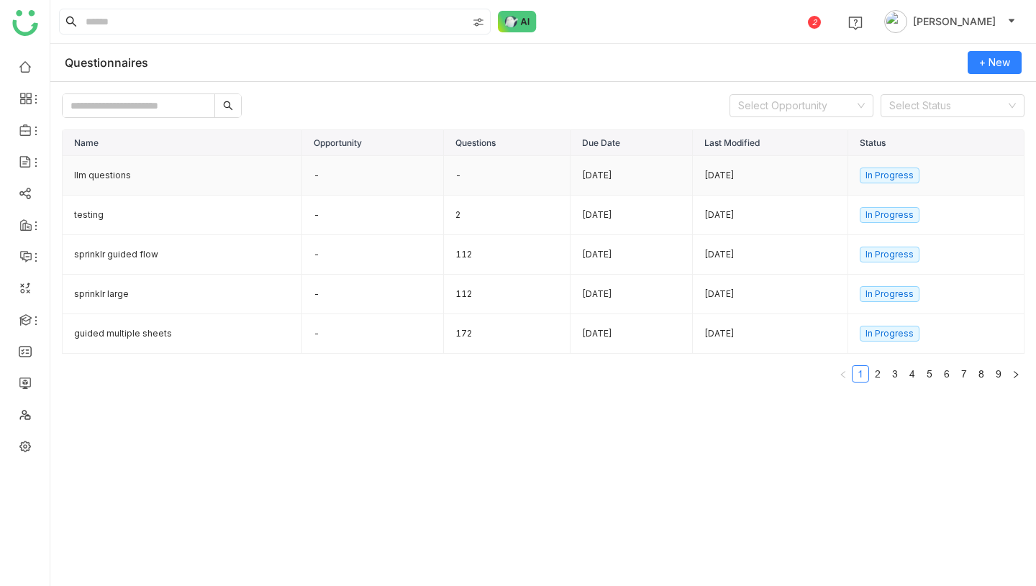
click at [239, 178] on td "llm questions" at bounding box center [183, 176] width 240 height 40
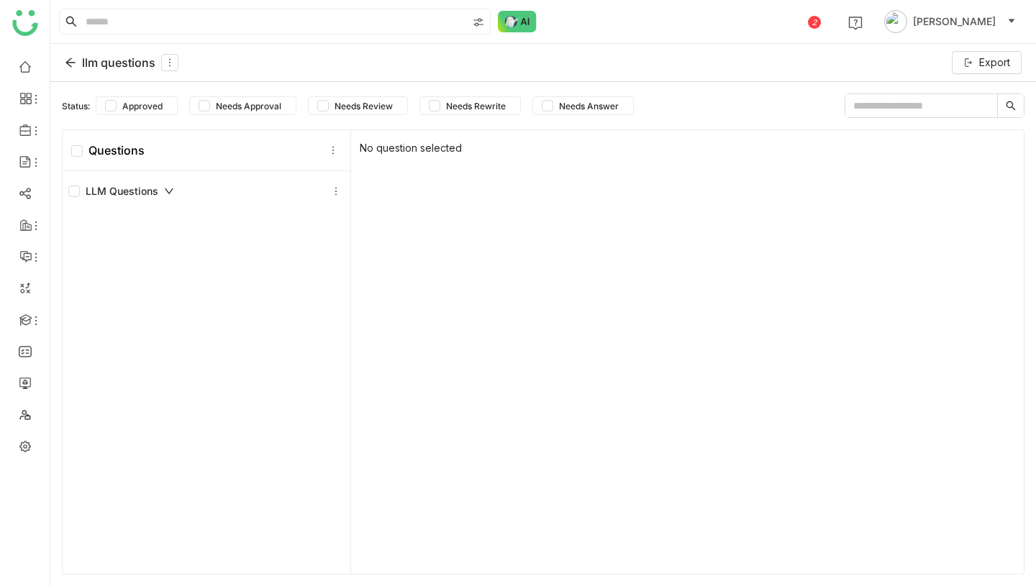
click at [194, 187] on div "LLM Questions" at bounding box center [206, 191] width 276 height 17
click at [137, 64] on div "llm questions" at bounding box center [122, 62] width 114 height 17
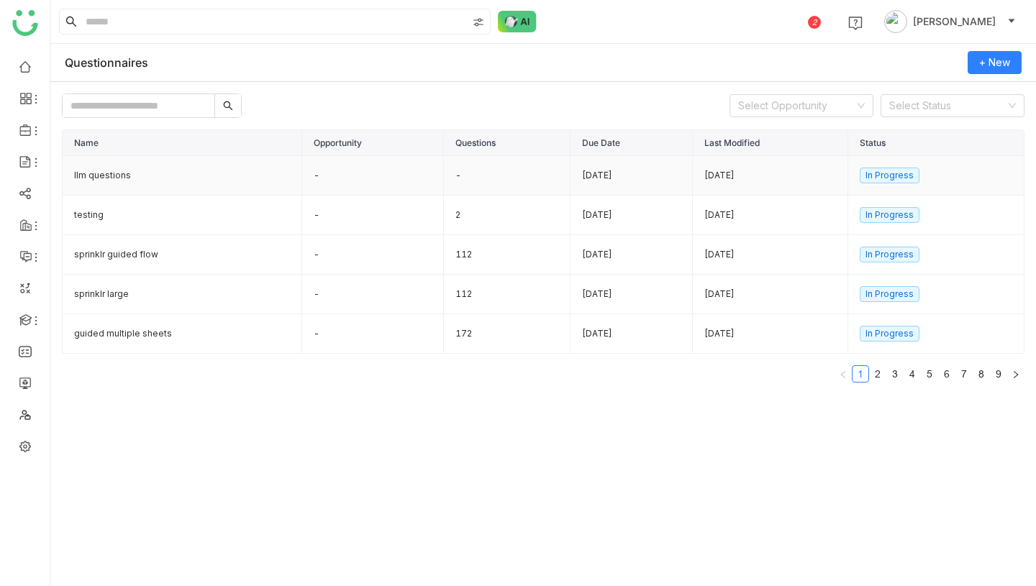
click at [135, 183] on td "llm questions" at bounding box center [183, 176] width 240 height 40
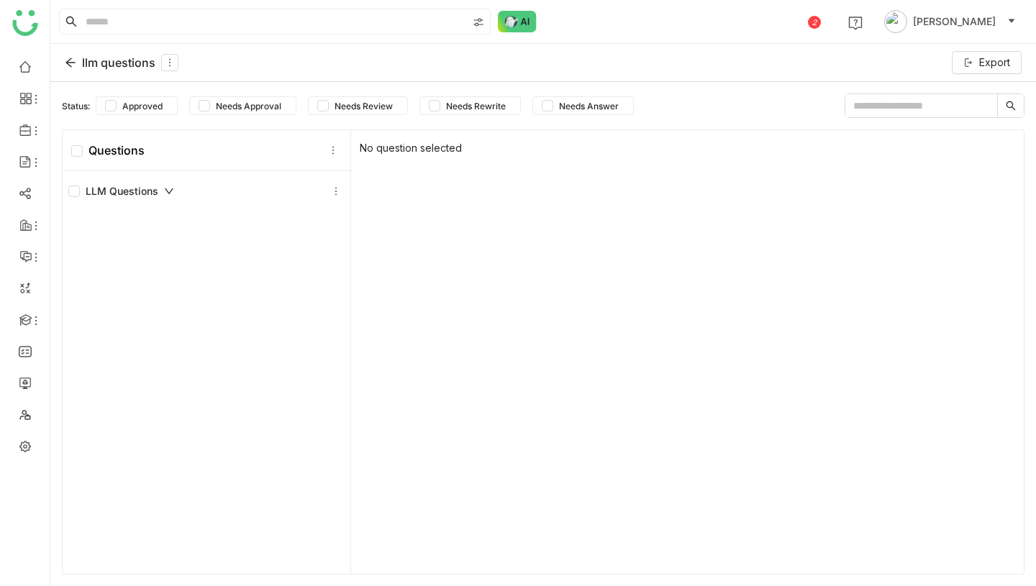
click at [105, 62] on div "llm questions" at bounding box center [122, 62] width 114 height 17
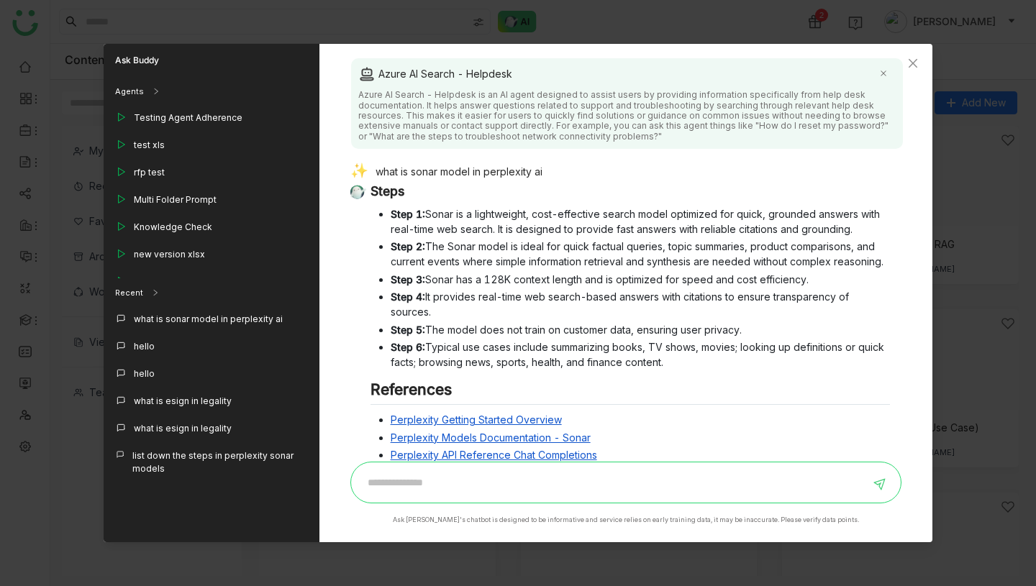
scroll to position [189, 0]
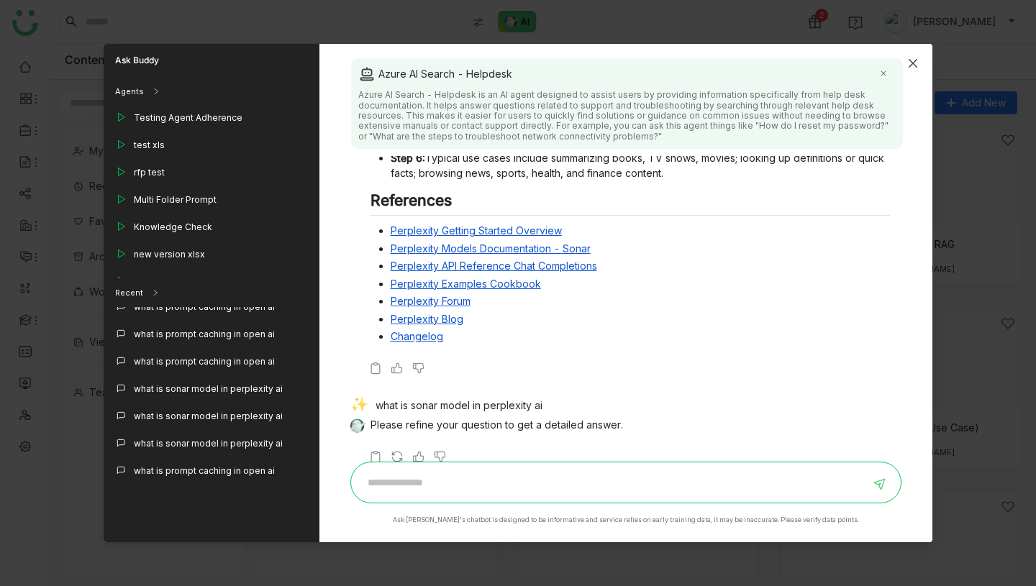
click at [914, 62] on icon "Close" at bounding box center [913, 64] width 12 height 12
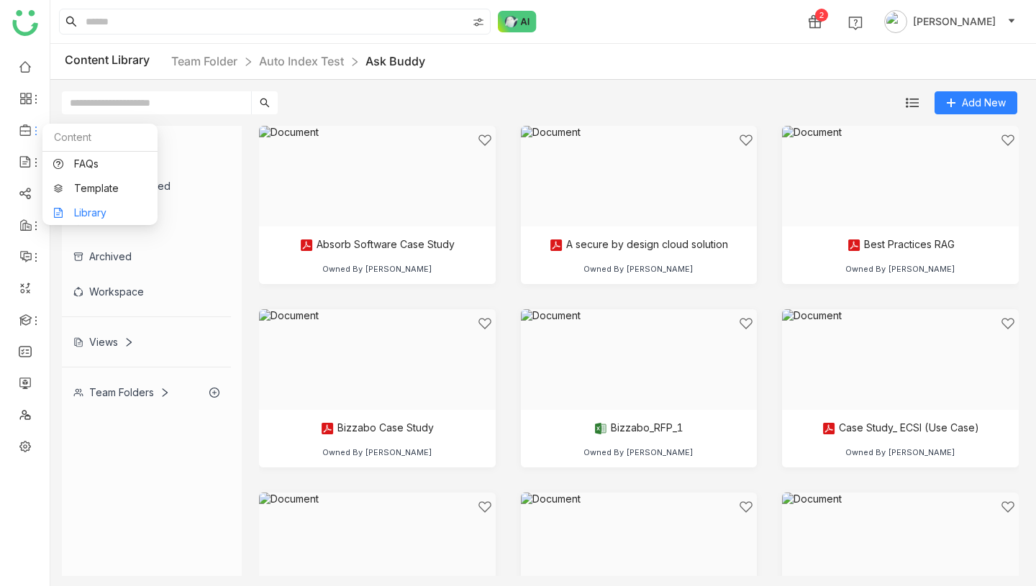
click at [75, 208] on link "Library" at bounding box center [100, 213] width 94 height 10
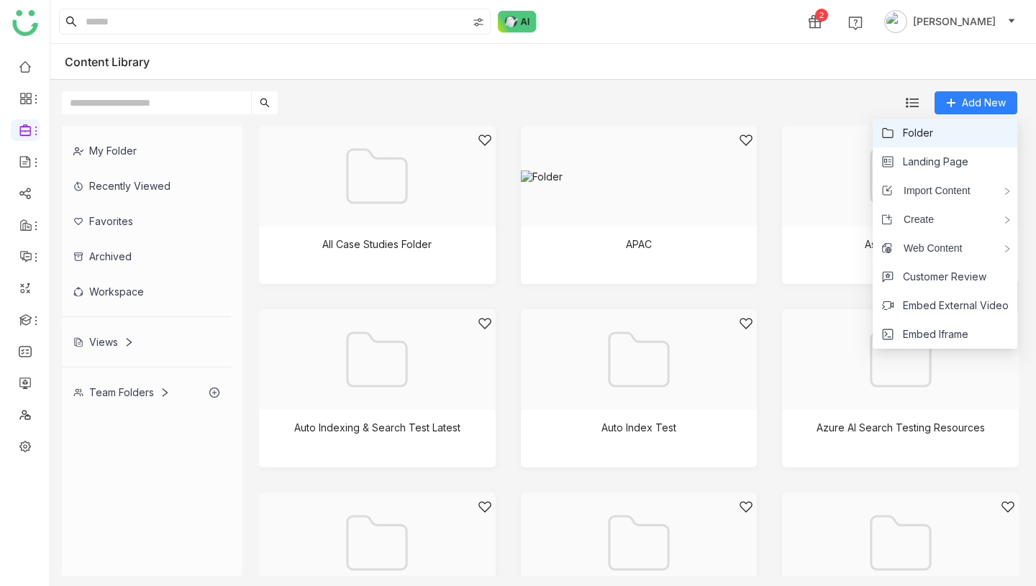
click at [947, 131] on li "Folder" at bounding box center [945, 133] width 145 height 29
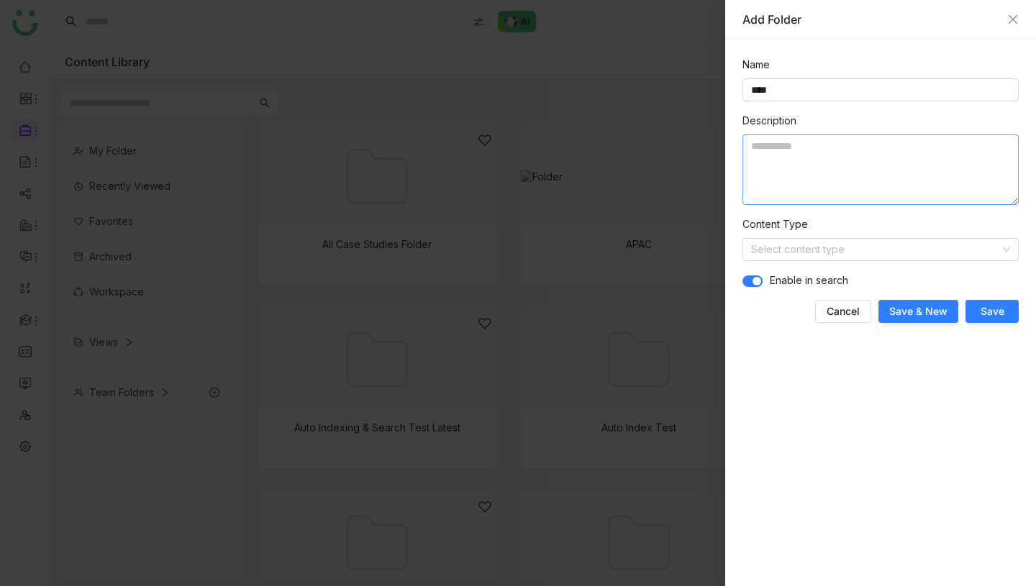
type input "****"
click at [830, 181] on textarea at bounding box center [881, 170] width 276 height 71
click at [884, 258] on input at bounding box center [875, 250] width 249 height 22
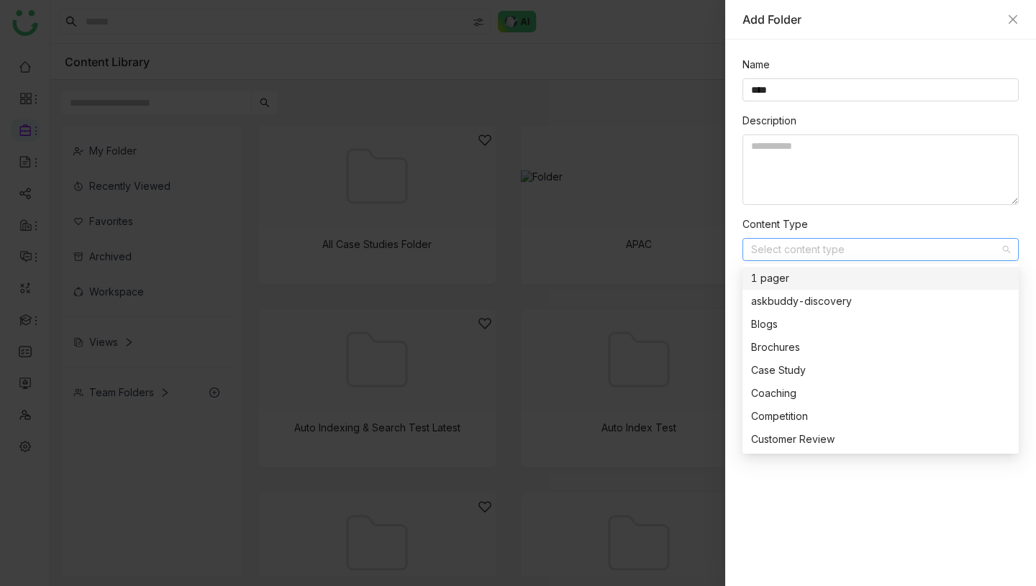
click at [883, 255] on input at bounding box center [875, 250] width 249 height 22
click at [924, 214] on div "Description" at bounding box center [881, 165] width 276 height 104
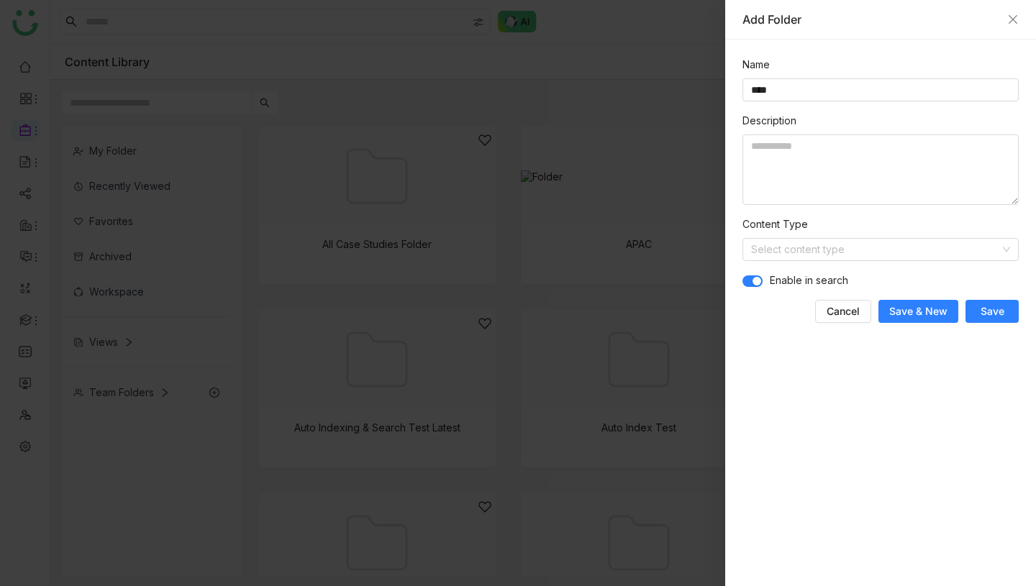
click at [998, 307] on span "Save" at bounding box center [993, 311] width 24 height 14
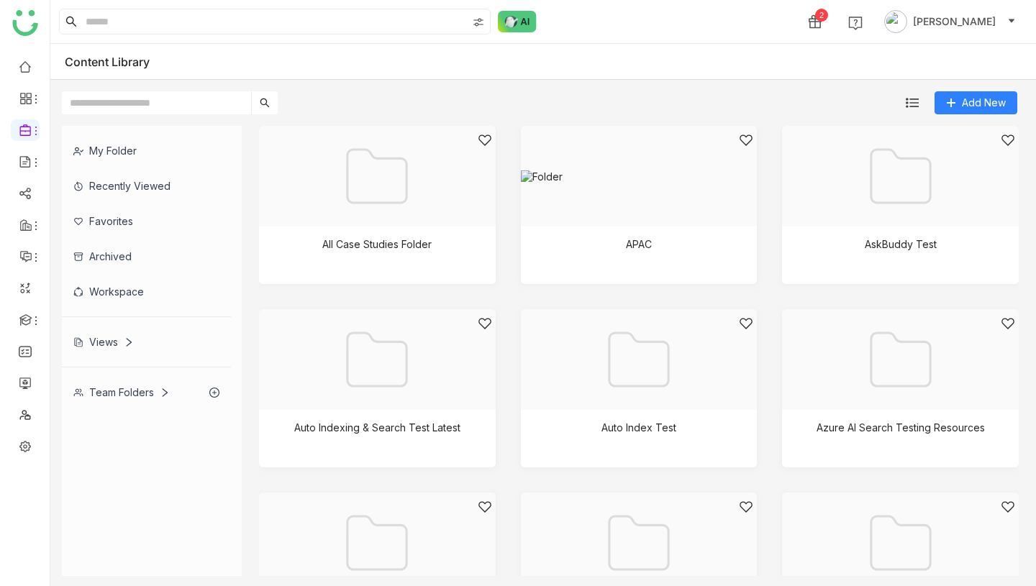
click at [206, 99] on input "text" at bounding box center [156, 102] width 189 height 23
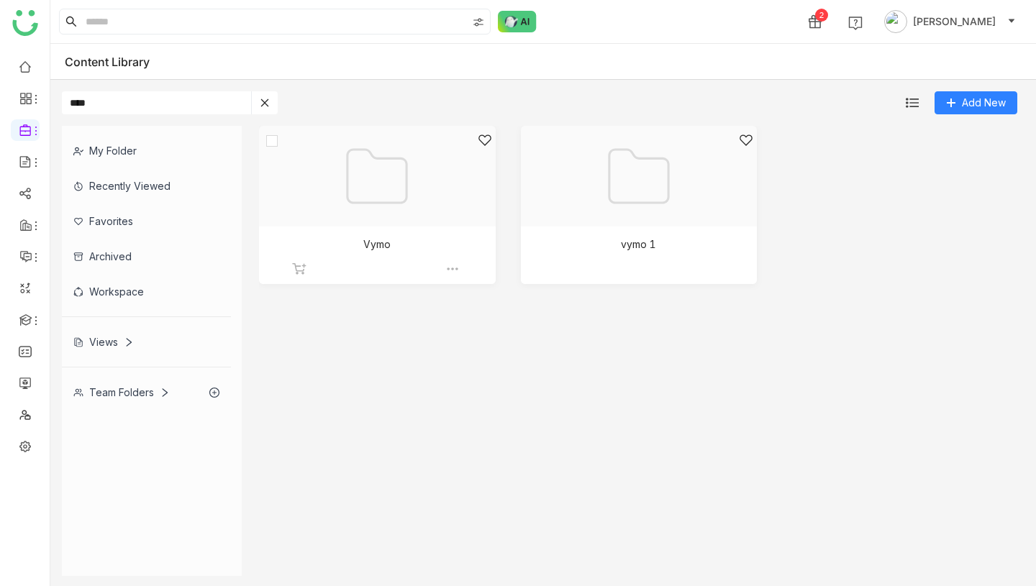
type input "****"
click at [408, 191] on div at bounding box center [372, 194] width 212 height 122
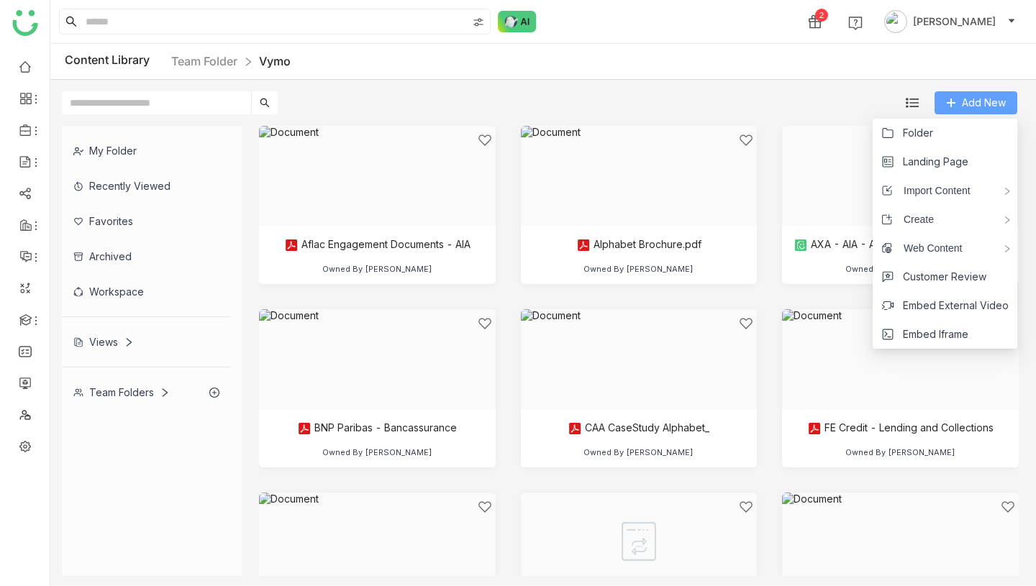
click at [964, 102] on span "Add New" at bounding box center [984, 103] width 44 height 16
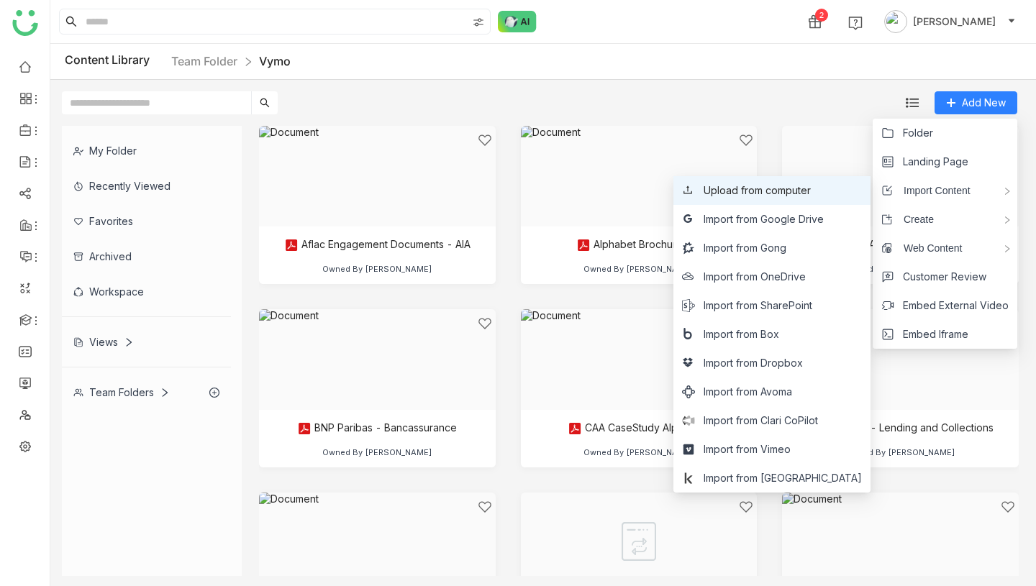
click at [781, 194] on span "Upload from computer" at bounding box center [757, 191] width 107 height 16
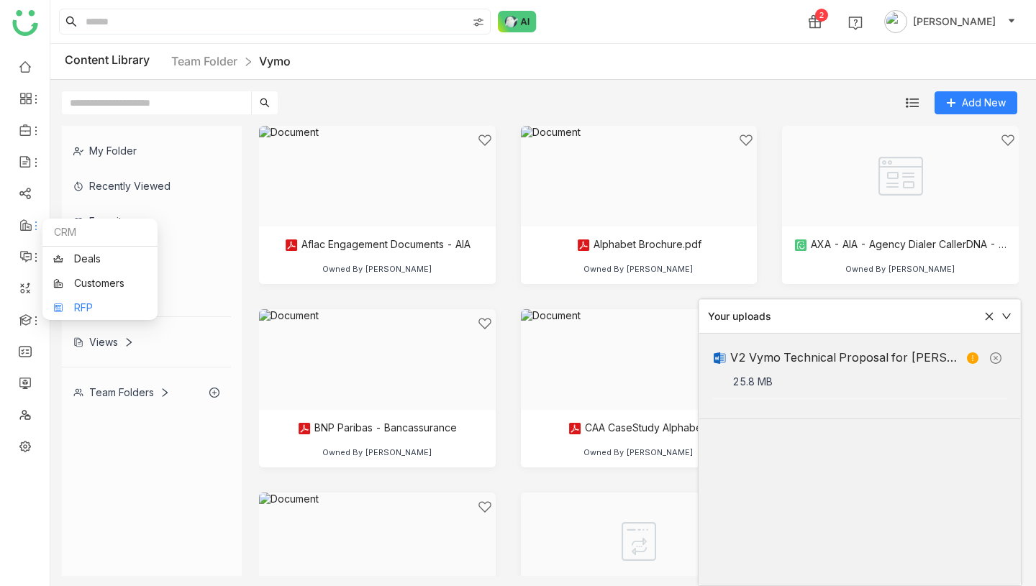
click at [70, 313] on link "RFP" at bounding box center [100, 308] width 94 height 10
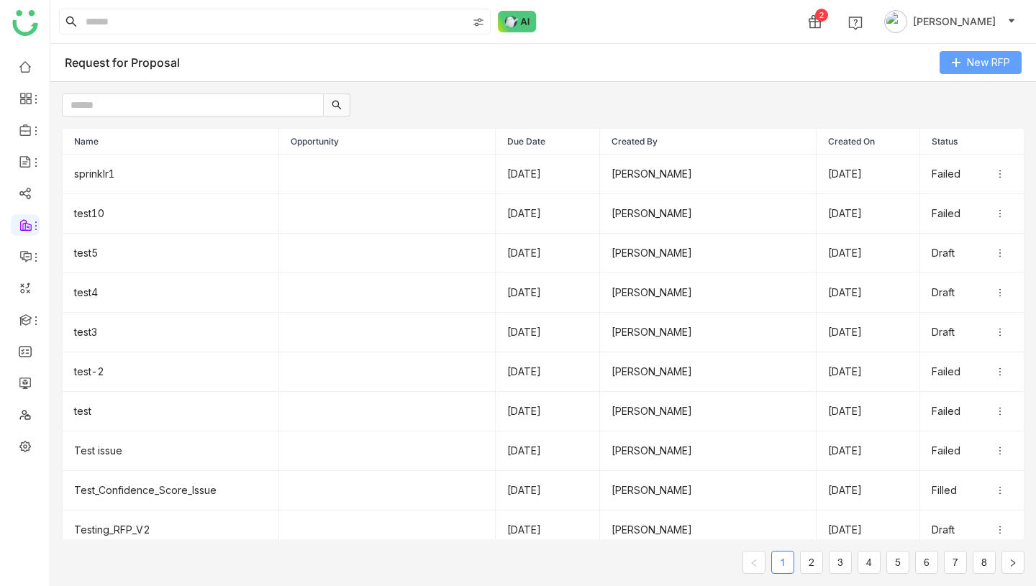
click at [996, 62] on span "New RFP" at bounding box center [988, 63] width 43 height 16
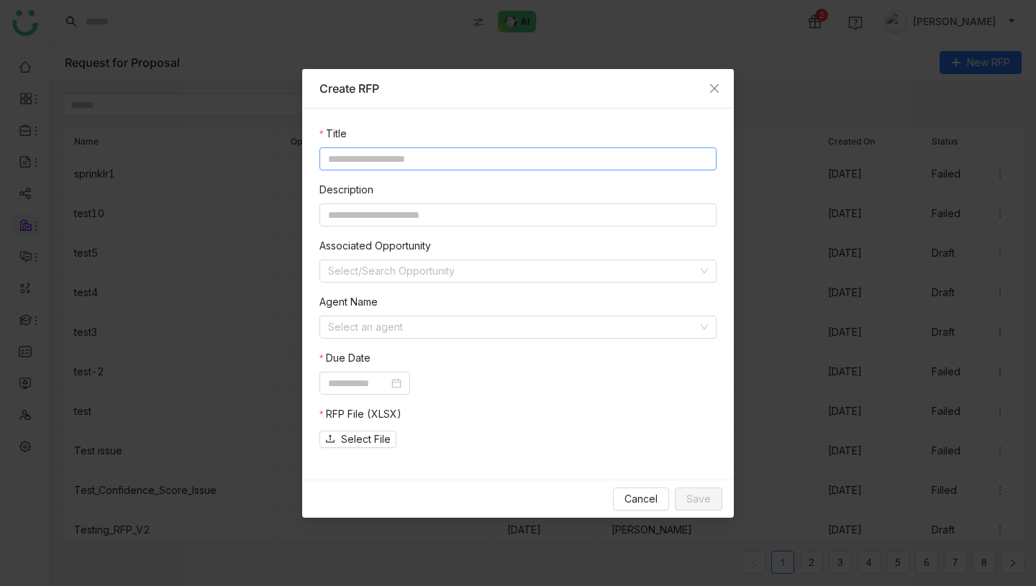
click at [491, 160] on input at bounding box center [517, 158] width 397 height 23
type input "*********"
click at [378, 378] on input at bounding box center [358, 384] width 60 height 16
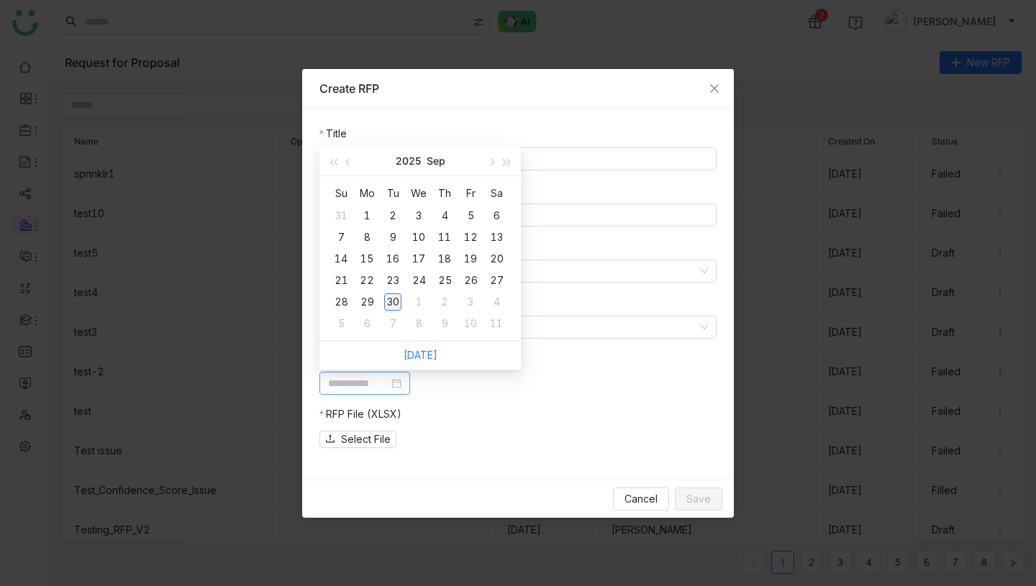
click at [394, 301] on div "30" at bounding box center [392, 302] width 17 height 17
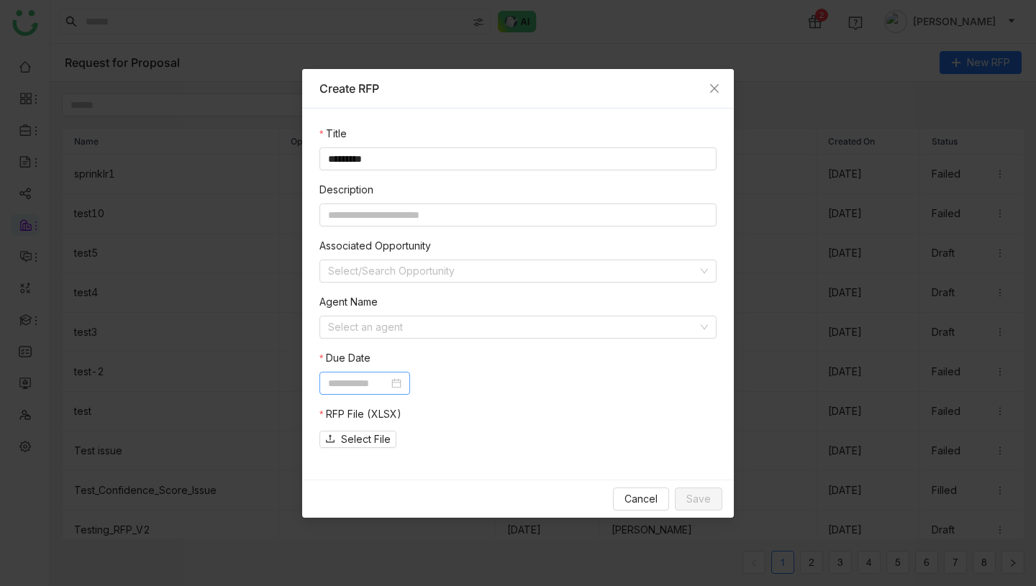
type input "**********"
click at [378, 436] on span "Select File" at bounding box center [366, 440] width 50 height 16
click at [522, 321] on input at bounding box center [513, 328] width 370 height 22
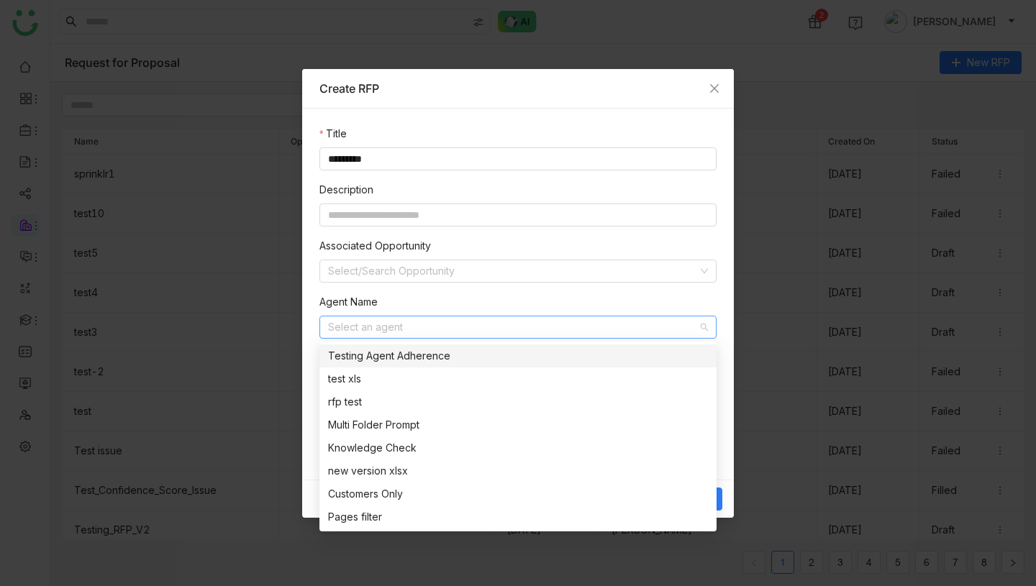
click at [513, 294] on nz-form-item "Agent Name Select an agent" at bounding box center [517, 316] width 397 height 45
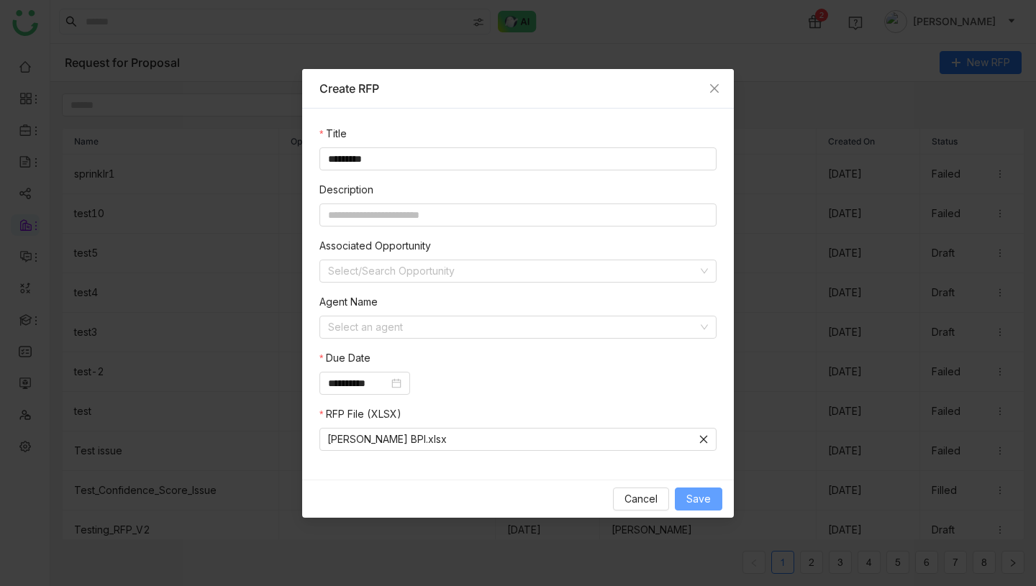
click at [705, 505] on span "Save" at bounding box center [698, 499] width 24 height 16
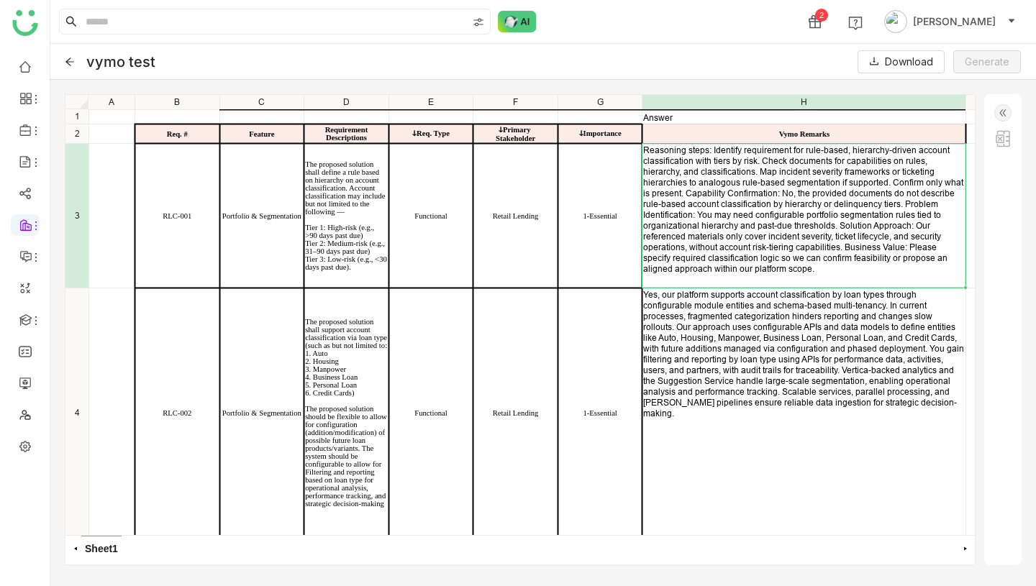
click at [725, 109] on div "Answer Req. # Feature Requirement Descriptions ↆReq. Type ↆPrimary Stakeholder …" at bounding box center [542, 109] width 909 height 0
click at [725, 236] on div "Reasoning steps: Identify requirement for rule-based, hierarchy-driven account …" at bounding box center [804, 210] width 322 height 130
click at [1000, 115] on img at bounding box center [1002, 112] width 17 height 17
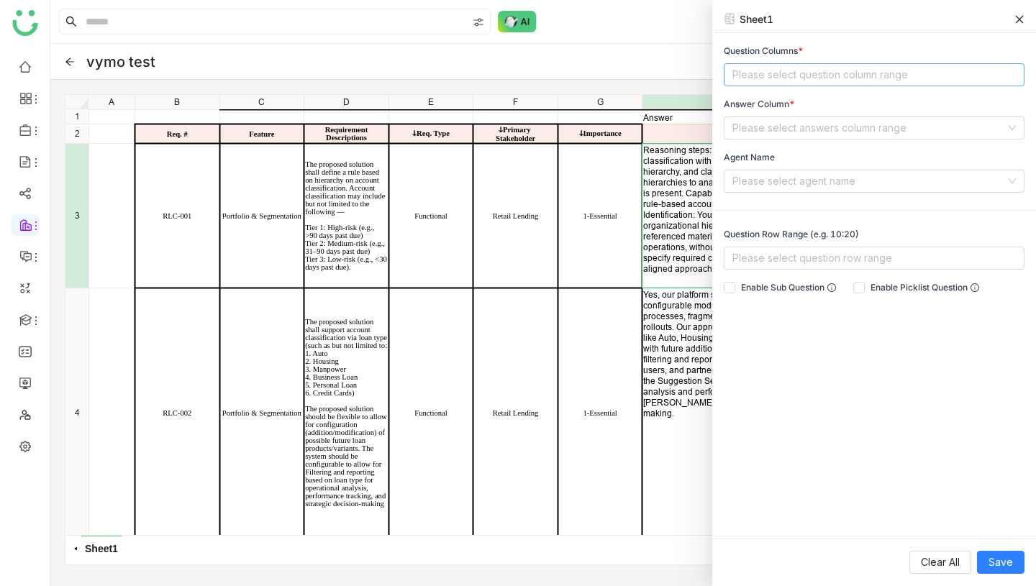
click at [799, 74] on nz-select-top-control "Please select question column range" at bounding box center [874, 74] width 301 height 23
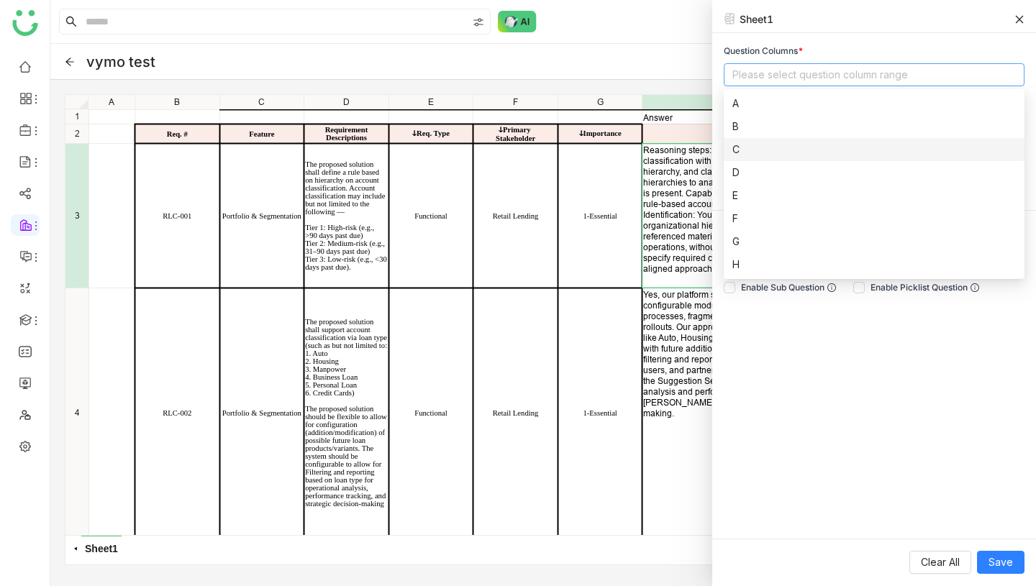
click at [736, 151] on div "C" at bounding box center [873, 150] width 283 height 16
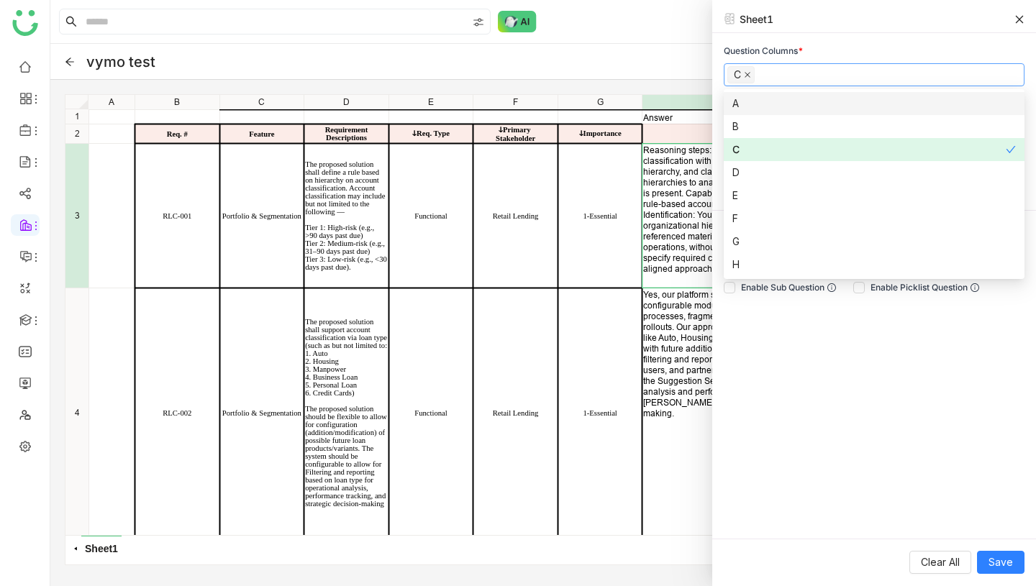
click at [747, 76] on icon at bounding box center [747, 74] width 7 height 7
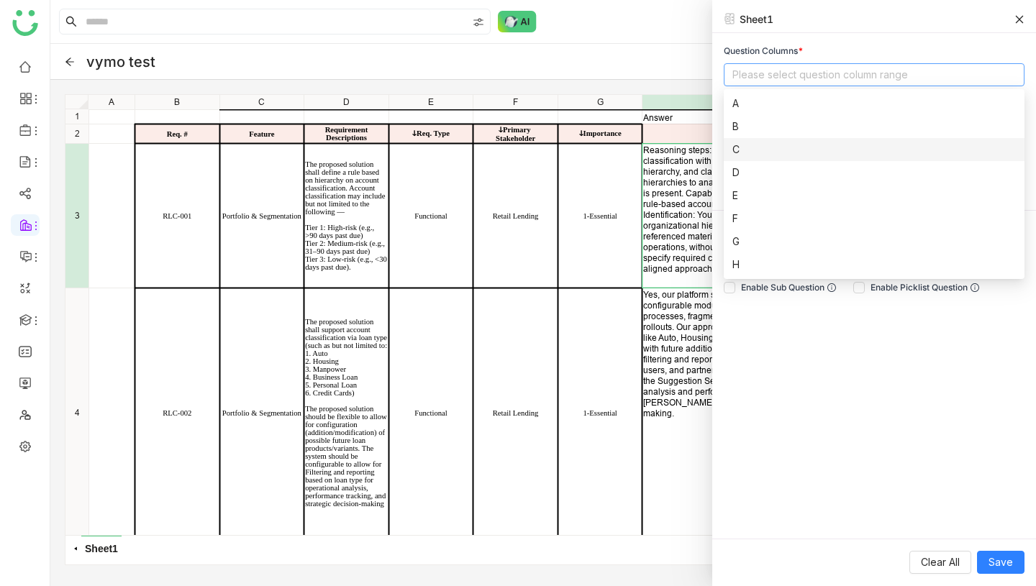
click at [740, 140] on nz-option-item "C" at bounding box center [874, 149] width 301 height 23
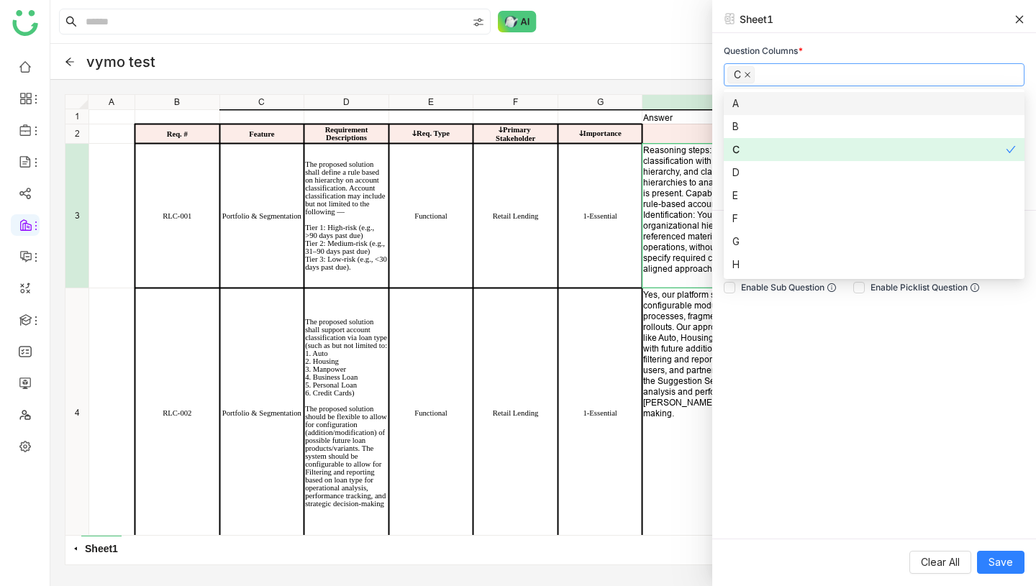
click at [749, 76] on icon at bounding box center [748, 75] width 6 height 6
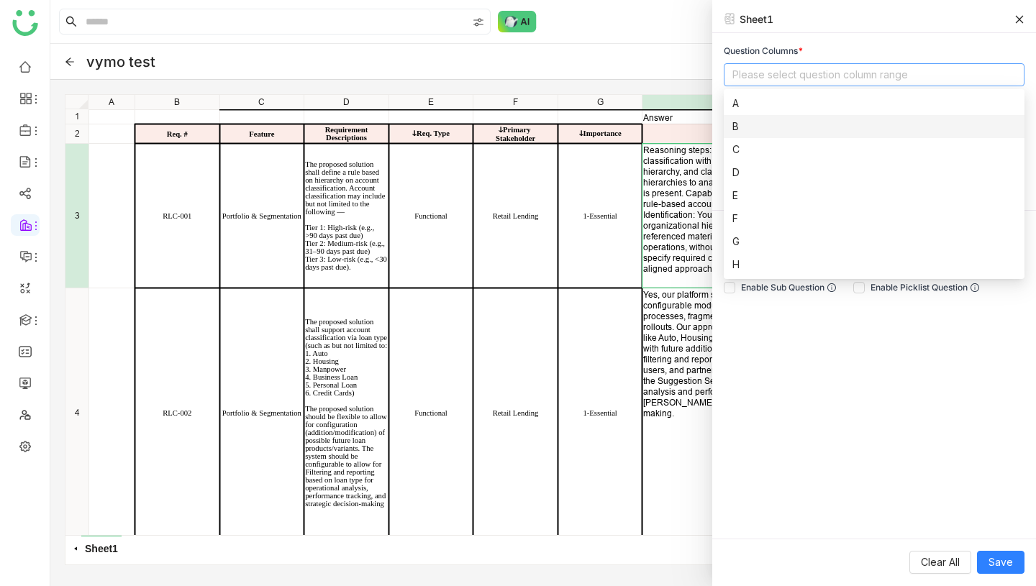
click at [740, 125] on div "B" at bounding box center [873, 127] width 283 height 16
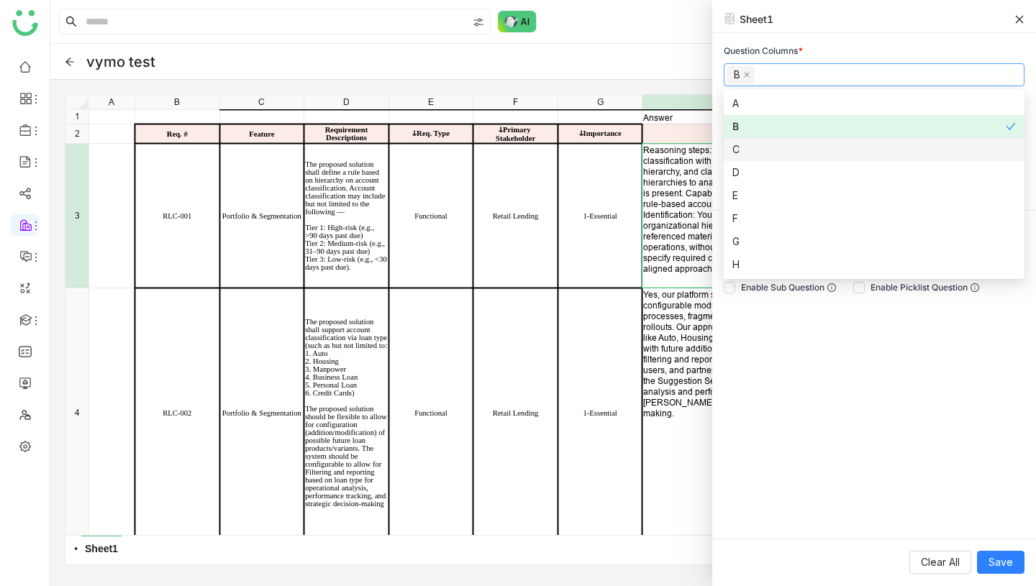
click at [739, 147] on div "C" at bounding box center [873, 150] width 283 height 16
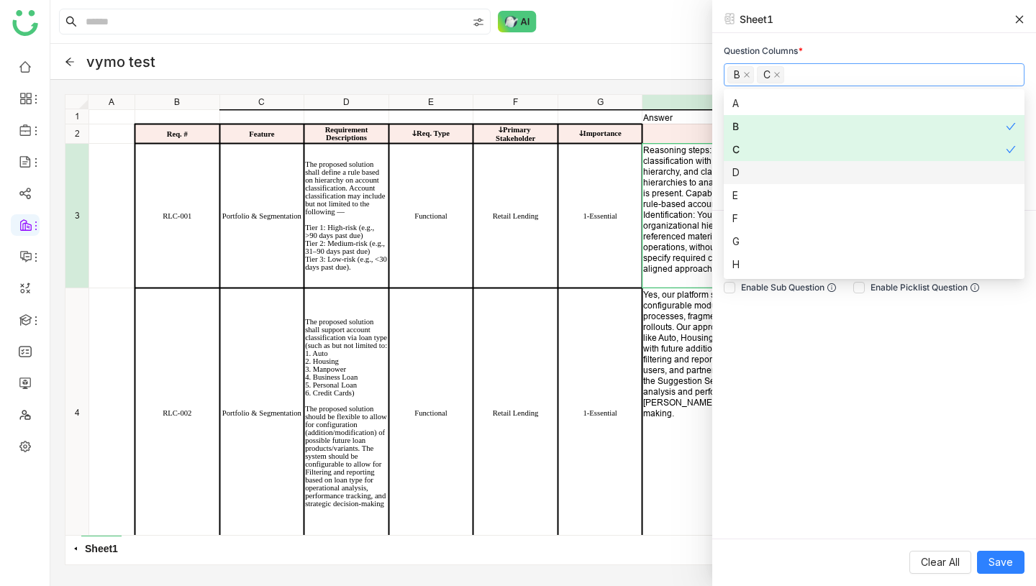
click at [739, 172] on div "D" at bounding box center [873, 173] width 283 height 16
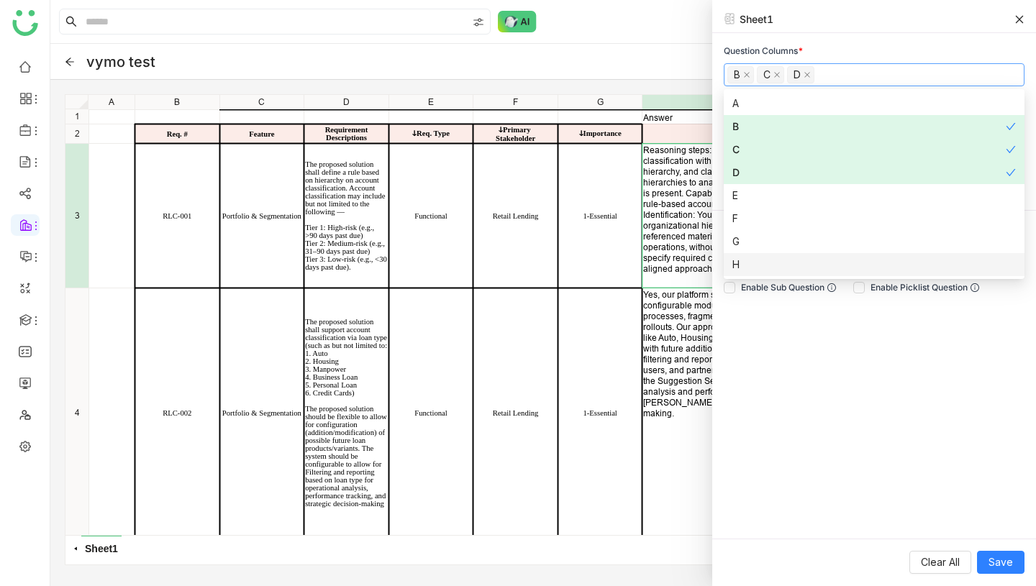
click at [835, 346] on div "Question Columns * B C D Answer Column * Please select answers column range Age…" at bounding box center [874, 286] width 324 height 506
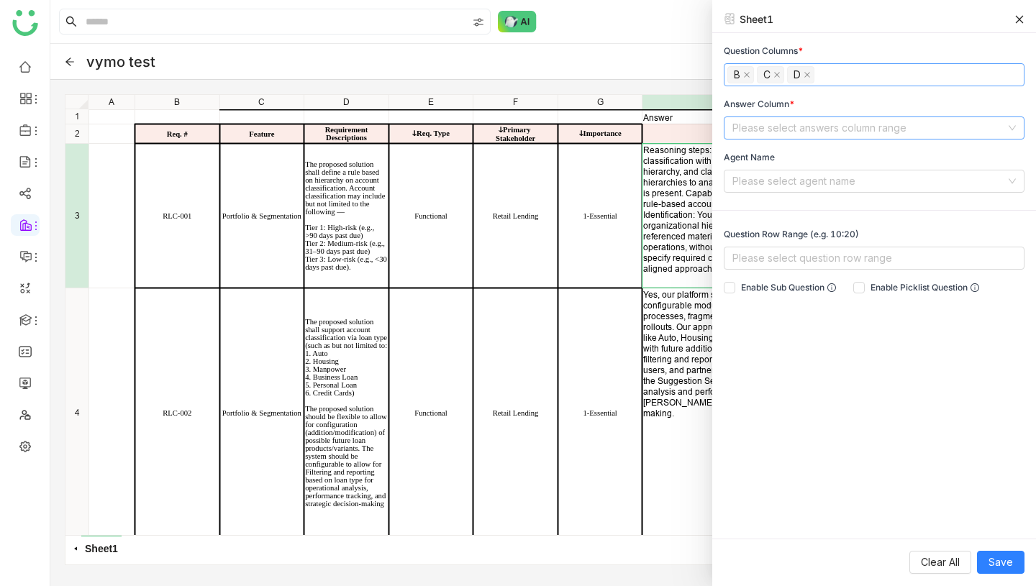
click at [843, 127] on input at bounding box center [868, 128] width 273 height 22
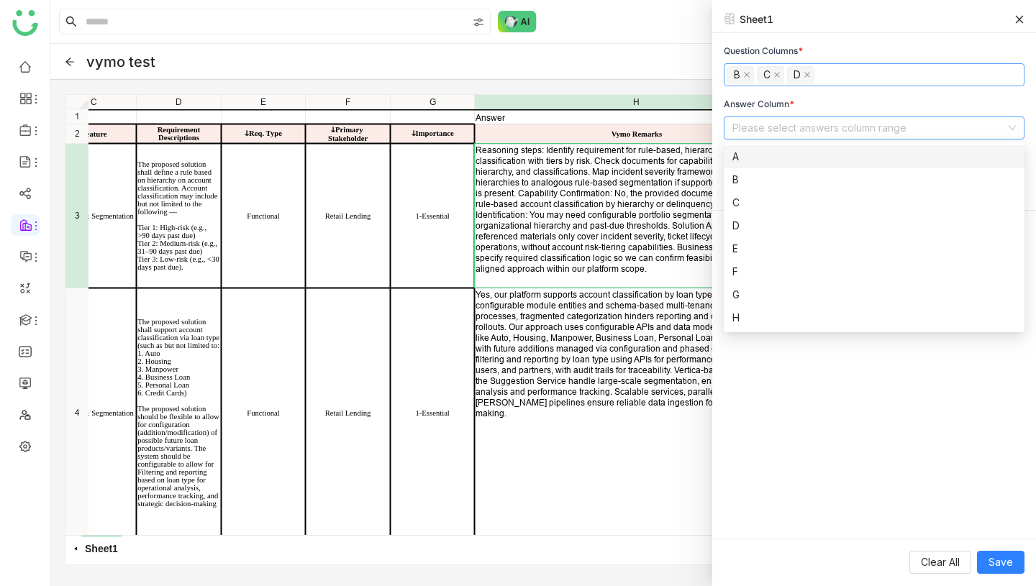
scroll to position [0, 168]
click at [748, 309] on nz-option-item "H" at bounding box center [874, 318] width 301 height 23
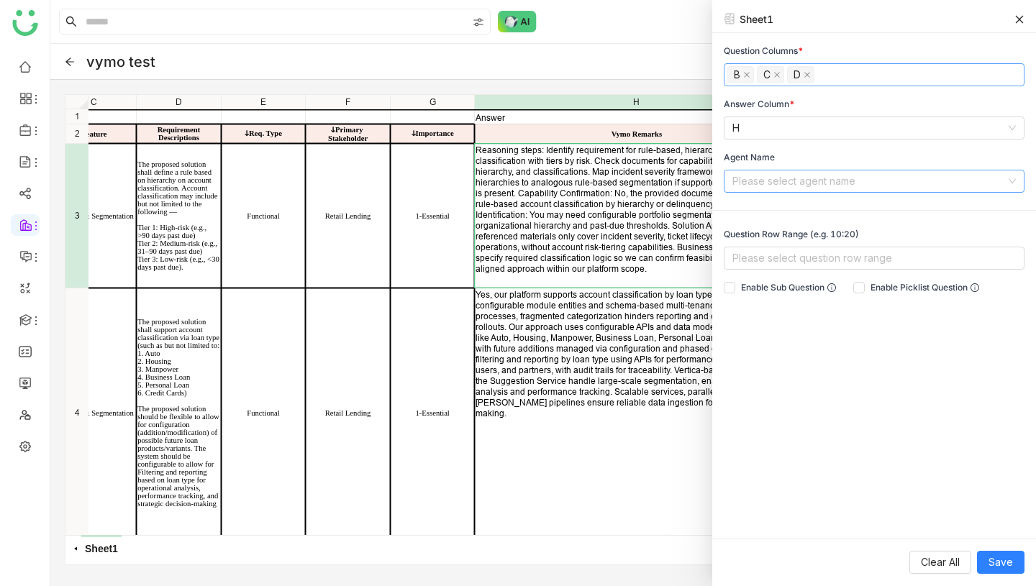
click at [797, 172] on input at bounding box center [868, 182] width 273 height 22
type input "****"
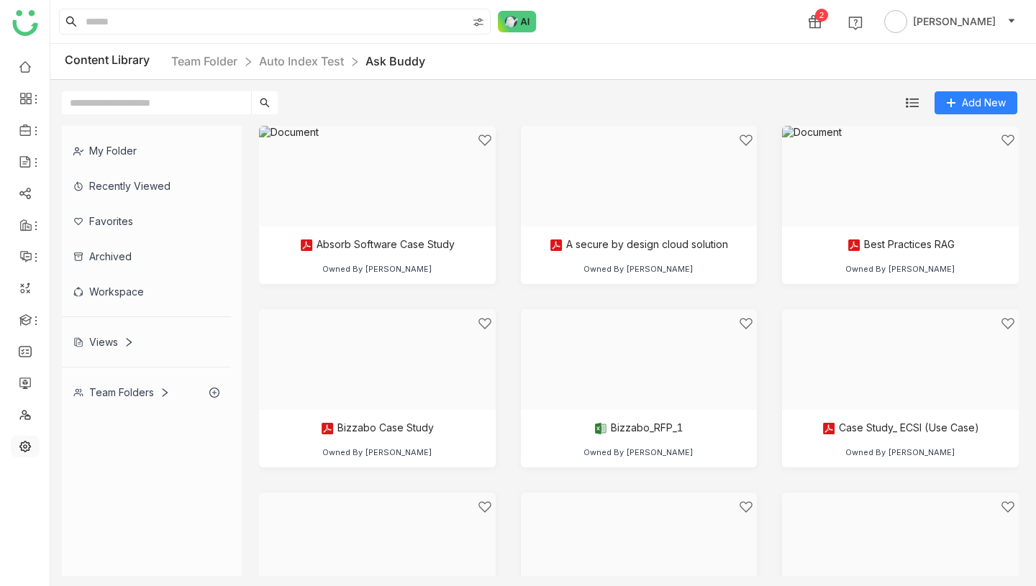
click at [21, 448] on link at bounding box center [25, 446] width 13 height 12
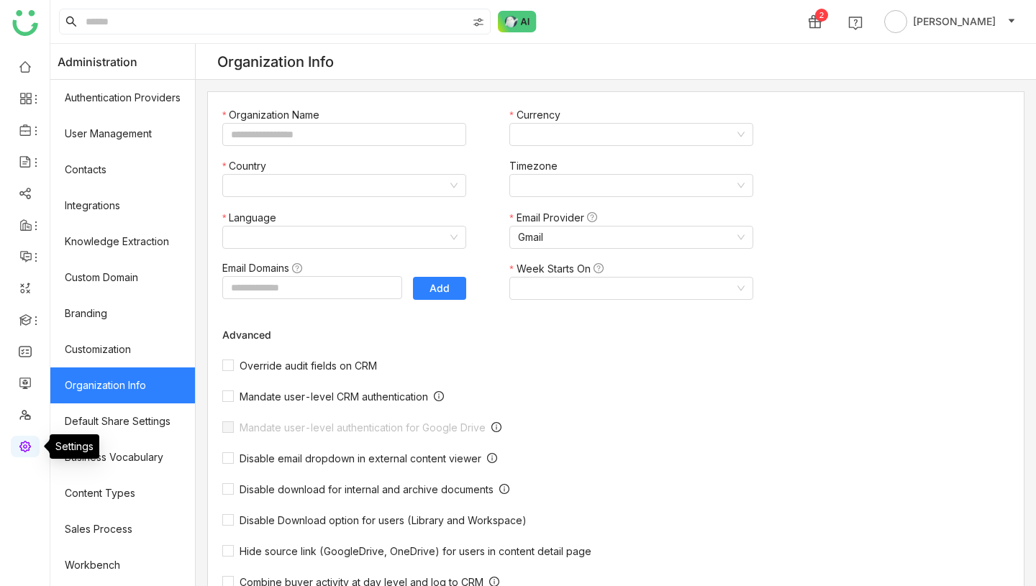
click at [32, 441] on link at bounding box center [25, 446] width 13 height 12
type input "*******"
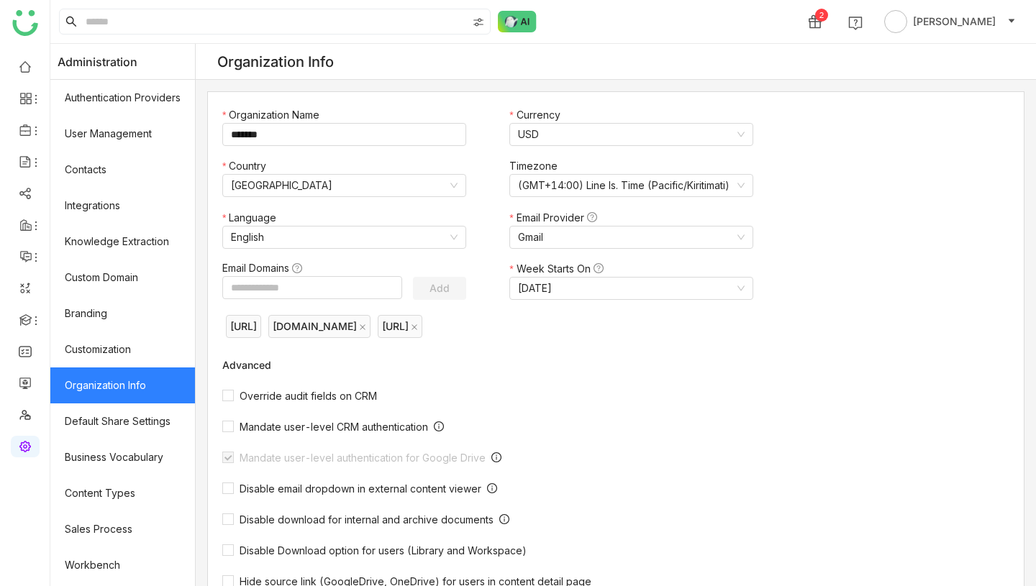
scroll to position [177, 0]
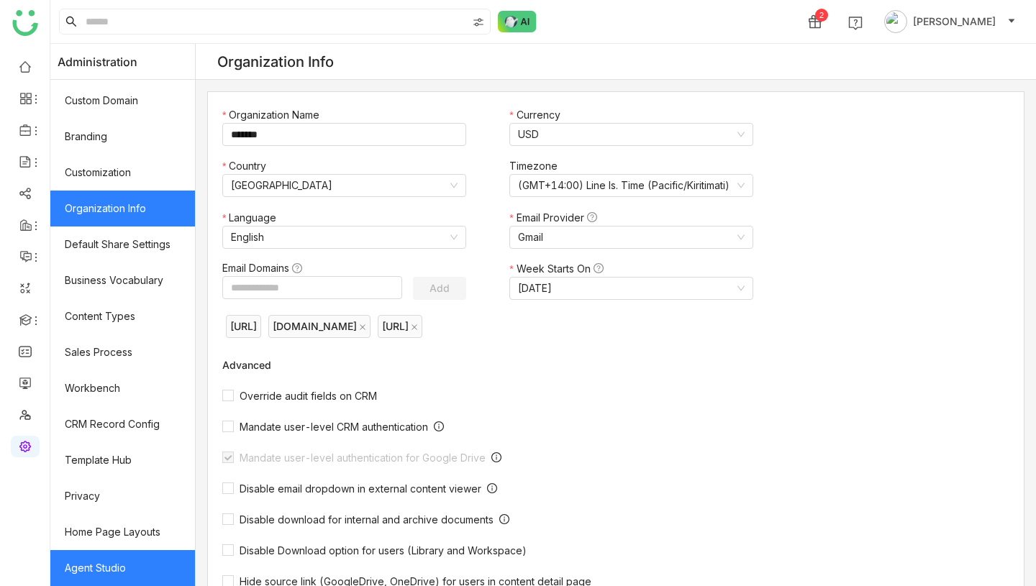
click at [105, 553] on link "Agent Studio" at bounding box center [122, 568] width 145 height 36
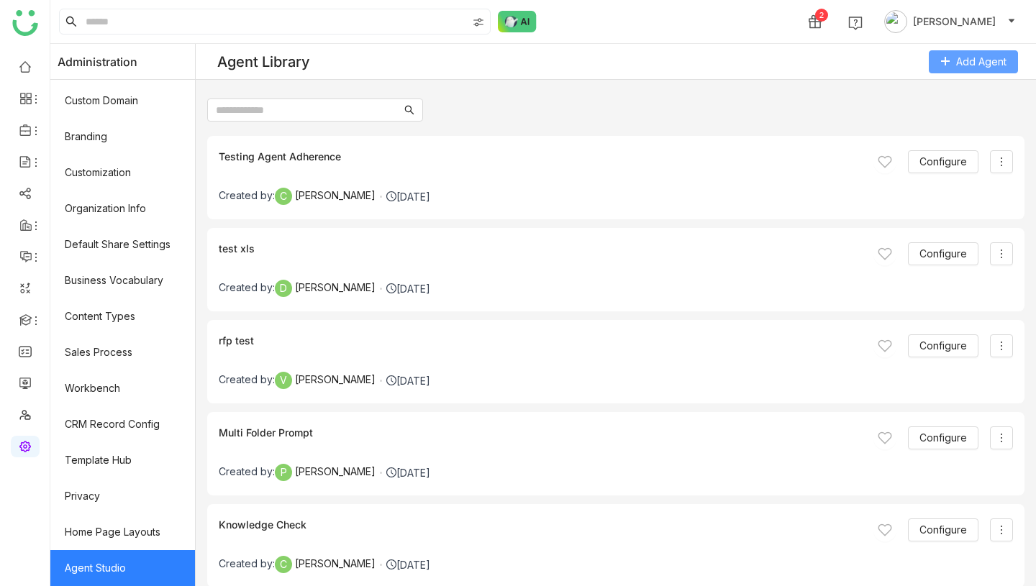
click at [980, 60] on span "Add Agent" at bounding box center [981, 62] width 50 height 16
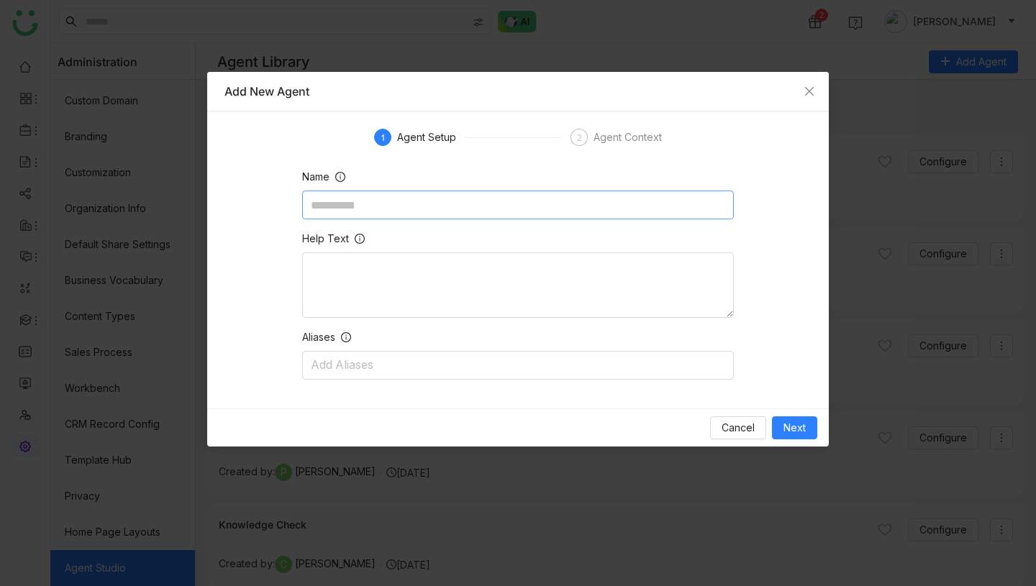
click at [482, 210] on input at bounding box center [518, 205] width 432 height 29
type input "**********"
click at [555, 312] on textarea at bounding box center [518, 285] width 432 height 65
click at [794, 424] on span "Next" at bounding box center [795, 428] width 22 height 16
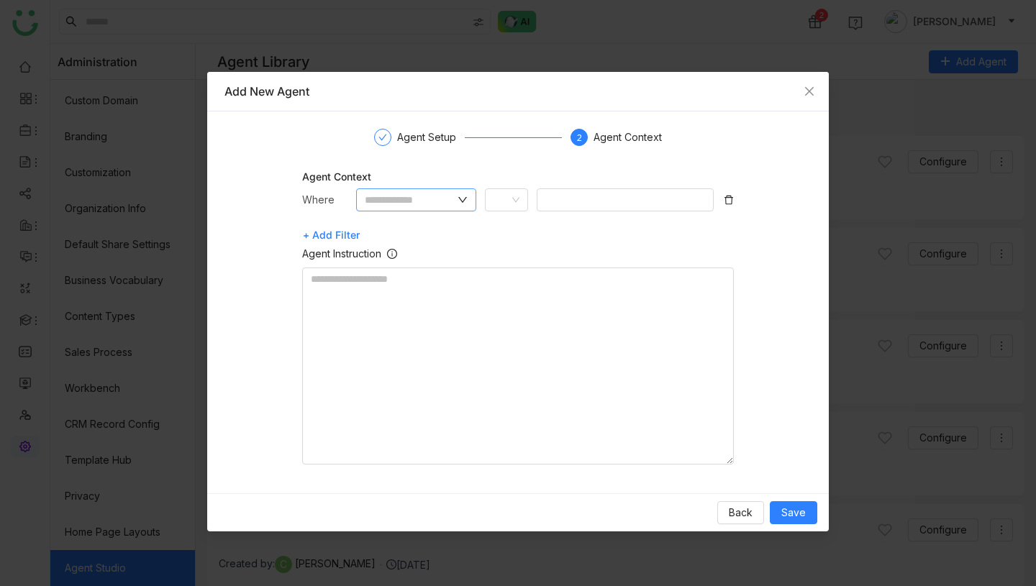
click at [425, 191] on nz-input-group at bounding box center [416, 200] width 121 height 23
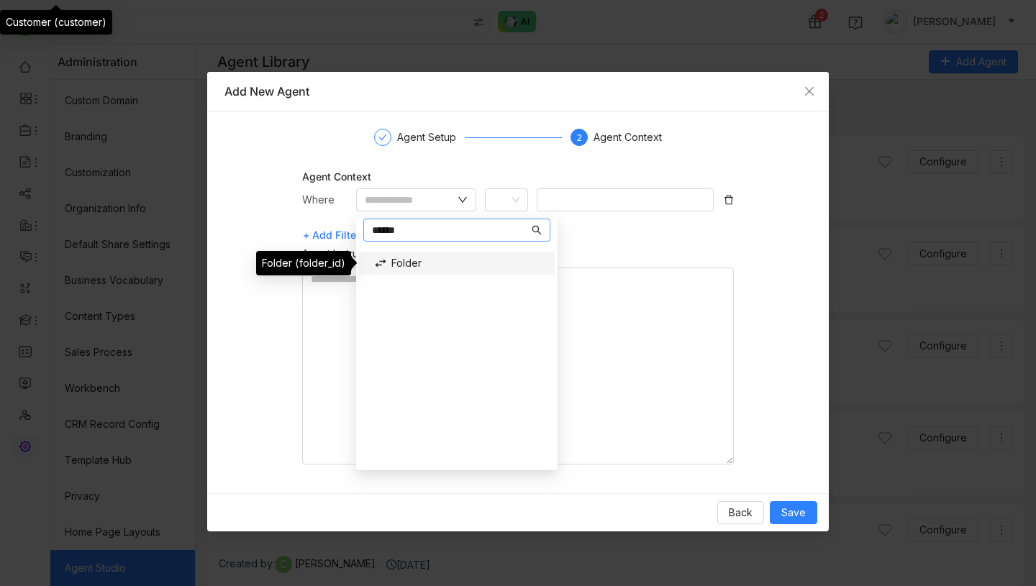
type input "******"
click at [417, 265] on div "Folder" at bounding box center [457, 263] width 184 height 23
type input "******"
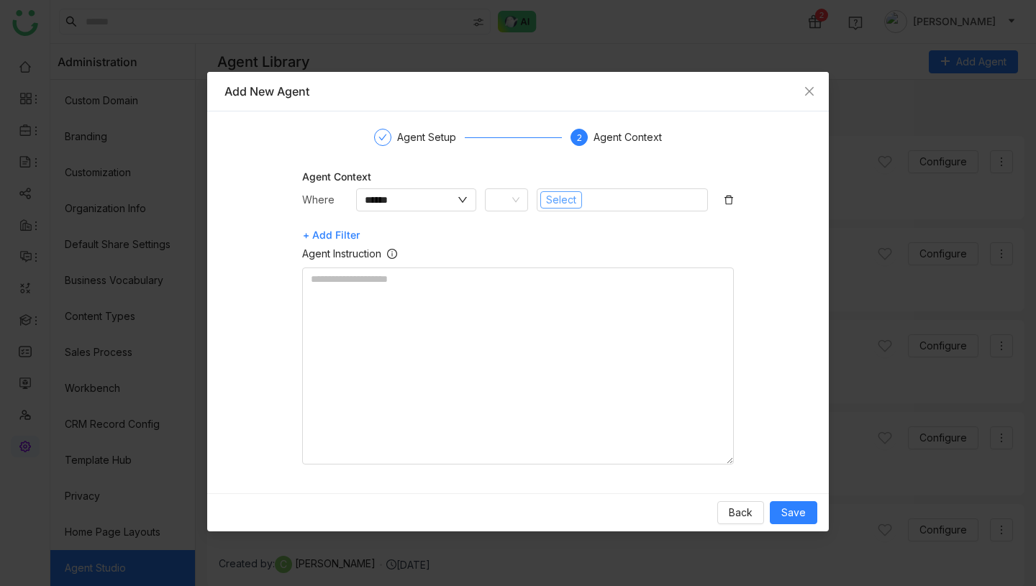
click at [561, 199] on span "Select" at bounding box center [561, 200] width 30 height 16
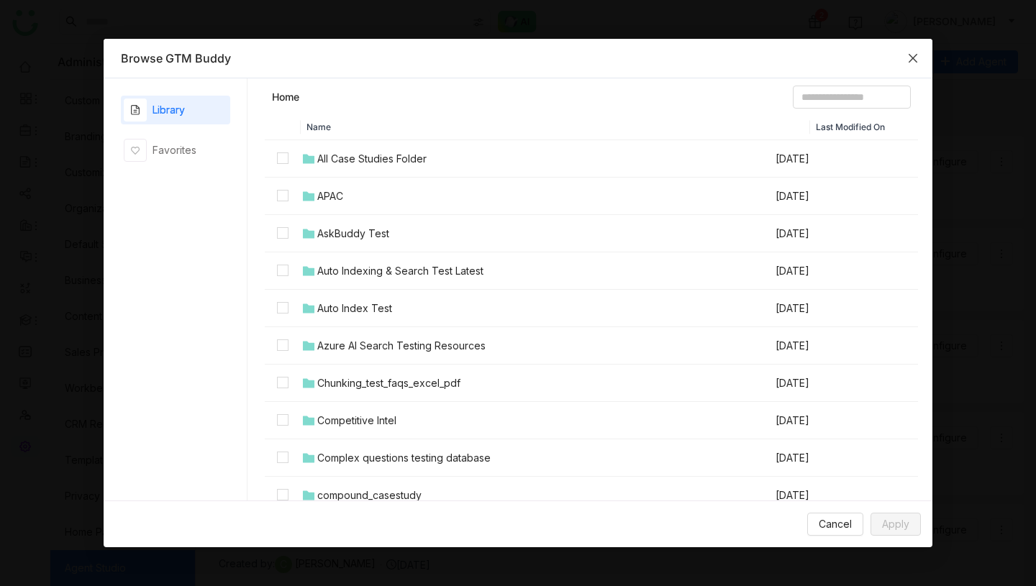
click at [918, 60] on icon "Close" at bounding box center [913, 59] width 12 height 12
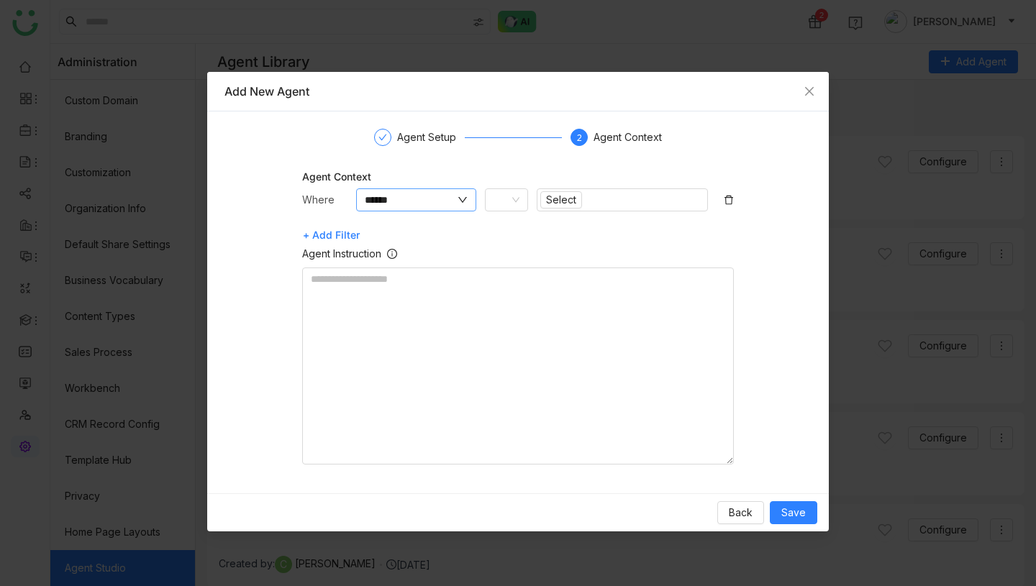
click at [448, 198] on input "******" at bounding box center [410, 200] width 91 height 16
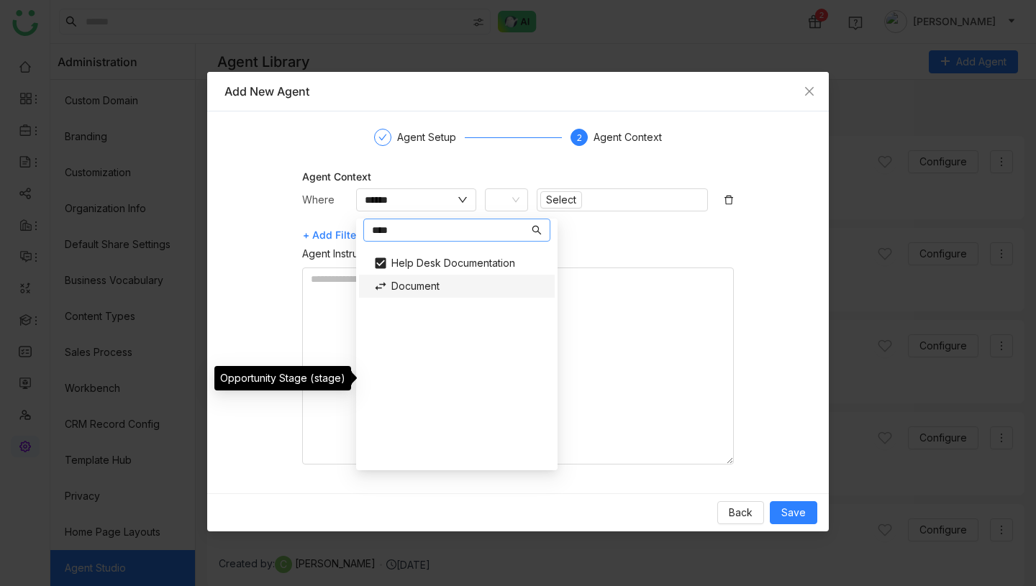
type input "****"
click at [432, 281] on div "Document" at bounding box center [457, 286] width 184 height 23
type input "********"
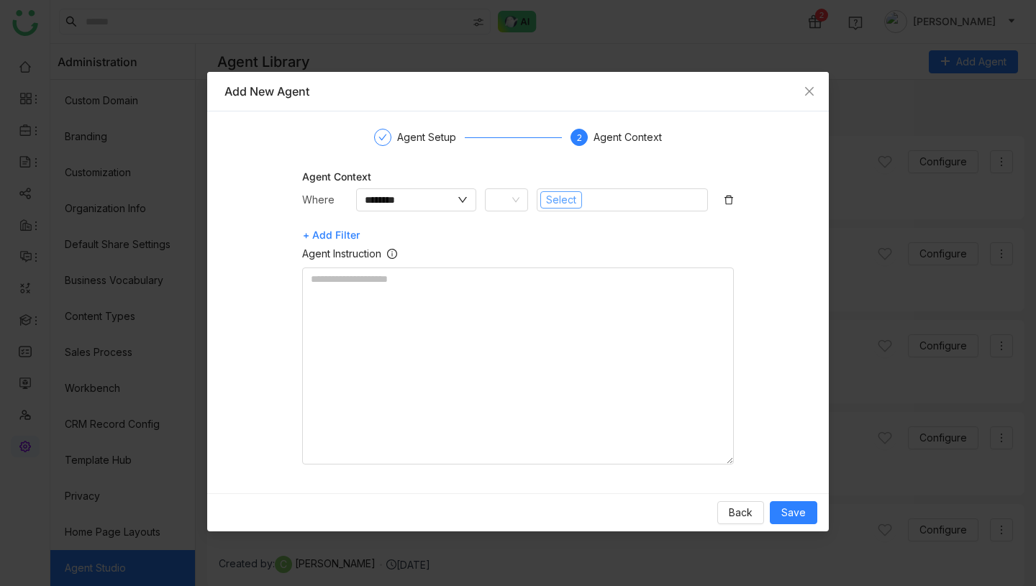
click at [564, 201] on span "Select" at bounding box center [561, 200] width 30 height 16
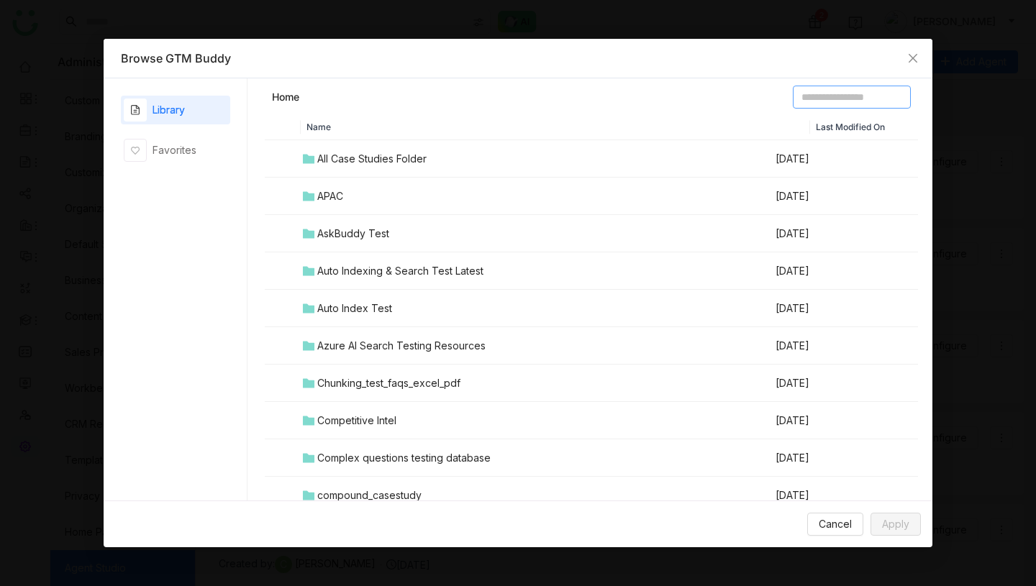
click at [811, 99] on input at bounding box center [852, 97] width 118 height 23
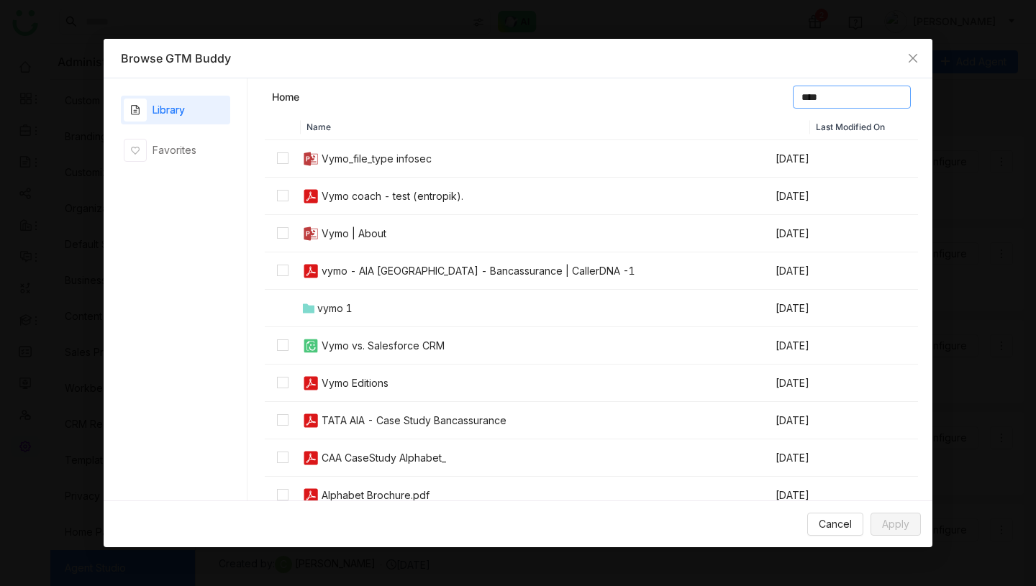
type input "****"
click at [414, 301] on td "vymo 1" at bounding box center [537, 308] width 473 height 37
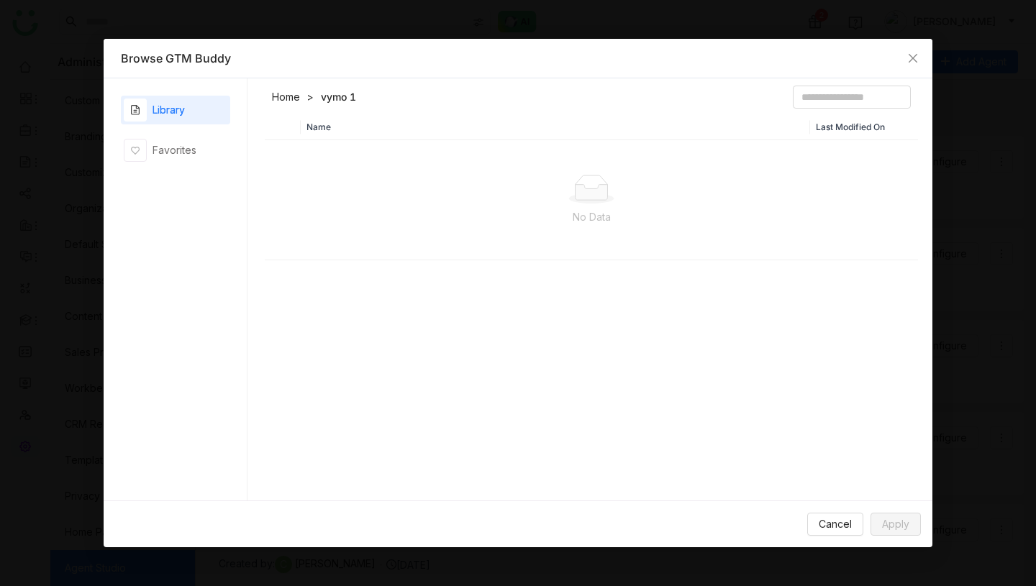
click at [294, 96] on link "Home" at bounding box center [286, 97] width 28 height 14
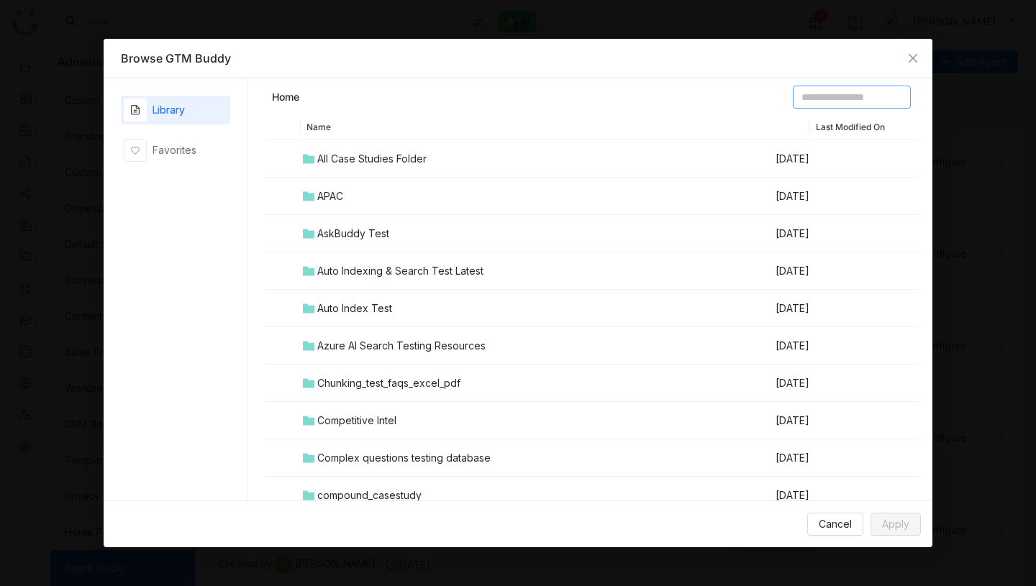
click at [870, 96] on input at bounding box center [852, 97] width 118 height 23
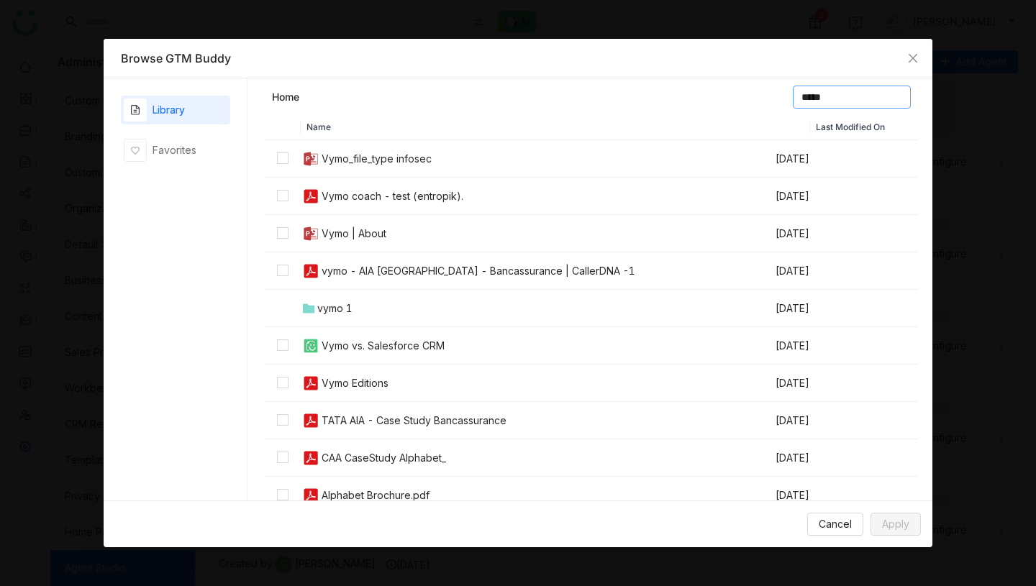
type input "****"
click at [809, 100] on input "****" at bounding box center [852, 97] width 118 height 23
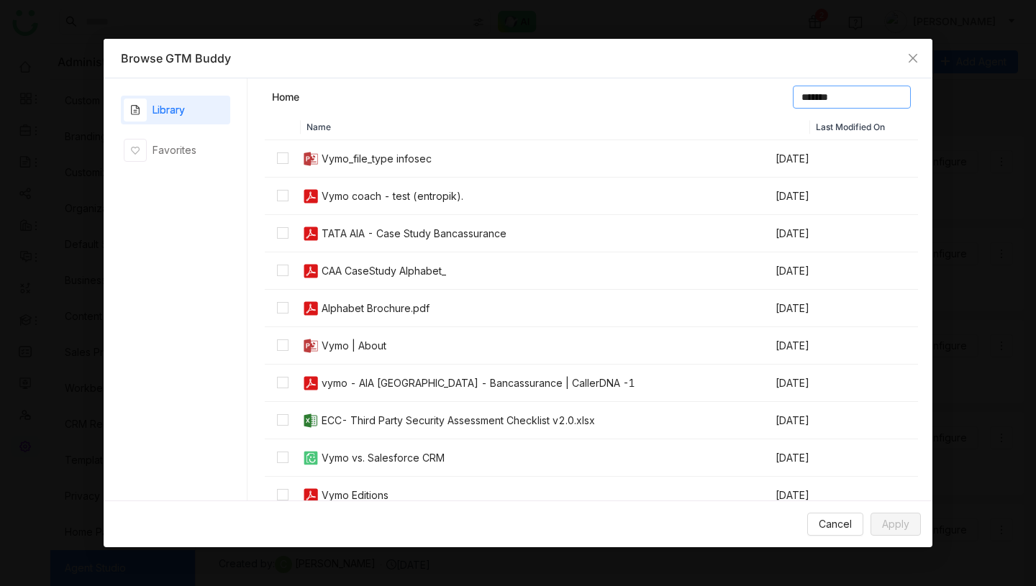
scroll to position [6, 0]
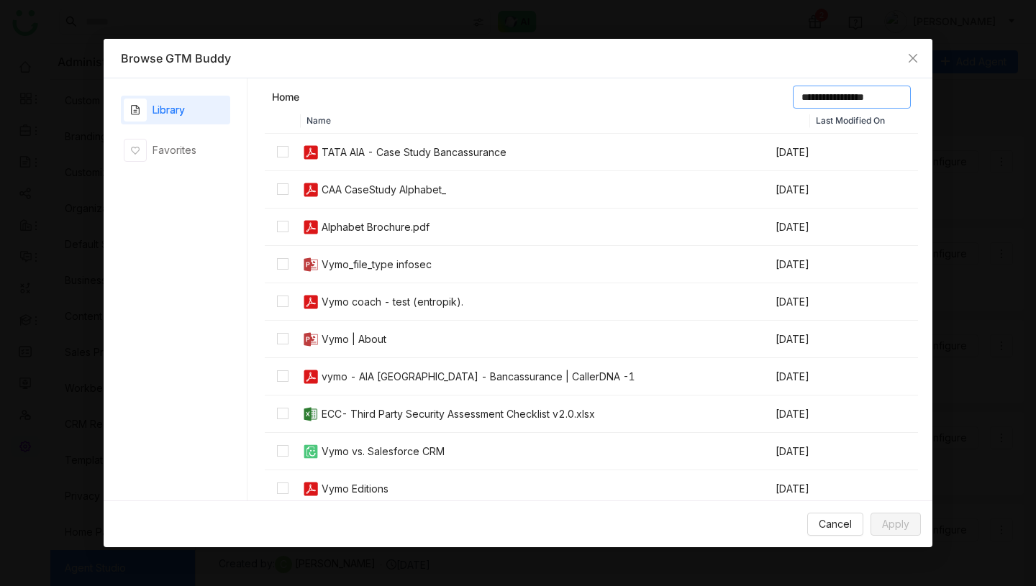
type input "**********"
click at [142, 111] on div "button" at bounding box center [135, 110] width 23 height 23
click at [913, 60] on icon "Close" at bounding box center [913, 59] width 12 height 12
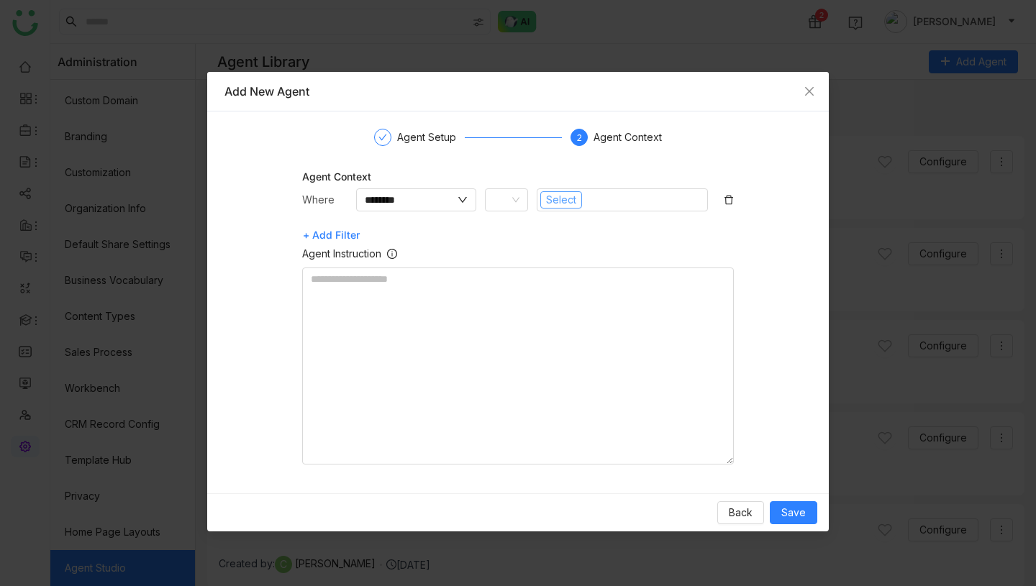
click at [556, 200] on span "Select" at bounding box center [561, 200] width 30 height 16
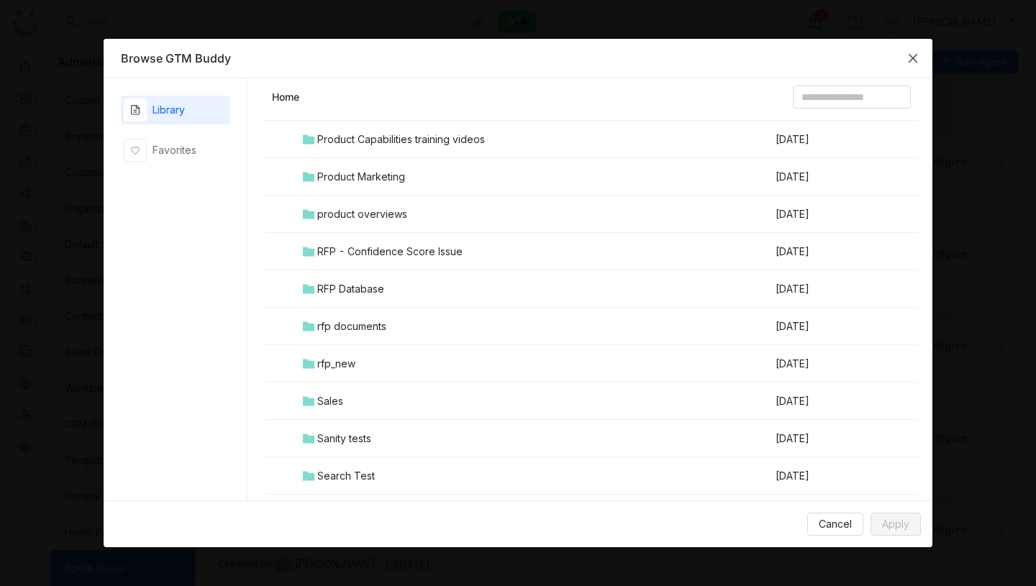
scroll to position [1727, 0]
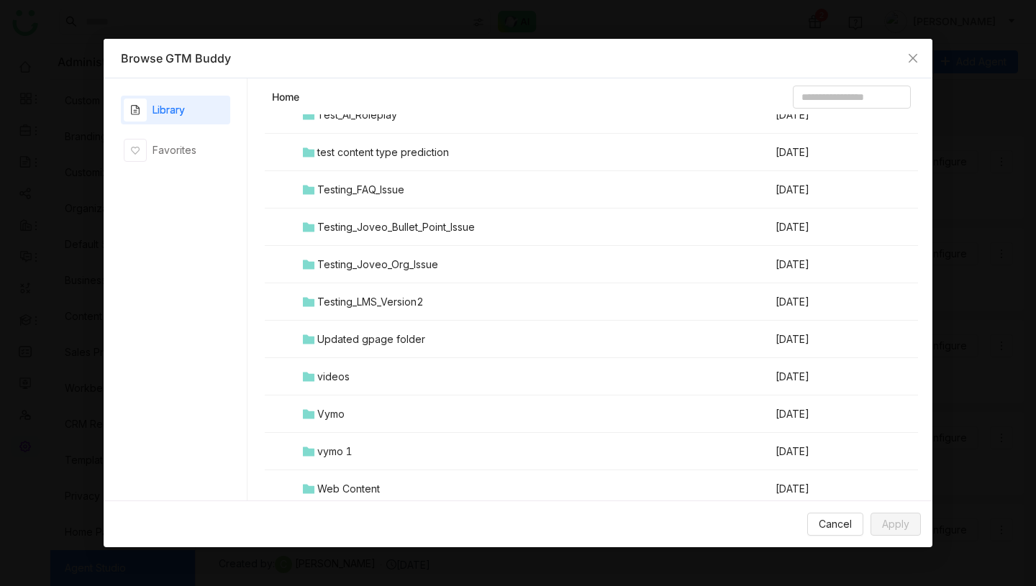
click at [355, 424] on td "Vymo" at bounding box center [537, 414] width 473 height 37
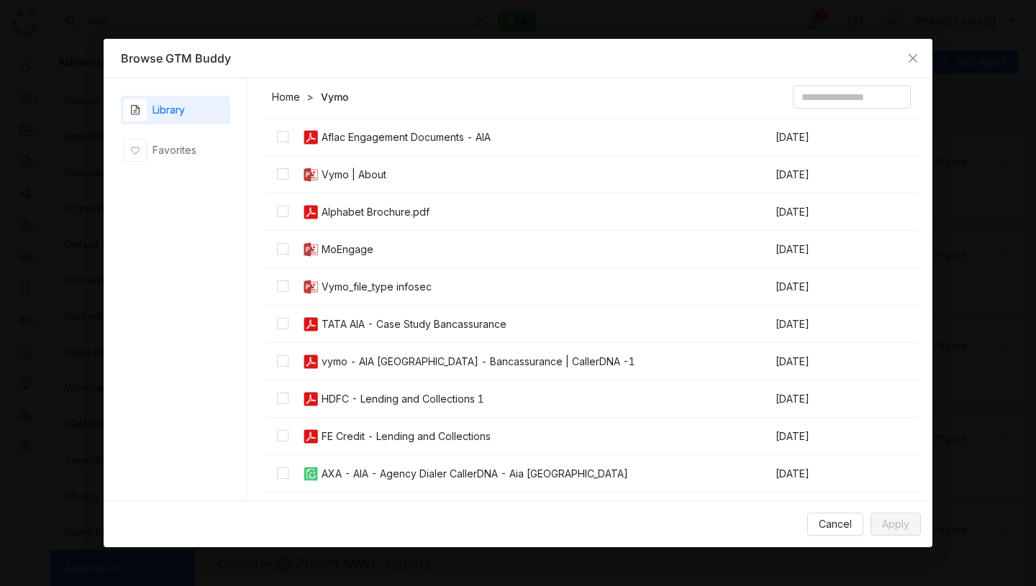
scroll to position [194, 0]
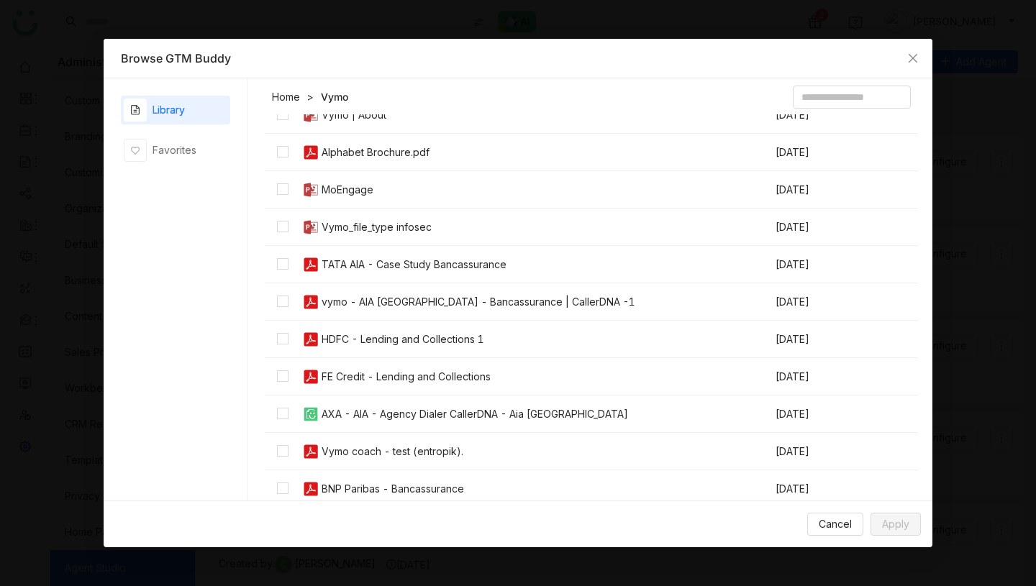
click at [394, 225] on div "Vymo_file_type infosec" at bounding box center [377, 227] width 110 height 16
click at [280, 445] on label at bounding box center [283, 452] width 12 height 16
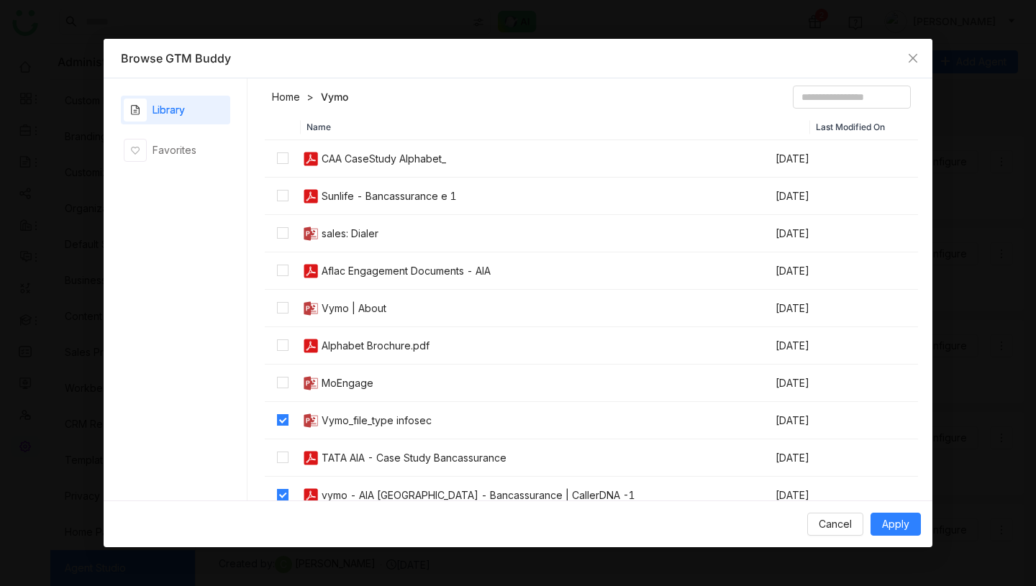
click at [656, 301] on td "Vymo | About" at bounding box center [537, 308] width 473 height 37
click at [899, 520] on span "Apply" at bounding box center [895, 525] width 27 height 16
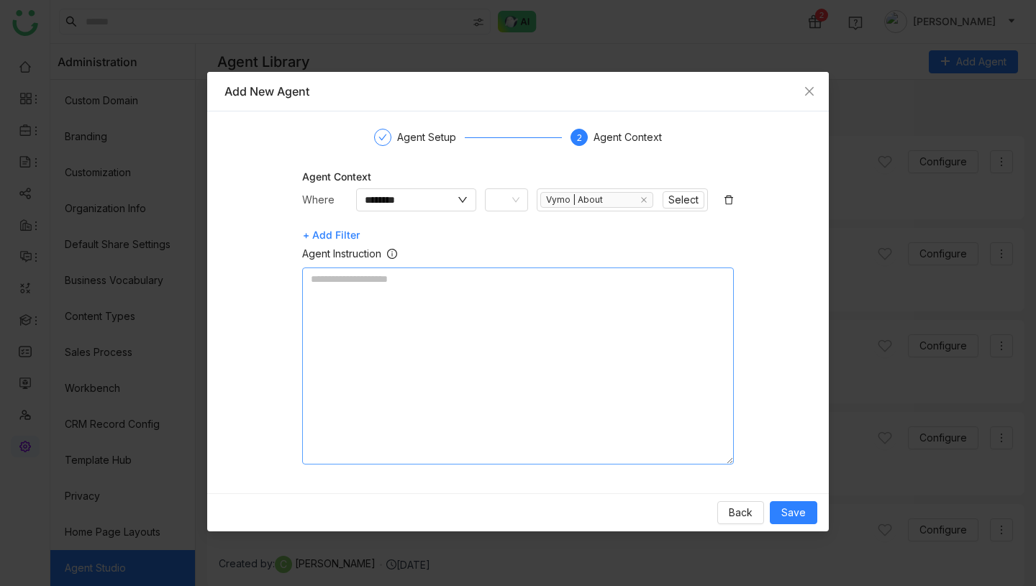
click at [547, 313] on textarea at bounding box center [518, 366] width 432 height 197
paste textarea "**********"
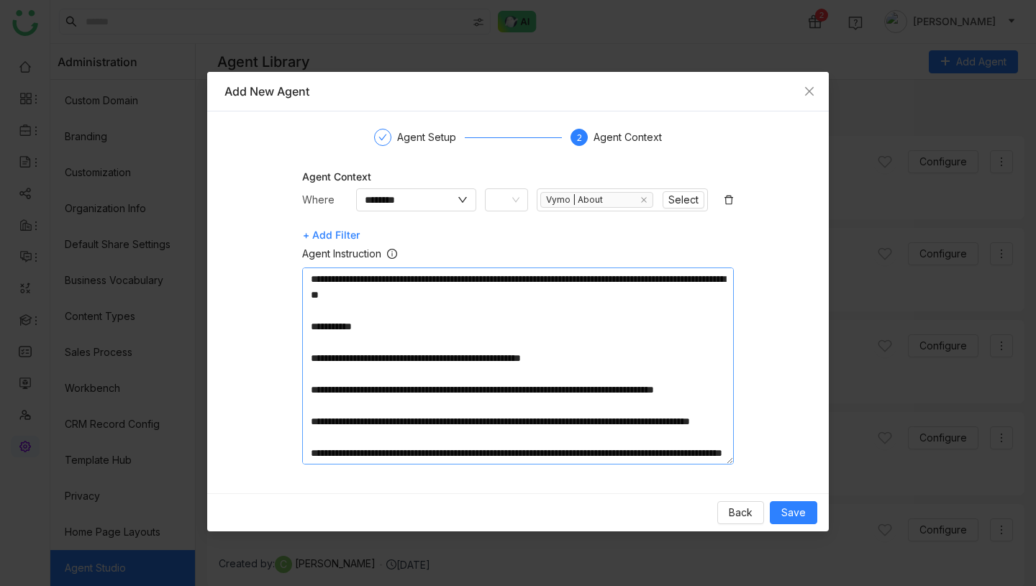
scroll to position [106, 0]
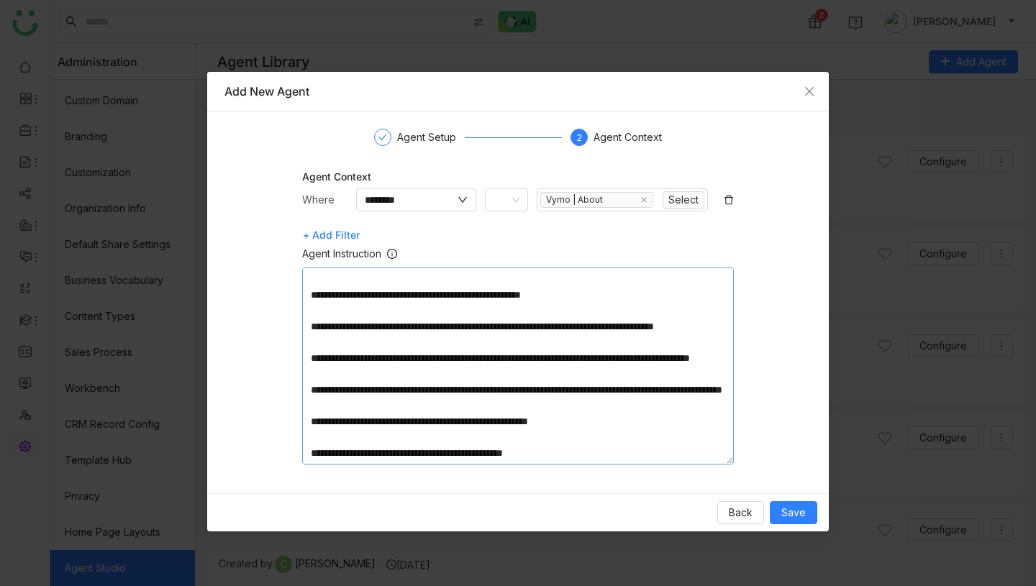
click at [430, 307] on textarea "**********" at bounding box center [518, 366] width 432 height 197
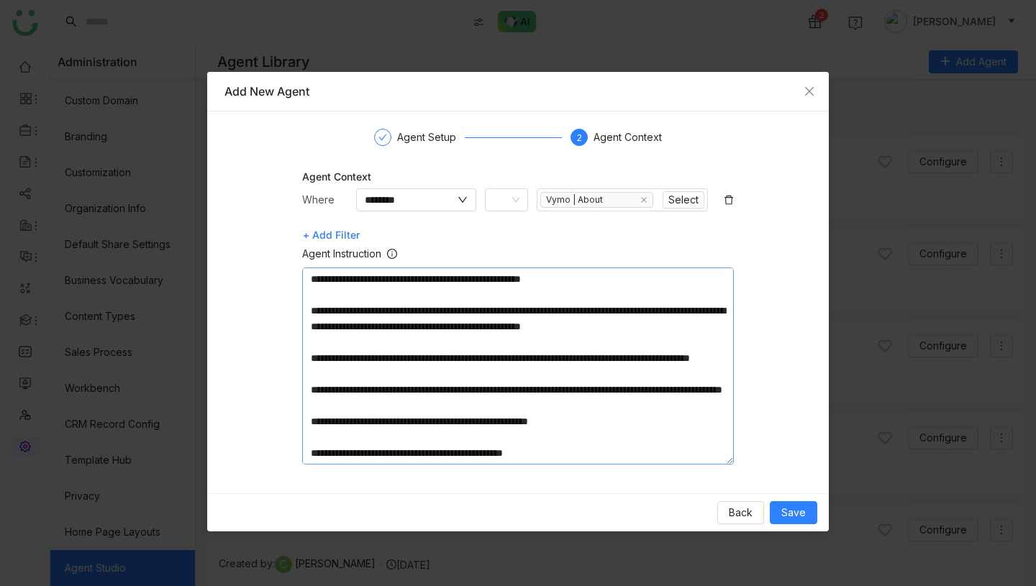
click at [359, 317] on textarea "**********" at bounding box center [518, 366] width 432 height 197
click at [387, 317] on textarea "**********" at bounding box center [518, 366] width 432 height 197
click at [396, 317] on textarea "**********" at bounding box center [518, 366] width 432 height 197
type textarea "**********"
click at [787, 507] on span "Save" at bounding box center [793, 513] width 24 height 16
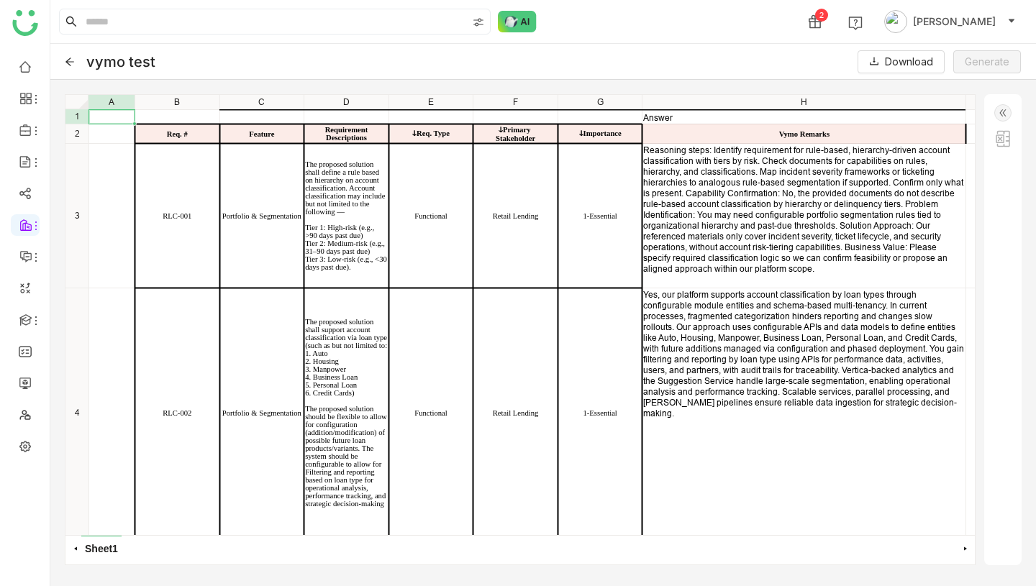
click at [1006, 114] on img at bounding box center [1002, 112] width 17 height 17
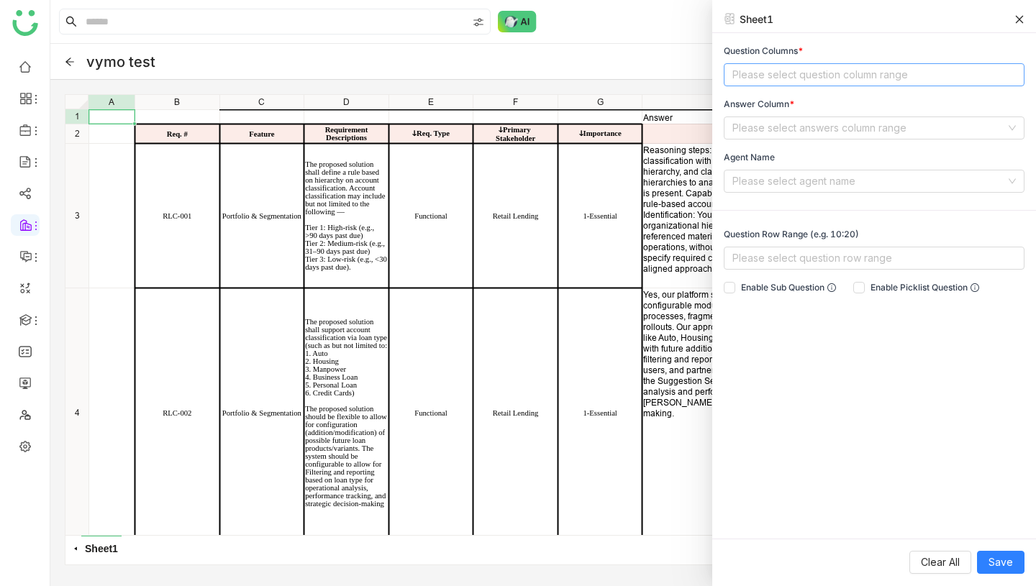
click at [776, 74] on nz-select-top-control "Please select question column range" at bounding box center [874, 74] width 301 height 23
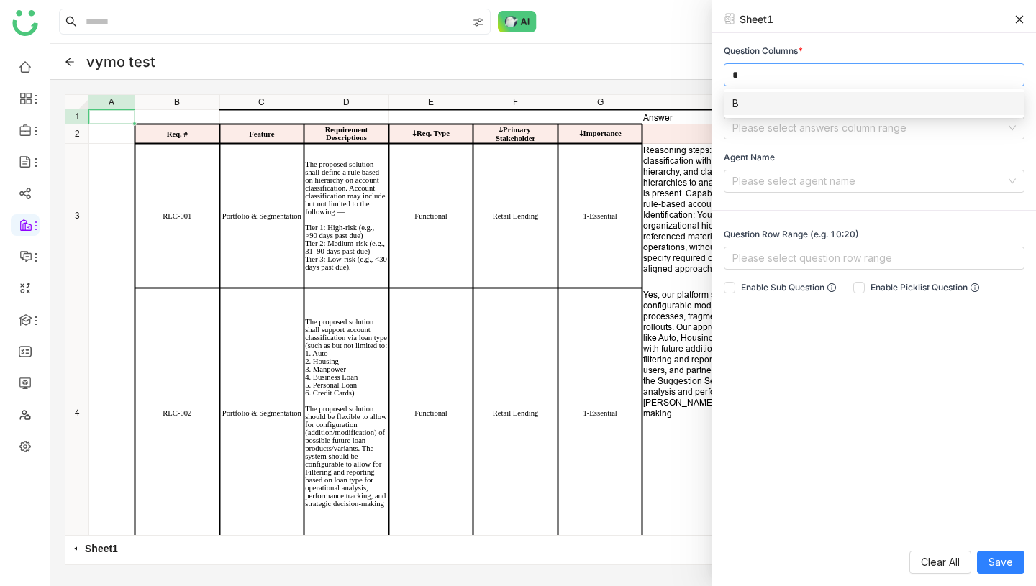
type input "*"
click at [762, 104] on div "B" at bounding box center [873, 104] width 283 height 16
type input "*"
click at [767, 101] on div "C" at bounding box center [873, 104] width 283 height 16
type input "*"
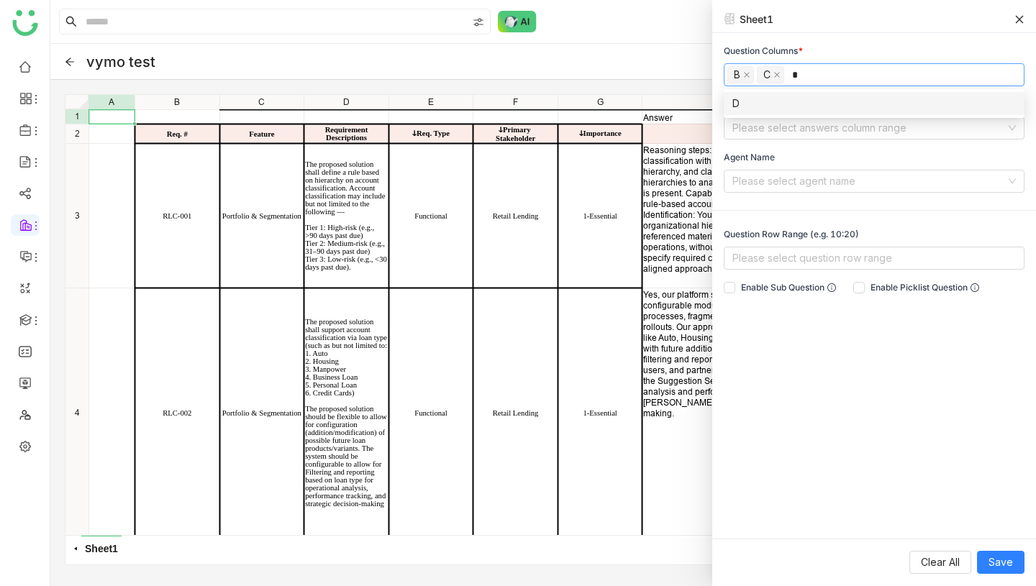
click at [799, 102] on div "D" at bounding box center [873, 104] width 283 height 16
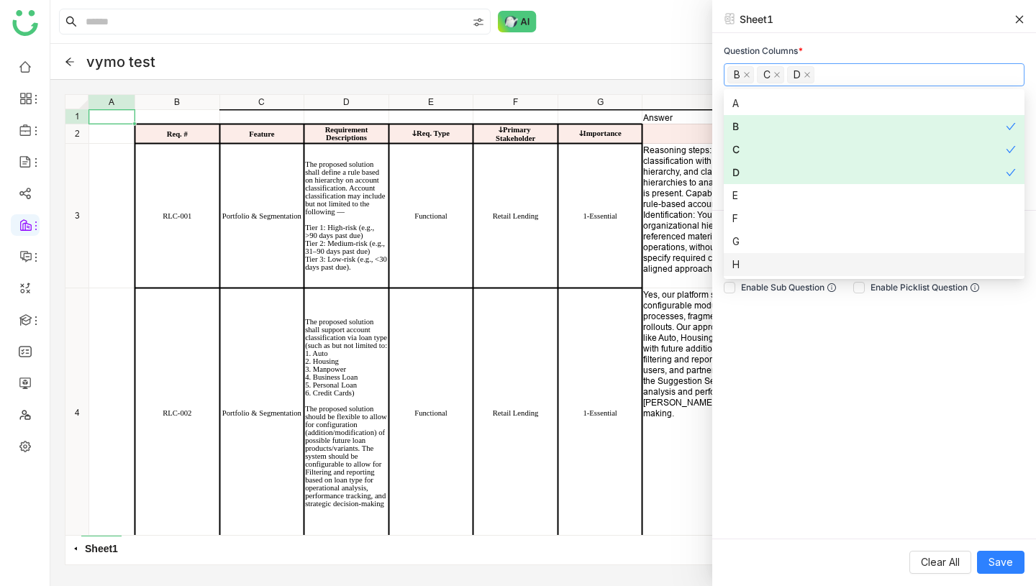
click at [894, 376] on div "Question Columns * B C D Answer Column * Please select answers column range Age…" at bounding box center [874, 286] width 324 height 506
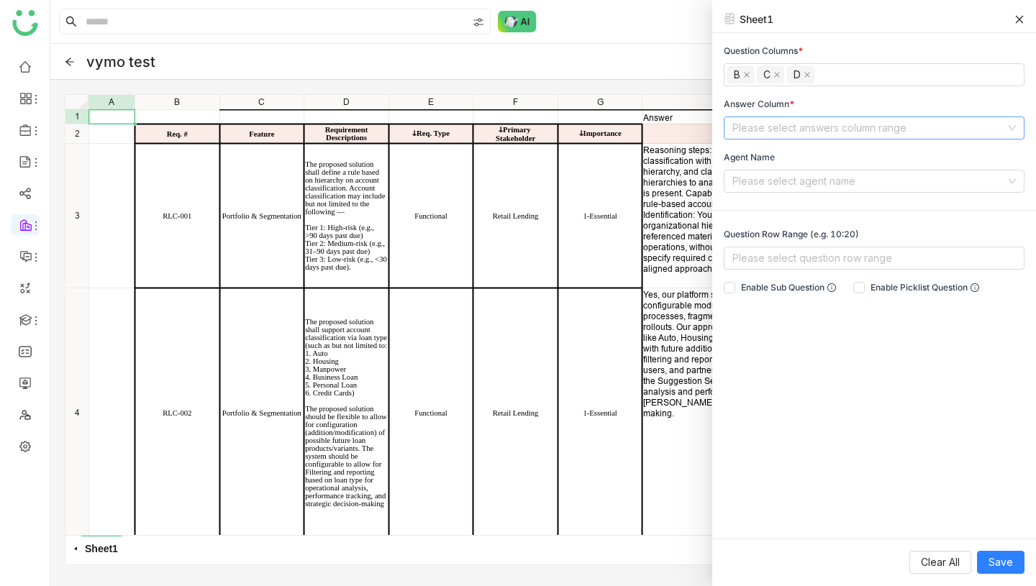
click at [889, 126] on input at bounding box center [868, 128] width 273 height 22
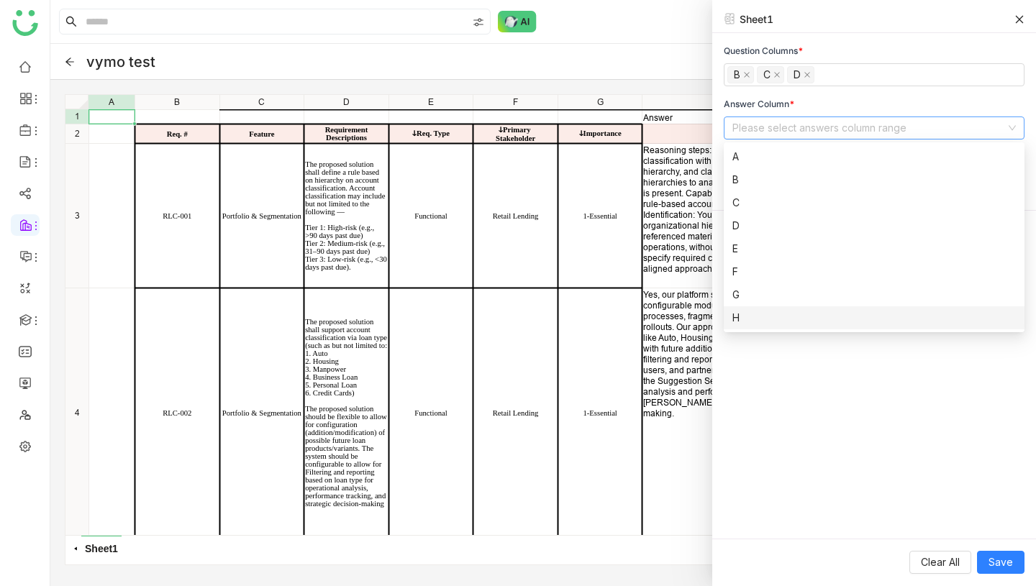
click at [742, 312] on div "H" at bounding box center [873, 318] width 283 height 16
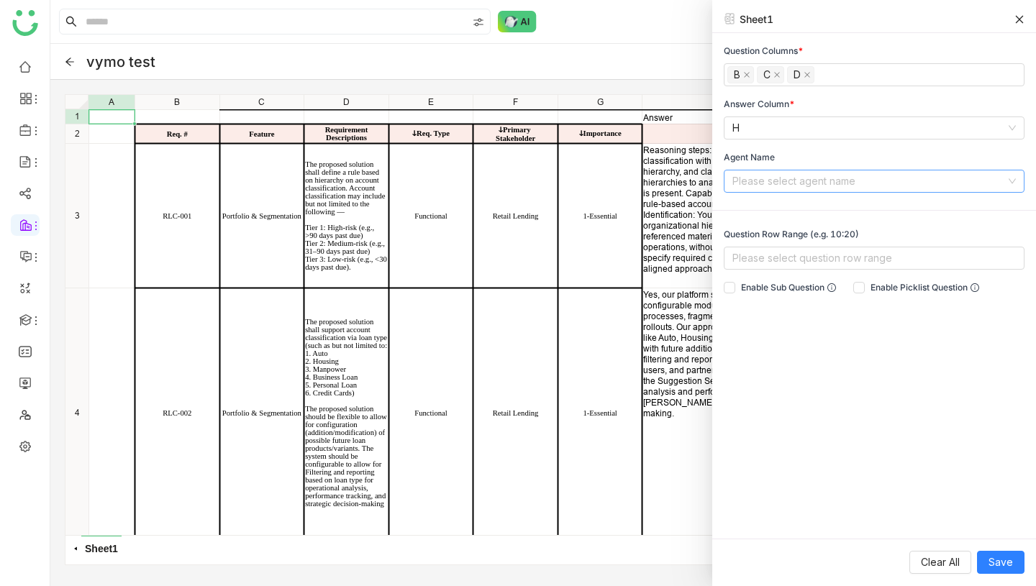
click at [859, 175] on input at bounding box center [868, 182] width 273 height 22
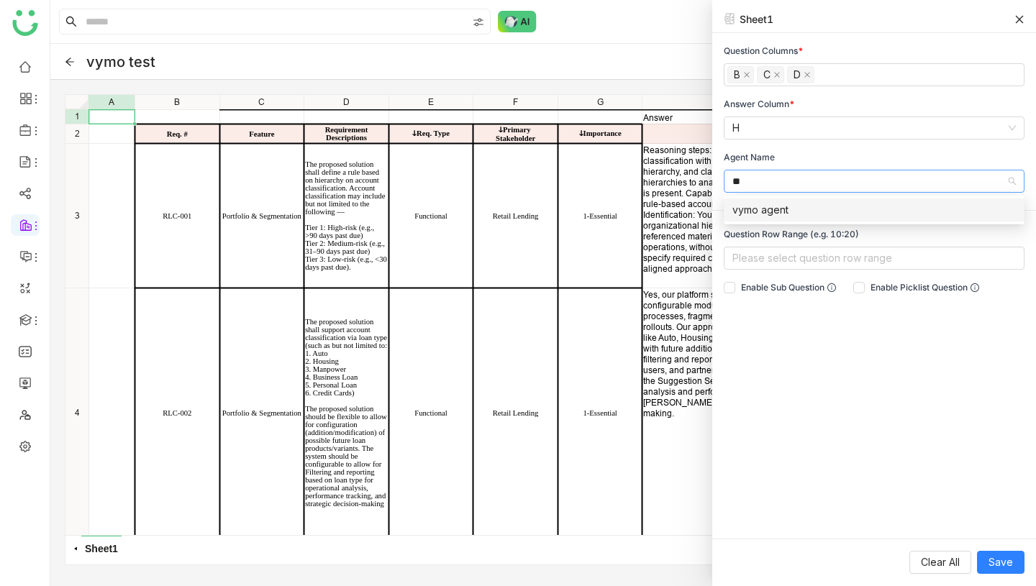
type input "**"
click at [844, 210] on div "vymo agent" at bounding box center [873, 210] width 283 height 16
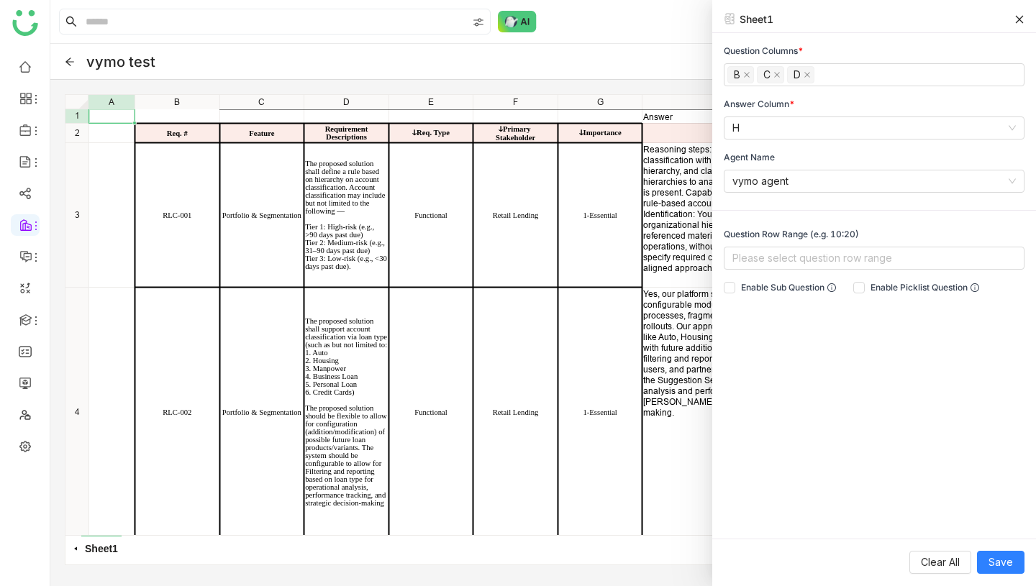
scroll to position [163, 0]
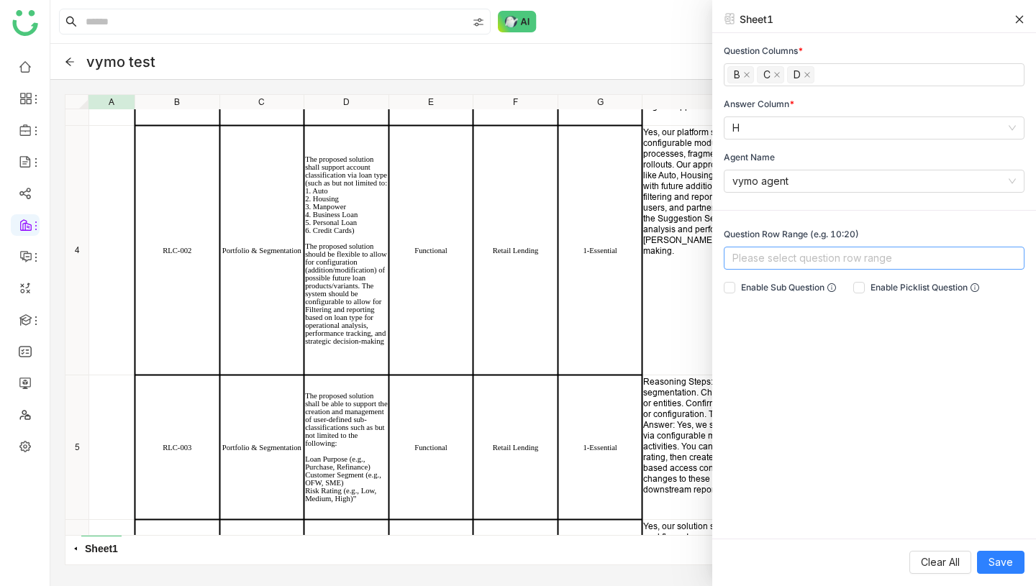
click at [768, 258] on nz-select-top-control "Please select question row range" at bounding box center [874, 258] width 301 height 23
type input "***"
click at [787, 290] on div "3:5" at bounding box center [873, 287] width 283 height 16
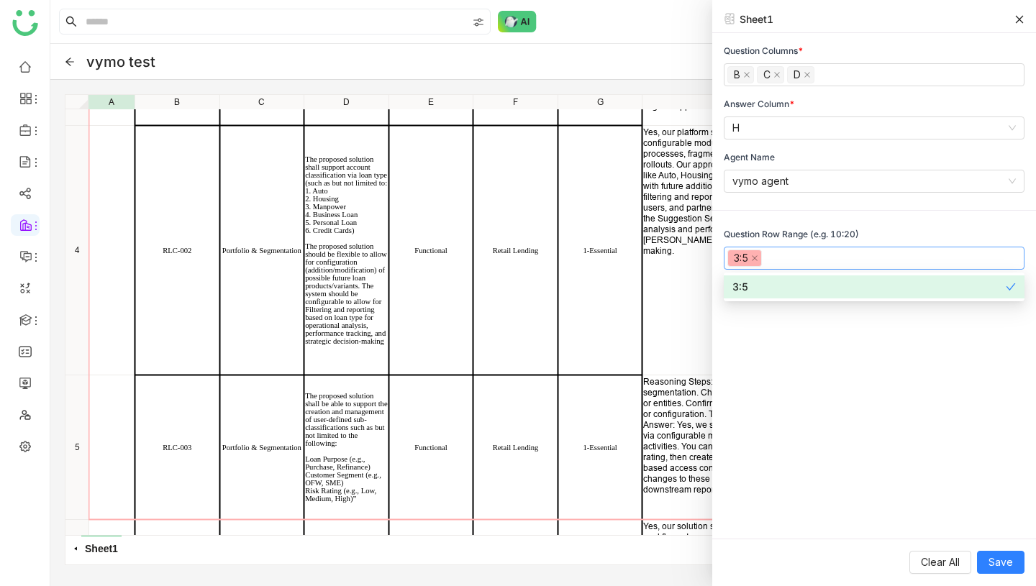
click at [797, 349] on div "Question Columns * B C D Answer Column * H Agent Name vymo agent Question Row R…" at bounding box center [874, 286] width 324 height 506
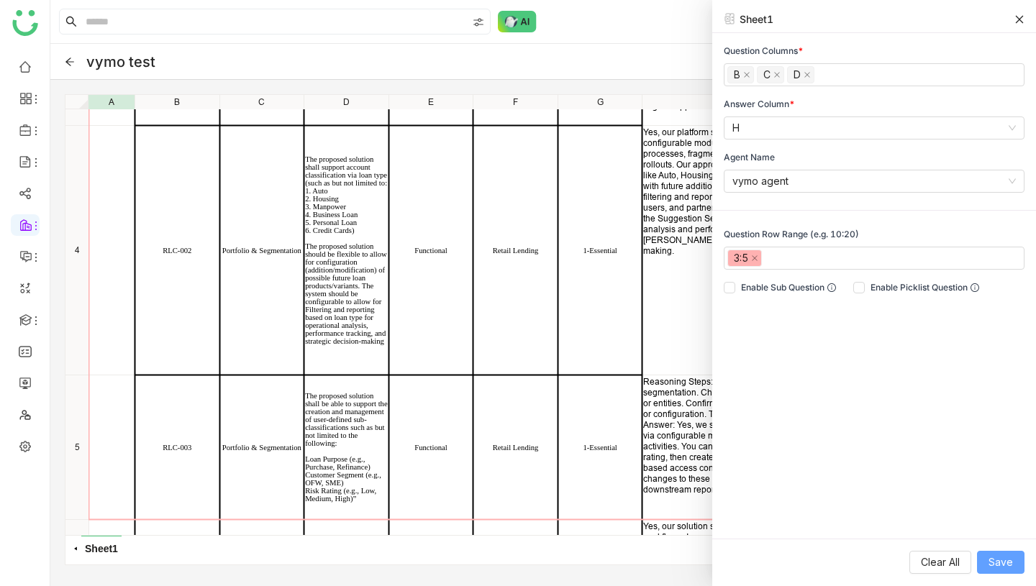
click at [996, 559] on span "Save" at bounding box center [1001, 563] width 24 height 16
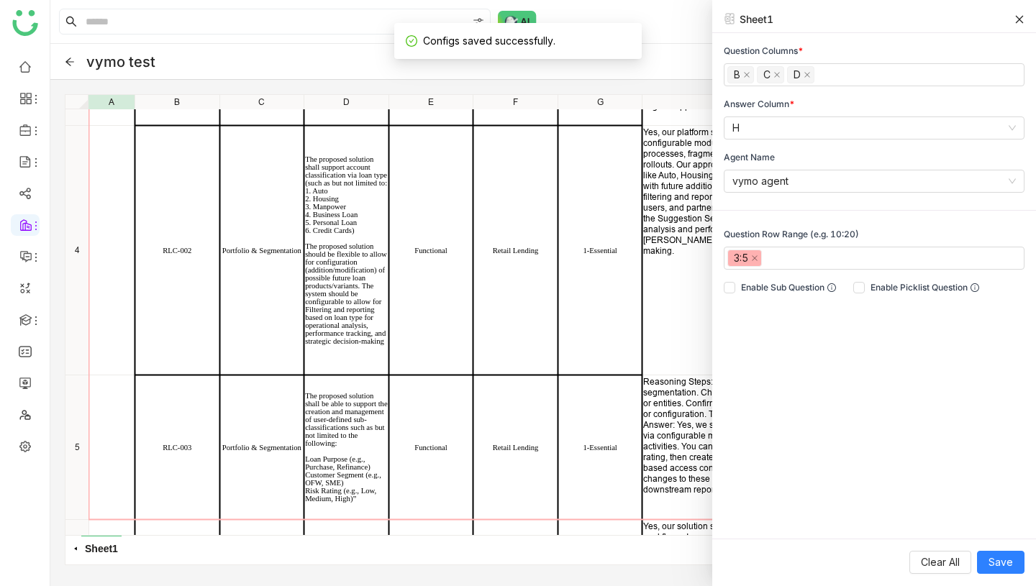
click at [1020, 15] on icon at bounding box center [1019, 19] width 10 height 10
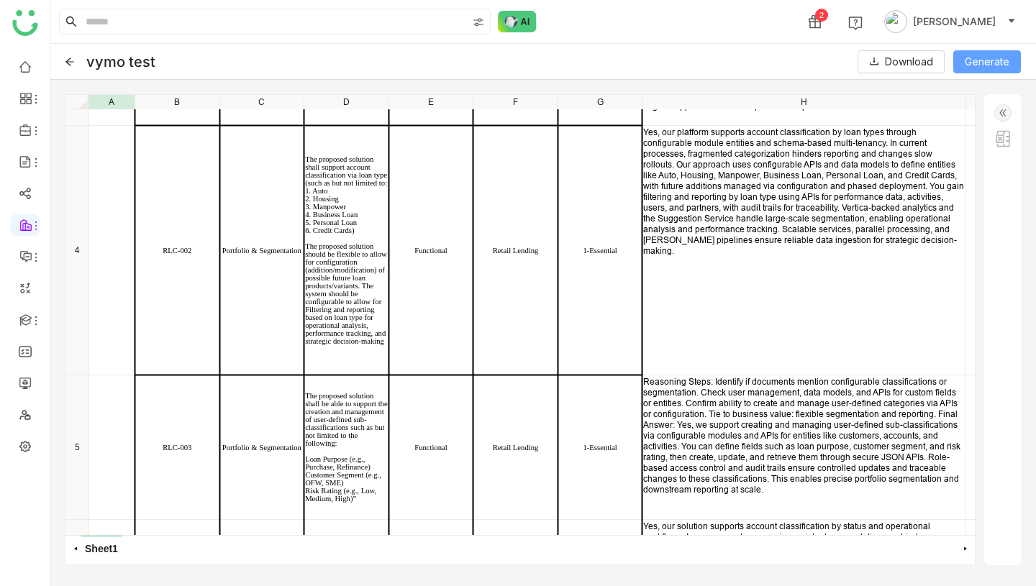
click at [991, 53] on button "Generate" at bounding box center [987, 61] width 68 height 23
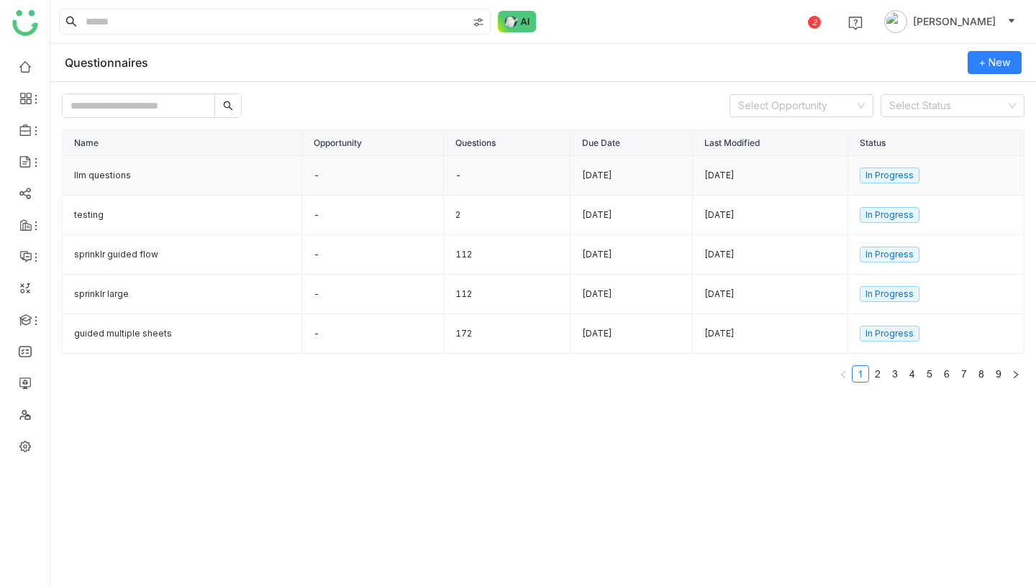
click at [201, 182] on td "llm questions" at bounding box center [183, 176] width 240 height 40
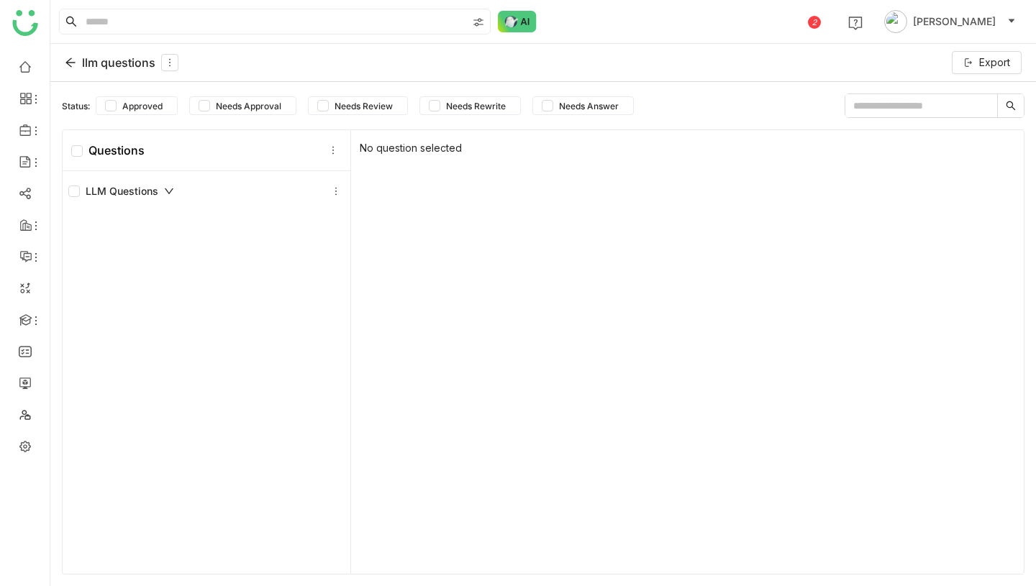
click at [115, 66] on div "llm questions" at bounding box center [122, 62] width 114 height 17
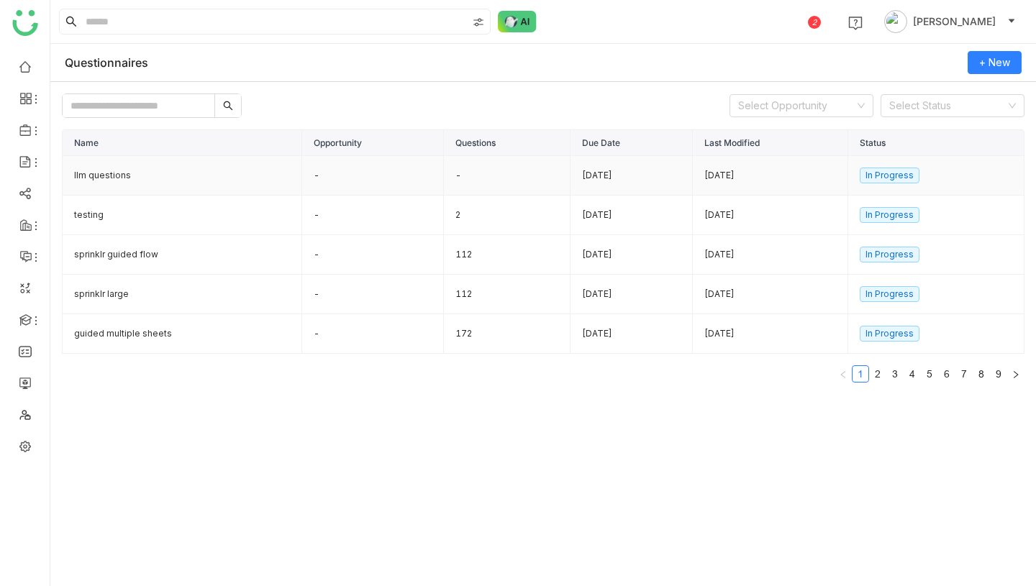
click at [170, 181] on td "llm questions" at bounding box center [183, 176] width 240 height 40
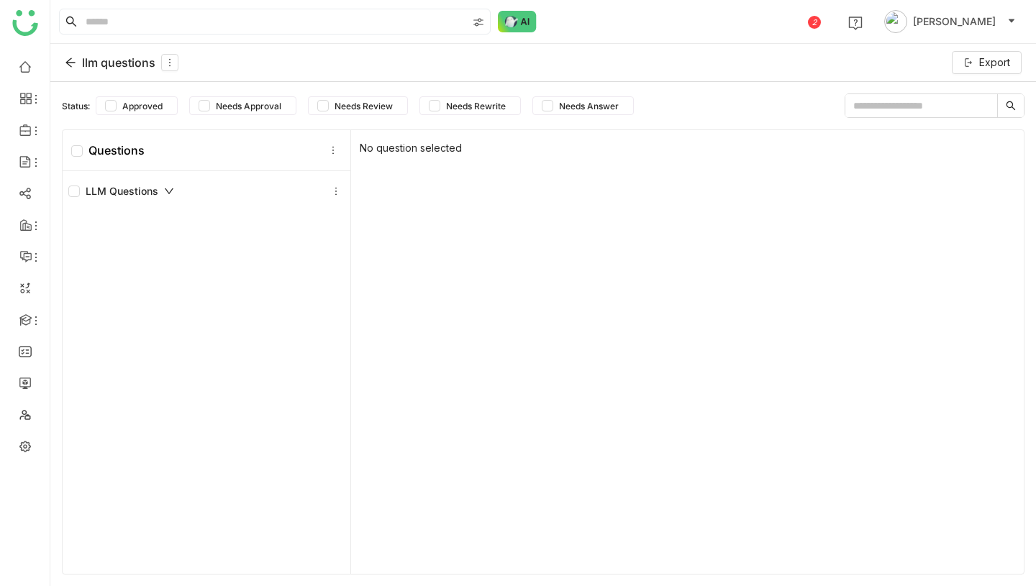
click at [138, 70] on div "llm questions" at bounding box center [122, 62] width 114 height 17
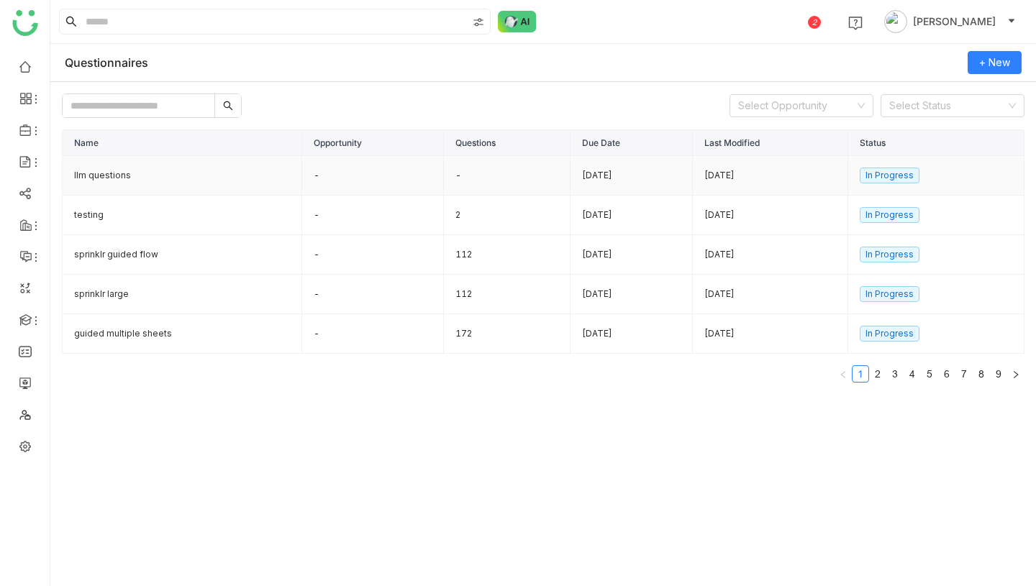
click at [104, 174] on td "llm questions" at bounding box center [183, 176] width 240 height 40
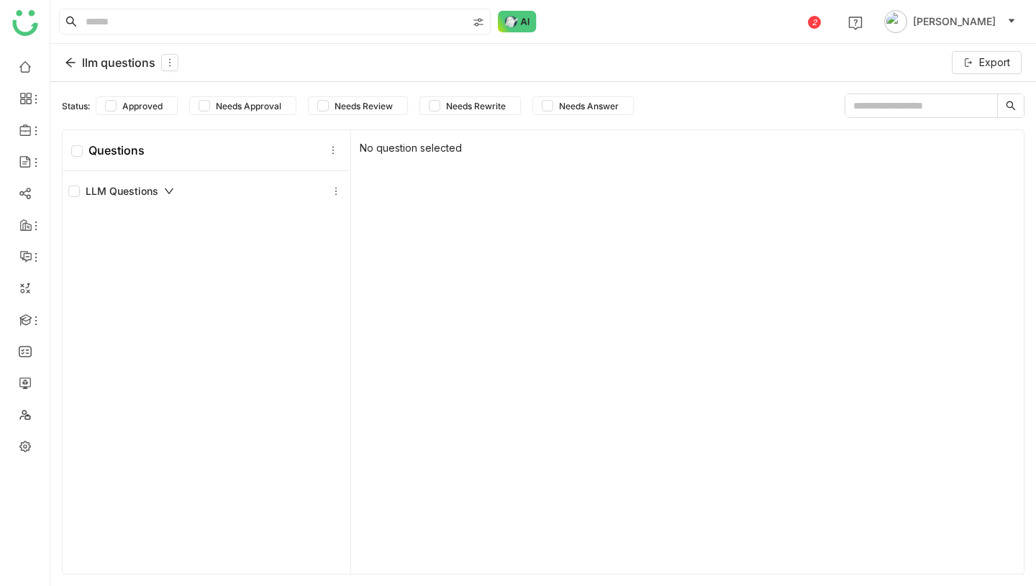
click at [113, 55] on div "llm questions" at bounding box center [122, 62] width 114 height 17
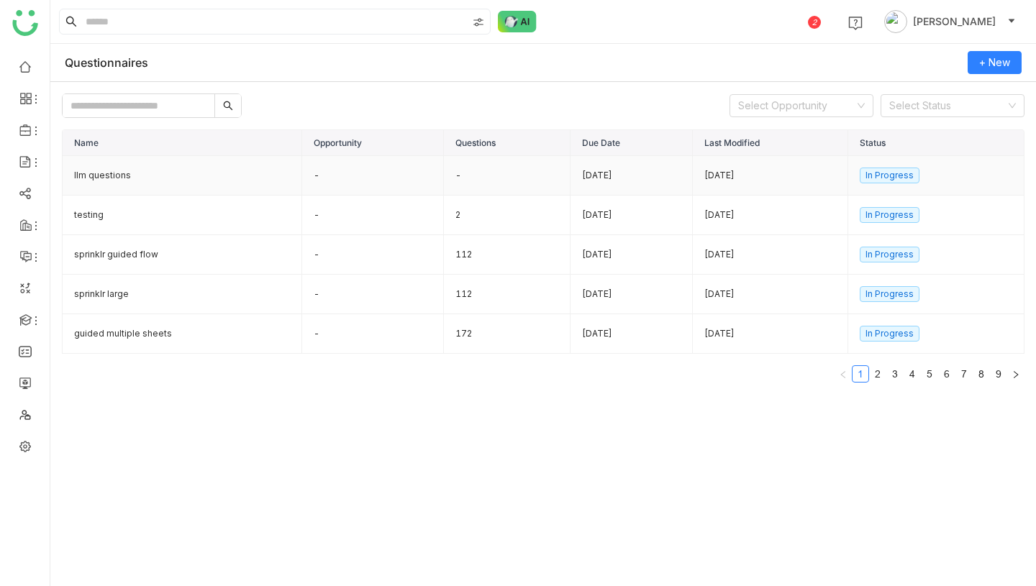
click at [122, 168] on td "llm questions" at bounding box center [183, 176] width 240 height 40
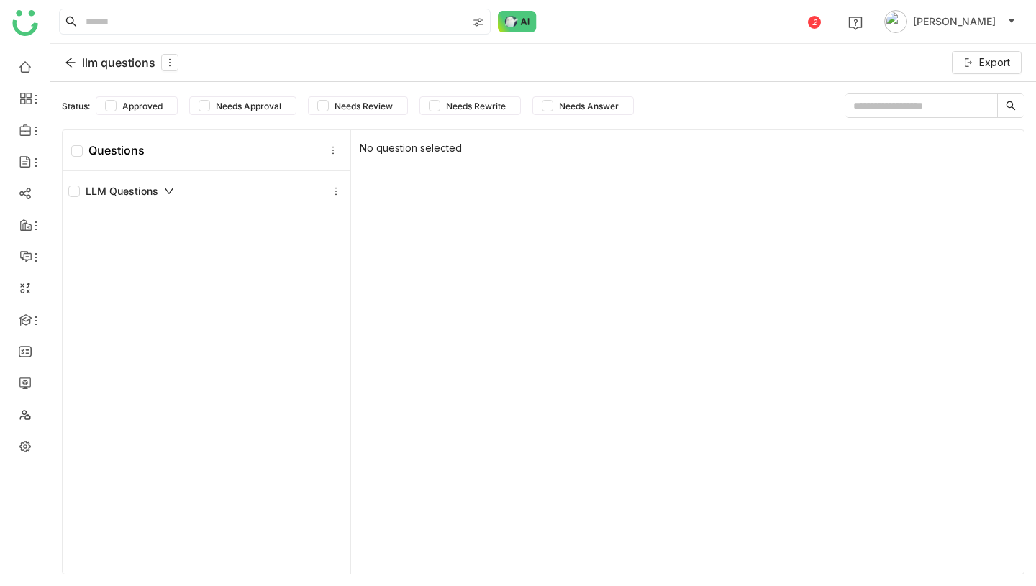
click at [123, 183] on div "LLM Questions" at bounding box center [121, 191] width 106 height 16
click at [122, 55] on div "llm questions" at bounding box center [122, 62] width 114 height 17
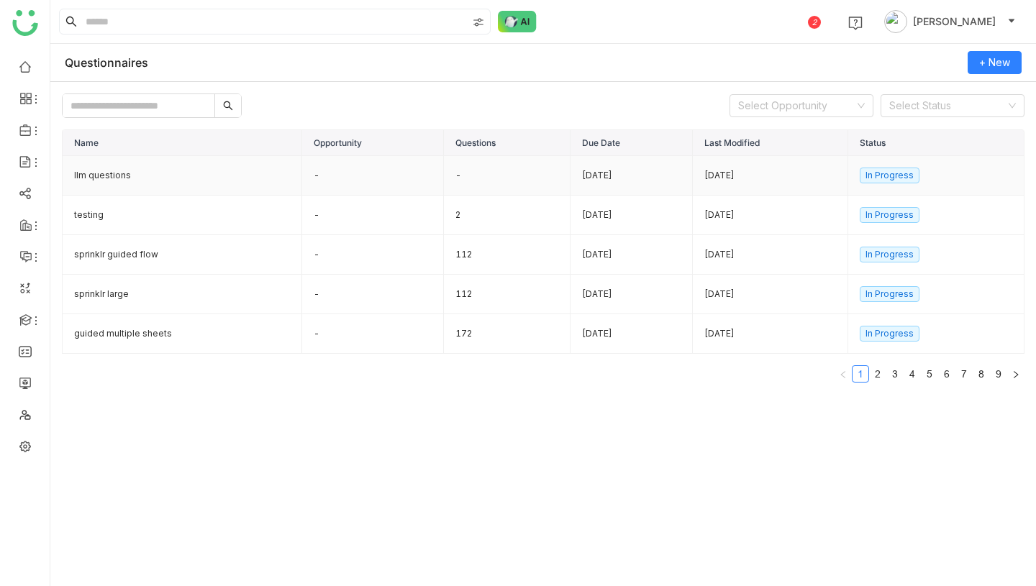
click at [238, 181] on td "llm questions" at bounding box center [183, 176] width 240 height 40
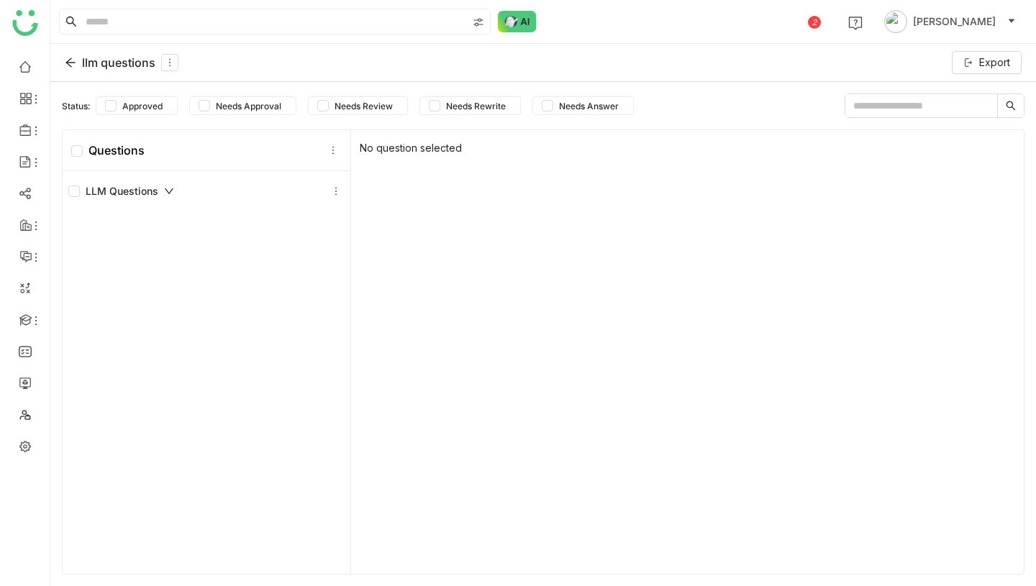
click at [127, 71] on div "llm questions Export" at bounding box center [543, 63] width 986 height 38
click at [127, 61] on div "llm questions" at bounding box center [122, 62] width 114 height 17
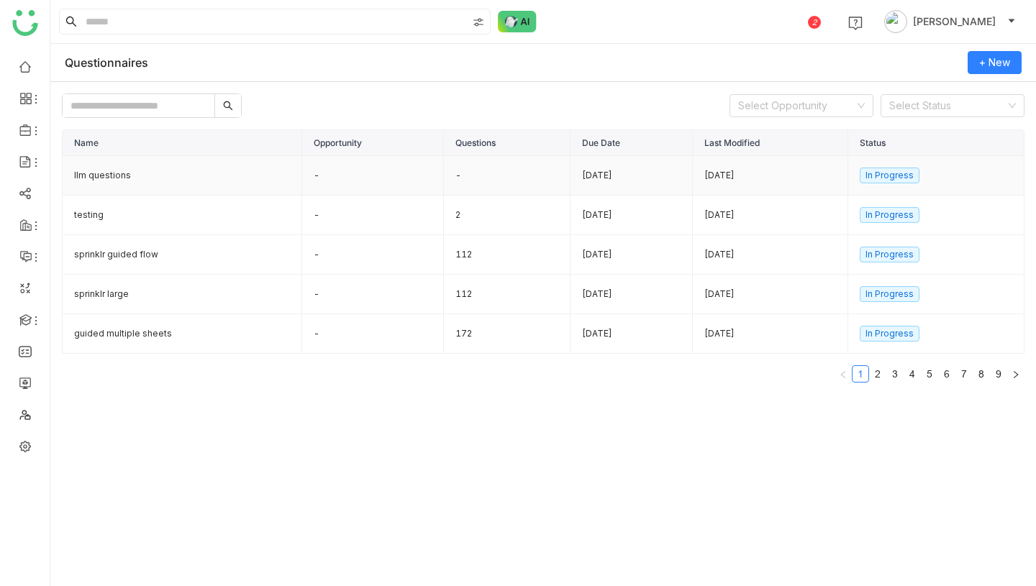
click at [166, 163] on td "llm questions" at bounding box center [183, 176] width 240 height 40
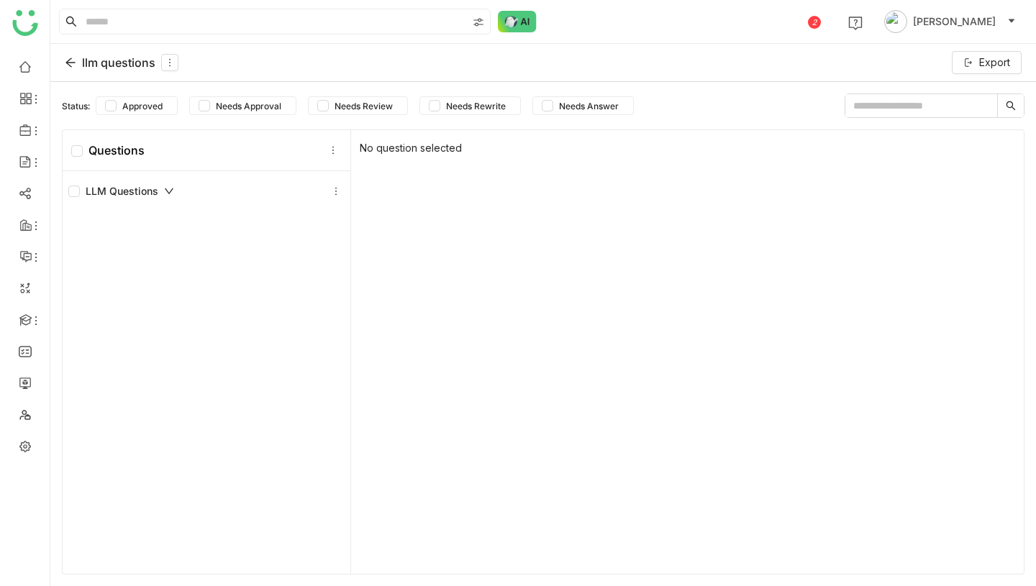
click at [117, 59] on div "llm questions" at bounding box center [122, 62] width 114 height 17
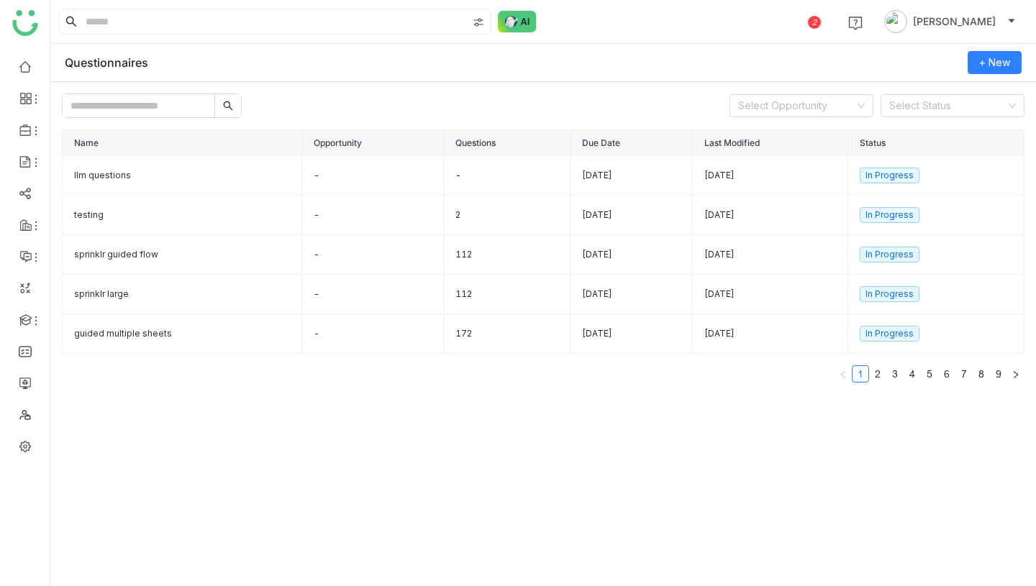
click at [212, 155] on th "Name" at bounding box center [183, 143] width 240 height 26
click at [204, 172] on td "llm questions" at bounding box center [183, 176] width 240 height 40
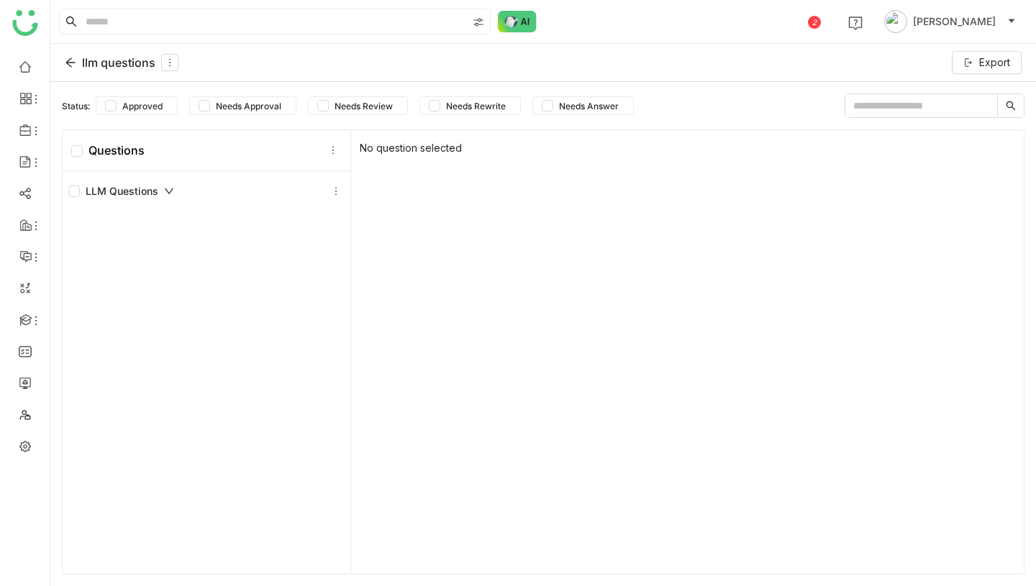
click at [133, 64] on div "llm questions" at bounding box center [122, 62] width 114 height 17
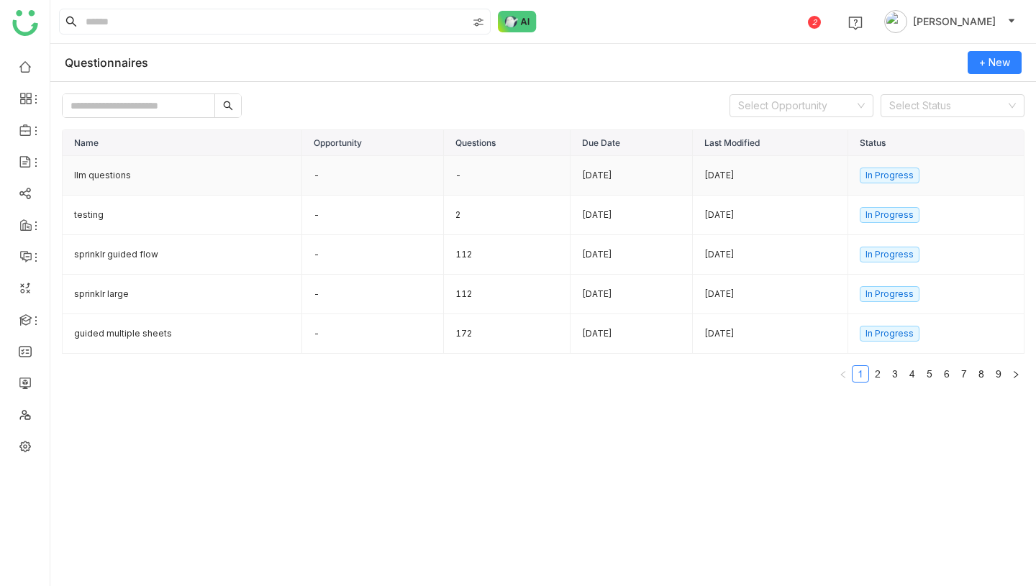
click at [139, 173] on td "llm questions" at bounding box center [183, 176] width 240 height 40
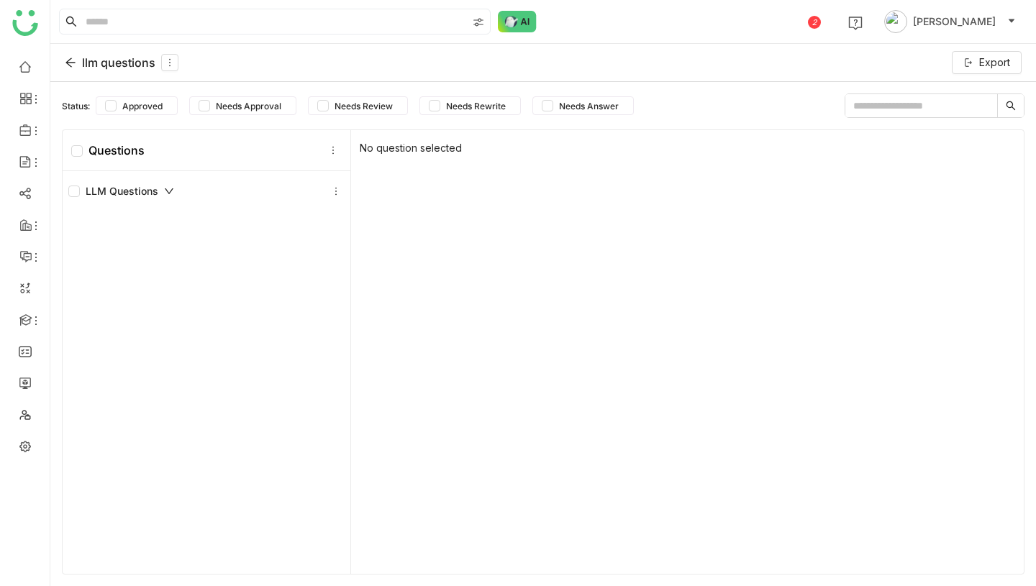
click at [130, 66] on div "llm questions" at bounding box center [122, 62] width 114 height 17
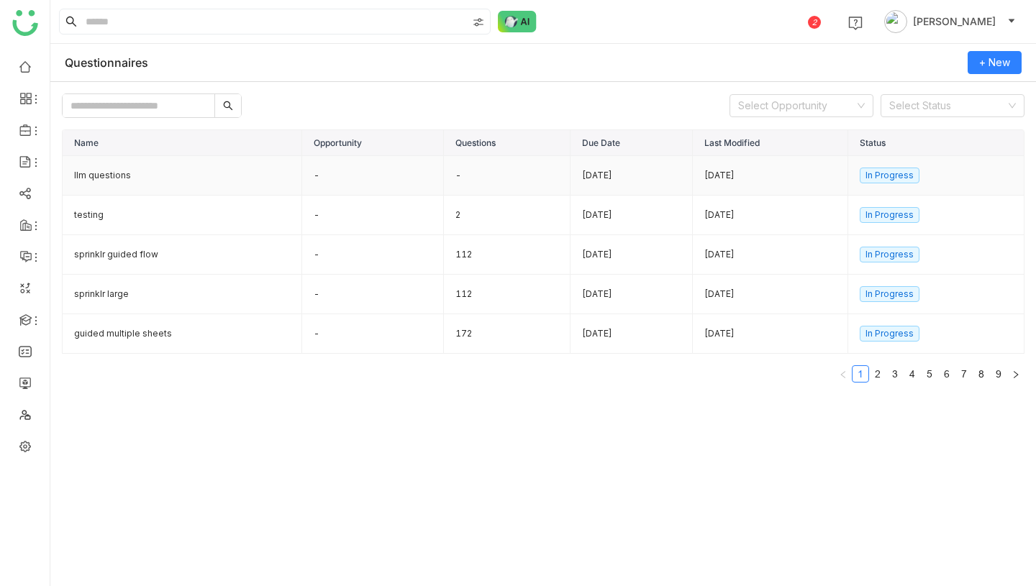
click at [213, 166] on td "llm questions" at bounding box center [183, 176] width 240 height 40
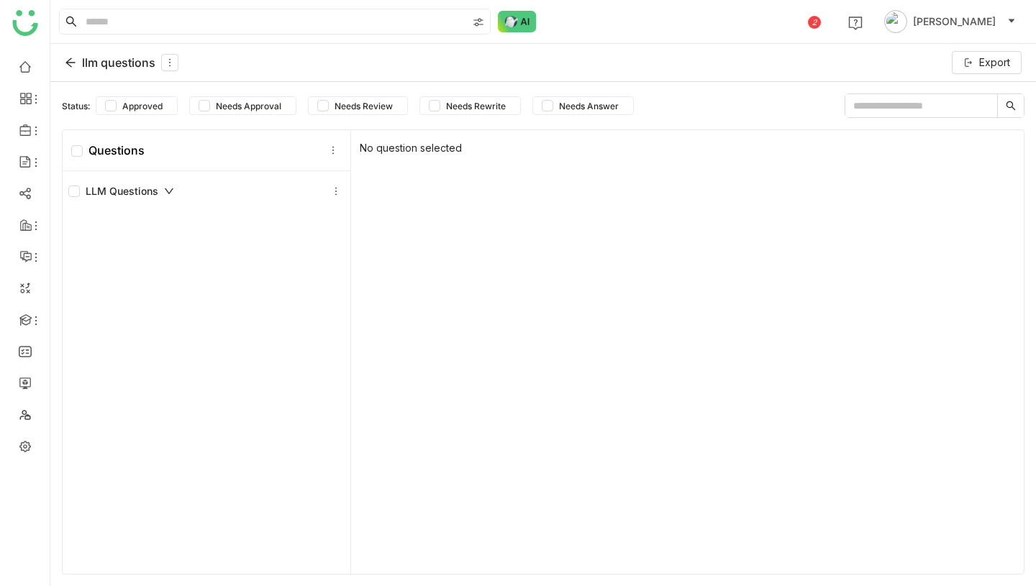
click at [124, 65] on div "llm questions" at bounding box center [122, 62] width 114 height 17
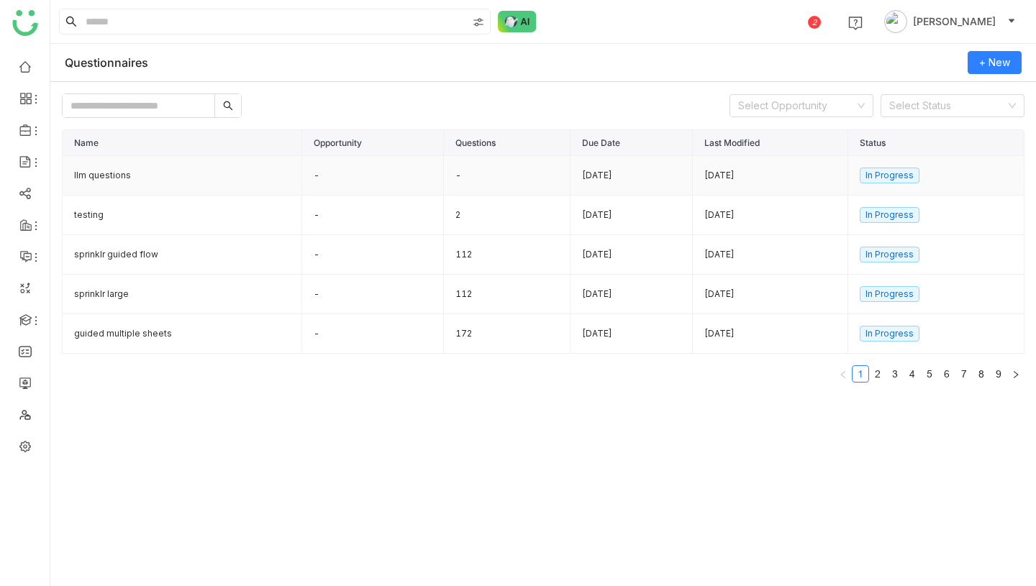
click at [126, 171] on td "llm questions" at bounding box center [183, 176] width 240 height 40
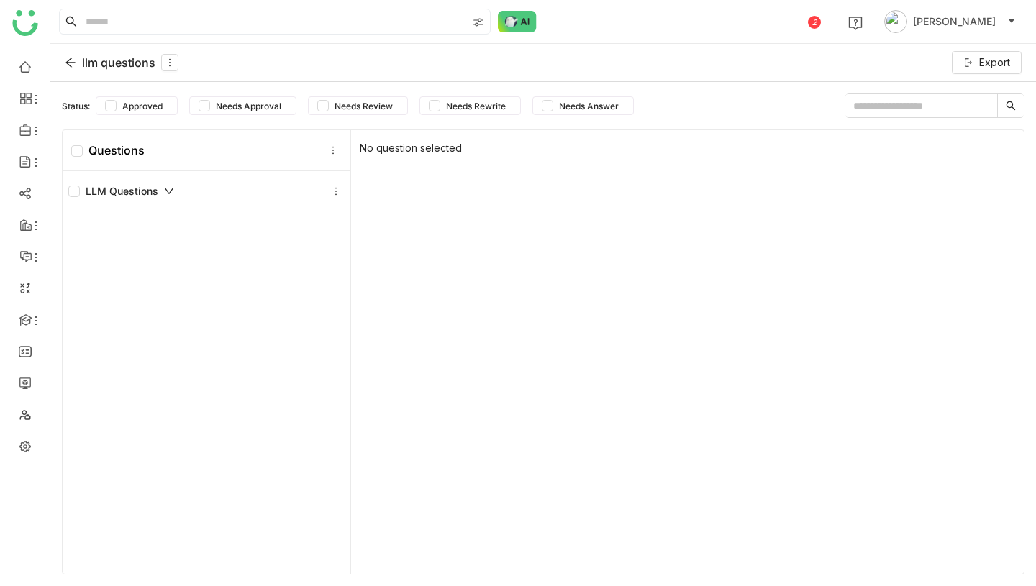
click at [137, 55] on div "llm questions" at bounding box center [122, 62] width 114 height 17
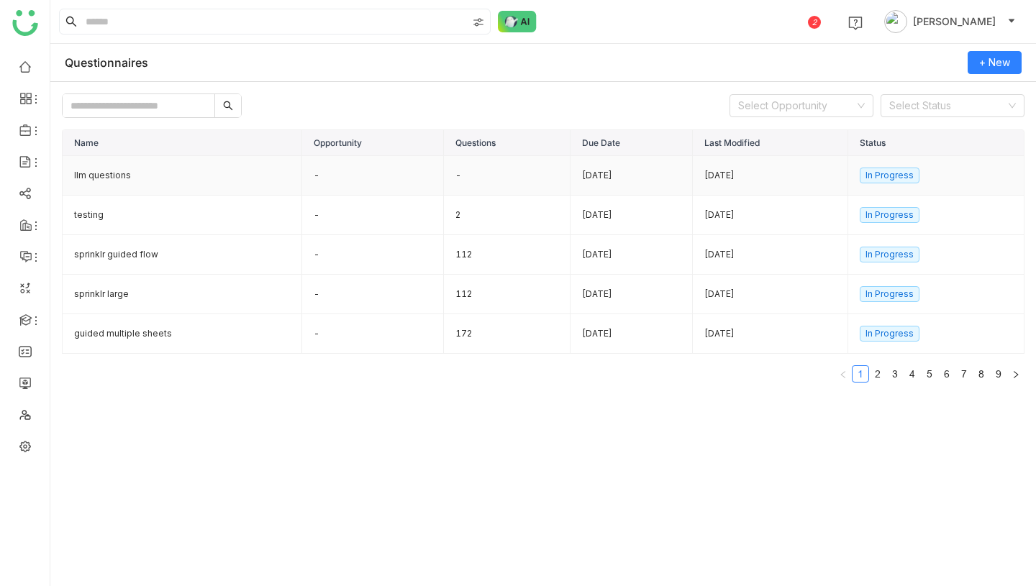
click at [117, 178] on td "llm questions" at bounding box center [183, 176] width 240 height 40
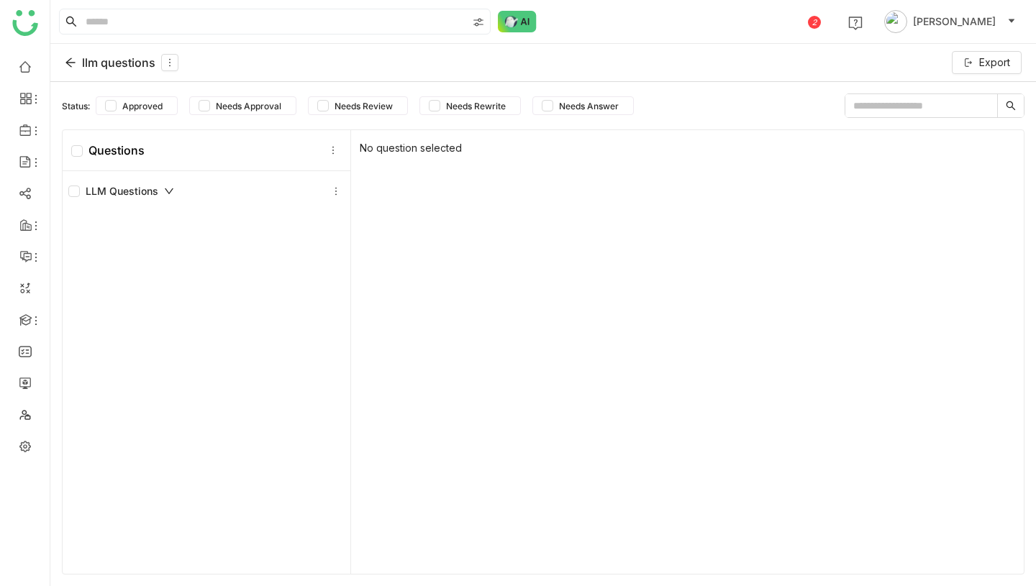
click at [130, 189] on div "LLM Questions" at bounding box center [121, 191] width 106 height 16
click at [114, 63] on div "llm questions" at bounding box center [122, 62] width 114 height 17
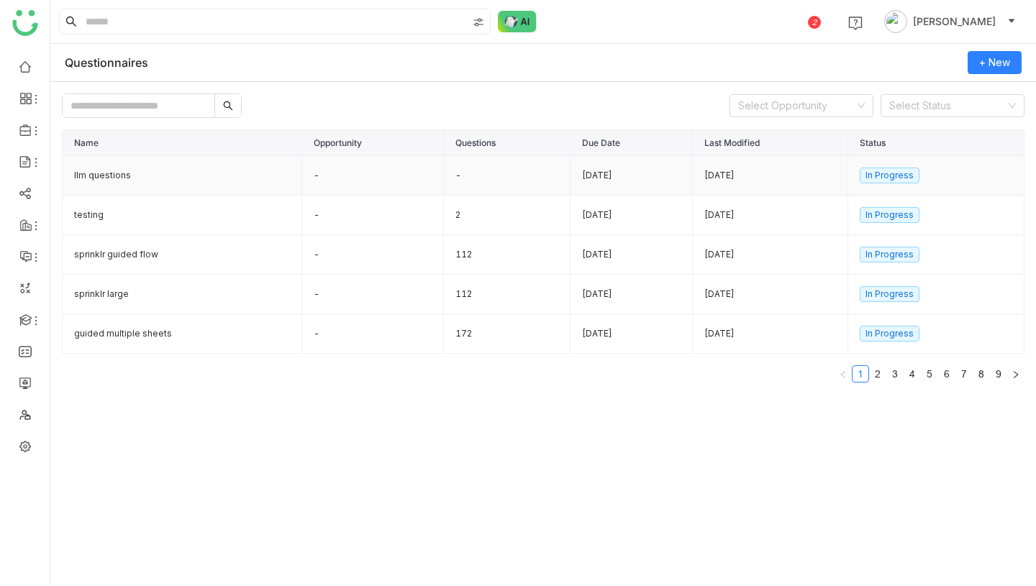
click at [157, 173] on td "llm questions" at bounding box center [183, 176] width 240 height 40
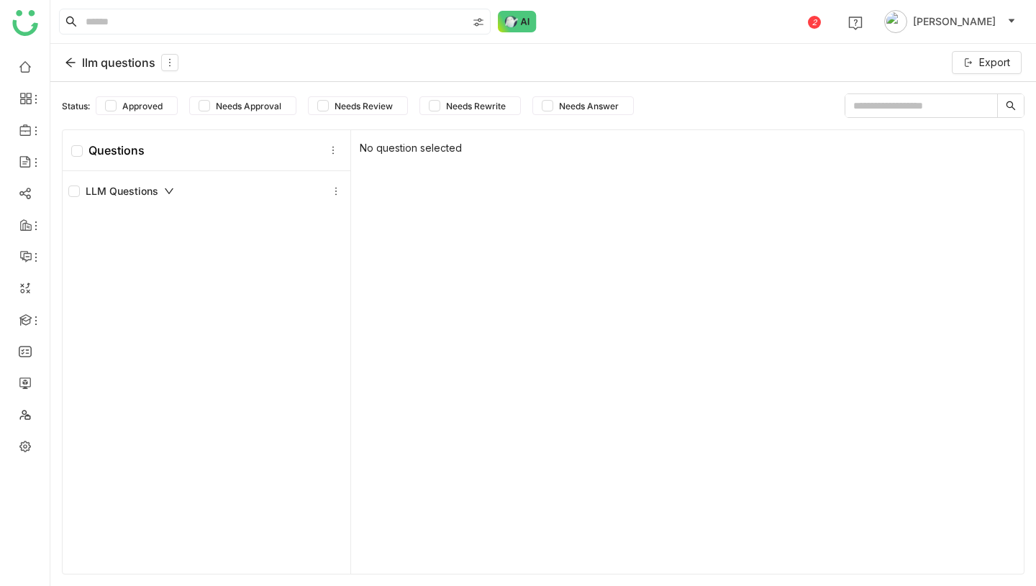
click at [121, 66] on div "llm questions" at bounding box center [122, 62] width 114 height 17
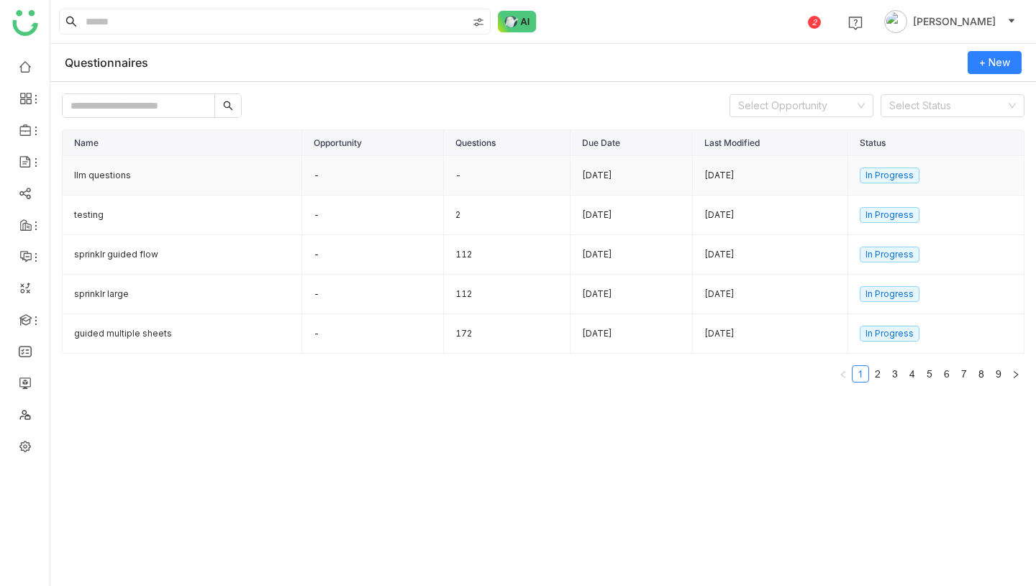
click at [192, 181] on td "llm questions" at bounding box center [183, 176] width 240 height 40
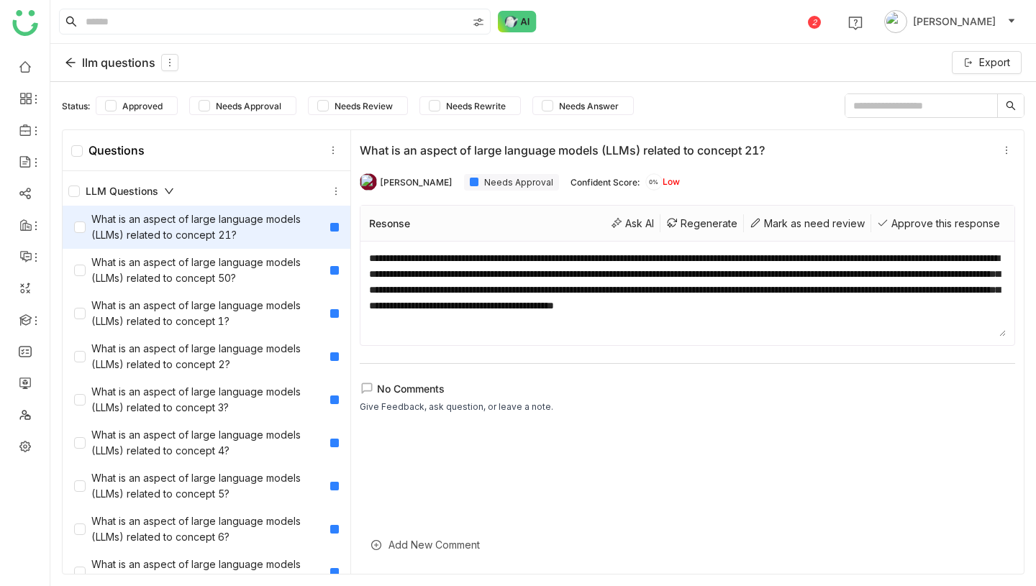
click at [121, 61] on div "llm questions" at bounding box center [122, 62] width 114 height 17
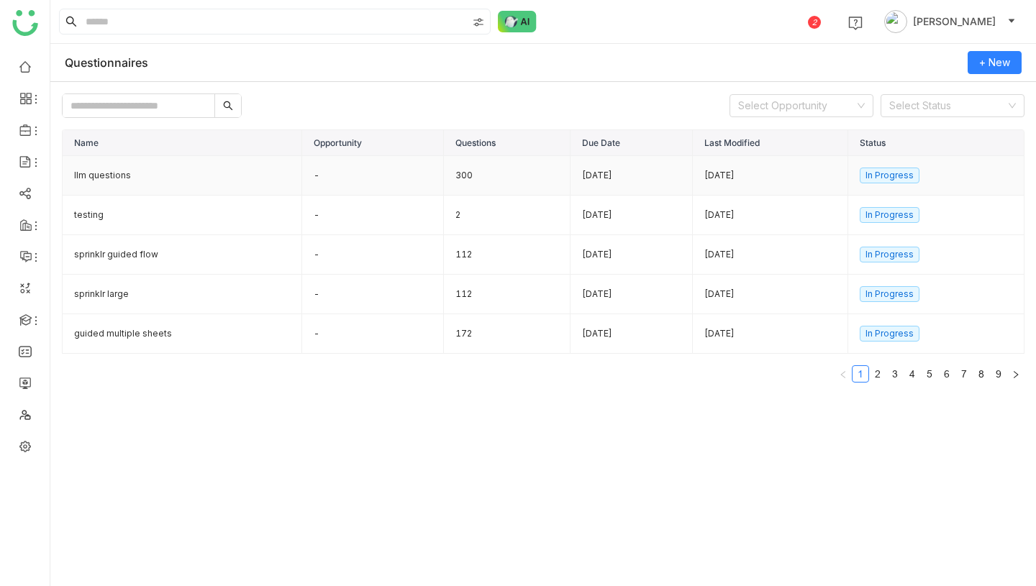
click at [195, 189] on td "llm questions" at bounding box center [183, 176] width 240 height 40
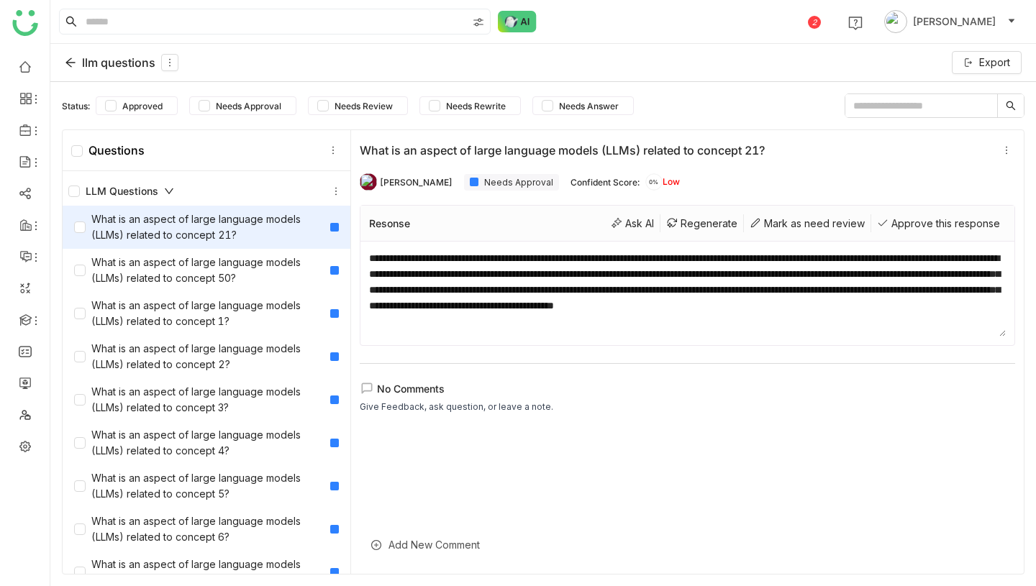
click at [117, 60] on div "llm questions" at bounding box center [122, 62] width 114 height 17
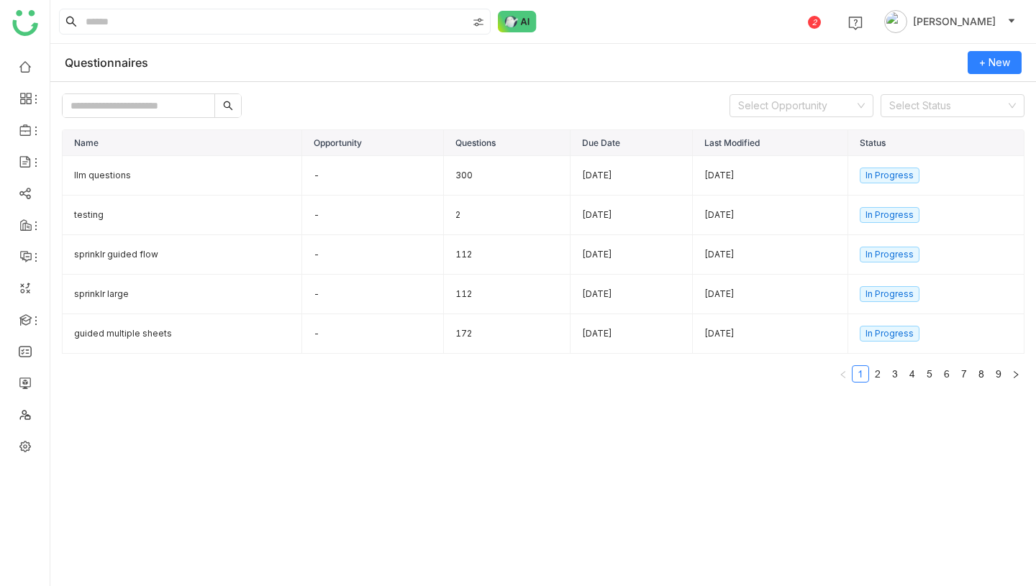
click at [439, 95] on div "Select Opportunity Select Status" at bounding box center [543, 106] width 963 height 24
click at [981, 63] on span "+ New" at bounding box center [994, 63] width 31 height 16
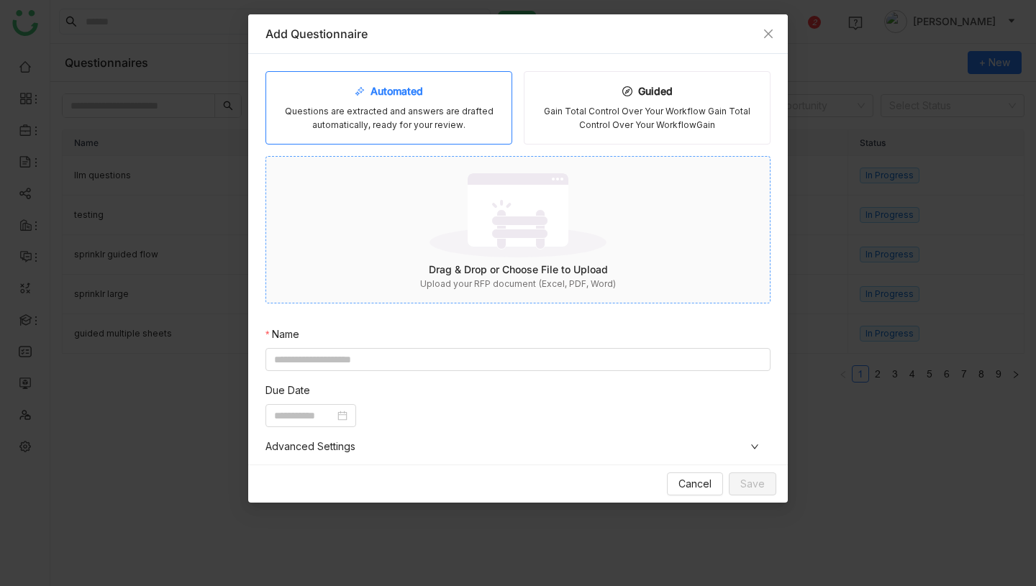
click at [525, 262] on div "Drag & Drop or Choose File to Upload" at bounding box center [518, 270] width 504 height 16
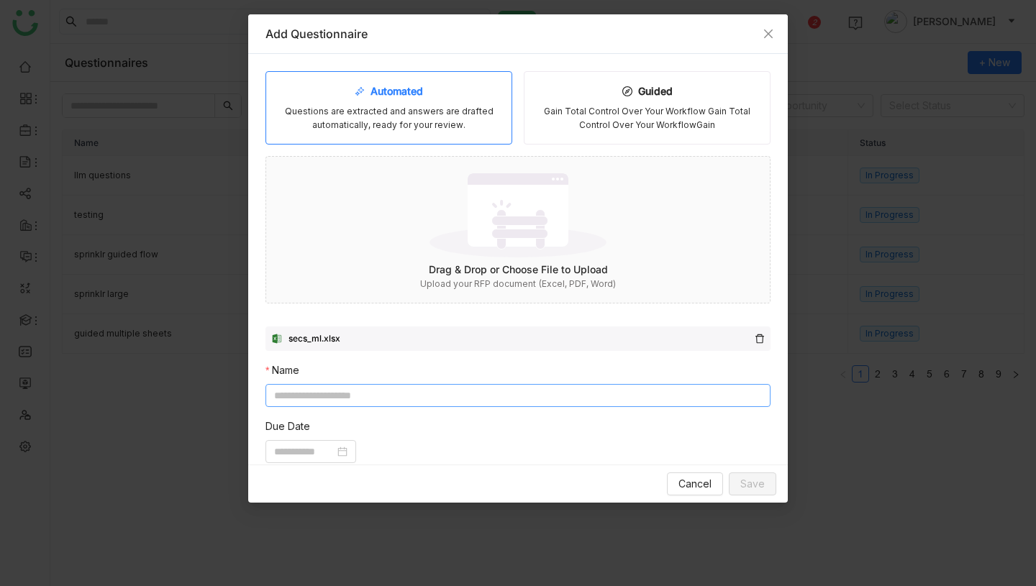
click at [450, 394] on input at bounding box center [517, 395] width 505 height 23
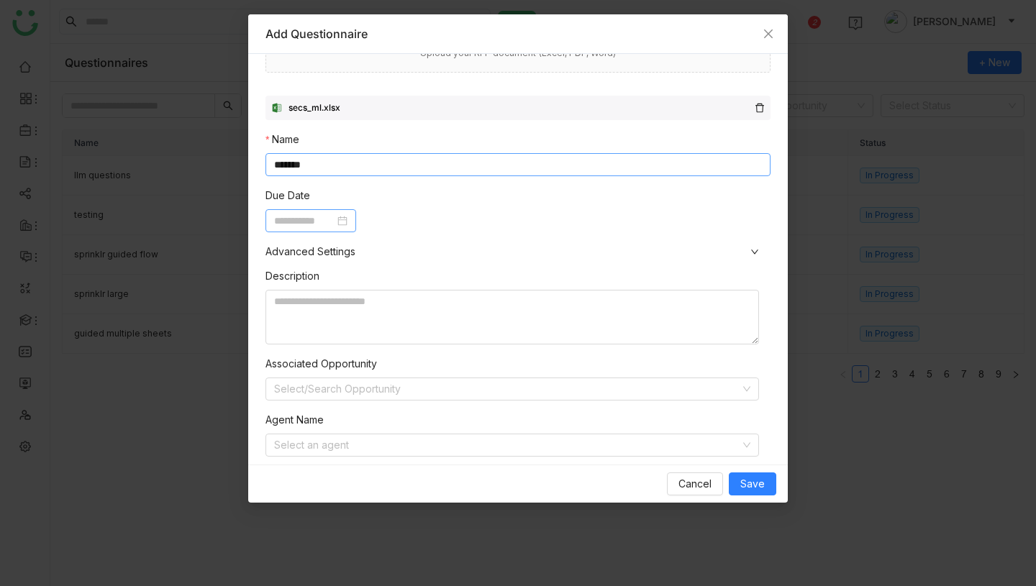
type input "*******"
click at [316, 225] on input at bounding box center [304, 221] width 60 height 16
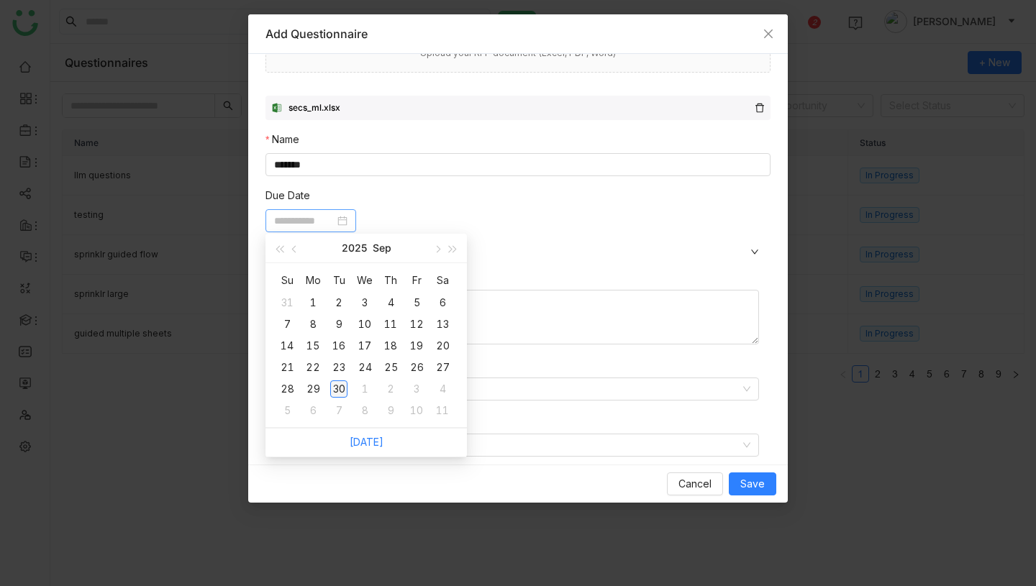
click at [342, 386] on div "30" at bounding box center [338, 389] width 17 height 17
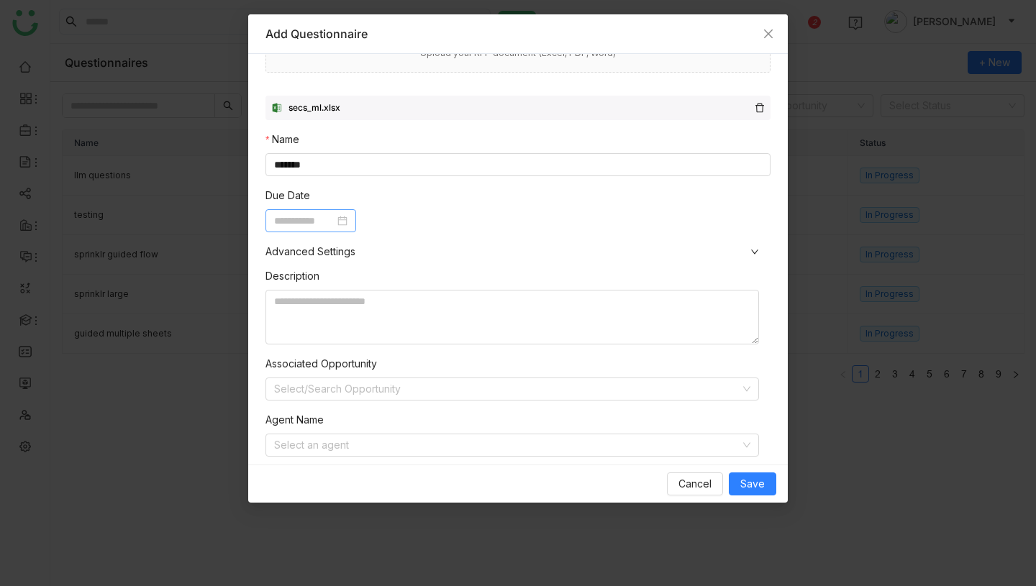
type input "**********"
click at [371, 445] on input at bounding box center [507, 446] width 466 height 22
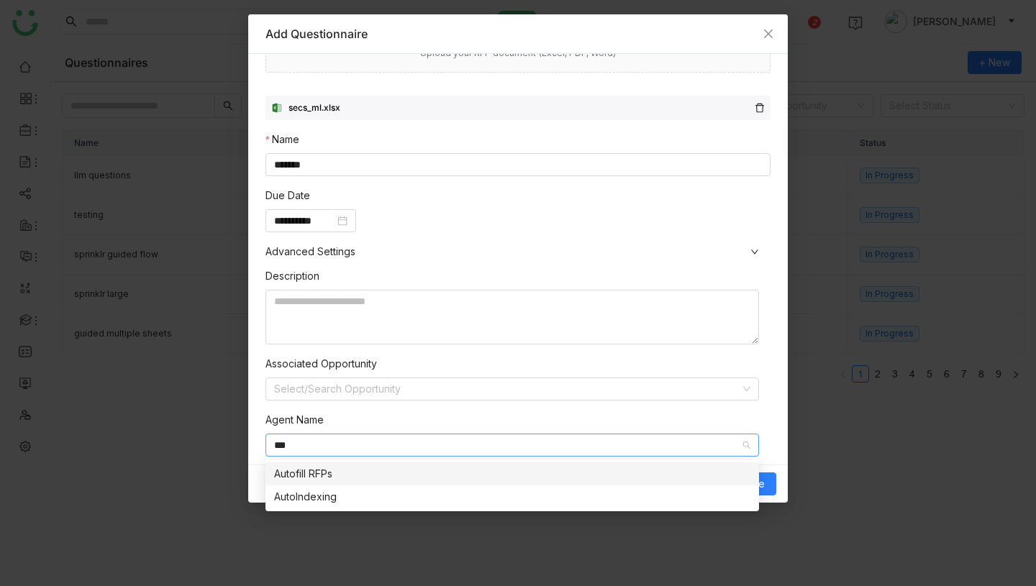
type input "***"
click at [367, 481] on div "Autofill RFPs" at bounding box center [512, 474] width 476 height 16
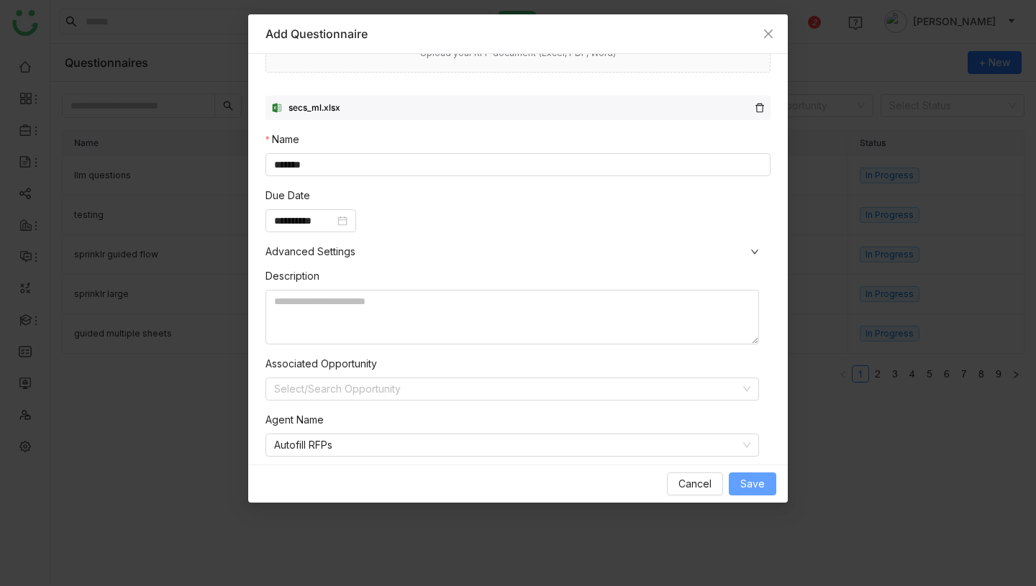
click at [745, 484] on span "Save" at bounding box center [752, 484] width 24 height 16
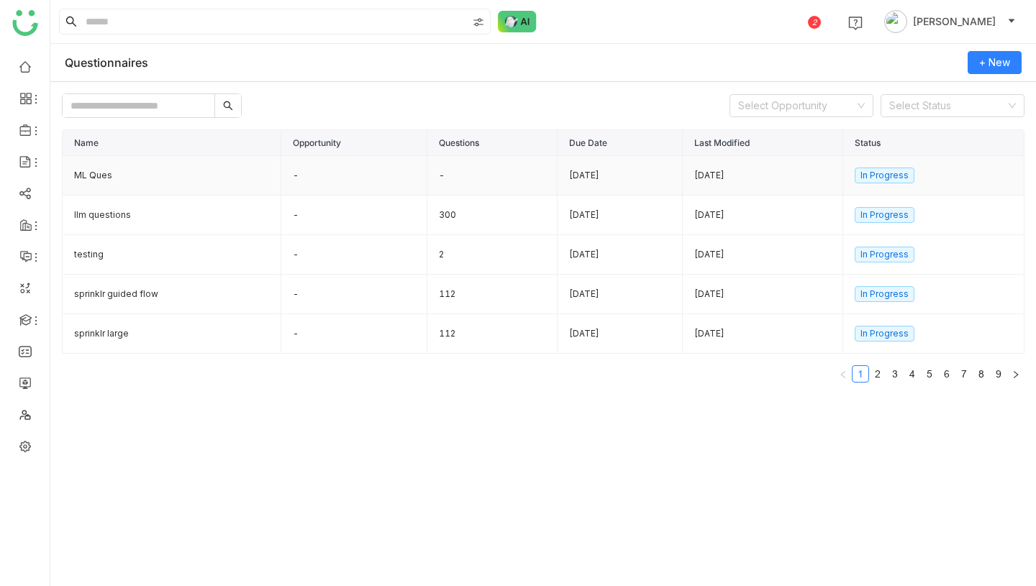
click at [301, 168] on td "-" at bounding box center [354, 176] width 146 height 40
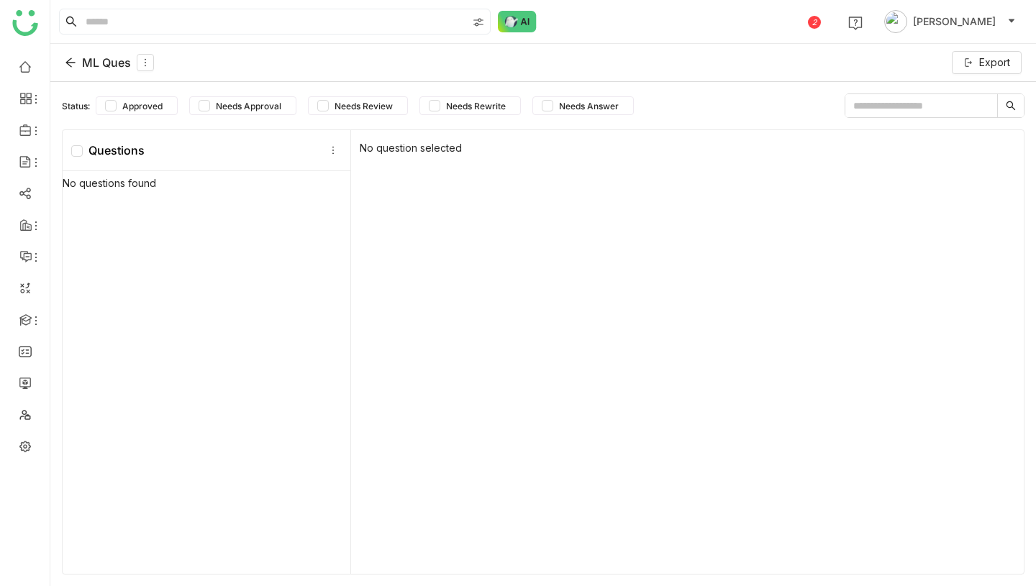
click at [109, 63] on div "ML Ques" at bounding box center [109, 62] width 89 height 17
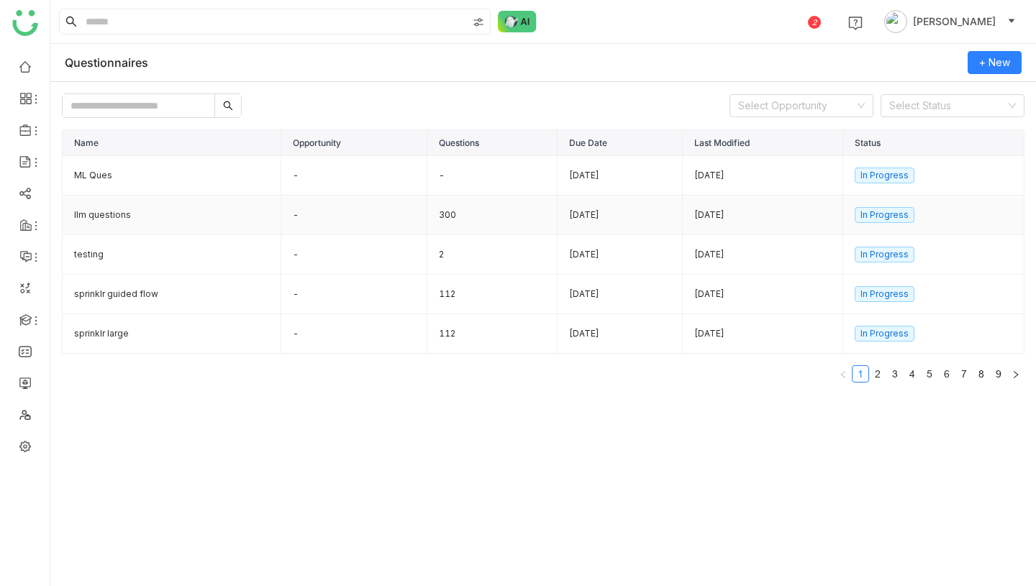
click at [450, 214] on td "300" at bounding box center [492, 216] width 130 height 40
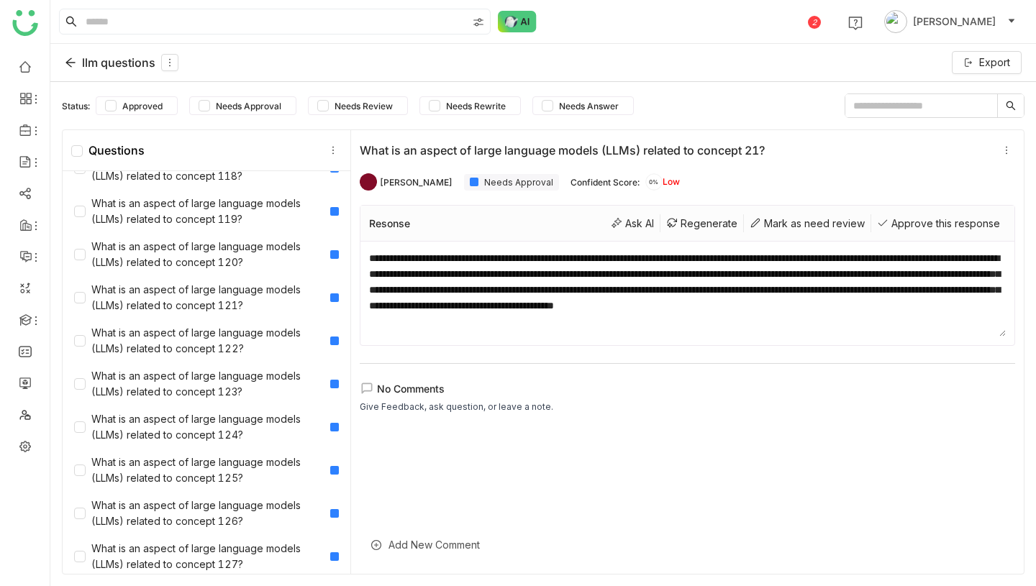
scroll to position [5493, 0]
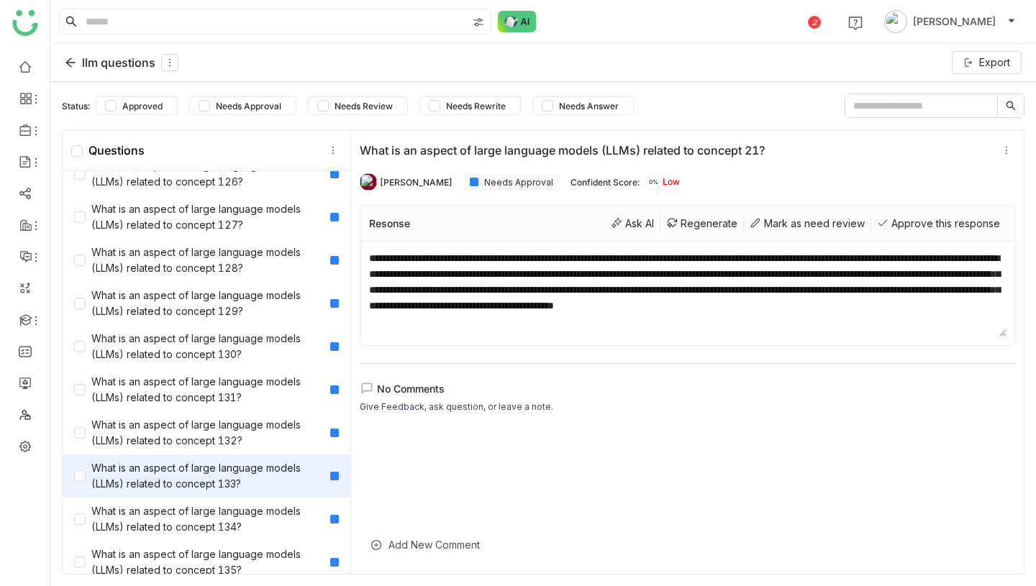
click at [215, 479] on div "What is an aspect of large language models (LLMs) related to concept 133?" at bounding box center [199, 476] width 250 height 32
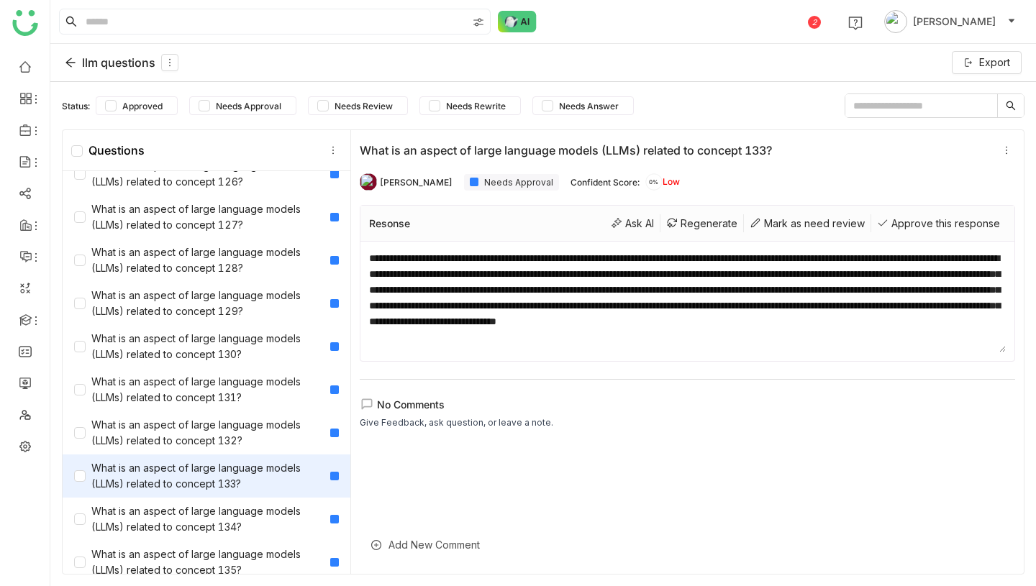
click at [122, 63] on div "llm questions" at bounding box center [122, 62] width 114 height 17
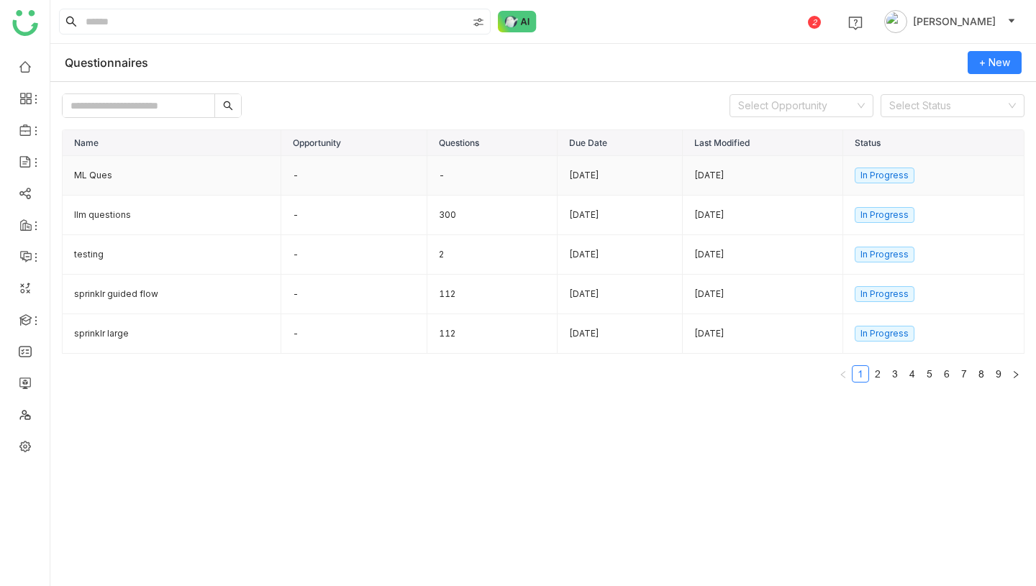
click at [212, 176] on td "ML Ques" at bounding box center [172, 176] width 219 height 40
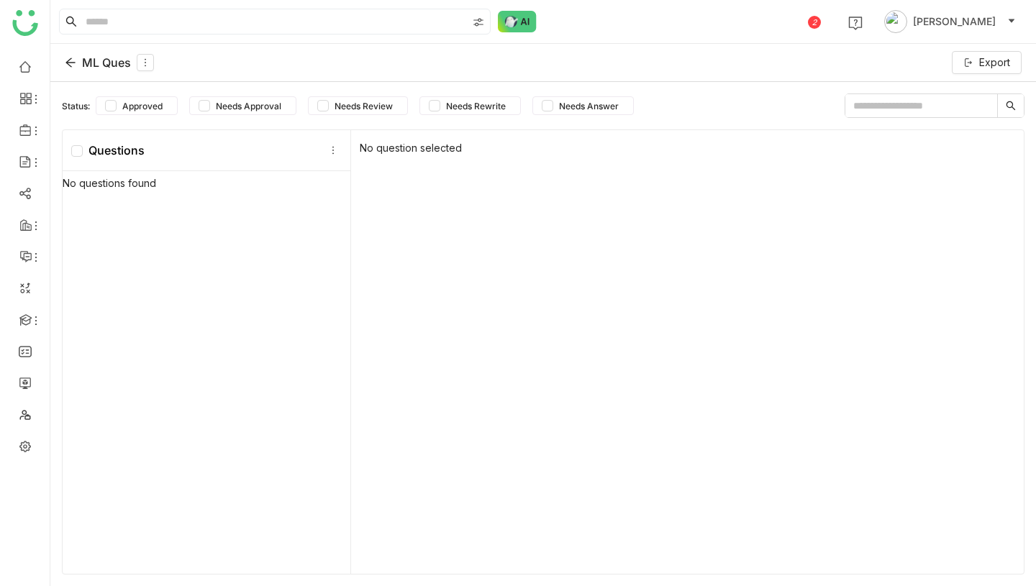
click at [95, 62] on div "ML Ques" at bounding box center [109, 62] width 89 height 17
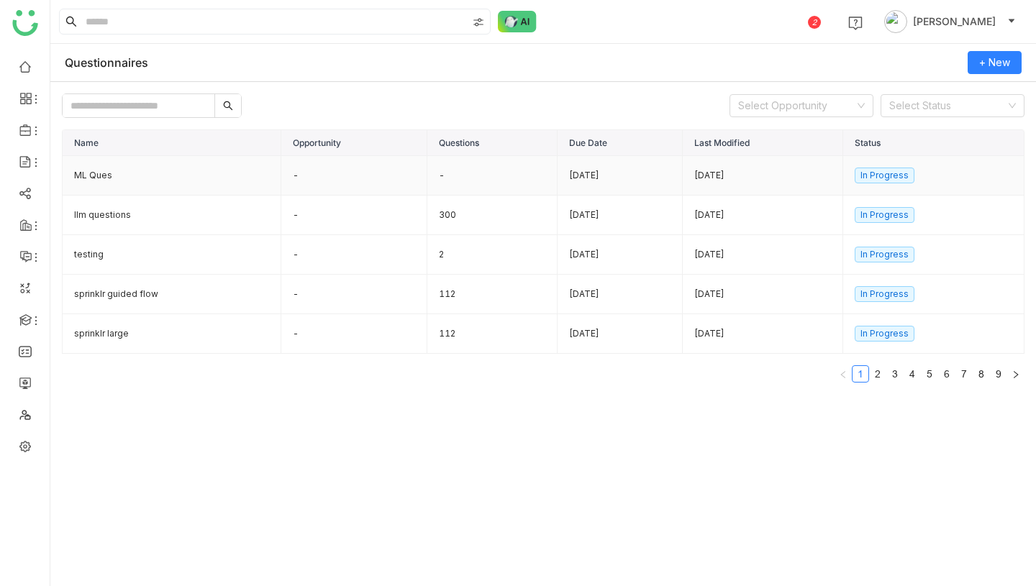
click at [337, 167] on td "-" at bounding box center [354, 176] width 146 height 40
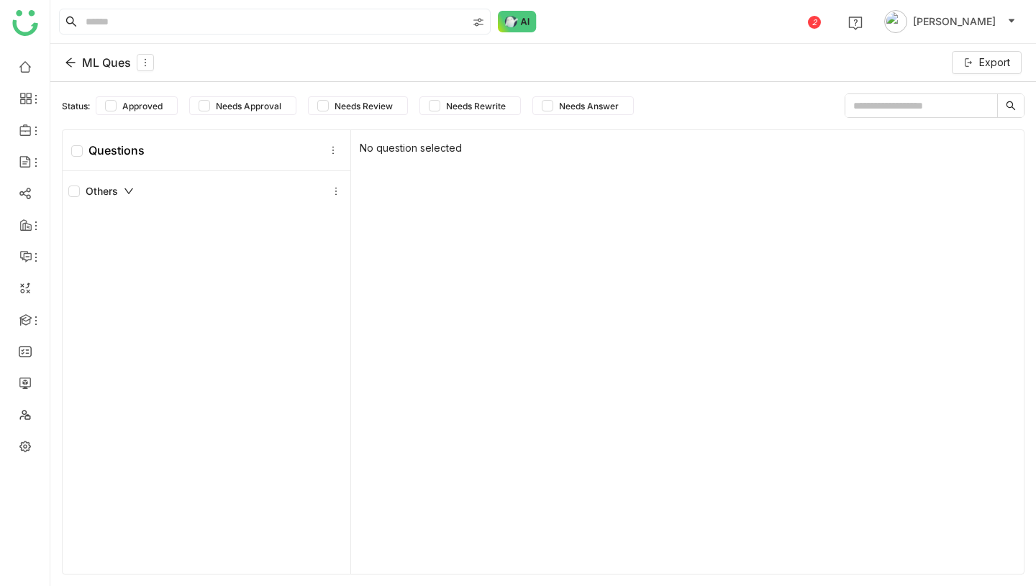
click at [112, 66] on div "ML Ques" at bounding box center [109, 62] width 89 height 17
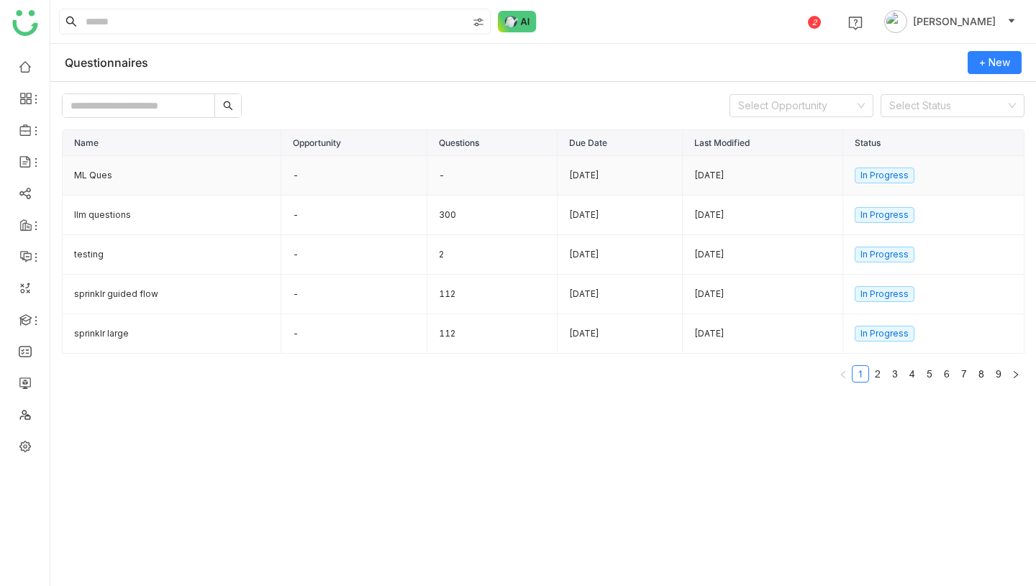
click at [196, 179] on td "ML Ques" at bounding box center [172, 176] width 219 height 40
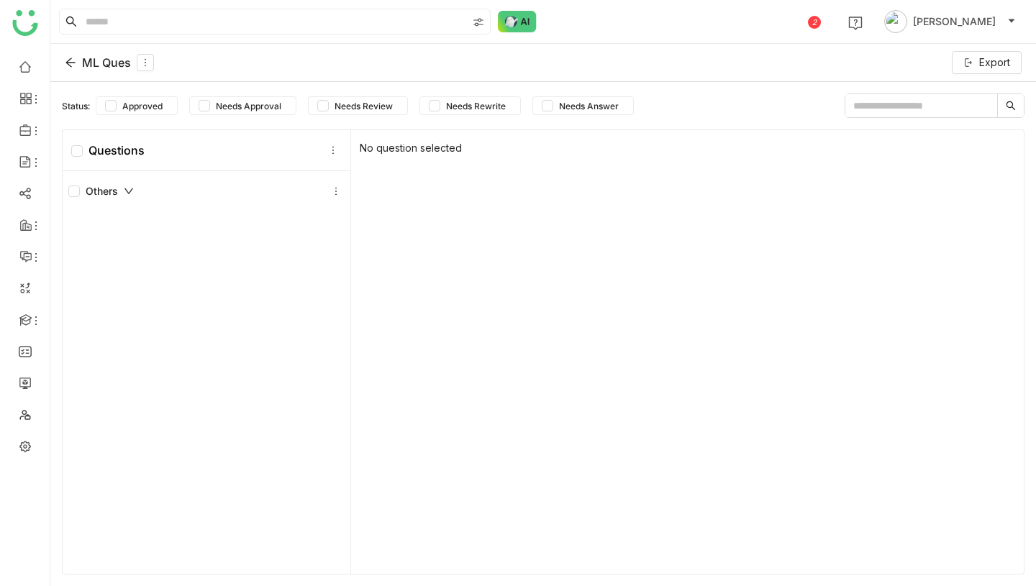
click at [94, 65] on div "ML Ques" at bounding box center [109, 62] width 89 height 17
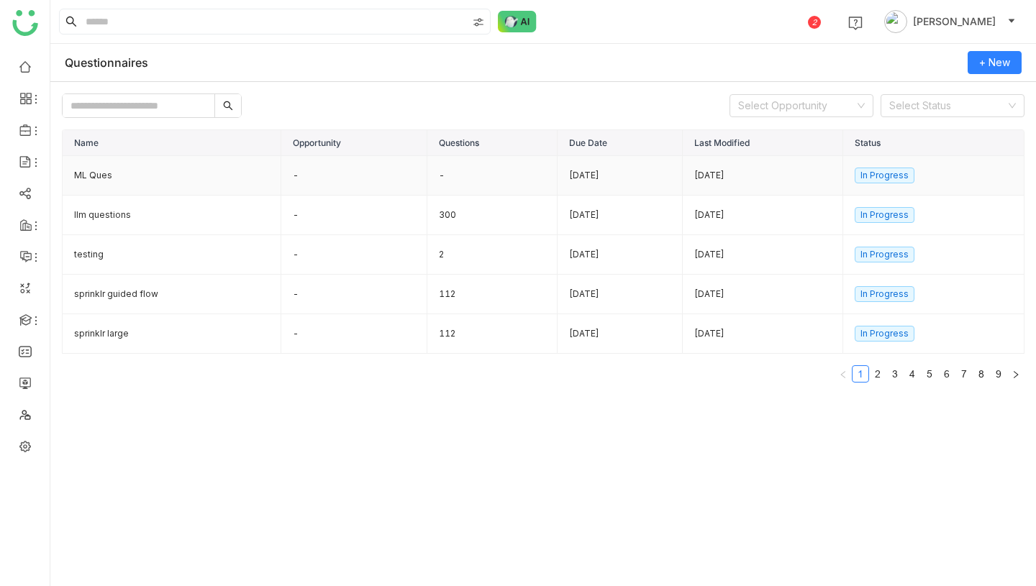
click at [358, 179] on td "-" at bounding box center [354, 176] width 146 height 40
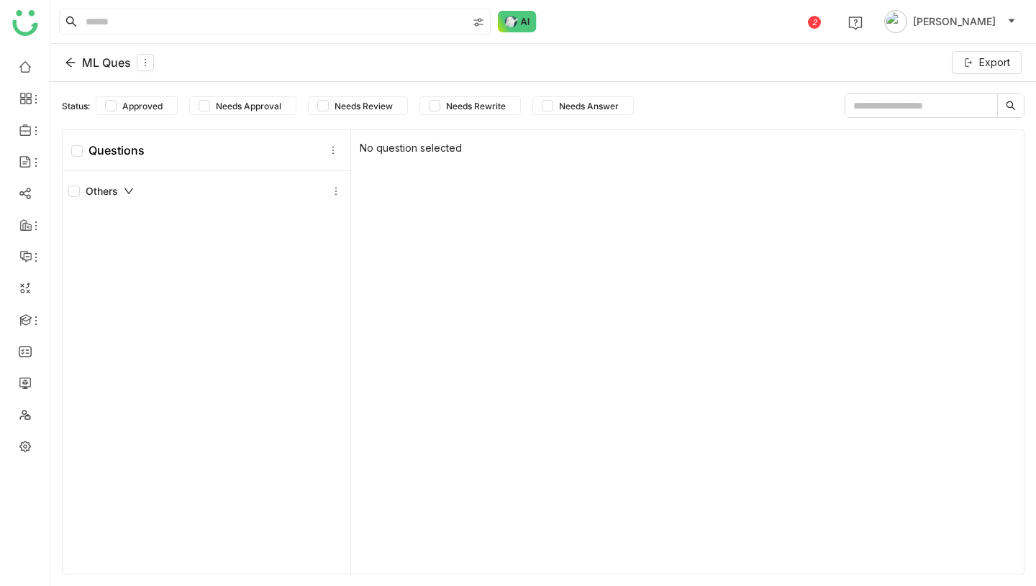
click at [104, 61] on div "ML Ques" at bounding box center [109, 62] width 89 height 17
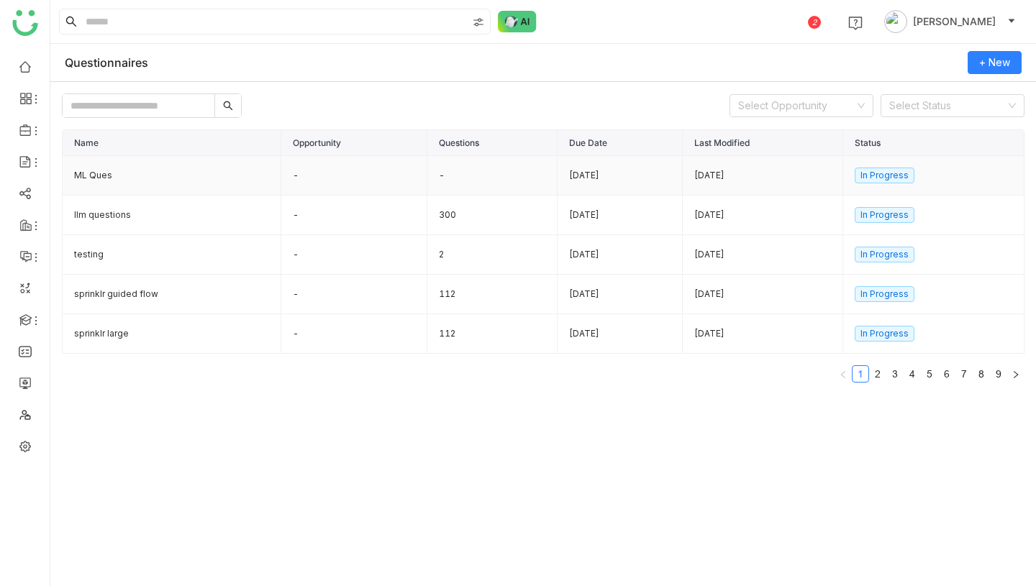
click at [381, 178] on td "-" at bounding box center [354, 176] width 146 height 40
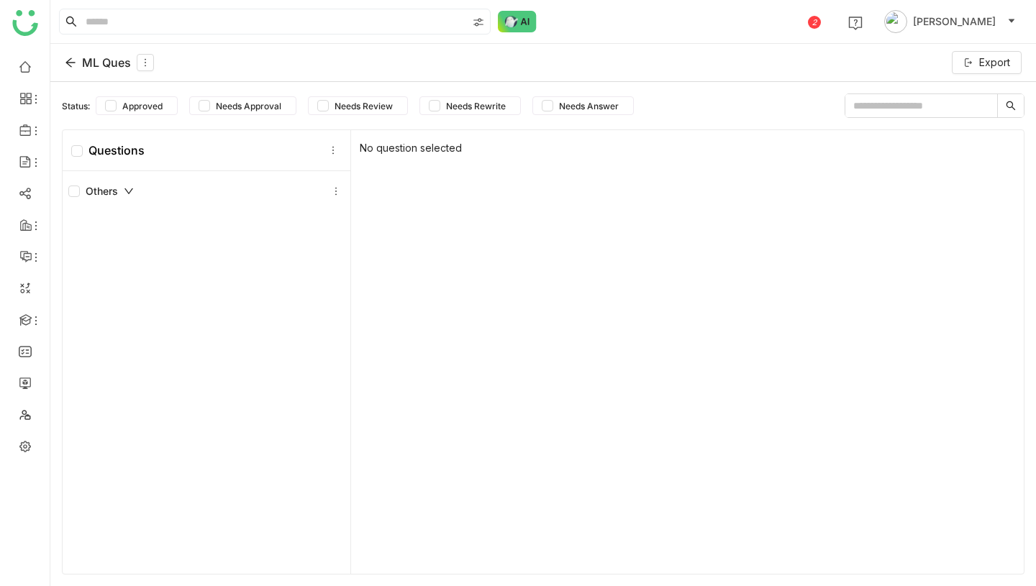
click at [94, 57] on div "ML Ques" at bounding box center [109, 62] width 89 height 17
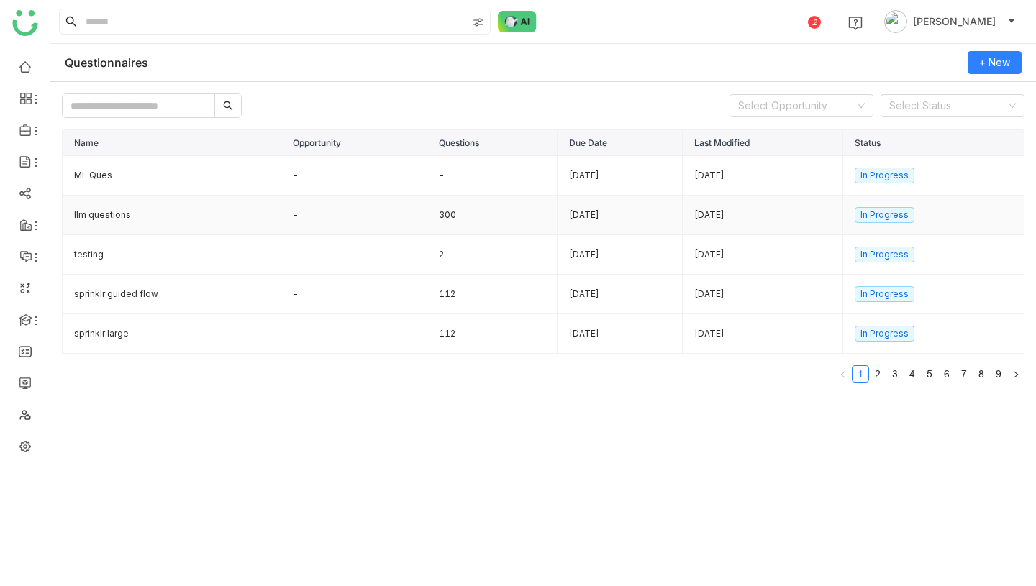
click at [140, 217] on td "llm questions" at bounding box center [172, 216] width 219 height 40
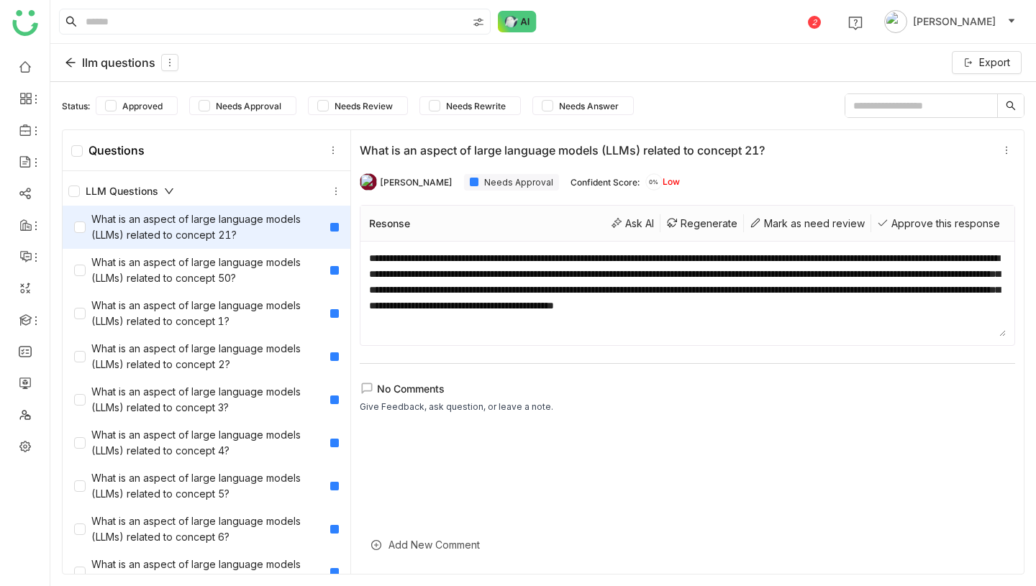
click at [158, 194] on div "LLM Questions" at bounding box center [121, 191] width 106 height 16
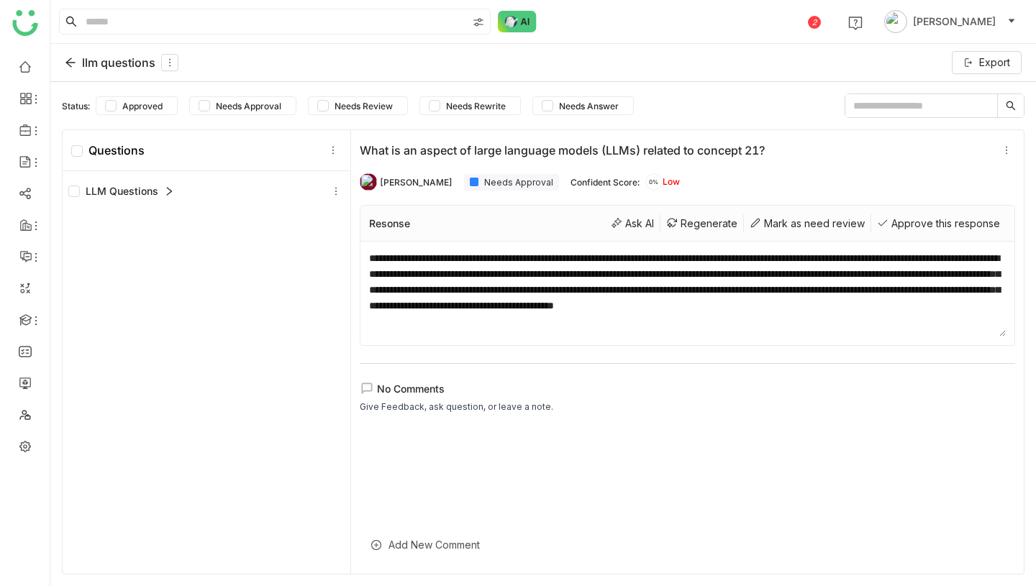
click at [158, 194] on div "LLM Questions" at bounding box center [121, 191] width 106 height 16
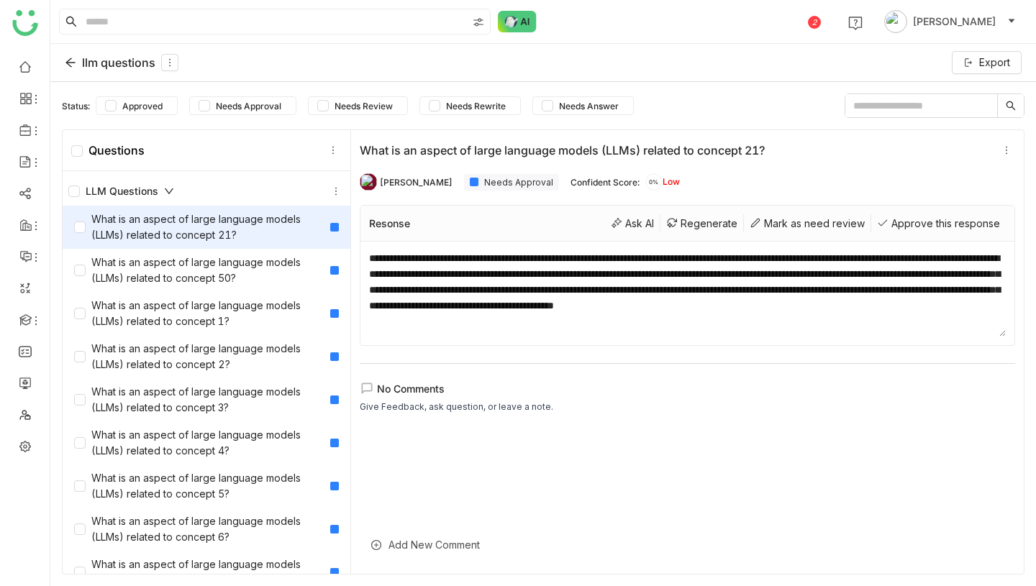
click at [158, 194] on div "LLM Questions" at bounding box center [121, 191] width 106 height 16
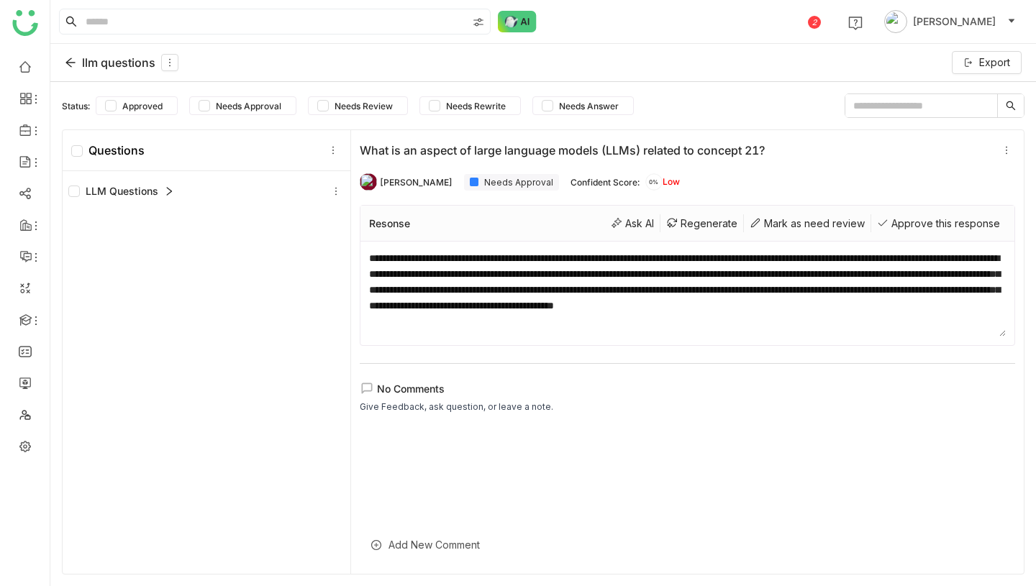
click at [158, 194] on div "LLM Questions" at bounding box center [121, 191] width 106 height 16
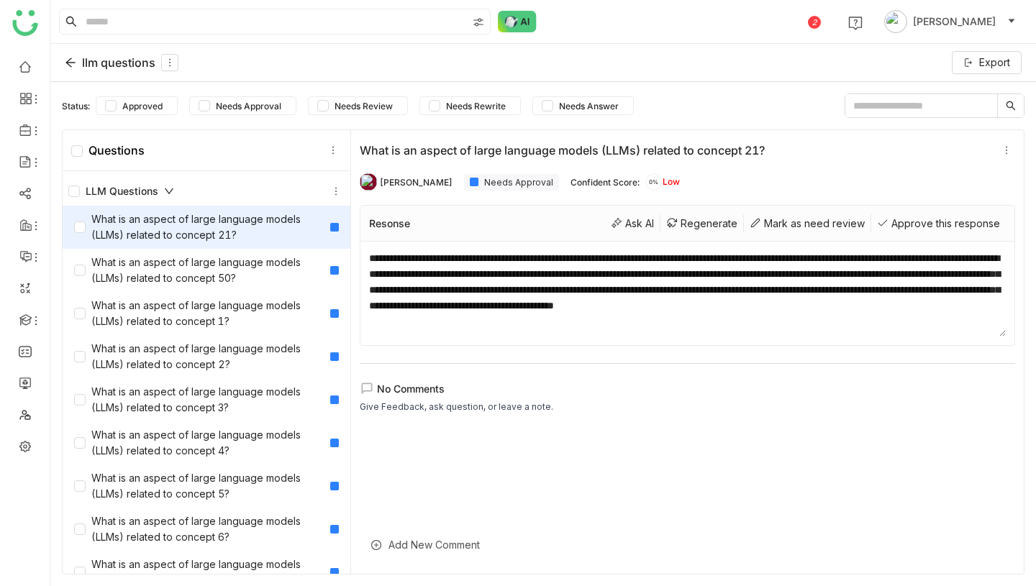
click at [158, 194] on div "LLM Questions" at bounding box center [121, 191] width 106 height 16
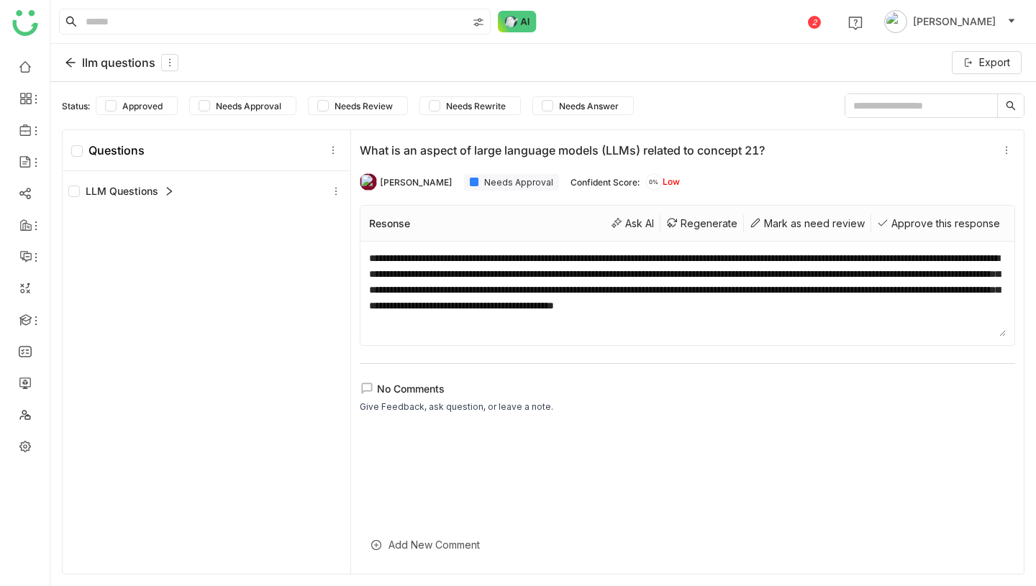
click at [158, 194] on div "LLM Questions" at bounding box center [121, 191] width 106 height 16
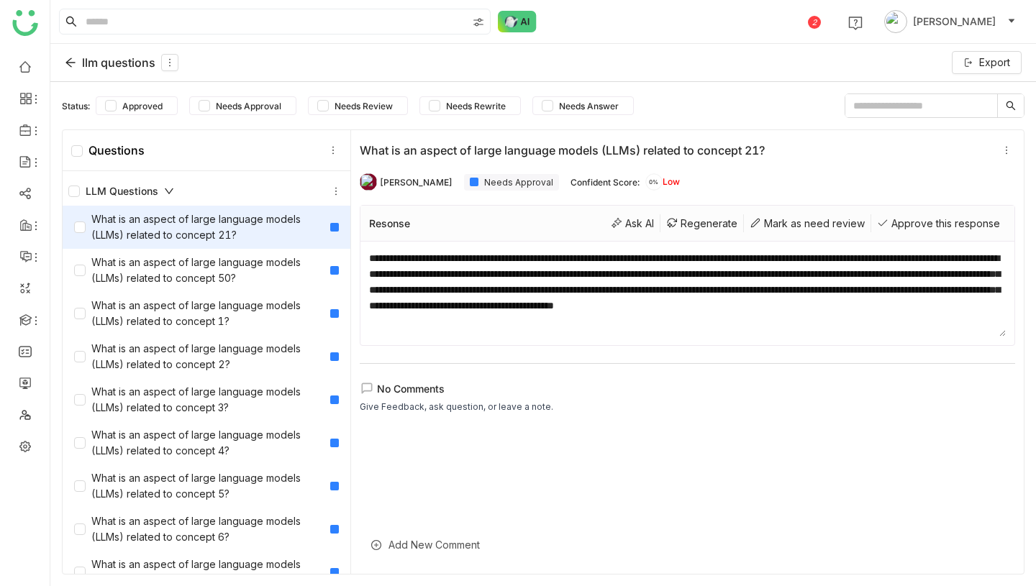
click at [89, 53] on div "llm questions Export" at bounding box center [543, 63] width 986 height 38
click at [91, 63] on div "llm questions" at bounding box center [122, 62] width 114 height 17
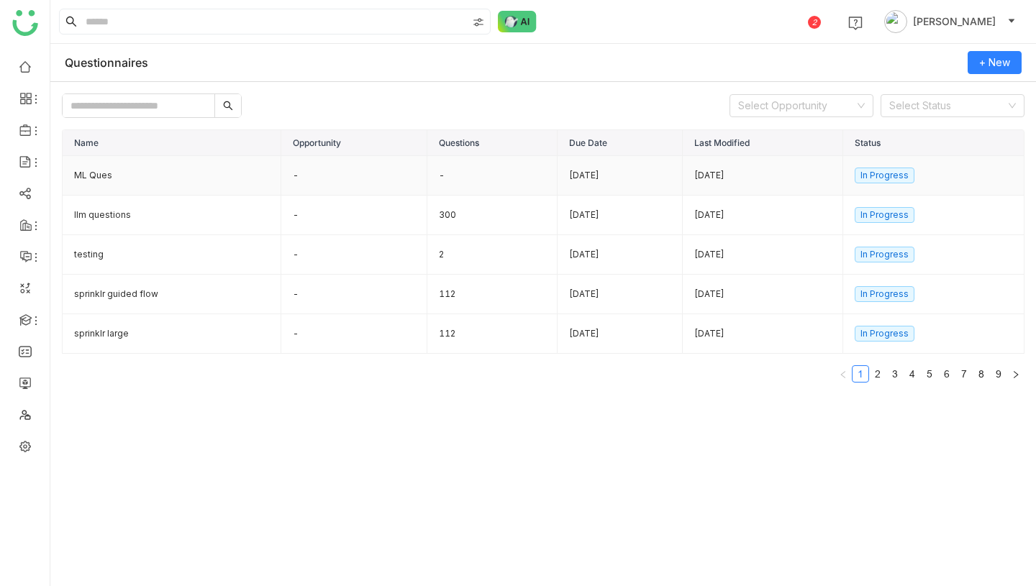
click at [191, 168] on td "ML Ques" at bounding box center [172, 176] width 219 height 40
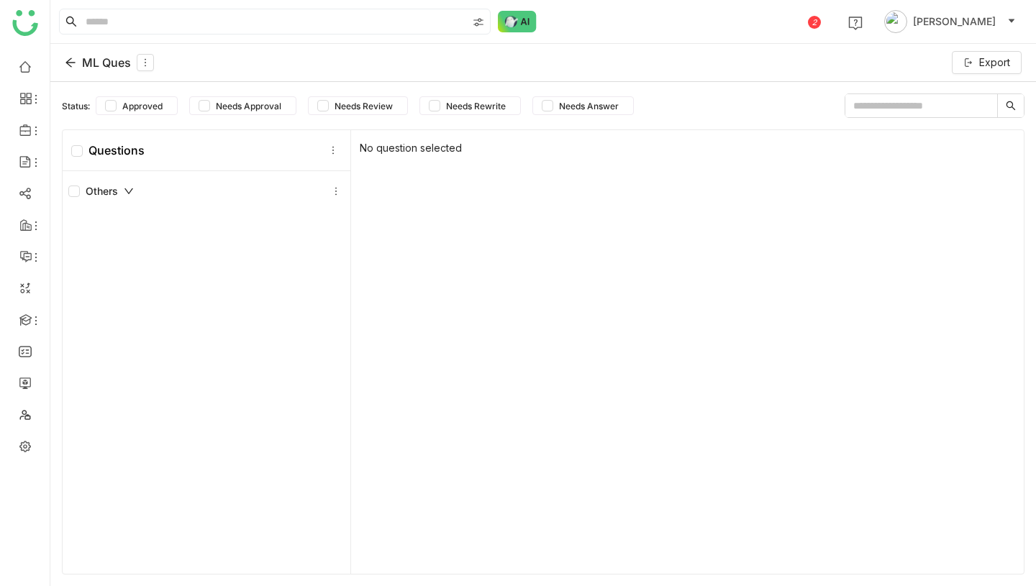
click at [92, 60] on div "ML Ques" at bounding box center [109, 62] width 89 height 17
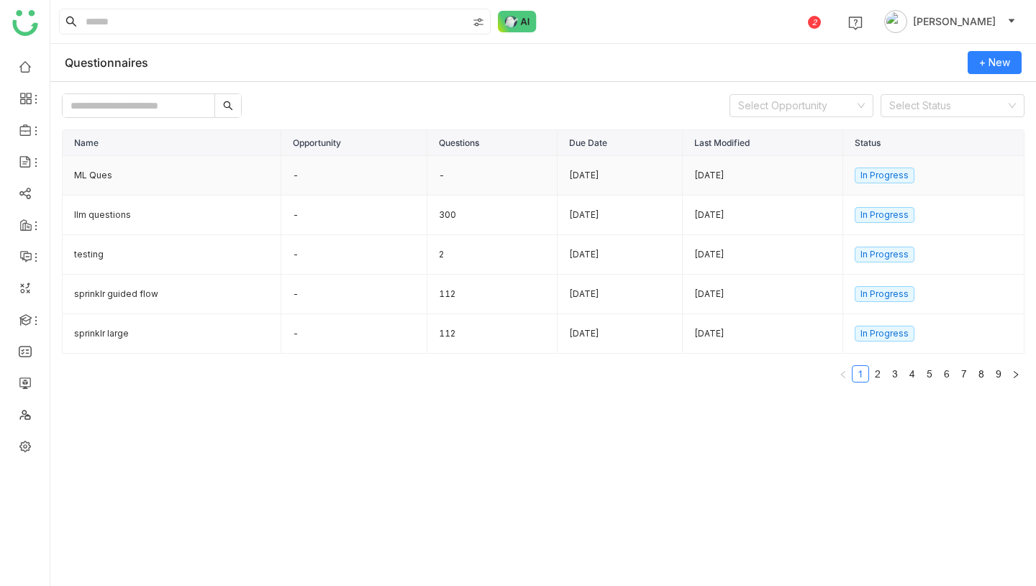
click at [147, 178] on td "ML Ques" at bounding box center [172, 176] width 219 height 40
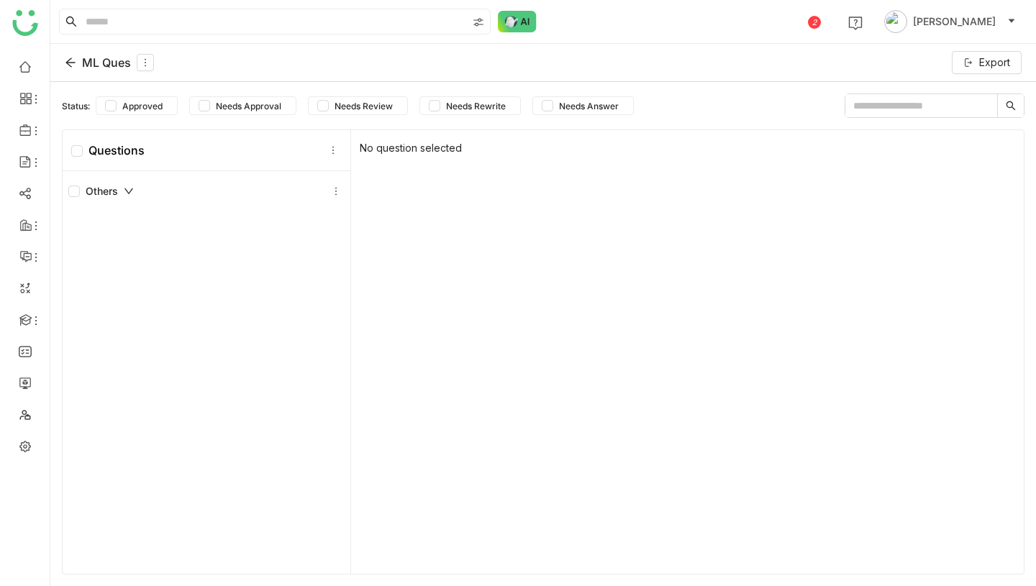
click at [104, 68] on div "ML Ques" at bounding box center [109, 62] width 89 height 17
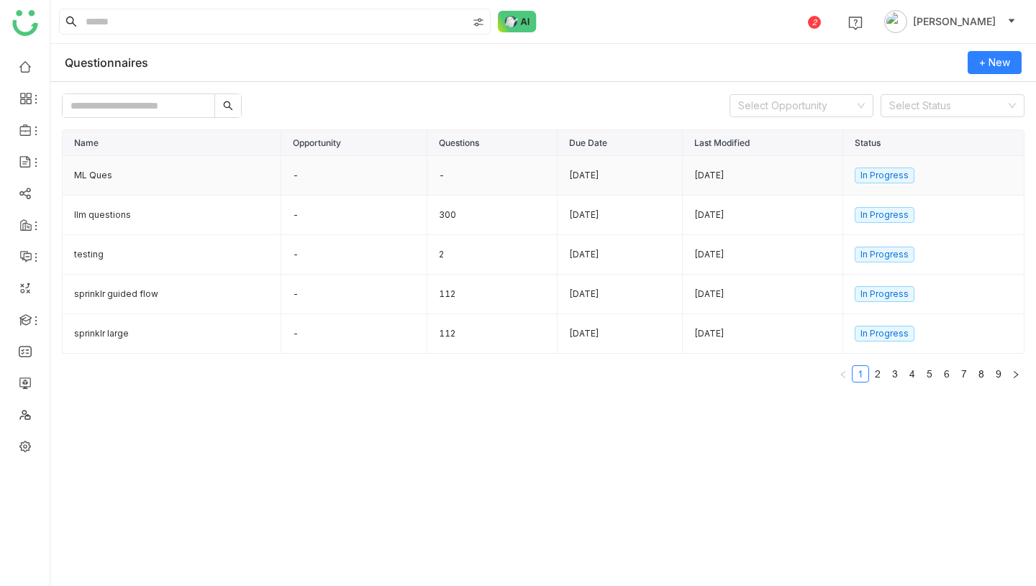
click at [112, 180] on td "ML Ques" at bounding box center [172, 176] width 219 height 40
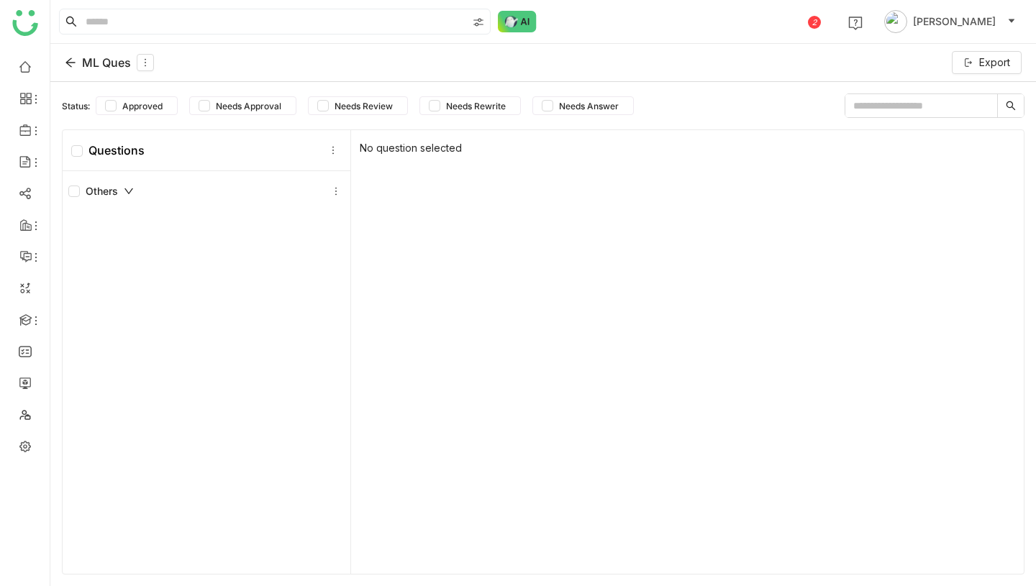
click at [101, 60] on div "ML Ques" at bounding box center [109, 62] width 89 height 17
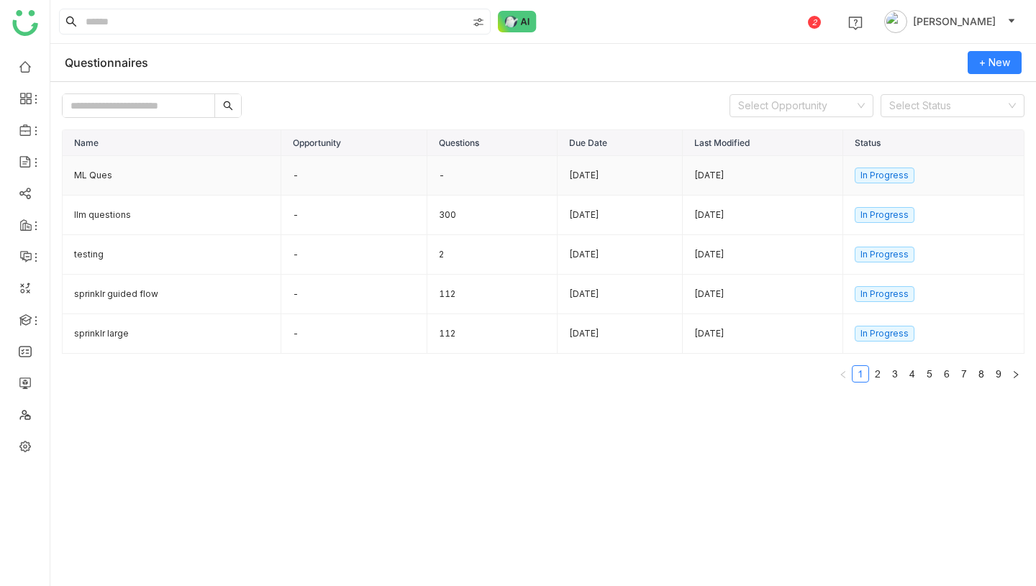
click at [296, 175] on td "-" at bounding box center [354, 176] width 146 height 40
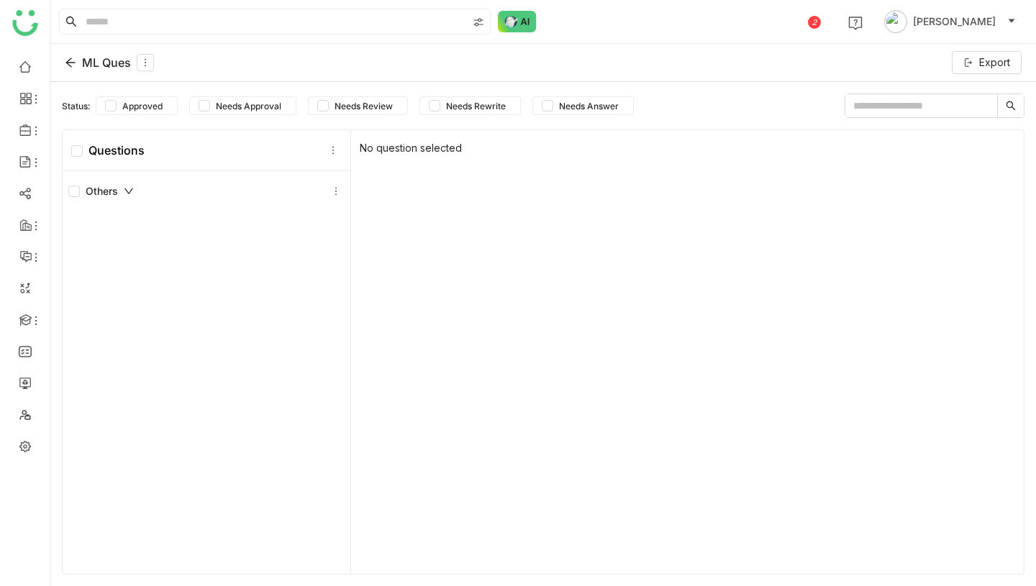
click at [86, 62] on div "ML Ques" at bounding box center [109, 62] width 89 height 17
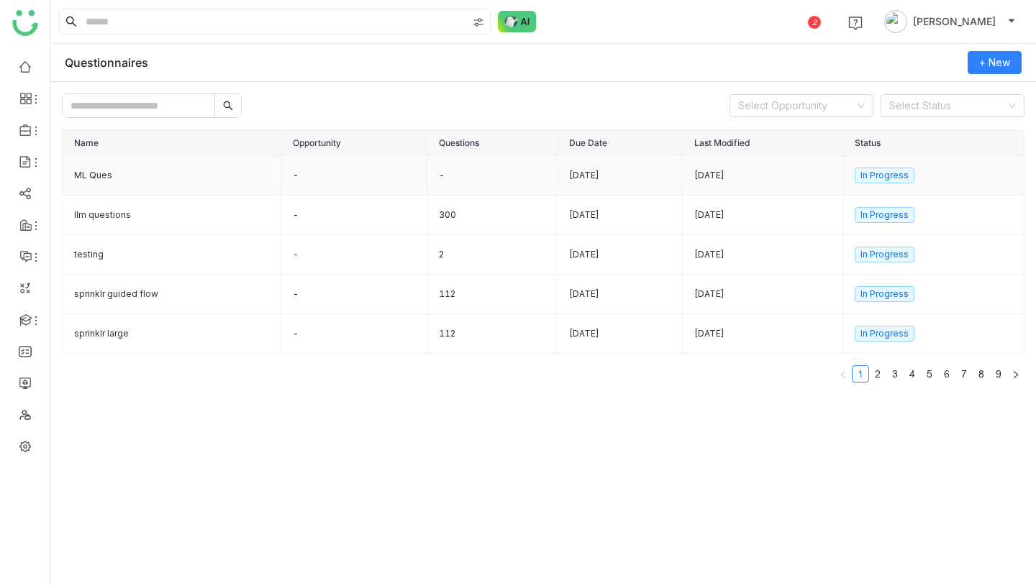
click at [132, 172] on td "ML Ques" at bounding box center [172, 176] width 219 height 40
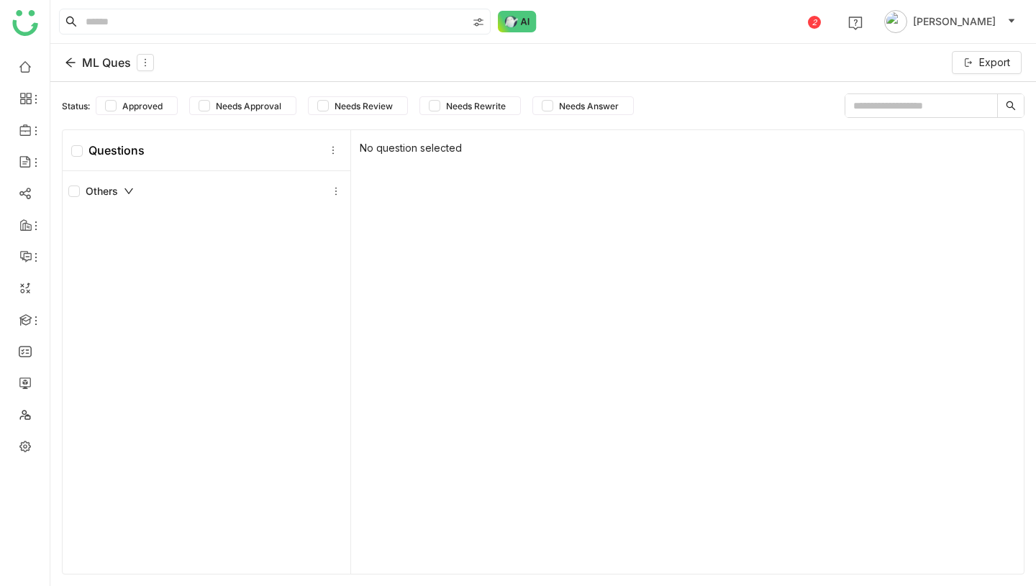
click at [112, 62] on div "ML Ques" at bounding box center [109, 62] width 89 height 17
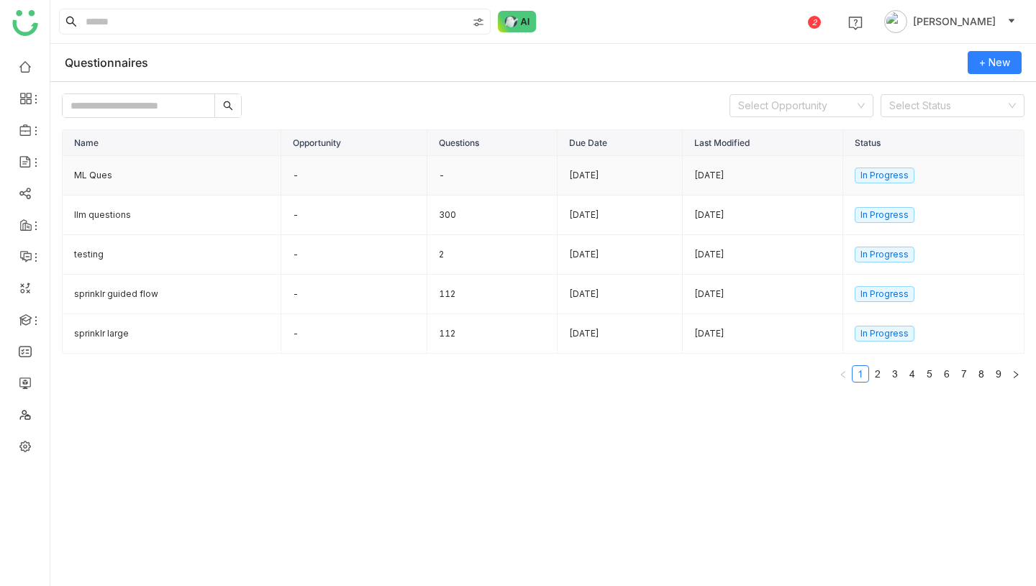
click at [136, 167] on td "ML Ques" at bounding box center [172, 176] width 219 height 40
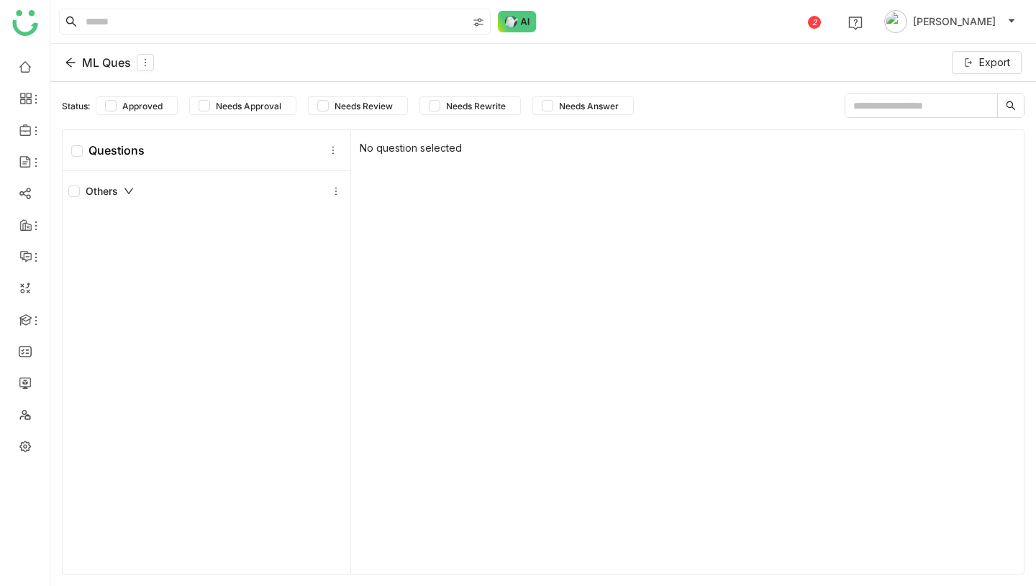
click at [102, 63] on div "ML Ques" at bounding box center [109, 62] width 89 height 17
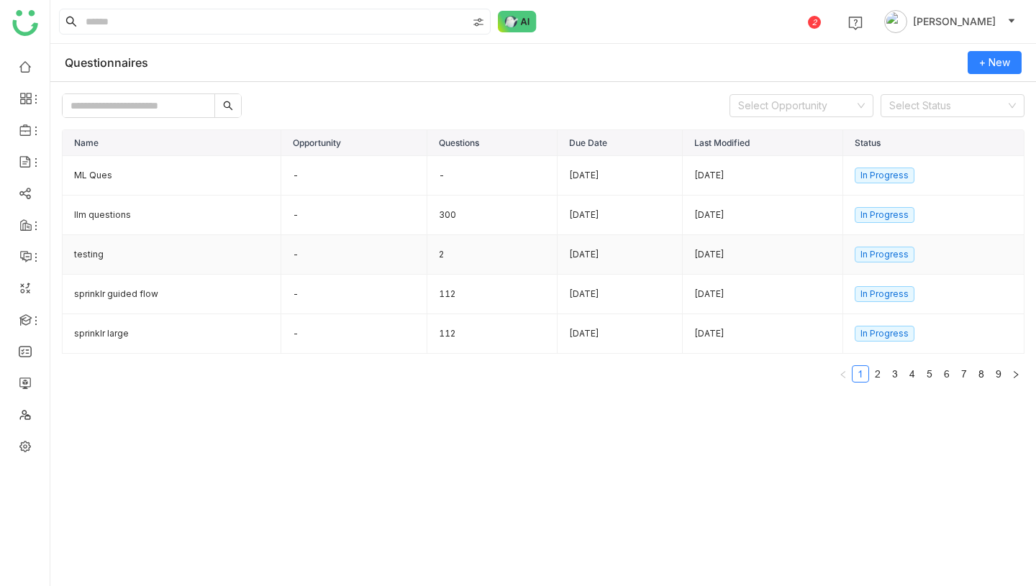
click at [235, 255] on td "testing" at bounding box center [172, 255] width 219 height 40
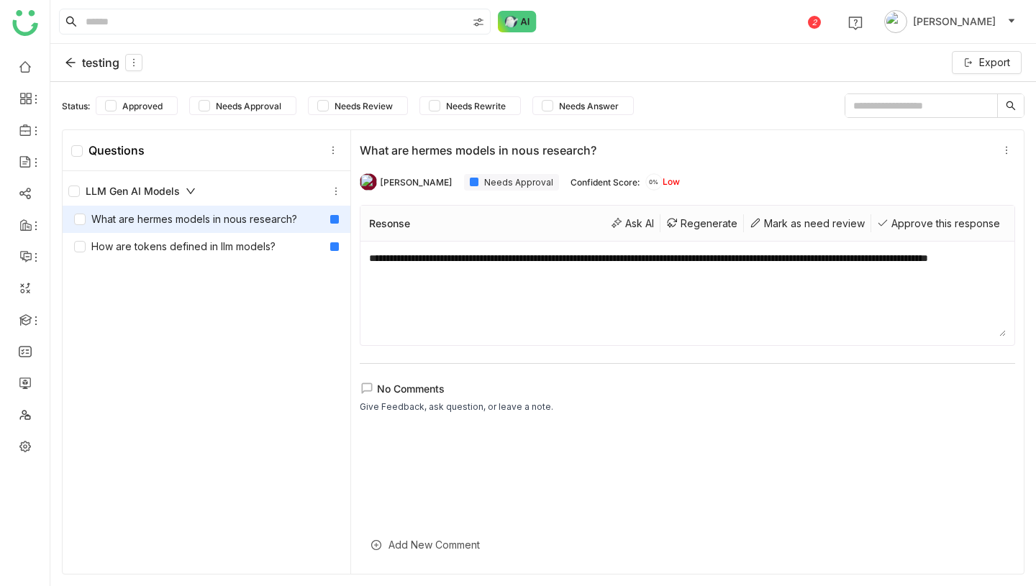
click at [74, 62] on icon at bounding box center [69, 62] width 9 height 9
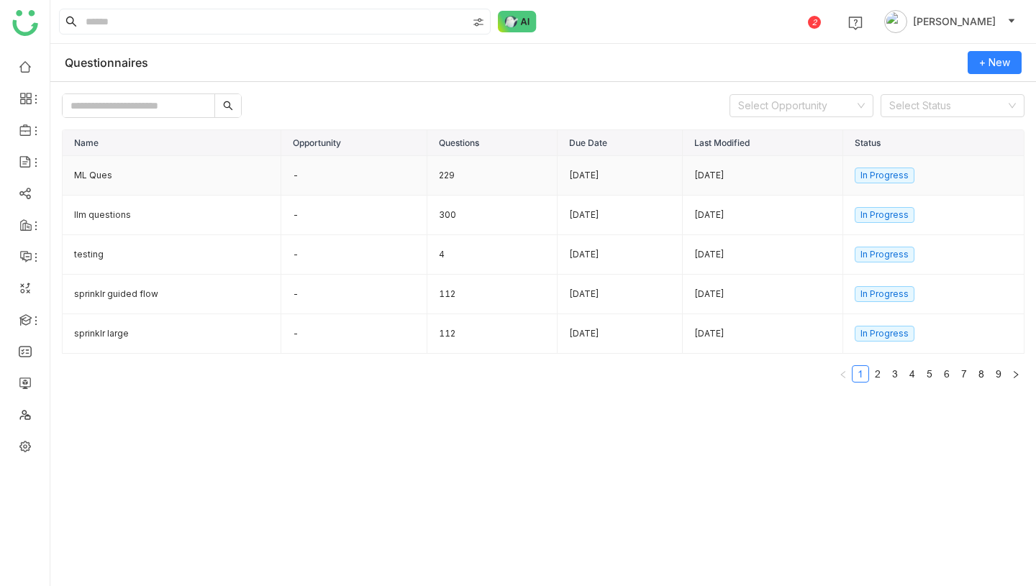
click at [442, 185] on td "229" at bounding box center [492, 176] width 130 height 40
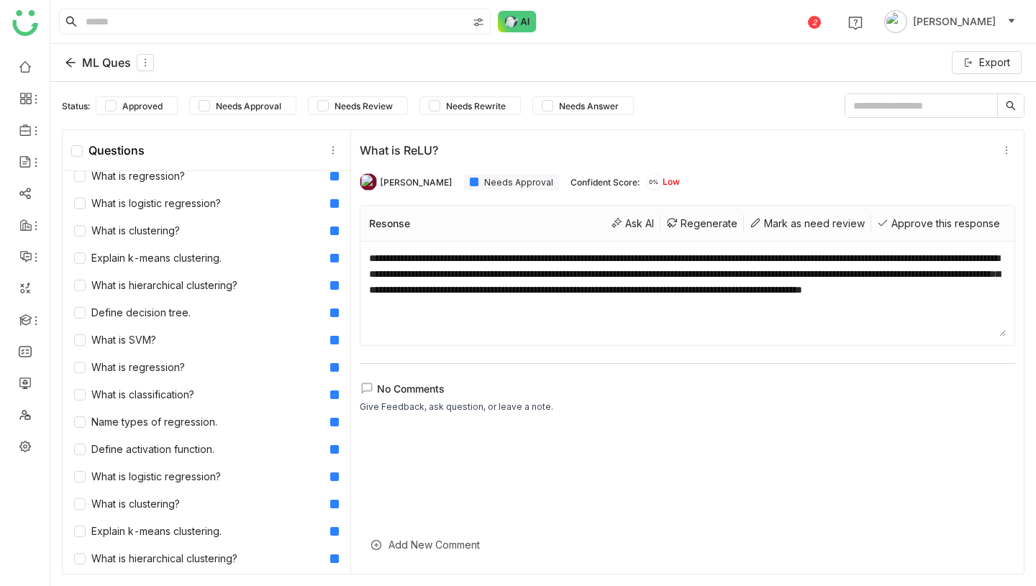
scroll to position [3, 0]
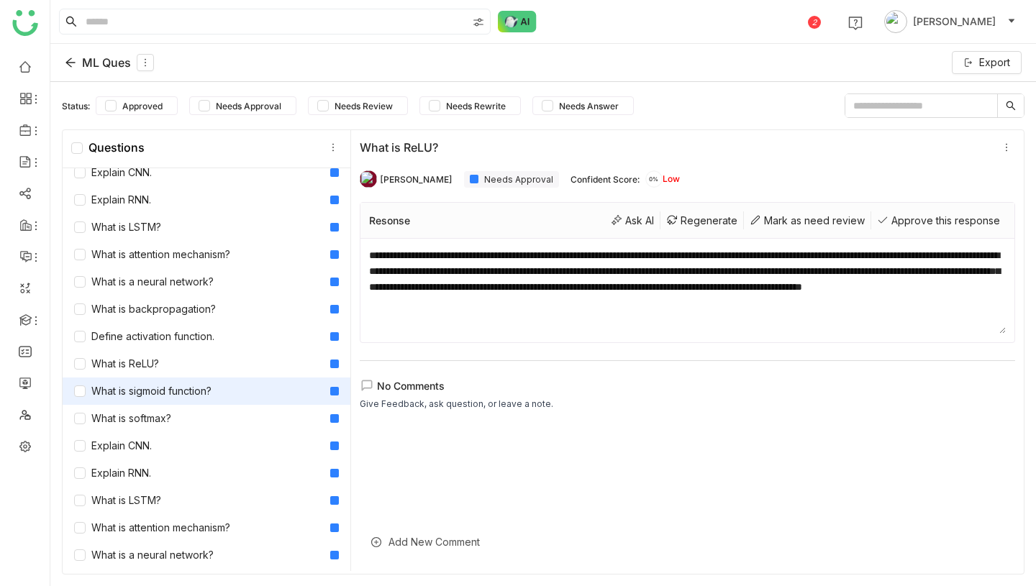
click at [214, 384] on div "What is sigmoid function?" at bounding box center [207, 391] width 288 height 27
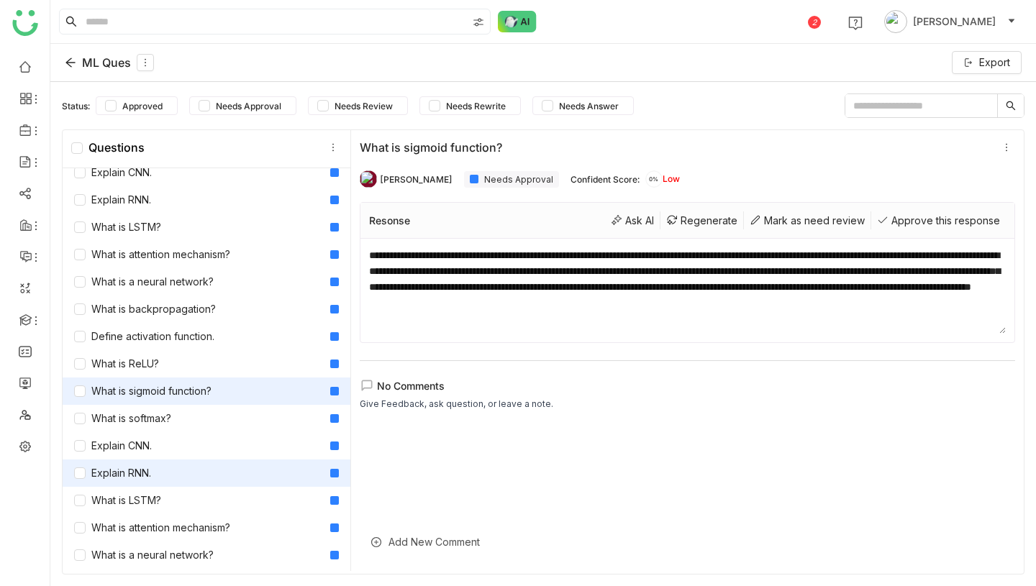
click at [199, 471] on div "Explain RNN." at bounding box center [207, 473] width 288 height 27
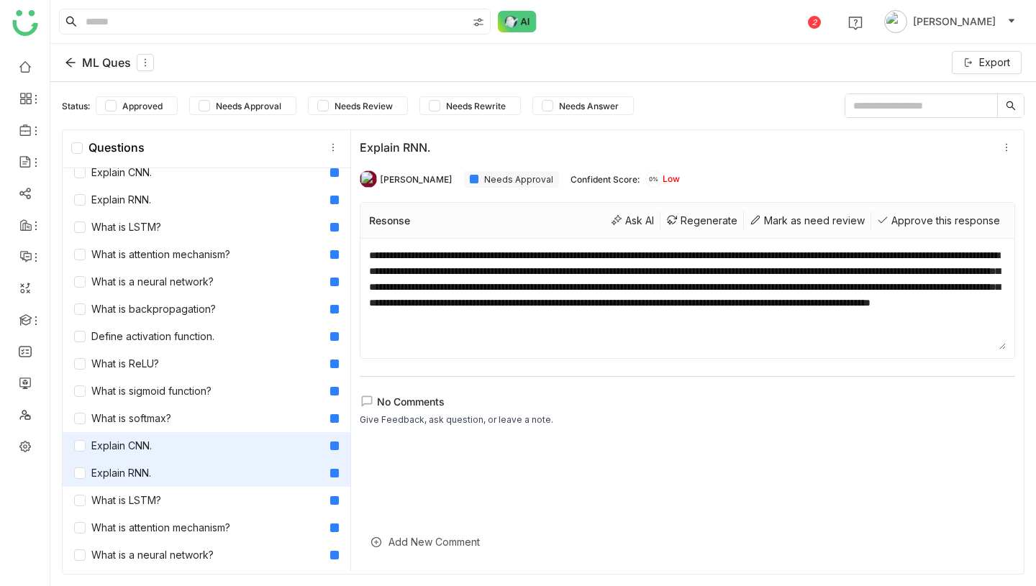
click at [201, 437] on div "Explain CNN." at bounding box center [207, 445] width 288 height 27
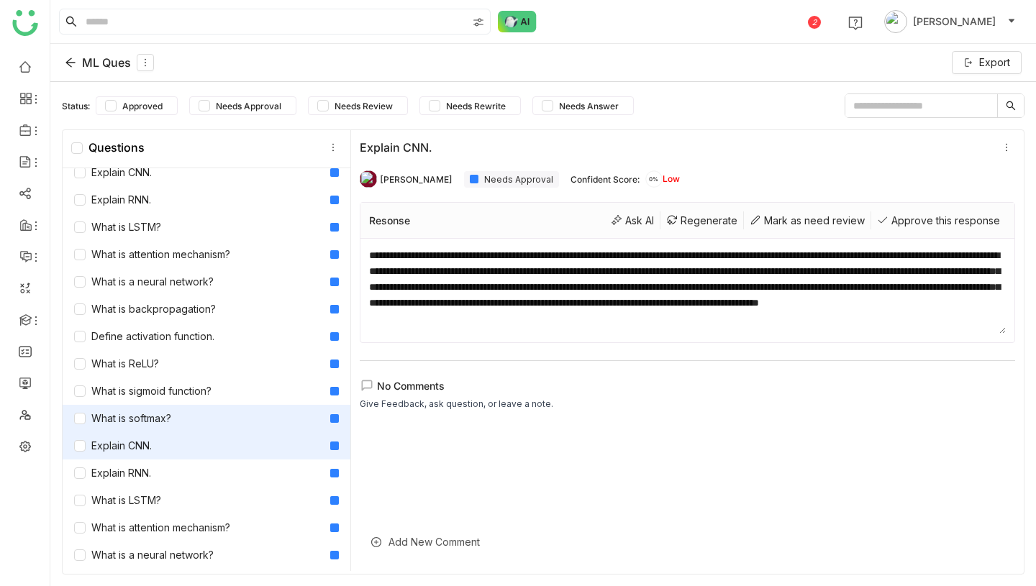
click at [207, 409] on div "What is softmax?" at bounding box center [207, 418] width 288 height 27
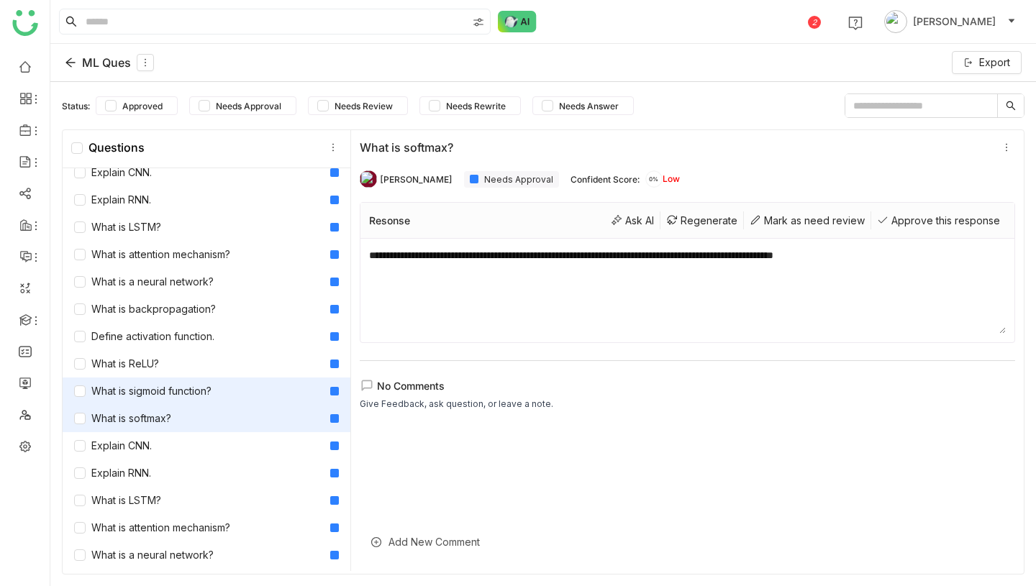
click at [206, 390] on div "What is sigmoid function?" at bounding box center [142, 391] width 137 height 16
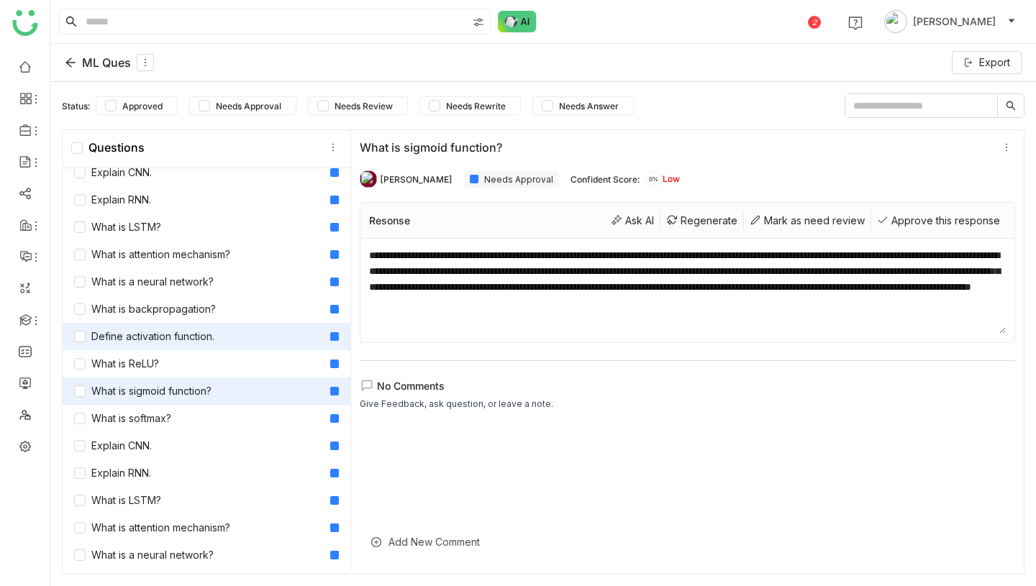
click at [204, 340] on div "Define activation function." at bounding box center [144, 337] width 140 height 16
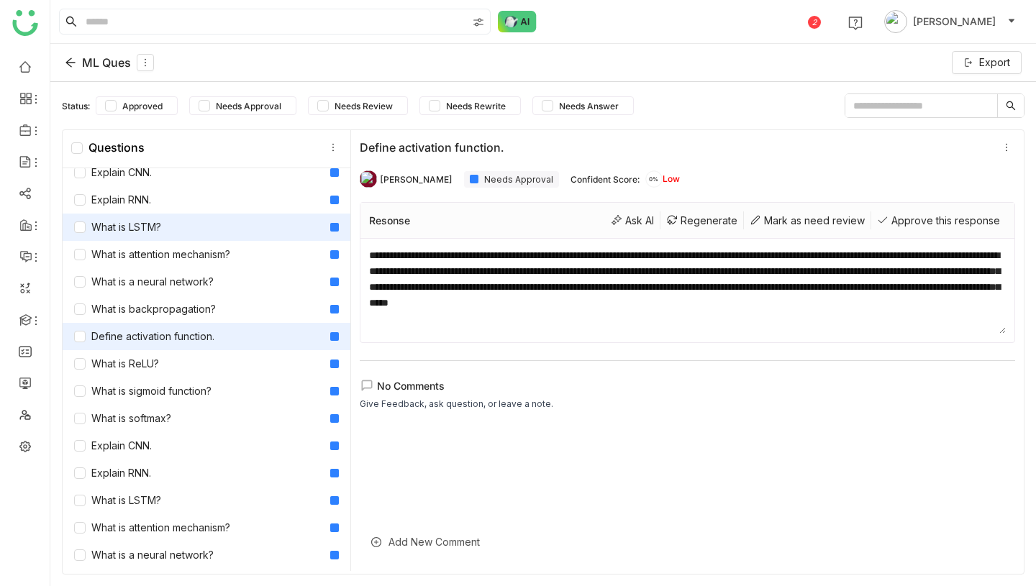
click at [167, 235] on div "What is LSTM?" at bounding box center [207, 227] width 288 height 27
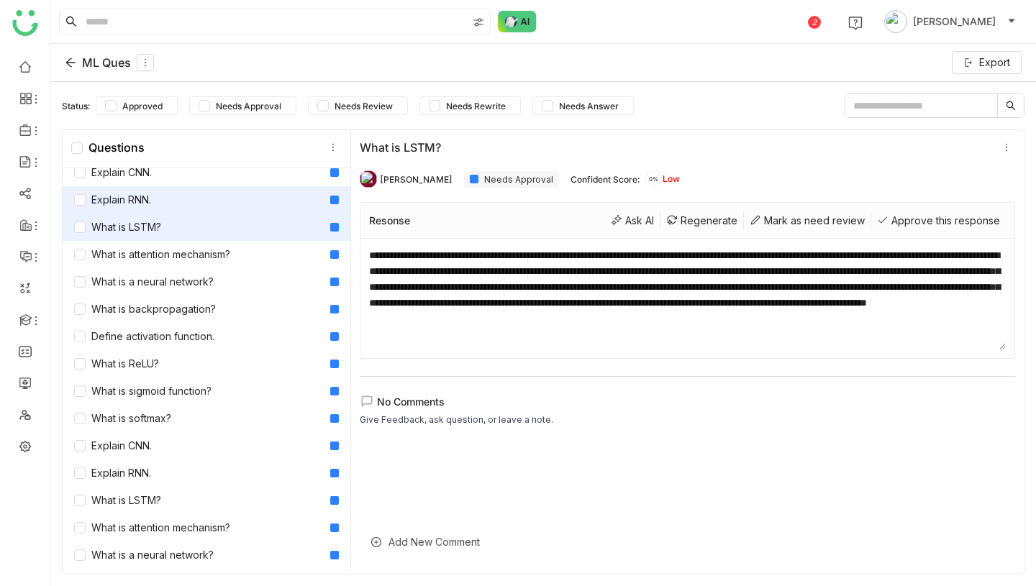
click at [149, 206] on div "Explain RNN." at bounding box center [112, 200] width 77 height 16
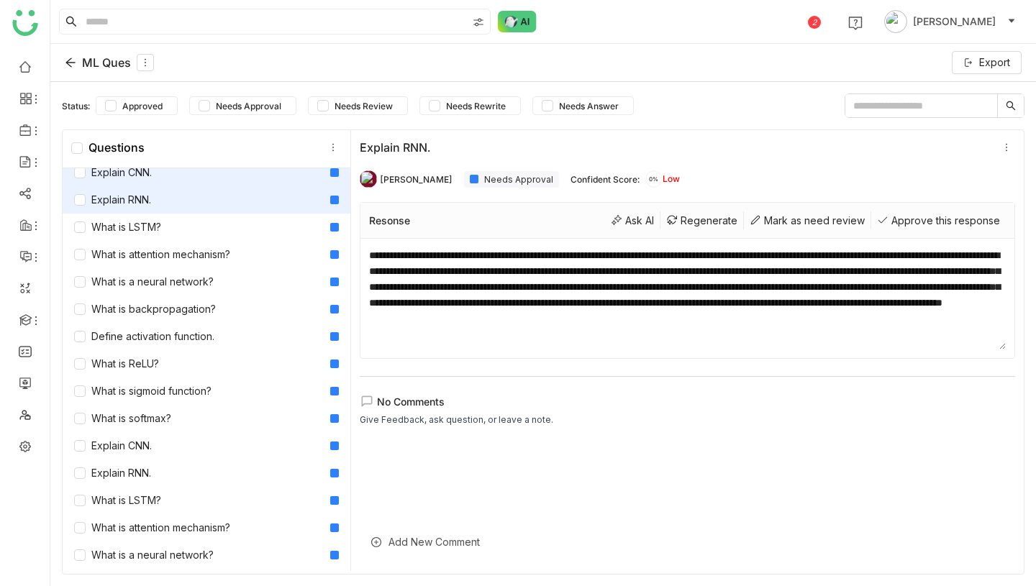
click at [137, 174] on div "Explain CNN." at bounding box center [113, 173] width 78 height 16
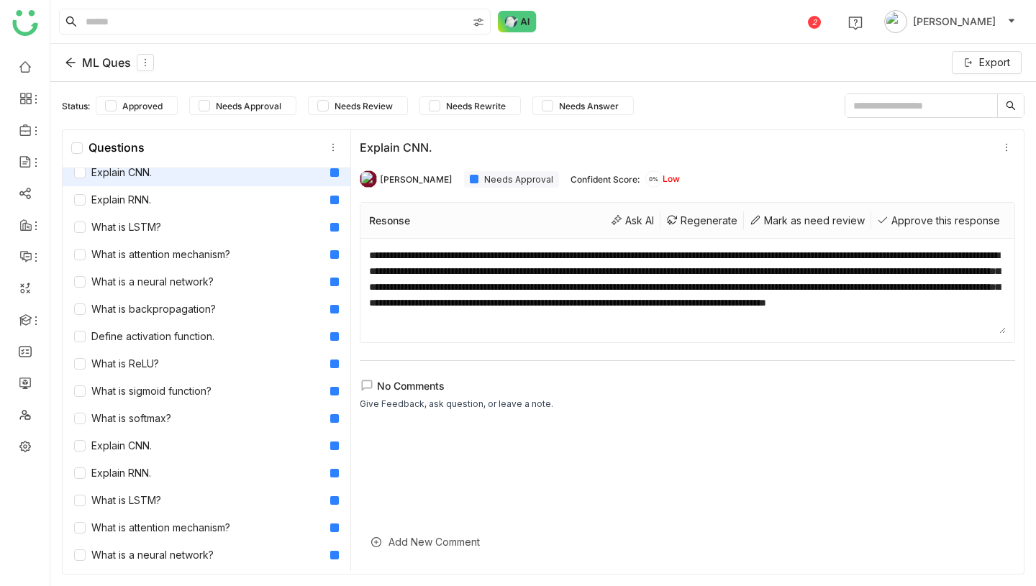
click at [95, 62] on div "ML Ques" at bounding box center [109, 62] width 89 height 17
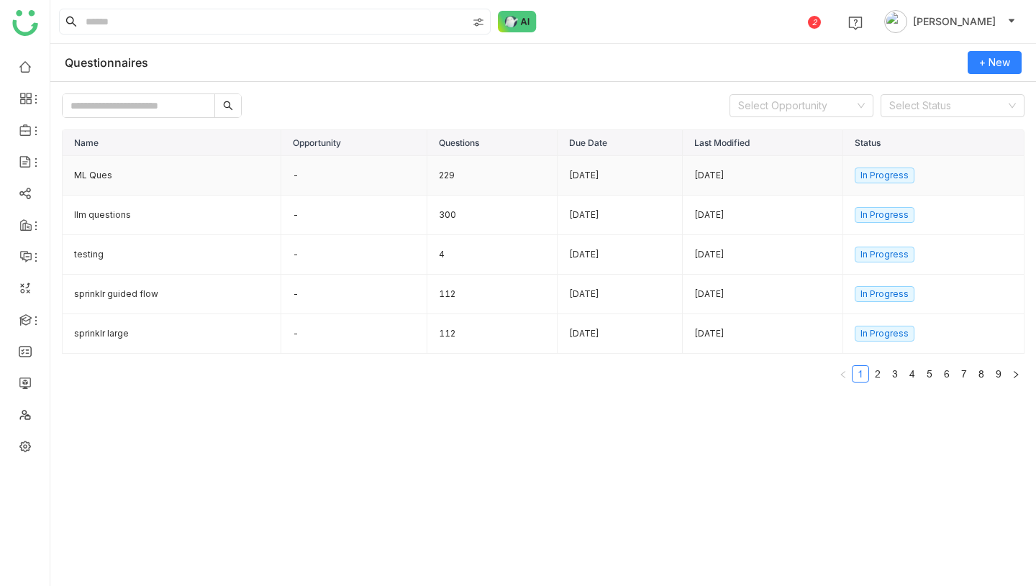
click at [336, 171] on td "-" at bounding box center [354, 176] width 146 height 40
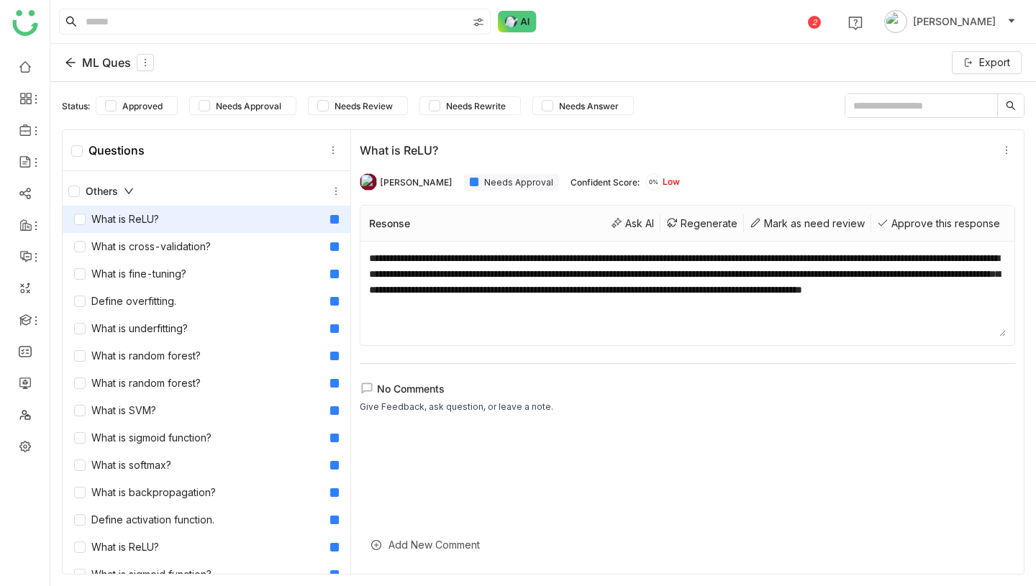
click at [114, 66] on div "ML Ques" at bounding box center [109, 62] width 89 height 17
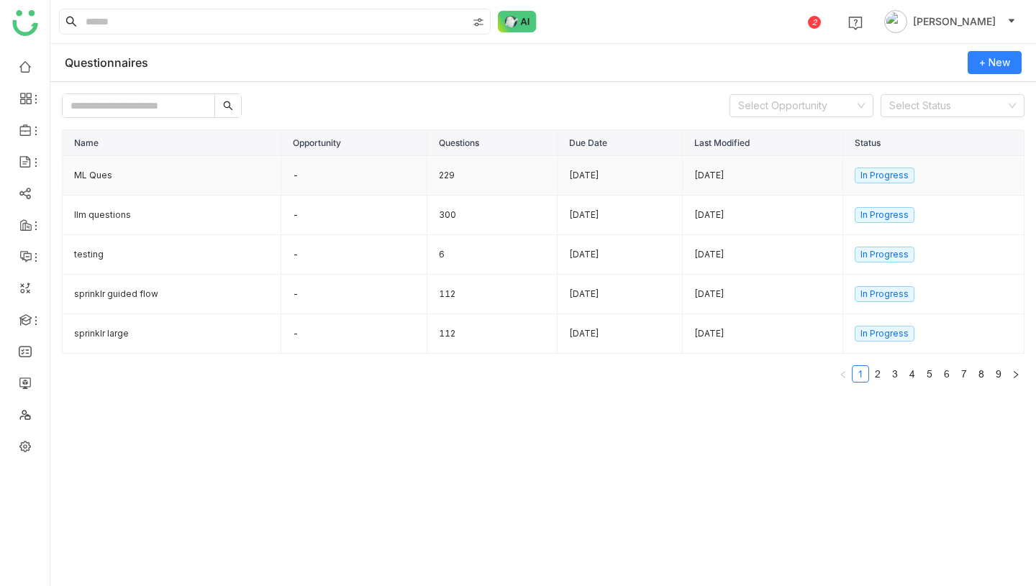
click at [394, 181] on td "-" at bounding box center [354, 176] width 146 height 40
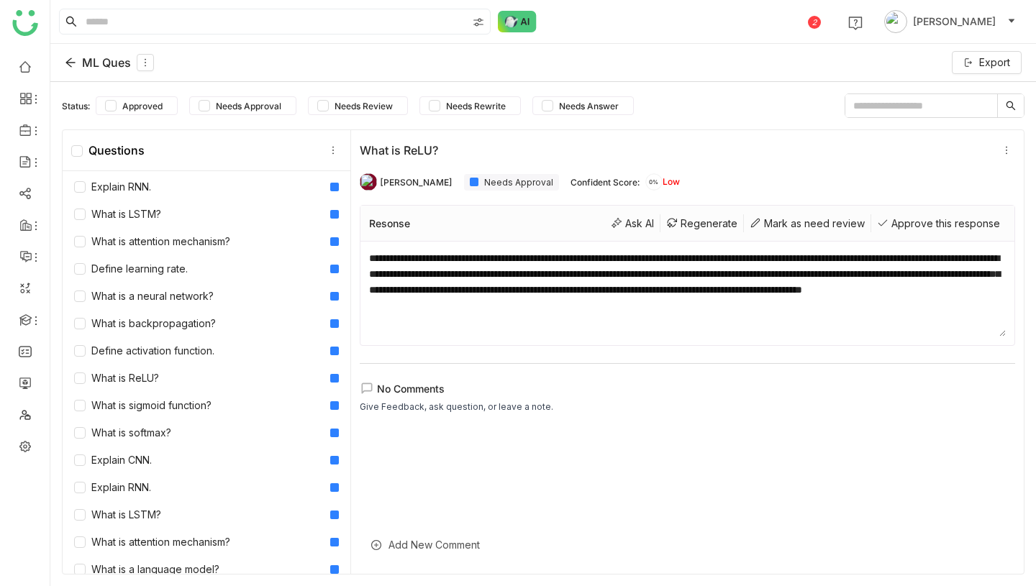
scroll to position [1027, 0]
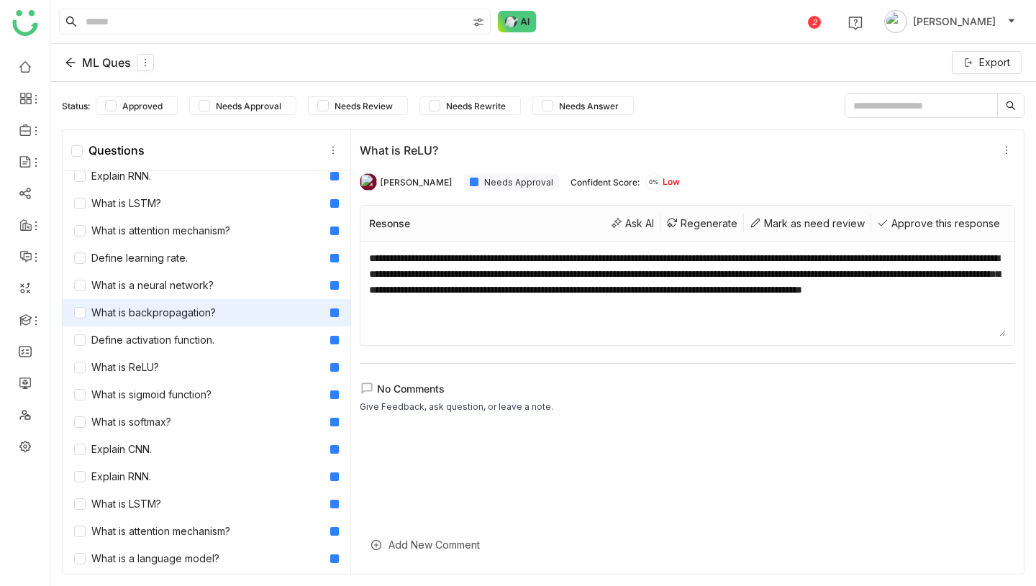
click at [194, 316] on div "What is backpropagation?" at bounding box center [145, 313] width 142 height 16
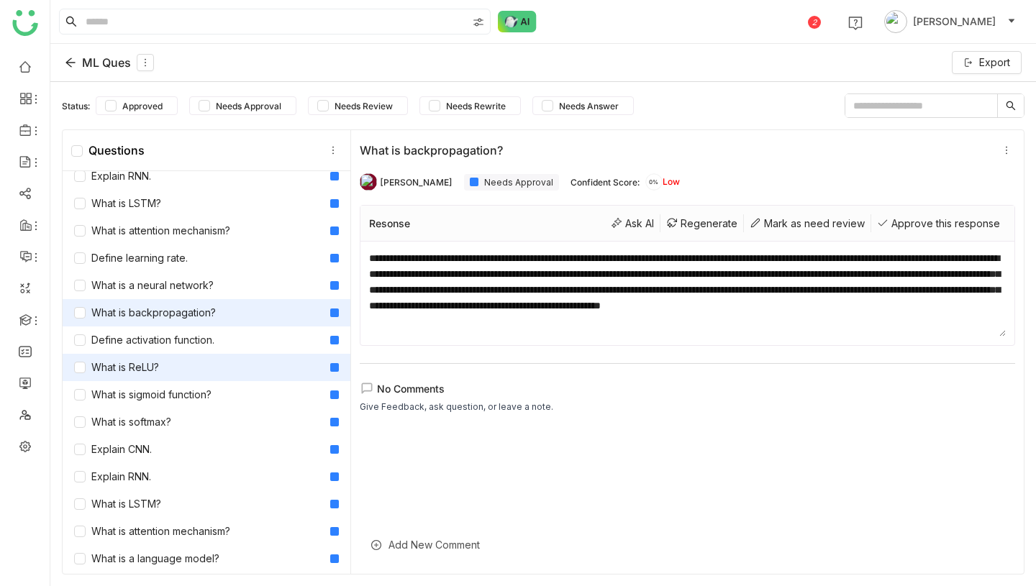
click at [194, 358] on div "What is ReLU?" at bounding box center [207, 367] width 288 height 27
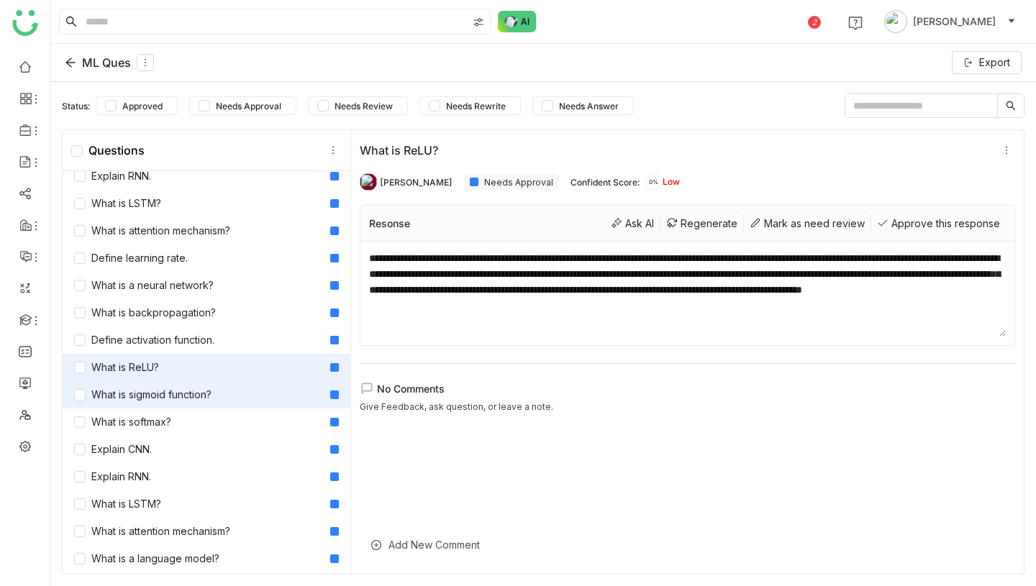
click at [183, 393] on div "What is sigmoid function?" at bounding box center [142, 395] width 137 height 16
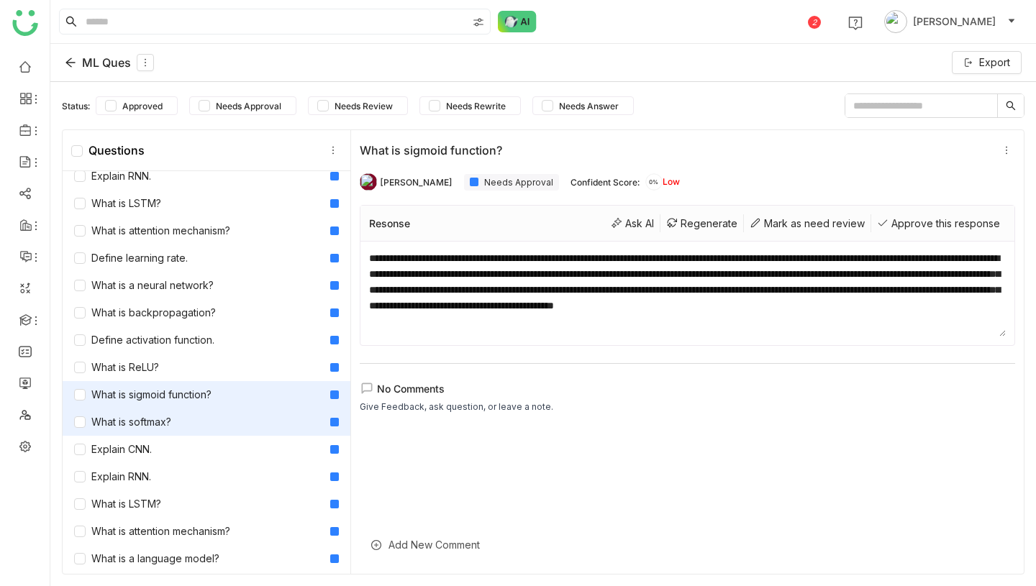
click at [181, 432] on div "What is softmax?" at bounding box center [207, 422] width 288 height 27
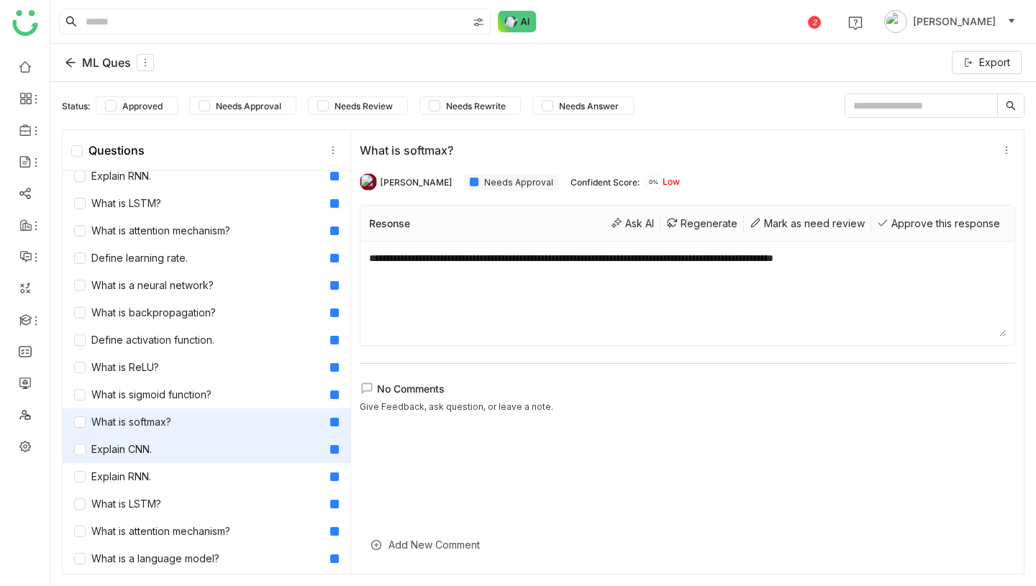
click at [178, 456] on div "Explain CNN." at bounding box center [207, 449] width 288 height 27
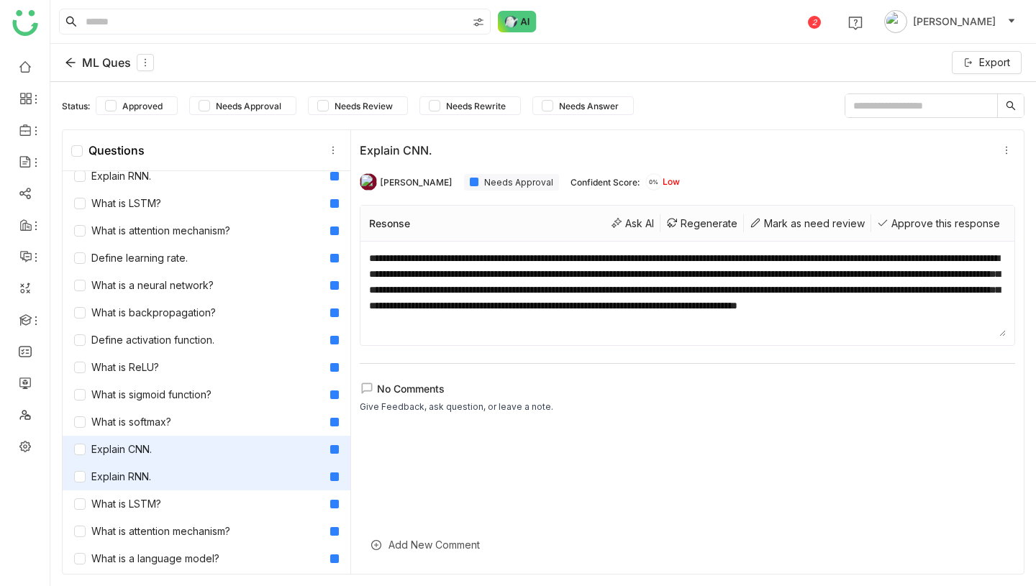
click at [177, 482] on div "Explain RNN." at bounding box center [207, 476] width 288 height 27
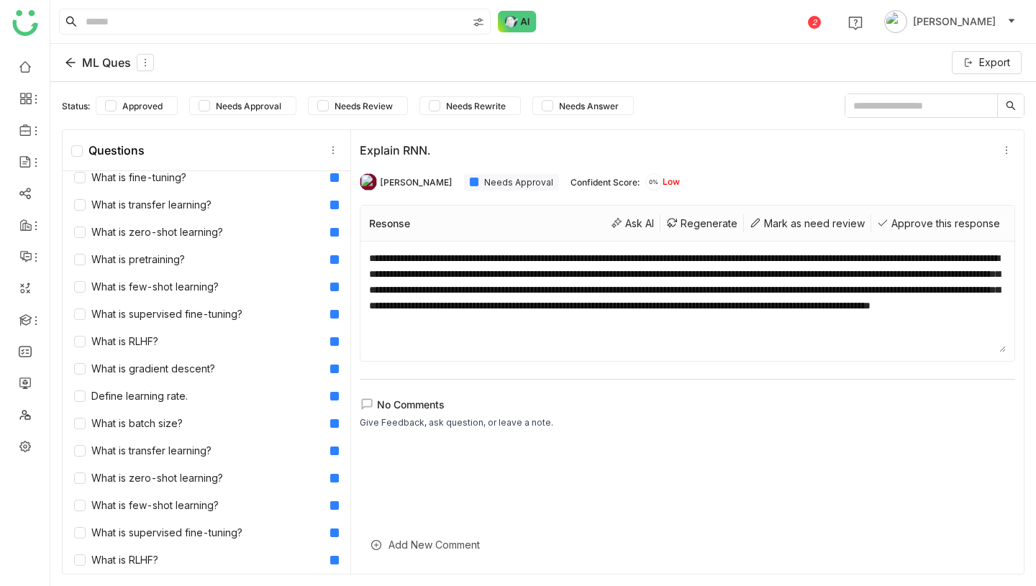
scroll to position [2555, 0]
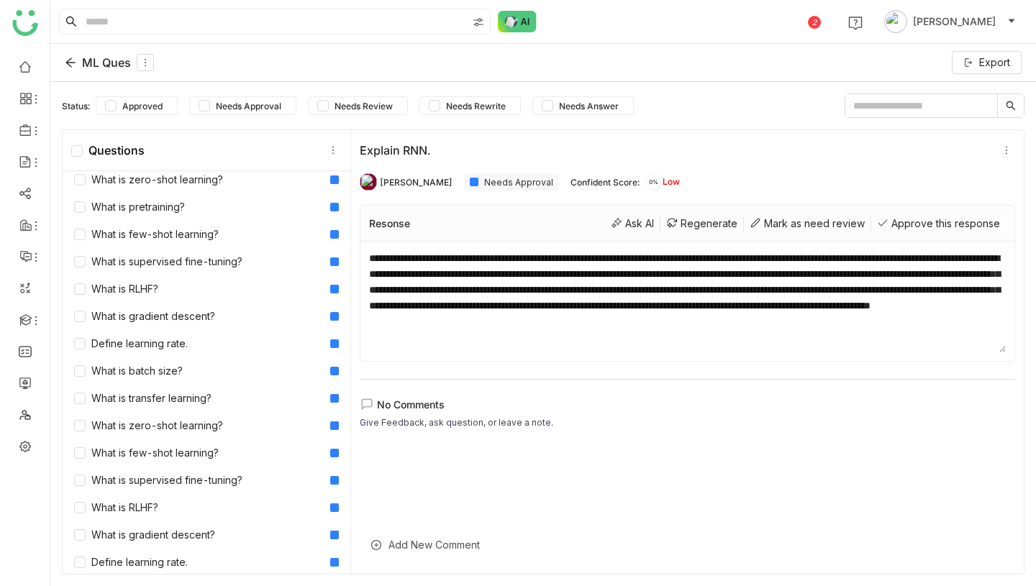
click at [177, 482] on div "What is supervised fine-tuning?" at bounding box center [158, 481] width 168 height 16
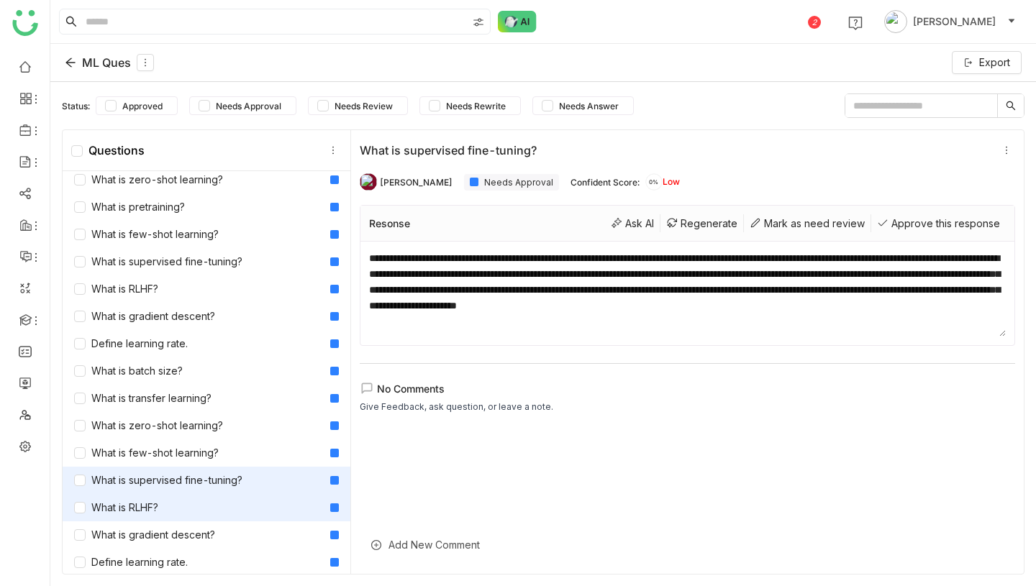
click at [181, 520] on div "What is RLHF?" at bounding box center [207, 507] width 288 height 27
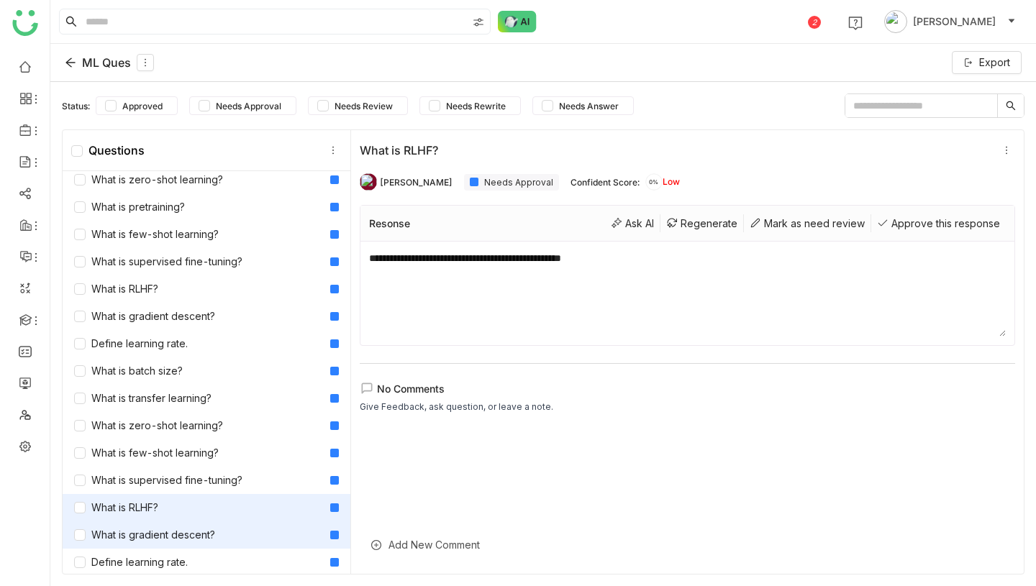
click at [181, 535] on div "What is gradient descent?" at bounding box center [144, 535] width 141 height 16
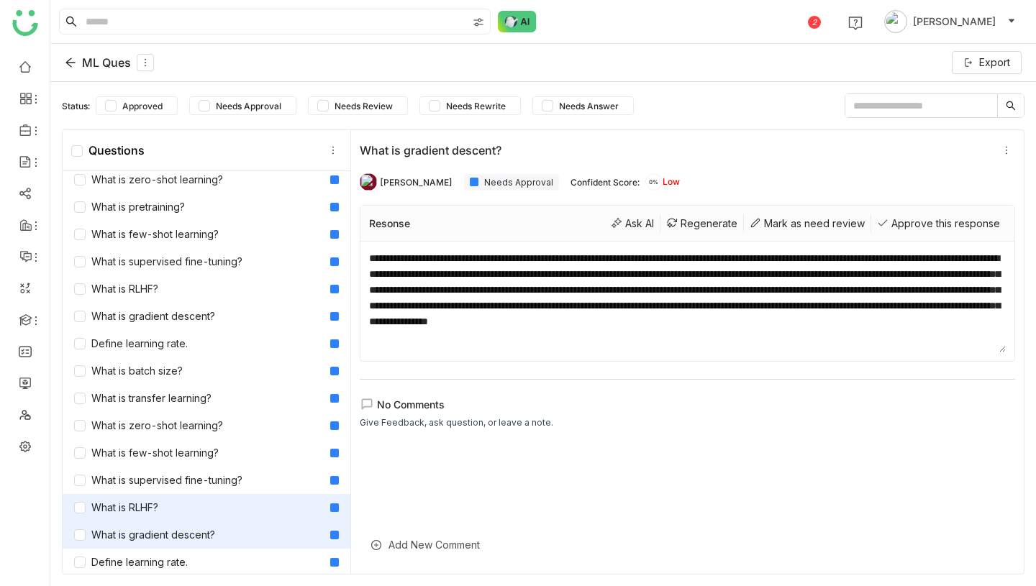
click at [174, 504] on div "What is RLHF?" at bounding box center [207, 507] width 288 height 27
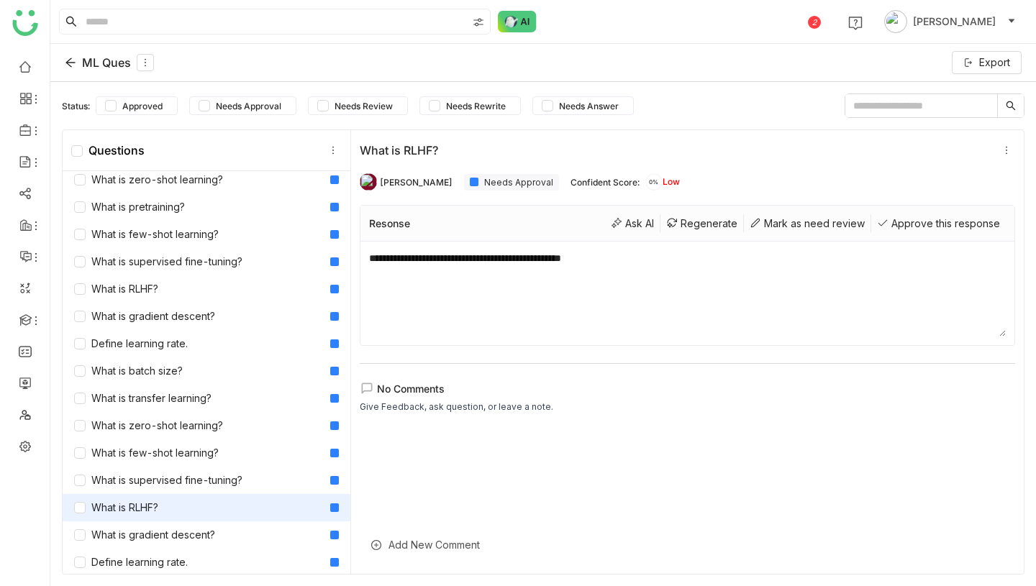
scroll to position [3482, 0]
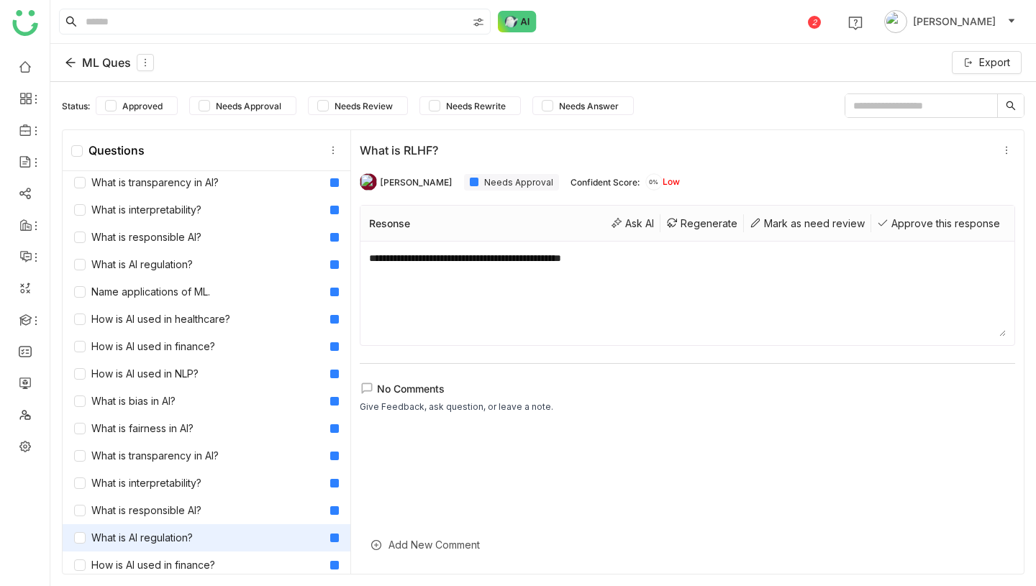
click at [187, 548] on div "What is AI regulation?" at bounding box center [207, 538] width 288 height 27
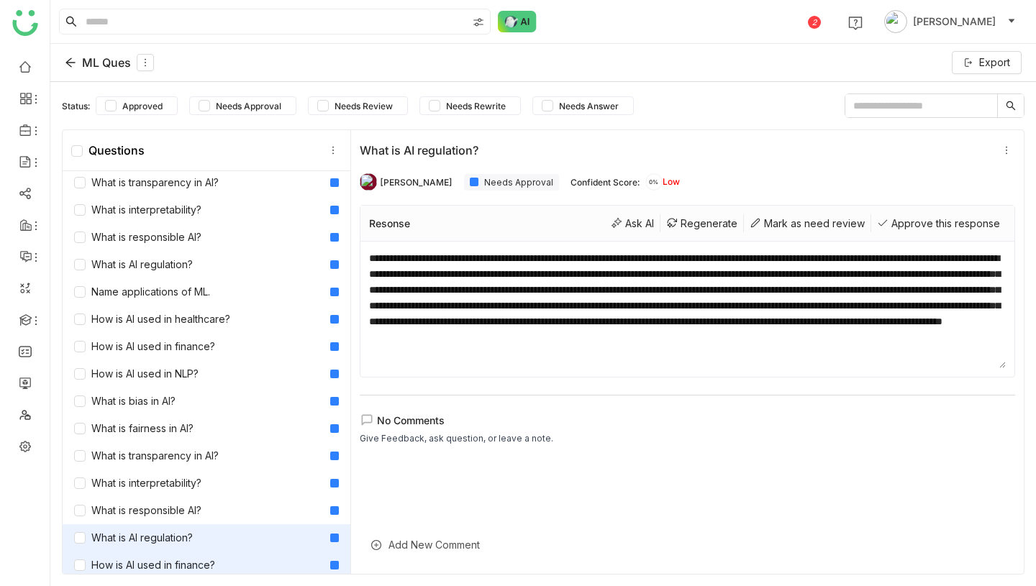
click at [190, 566] on div "How is AI used in finance?" at bounding box center [144, 566] width 141 height 16
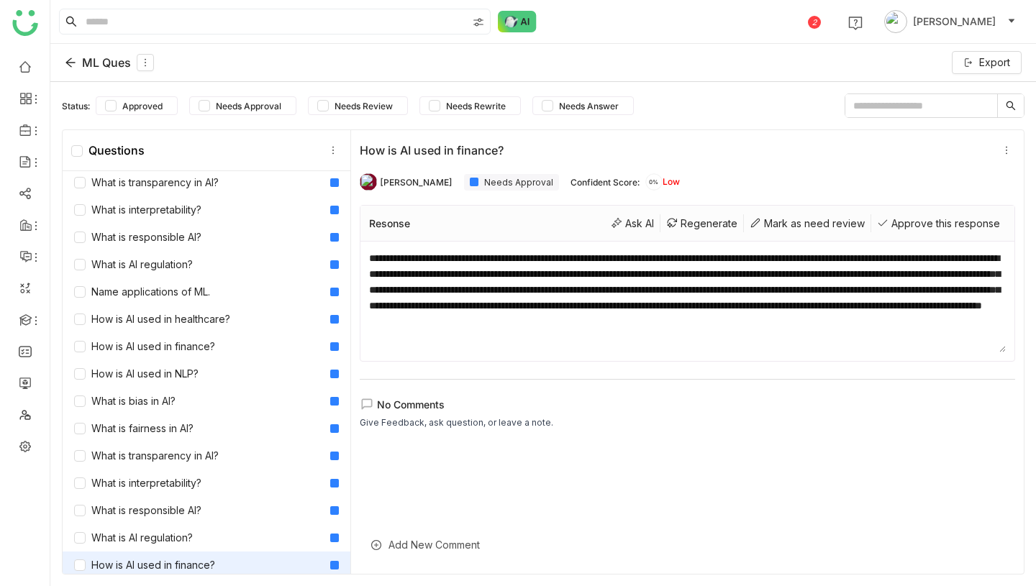
click at [96, 53] on div "ML Ques Export" at bounding box center [543, 63] width 986 height 38
click at [96, 60] on div "ML Ques" at bounding box center [109, 62] width 89 height 17
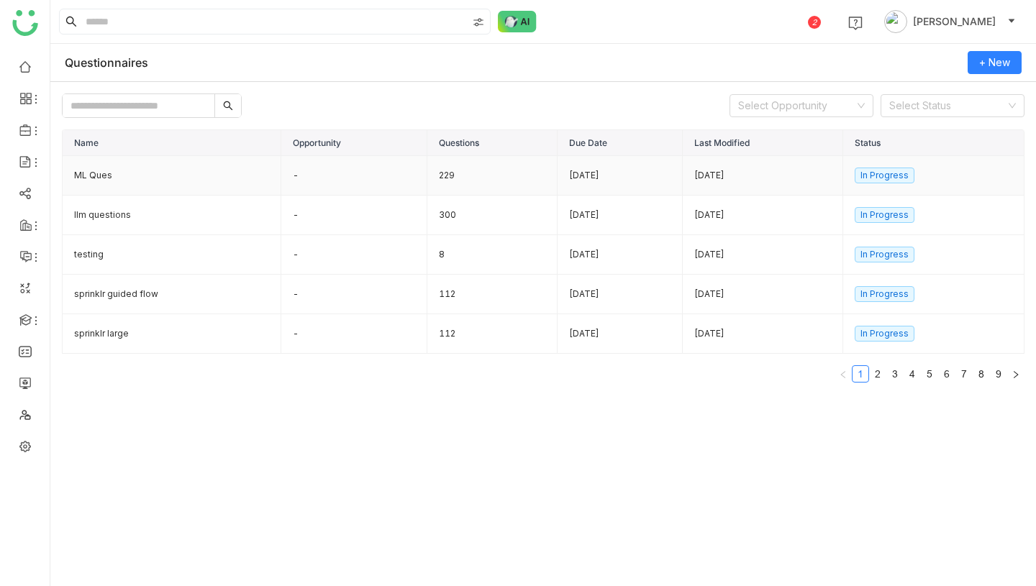
click at [440, 181] on td "229" at bounding box center [492, 176] width 130 height 40
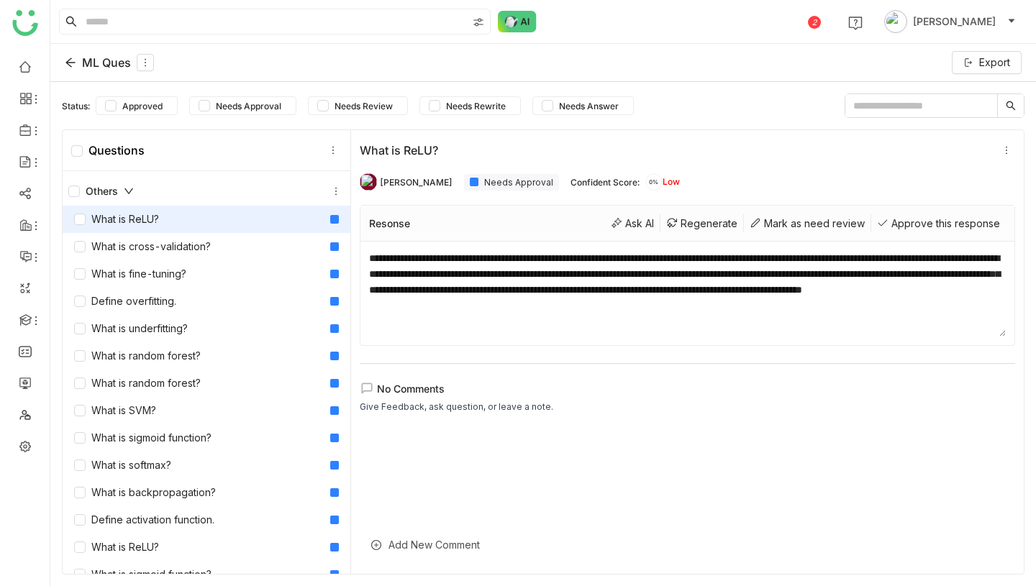
click at [80, 65] on div "ML Ques" at bounding box center [109, 62] width 89 height 17
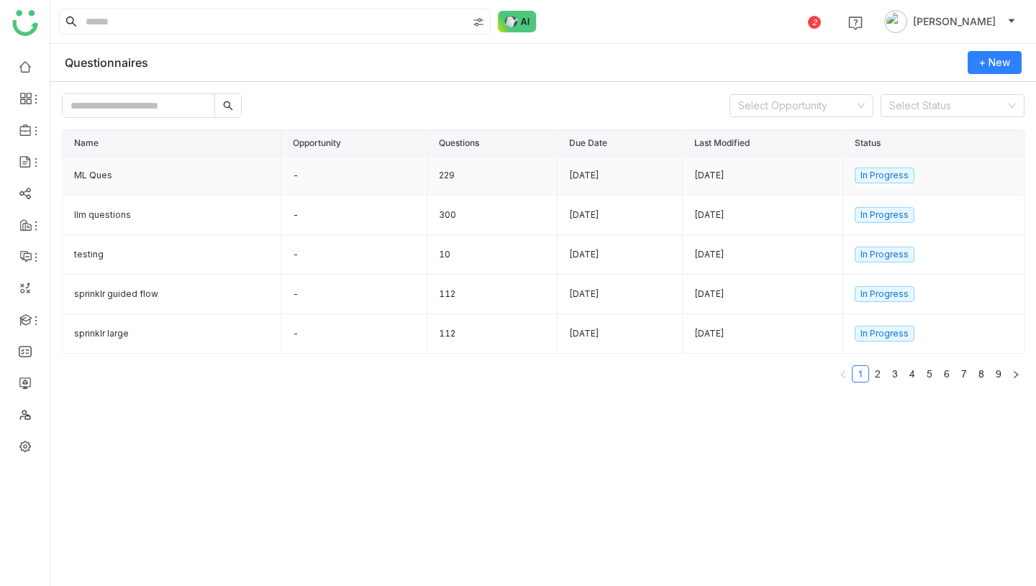
click at [449, 182] on td "229" at bounding box center [492, 176] width 130 height 40
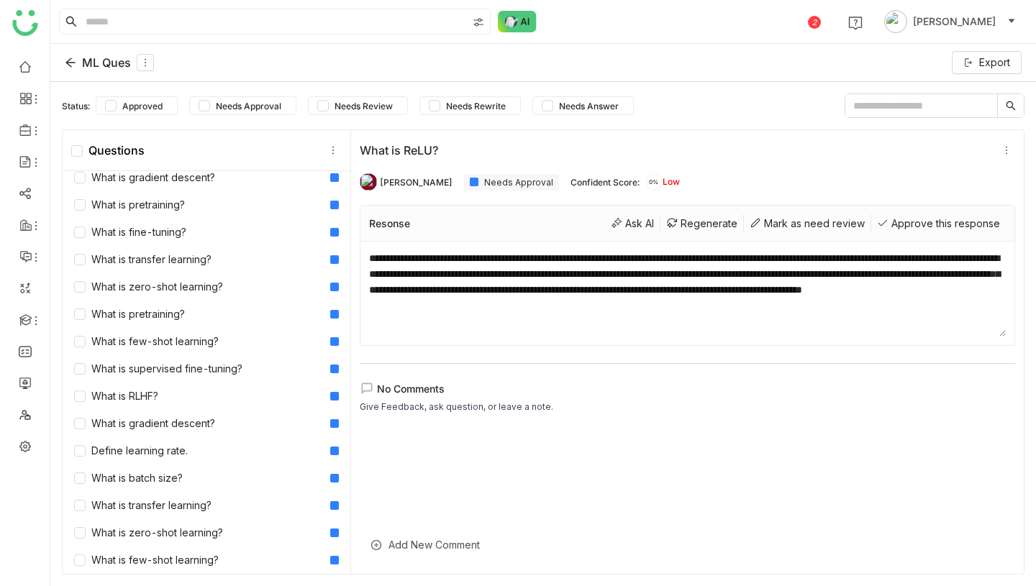
scroll to position [3175, 0]
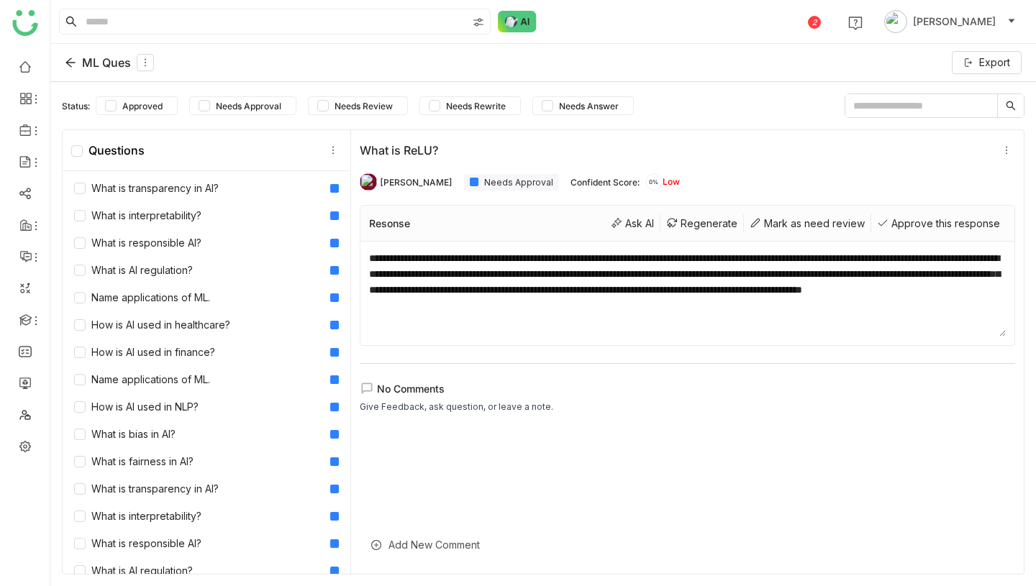
click at [95, 67] on div "ML Ques" at bounding box center [109, 62] width 89 height 17
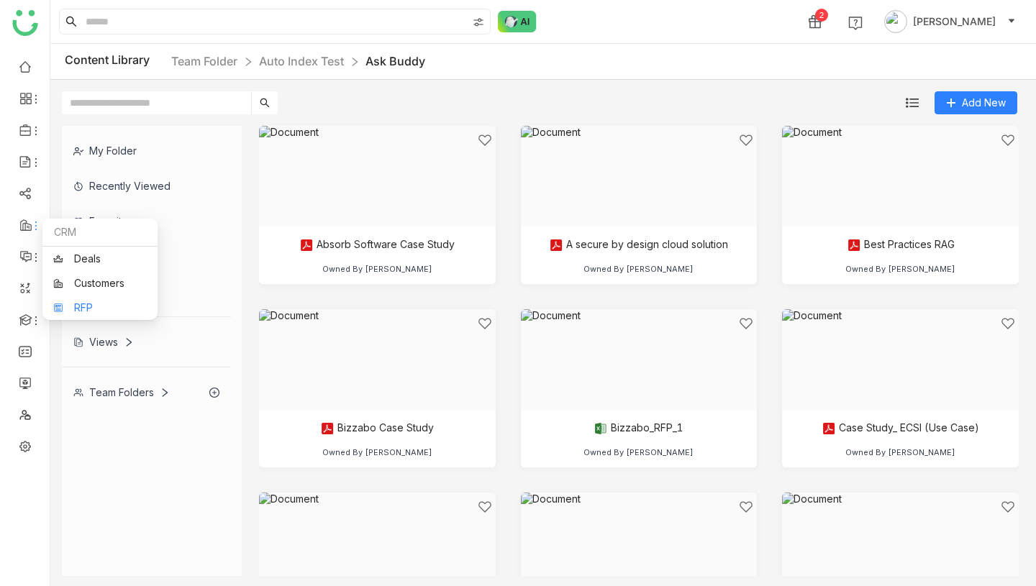
click at [76, 304] on link "RFP" at bounding box center [100, 308] width 94 height 10
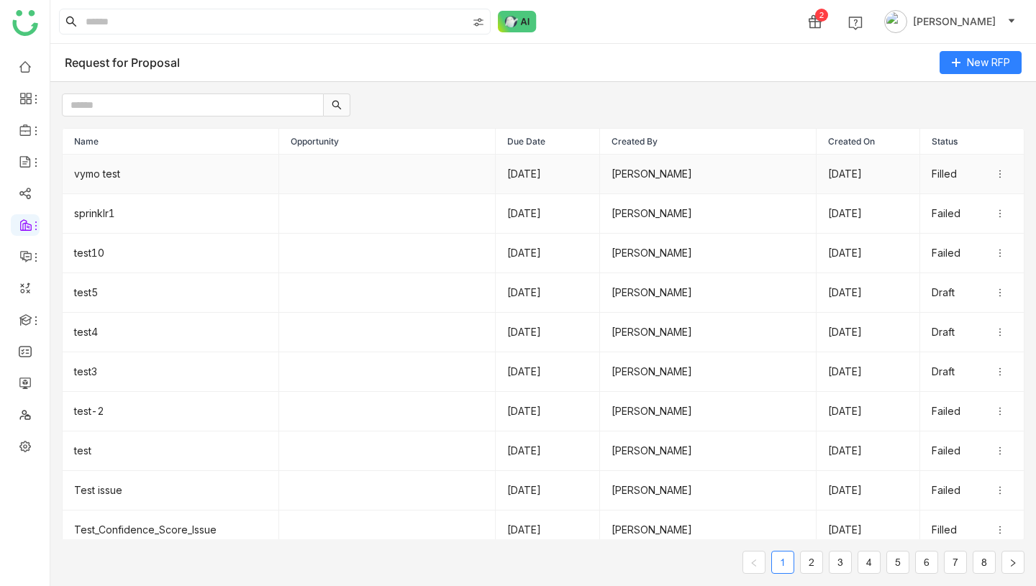
click at [214, 183] on td "vymo test" at bounding box center [171, 175] width 217 height 40
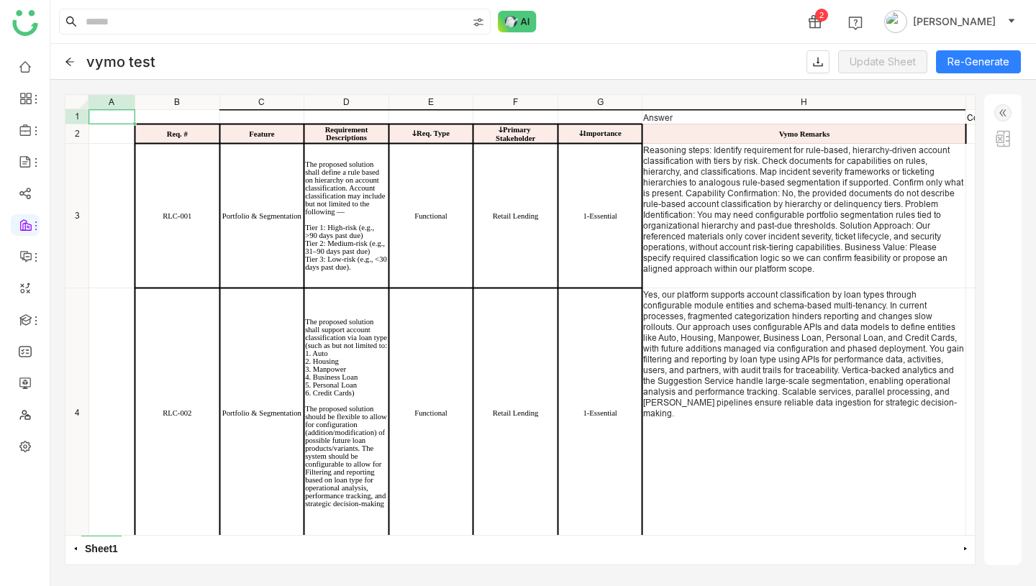
click at [716, 109] on div "Answer Confidence Score Req. # Feature Requirement Descriptions ↆReq. Type ↆPri…" at bounding box center [542, 109] width 909 height 0
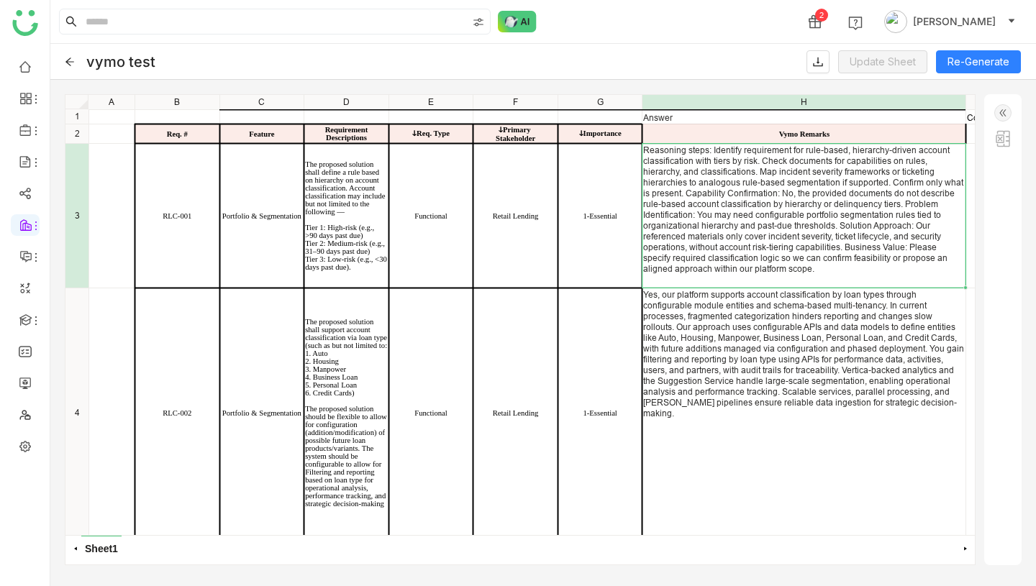
scroll to position [0, 2]
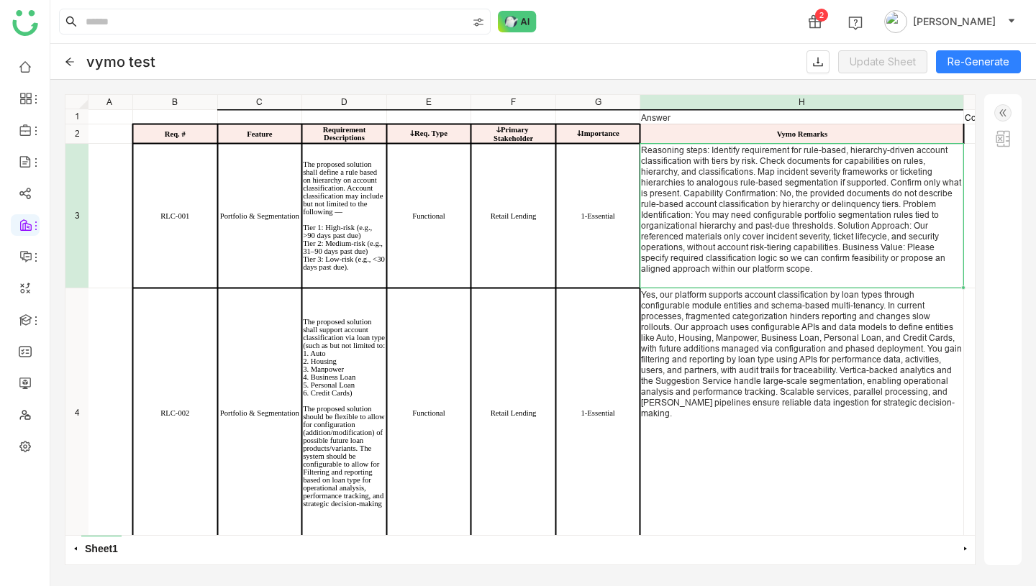
click at [1006, 108] on img at bounding box center [1002, 112] width 17 height 17
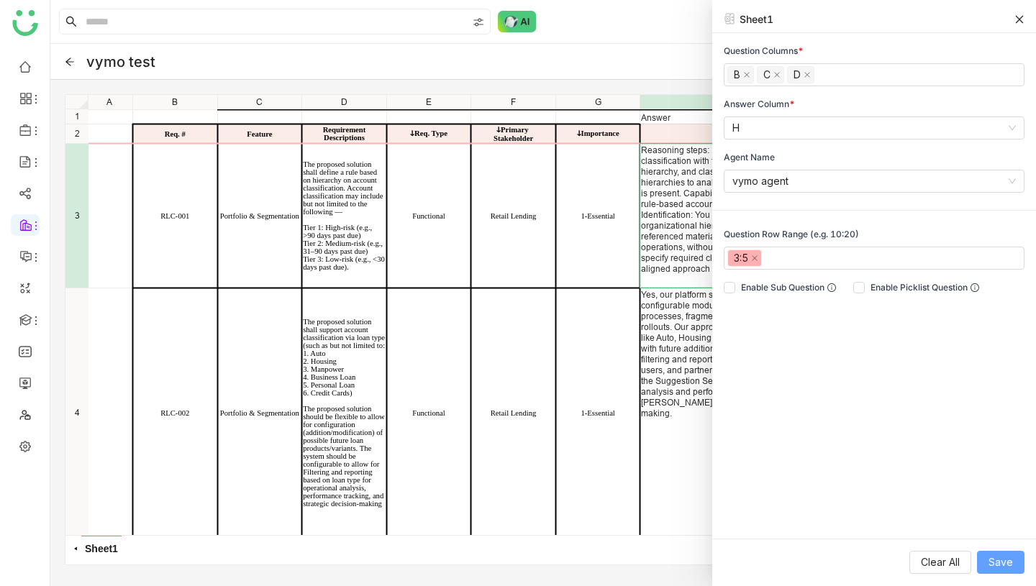
click at [1007, 558] on span "Save" at bounding box center [1001, 563] width 24 height 16
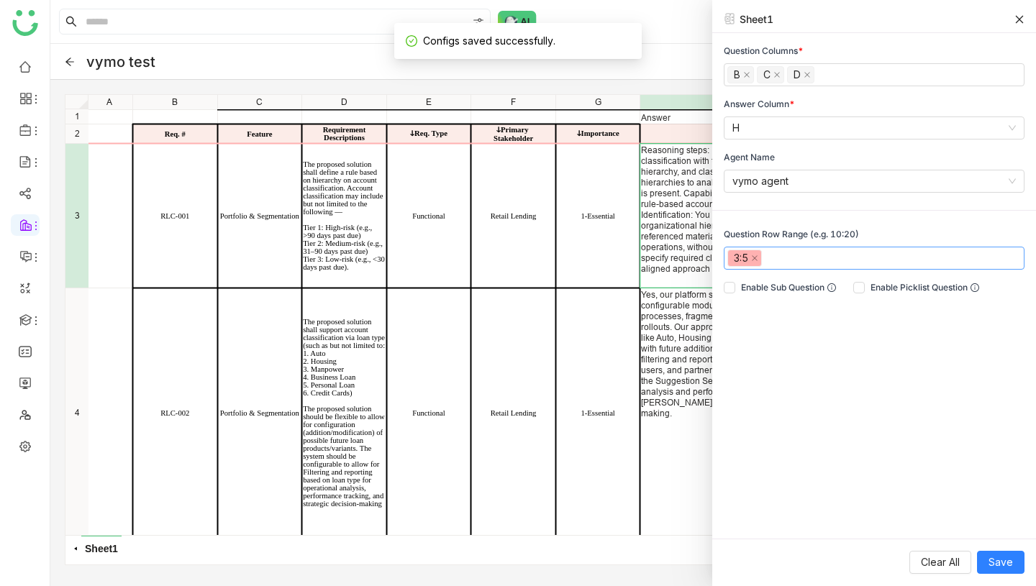
click at [773, 258] on input at bounding box center [771, 258] width 3 height 17
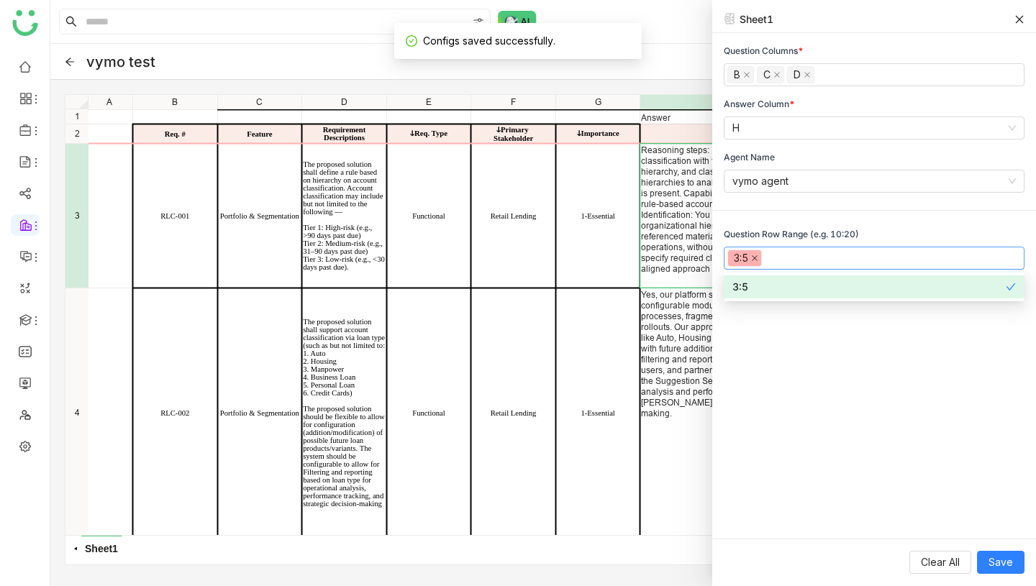
click at [754, 256] on icon at bounding box center [755, 258] width 6 height 6
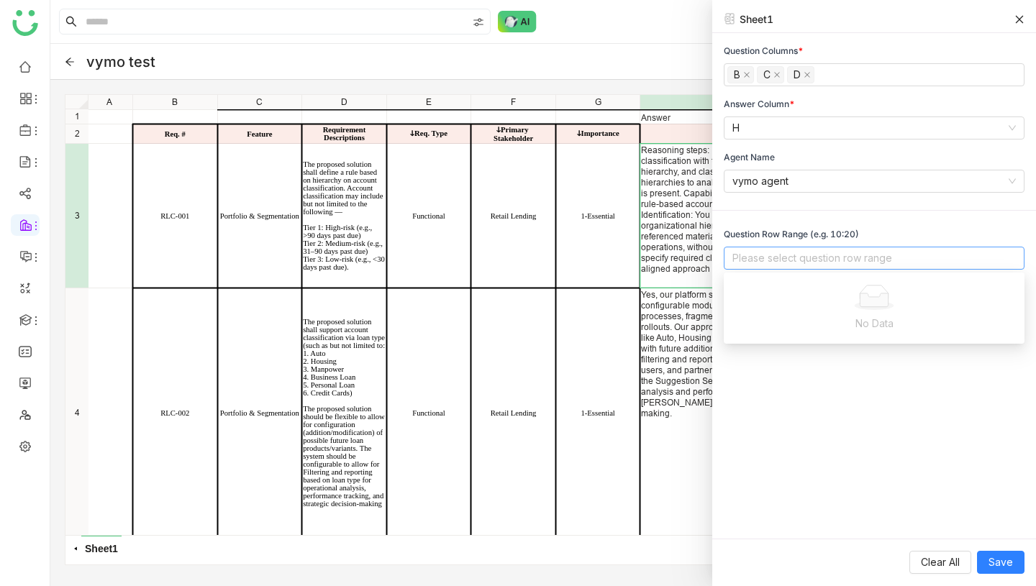
click at [754, 256] on nz-select-top-control "Please select question row range" at bounding box center [874, 258] width 301 height 23
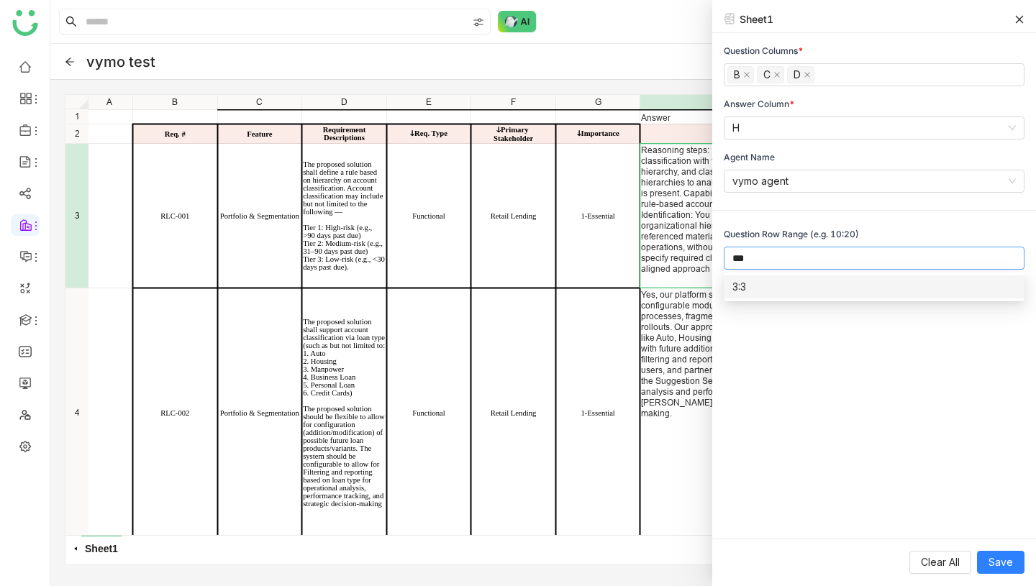
scroll to position [0, 0]
type input "***"
click at [778, 284] on div "3:3" at bounding box center [873, 287] width 283 height 16
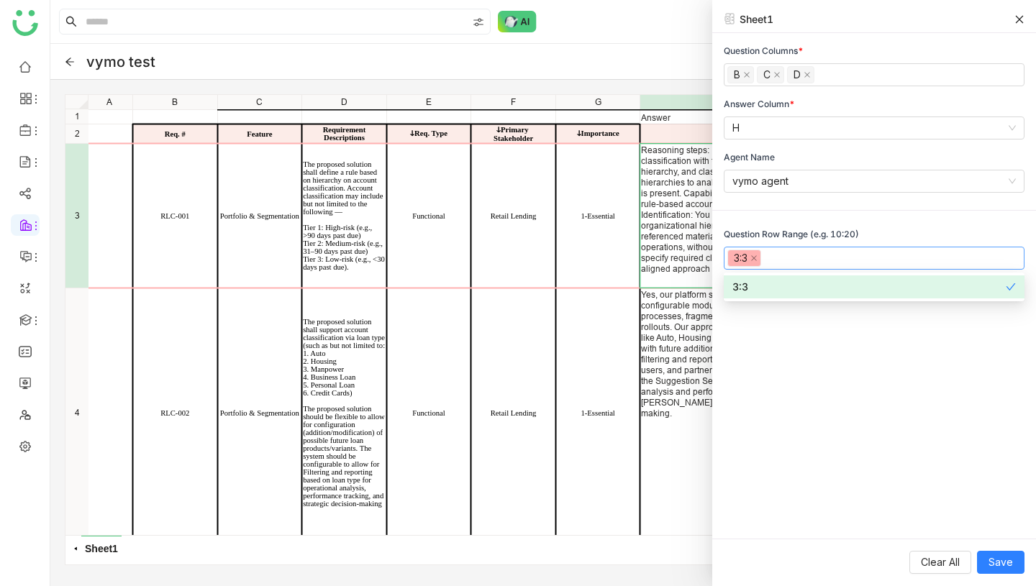
click at [797, 351] on div "Question Columns * B C D Answer Column * H Agent Name vymo agent Question Row R…" at bounding box center [874, 286] width 324 height 506
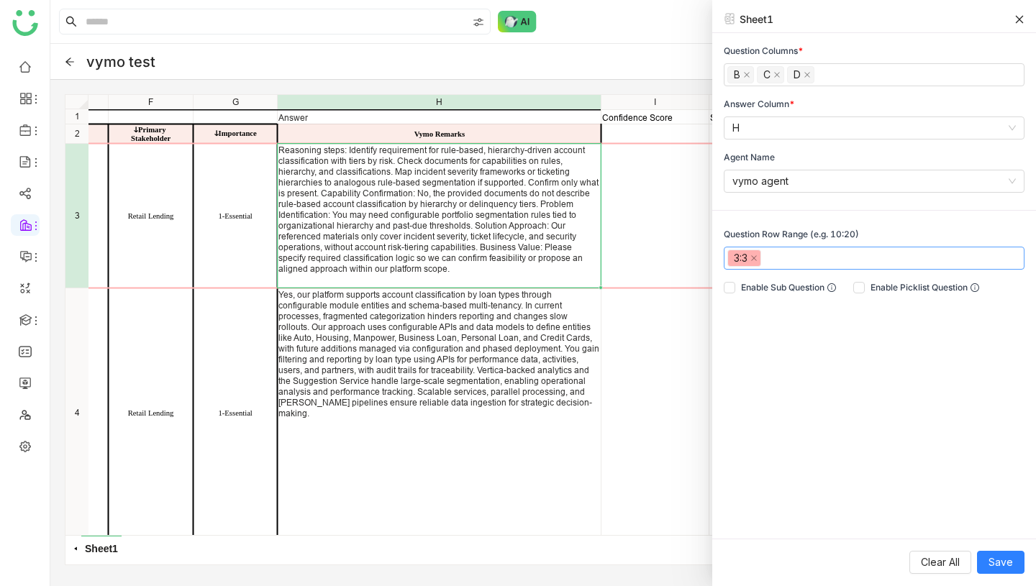
scroll to position [0, 494]
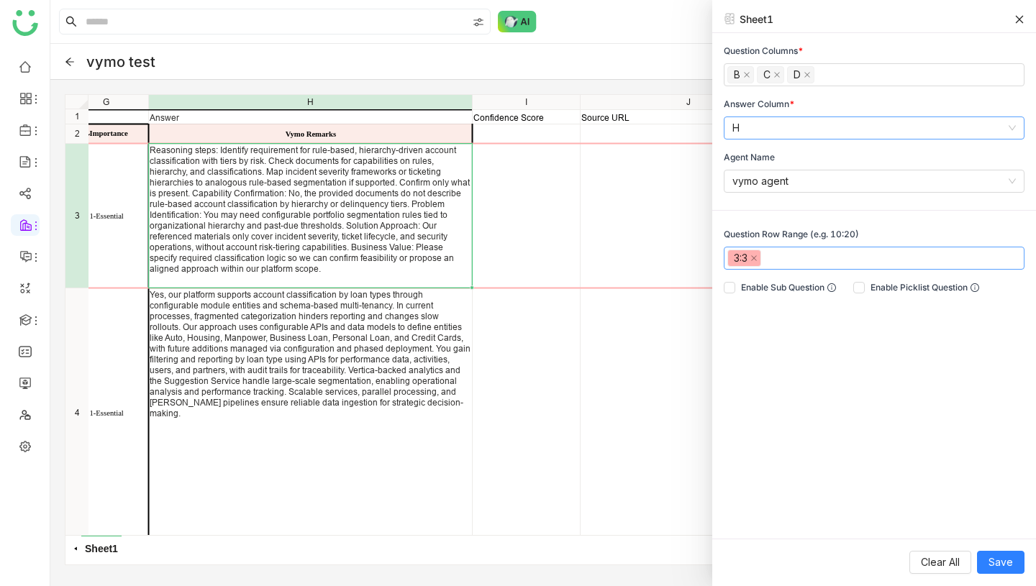
click at [767, 127] on nz-select-item "H" at bounding box center [873, 128] width 283 height 22
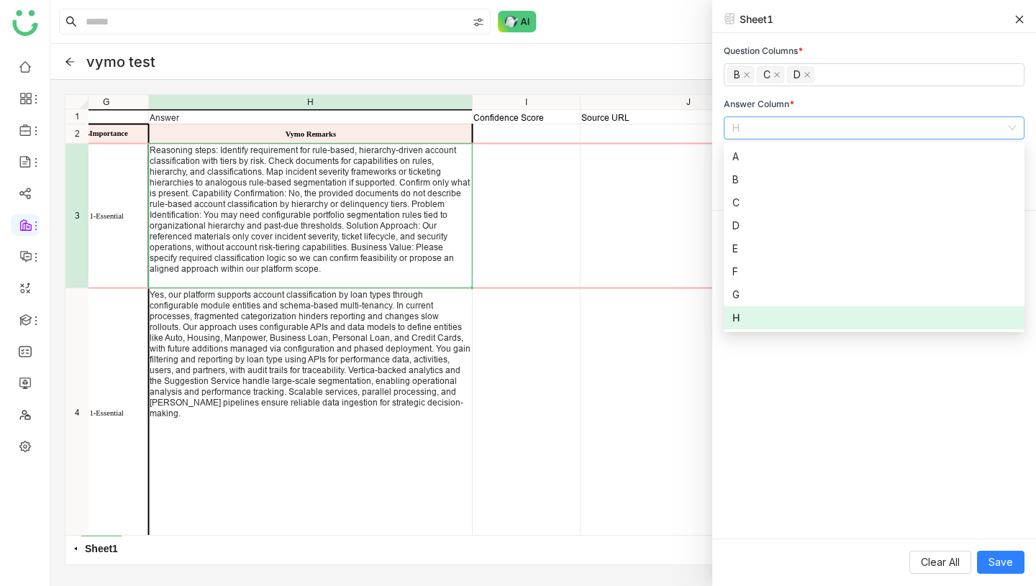
click at [758, 318] on div "H" at bounding box center [873, 318] width 283 height 16
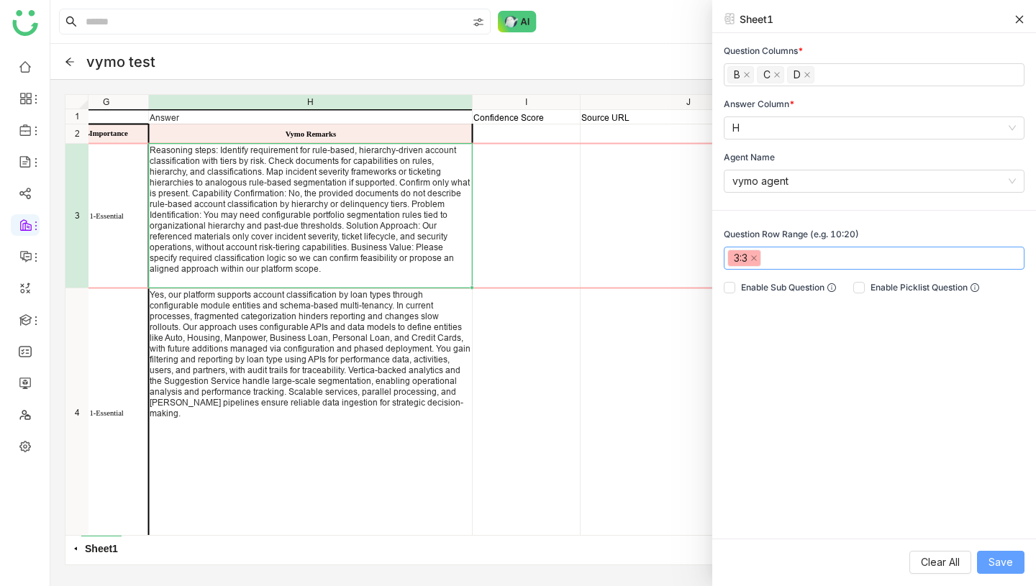
click at [1007, 555] on span "Save" at bounding box center [1001, 563] width 24 height 16
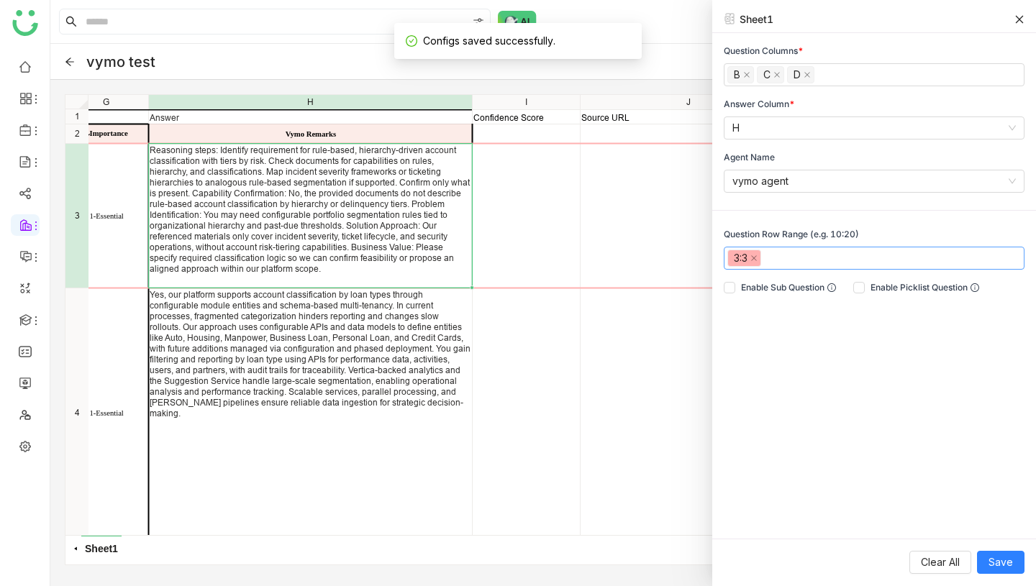
click at [1020, 18] on icon at bounding box center [1020, 19] width 8 height 8
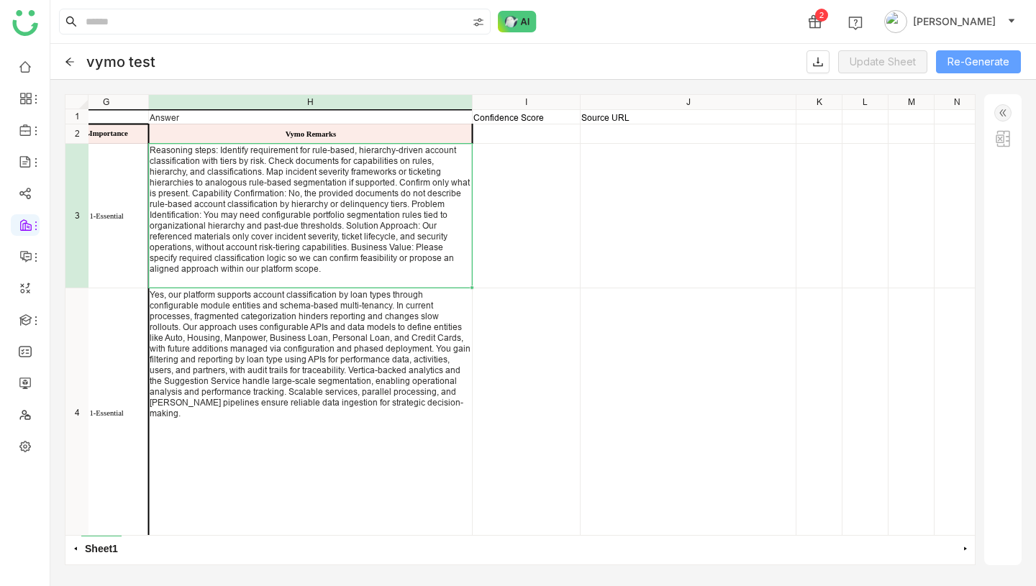
click at [984, 64] on button "Re-Generate" at bounding box center [978, 61] width 85 height 23
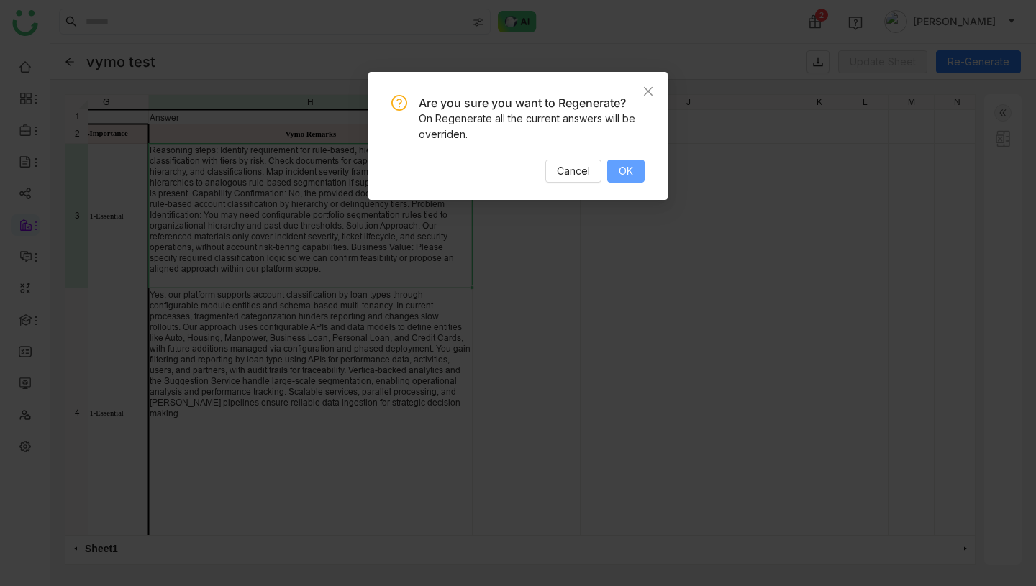
click at [615, 175] on button "OK" at bounding box center [625, 171] width 37 height 23
